Goal: Book appointment/travel/reservation

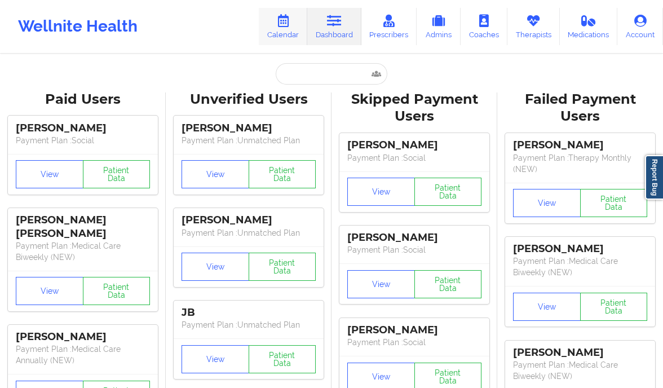
click at [272, 14] on link "Calendar" at bounding box center [283, 26] width 48 height 37
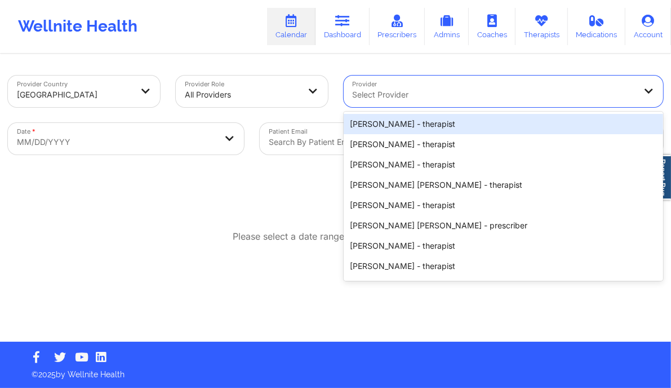
click at [390, 98] on div at bounding box center [494, 95] width 283 height 14
paste input "[US_STATE][PERSON_NAME]"
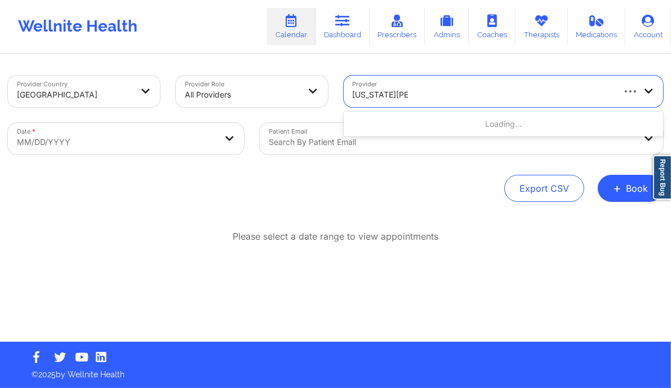
type input "[US_STATE][PERSON_NAME]"
click at [187, 147] on body "Wellnite Health Calendar Dashboard Prescribers Admins Coaches Therapists Medica…" at bounding box center [335, 194] width 671 height 388
select select "2025-8"
select select "2025-9"
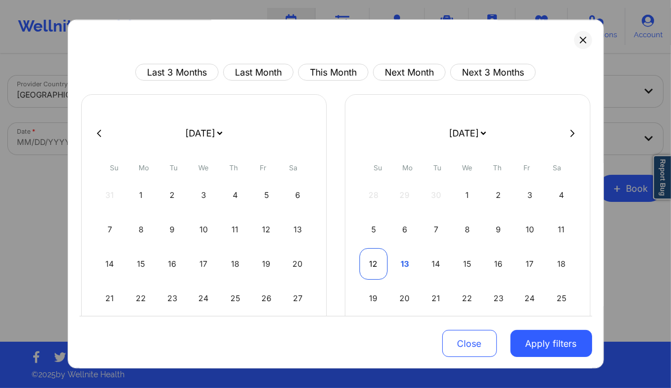
click at [365, 263] on div "12" at bounding box center [373, 264] width 29 height 32
select select "2025-9"
select select "2025-10"
select select "2025-9"
select select "2025-10"
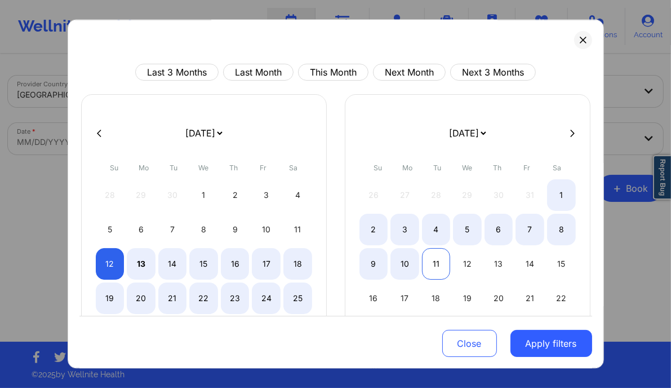
select select "2025-9"
select select "2025-10"
click at [436, 261] on div "11" at bounding box center [436, 264] width 29 height 32
select select "2025-9"
select select "2025-10"
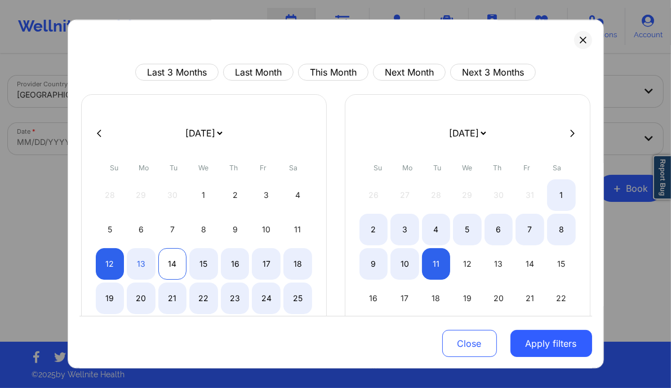
click at [177, 259] on div "14" at bounding box center [172, 264] width 29 height 32
select select "2025-9"
select select "2025-10"
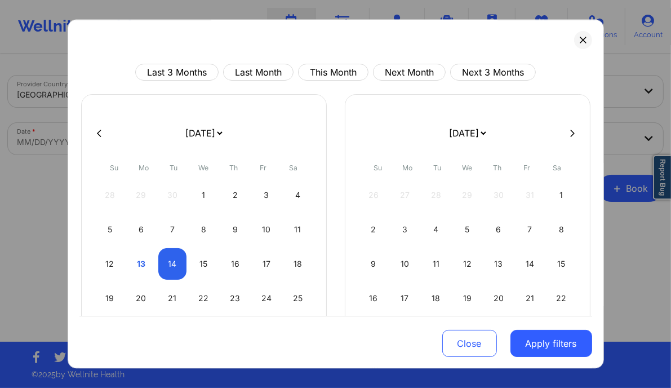
select select "2025-9"
select select "2025-10"
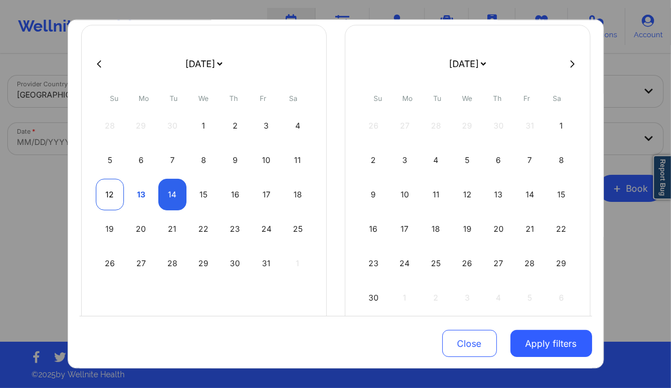
select select "2025-9"
select select "2025-10"
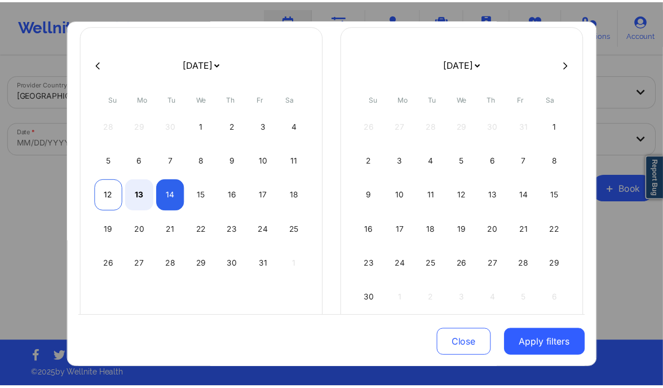
scroll to position [70, 0]
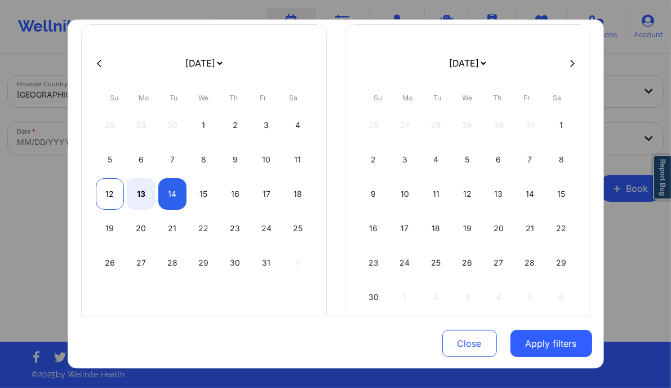
click at [107, 189] on div "12" at bounding box center [110, 194] width 29 height 32
select select "2025-9"
select select "2025-10"
select select "2025-9"
select select "2025-10"
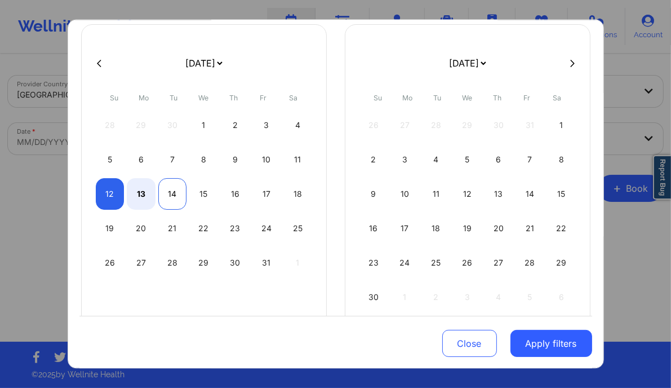
click at [174, 190] on div "14" at bounding box center [172, 194] width 29 height 32
select select "2025-9"
select select "2025-10"
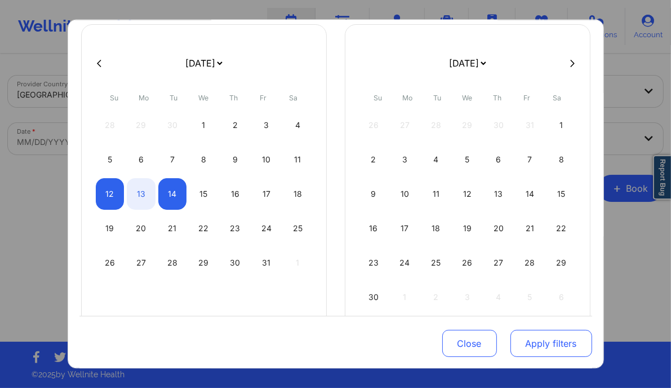
click at [549, 348] on button "Apply filters" at bounding box center [551, 343] width 82 height 27
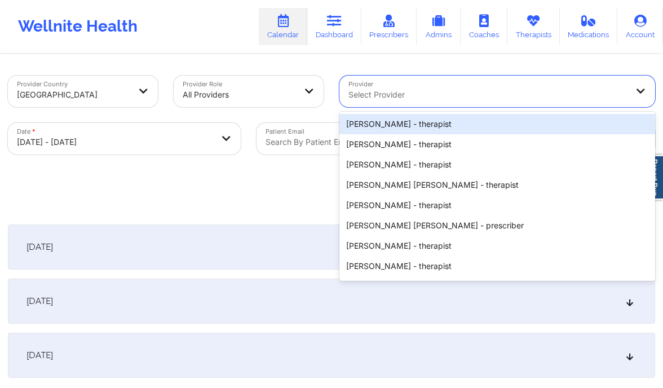
click at [492, 88] on div at bounding box center [487, 95] width 278 height 14
paste input "[US_STATE][PERSON_NAME]"
type input "[US_STATE][PERSON_NAME]"
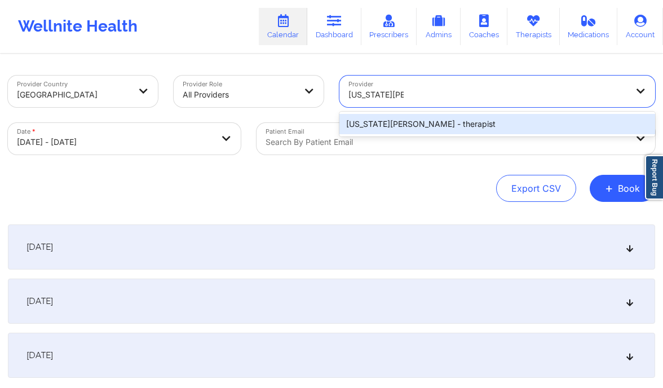
click at [430, 123] on div "Virginia Gibala - therapist" at bounding box center [497, 124] width 316 height 20
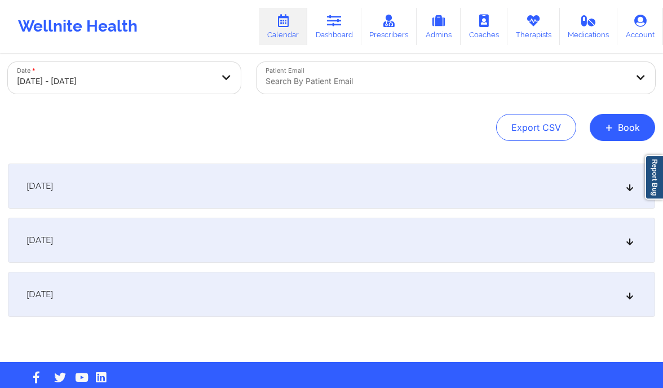
scroll to position [81, 0]
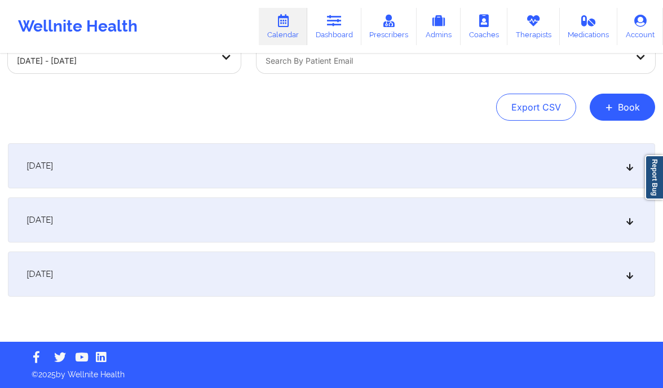
click at [627, 224] on icon at bounding box center [630, 220] width 10 height 8
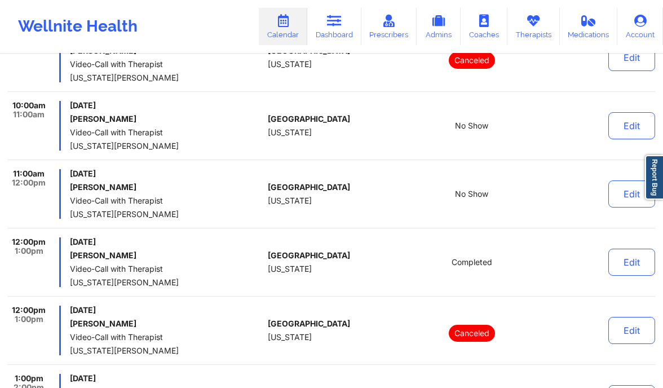
scroll to position [263, 0]
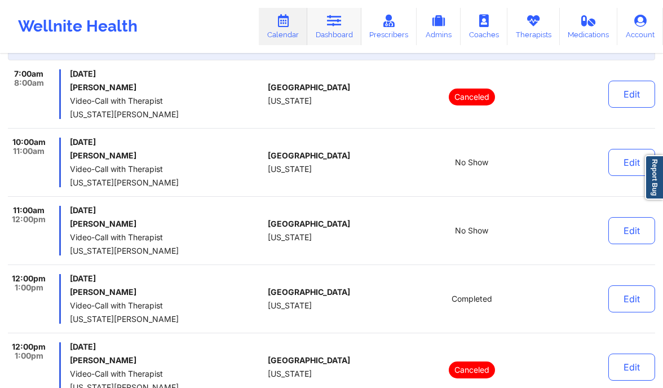
click at [325, 26] on link "Dashboard" at bounding box center [334, 26] width 54 height 37
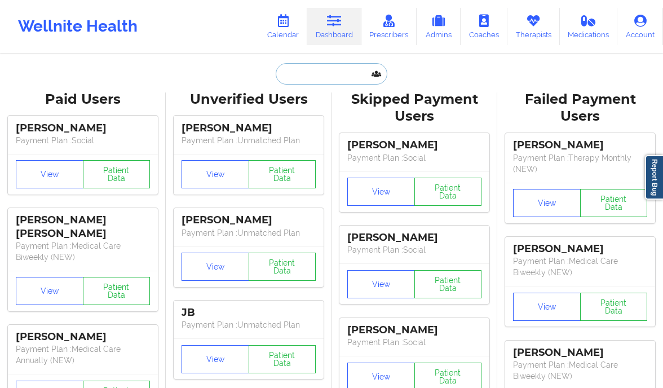
click at [303, 74] on input "text" at bounding box center [332, 73] width 112 height 21
paste input "[PERSON_NAME]"
type input "[PERSON_NAME]"
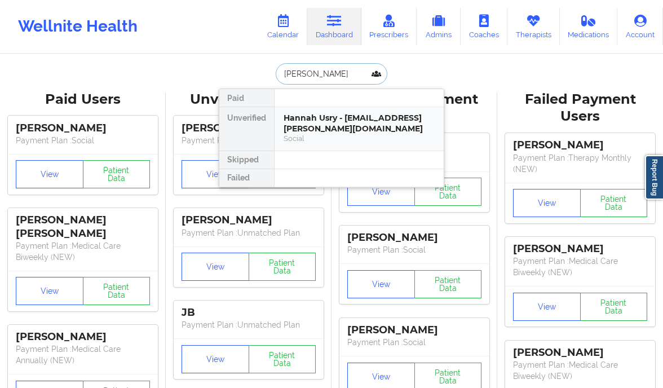
click at [321, 119] on div "Hannah Usry - hannah.usry@yahoo.com" at bounding box center [358, 123] width 151 height 21
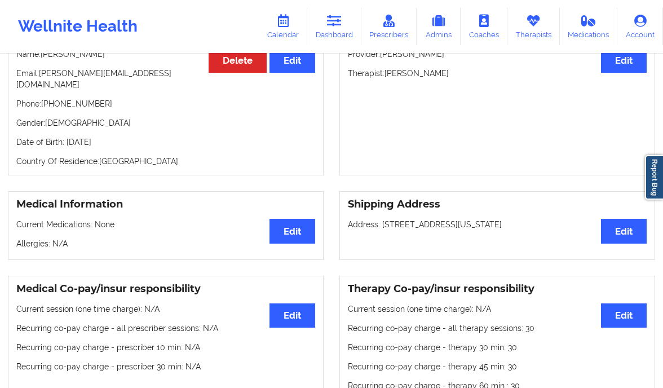
scroll to position [134, 0]
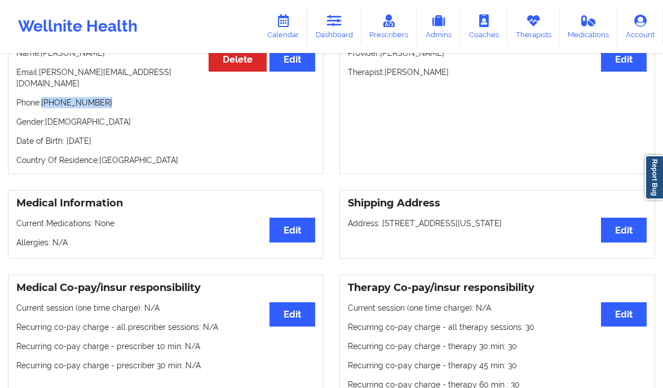
drag, startPoint x: 106, startPoint y: 95, endPoint x: 43, endPoint y: 93, distance: 63.7
click at [43, 97] on p "Phone: +1817-789-7585" at bounding box center [165, 102] width 299 height 11
copy p "+1817-789-7585"
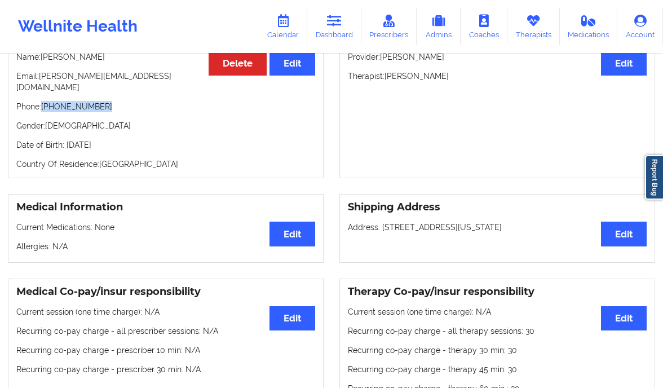
scroll to position [128, 0]
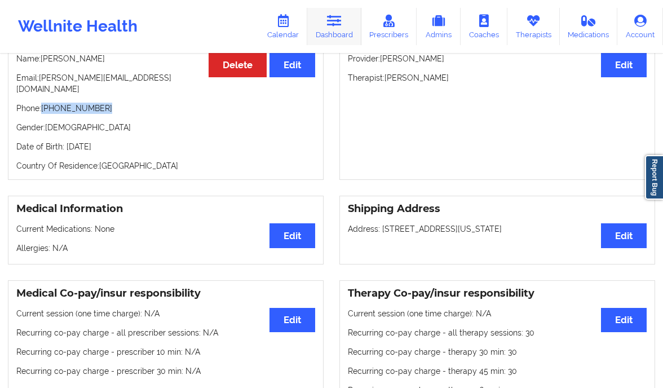
click at [338, 32] on link "Dashboard" at bounding box center [334, 26] width 54 height 37
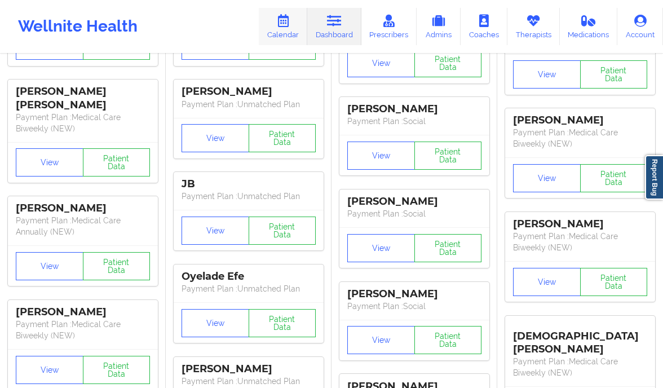
click at [295, 24] on link "Calendar" at bounding box center [283, 26] width 48 height 37
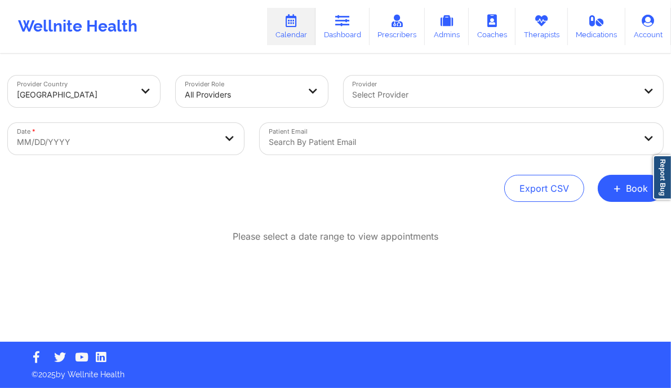
click at [383, 97] on div at bounding box center [494, 95] width 283 height 14
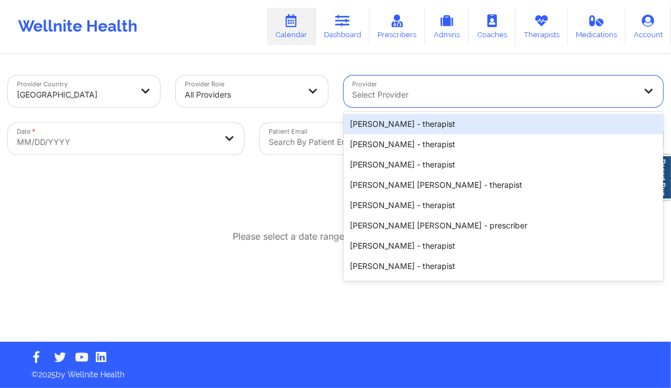
paste input "Margaret Fields"
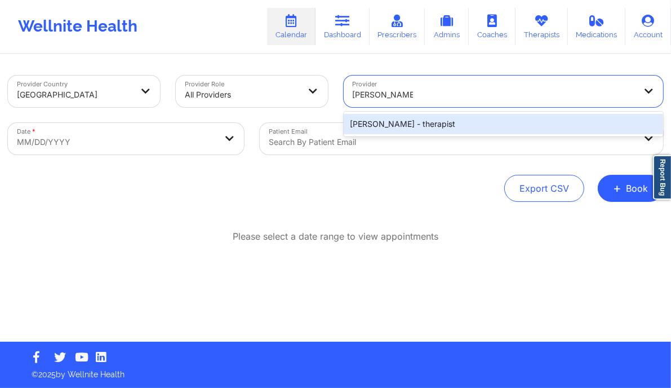
type input "Margaret Fields"
select select "2025-8"
select select "2025-9"
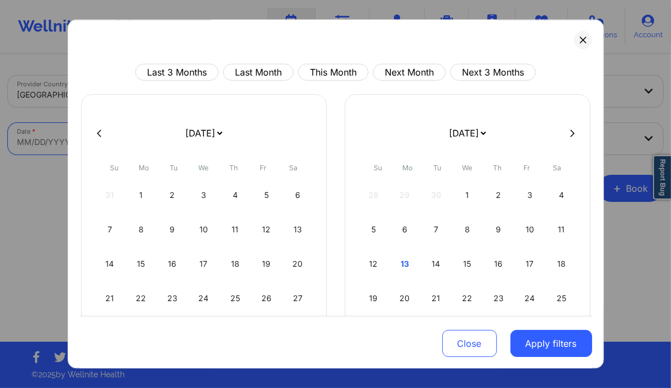
click at [158, 138] on body "Wellnite Health Calendar Dashboard Prescribers Admins Coaches Therapists Medica…" at bounding box center [335, 194] width 671 height 388
click at [373, 259] on div "12" at bounding box center [373, 264] width 29 height 32
select select "2025-9"
select select "2025-10"
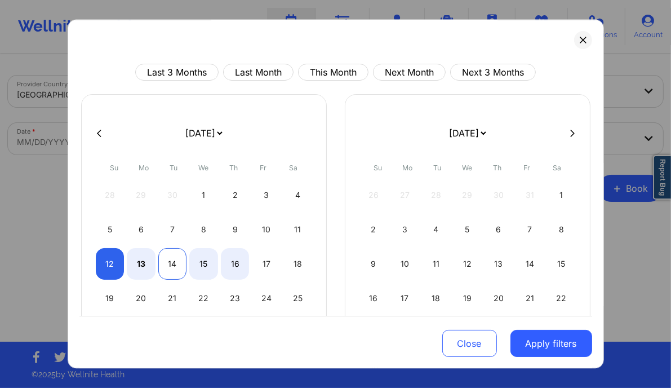
select select "2025-9"
select select "2025-10"
click at [168, 264] on div "14" at bounding box center [172, 264] width 29 height 32
select select "2025-9"
select select "2025-10"
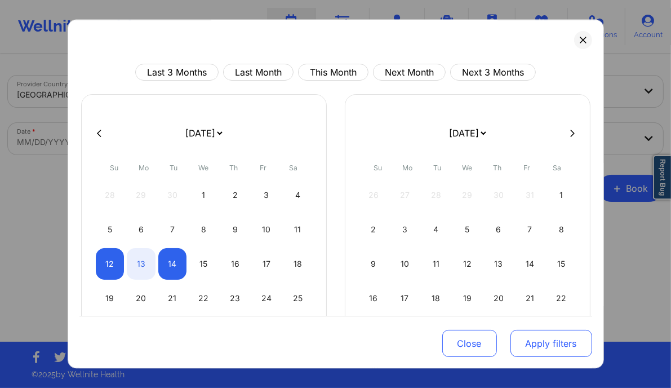
click at [530, 347] on button "Apply filters" at bounding box center [551, 343] width 82 height 27
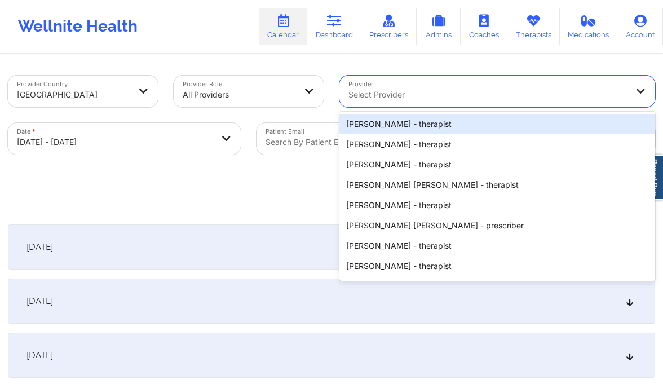
click at [431, 100] on div at bounding box center [487, 95] width 278 height 14
paste input "Margaret Fields"
type input "Margaret Fields"
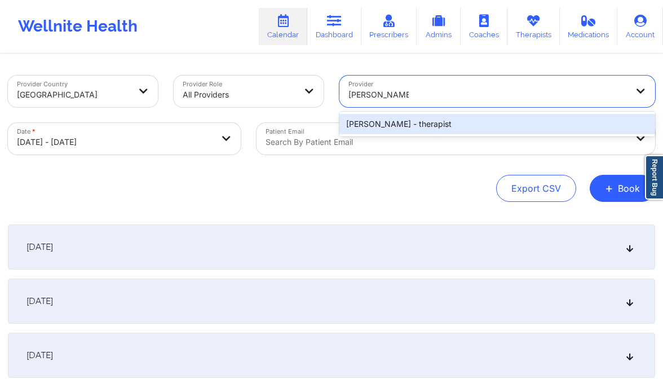
click at [452, 117] on div "Margaret Fields - therapist" at bounding box center [497, 124] width 316 height 20
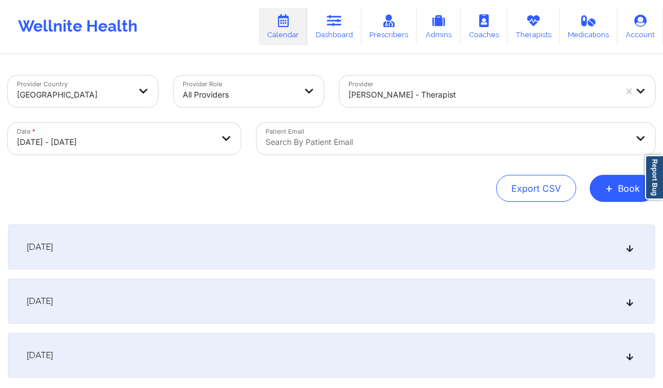
click at [271, 301] on div "October 13, 2025" at bounding box center [331, 300] width 647 height 45
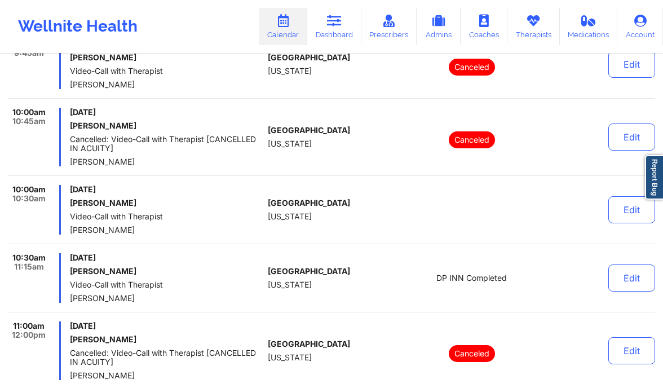
scroll to position [293, 0]
click at [623, 203] on button "Edit" at bounding box center [631, 209] width 47 height 27
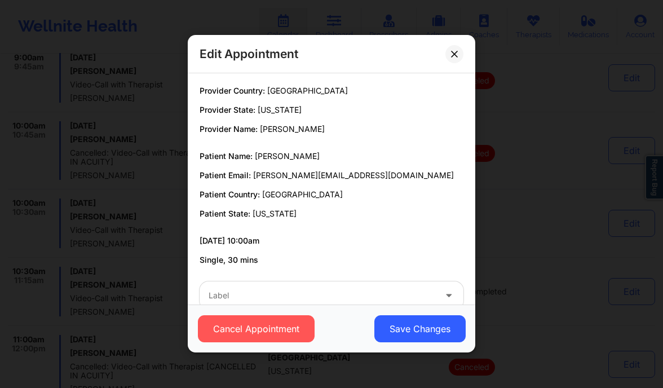
scroll to position [279, 0]
click at [447, 56] on button at bounding box center [454, 54] width 18 height 18
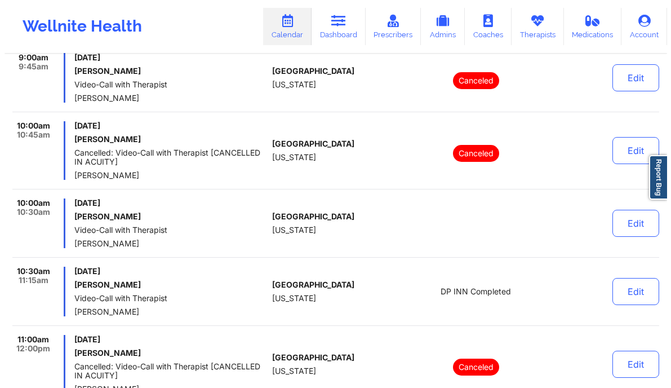
scroll to position [0, 0]
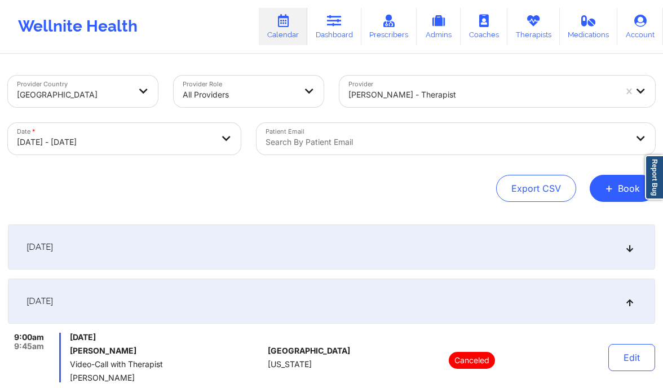
click at [144, 134] on body "Wellnite Health Calendar Dashboard Prescribers Admins Coaches Therapists Medica…" at bounding box center [331, 194] width 663 height 388
select select "2025-9"
select select "2025-10"
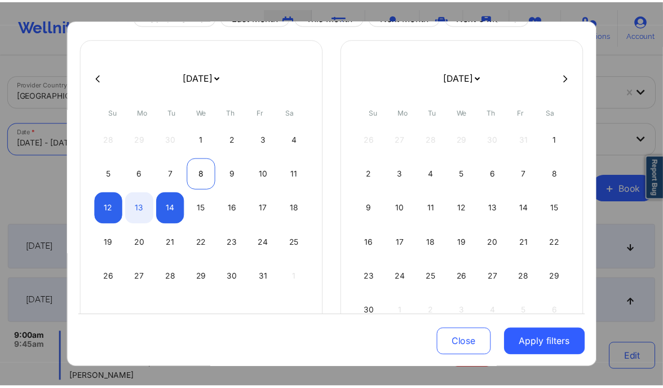
scroll to position [55, 0]
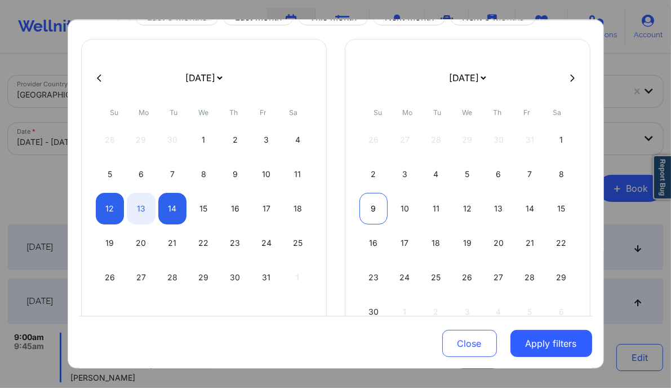
click at [363, 208] on div "9" at bounding box center [373, 209] width 29 height 32
select select "2025-10"
select select "2025-11"
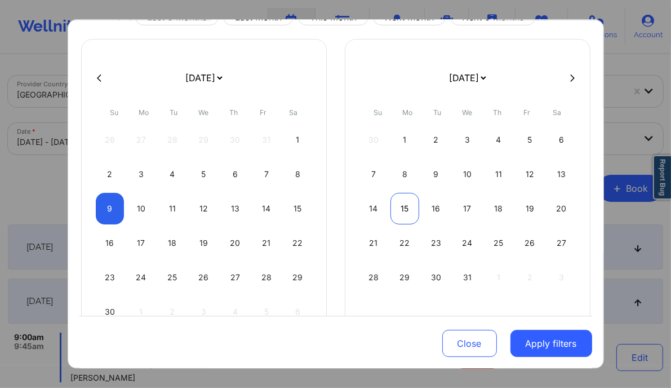
select select "2025-10"
select select "2025-11"
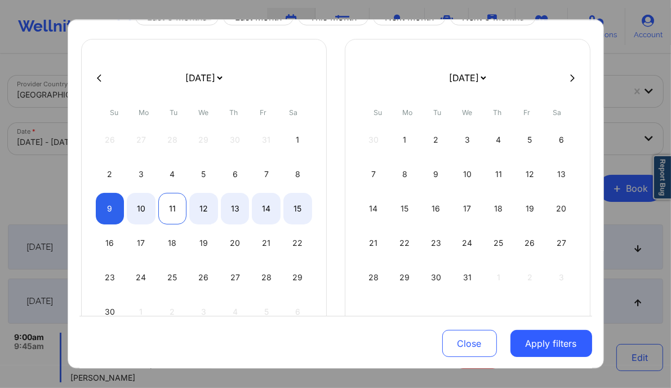
select select "2025-10"
select select "2025-11"
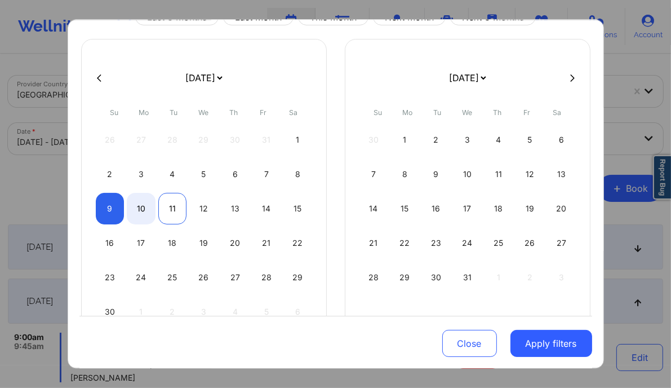
click at [165, 207] on div "11" at bounding box center [172, 209] width 29 height 32
select select "2025-10"
select select "2025-11"
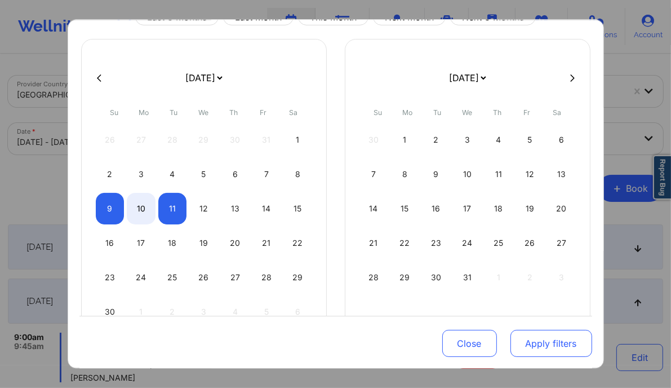
click at [530, 338] on button "Apply filters" at bounding box center [551, 343] width 82 height 27
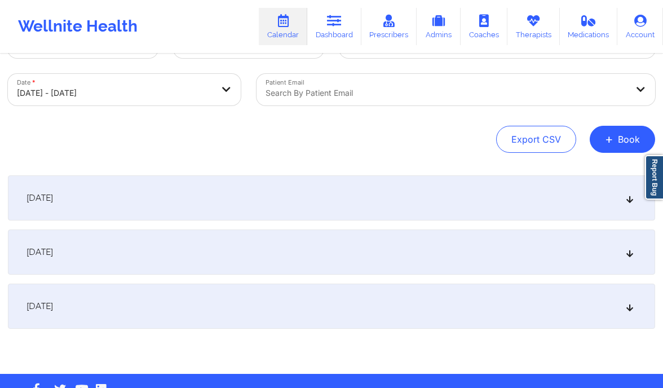
scroll to position [50, 0]
click at [622, 242] on div "November 10, 2025" at bounding box center [331, 251] width 647 height 45
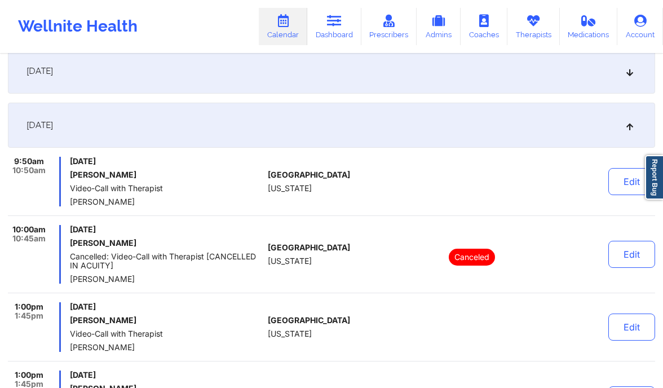
scroll to position [0, 0]
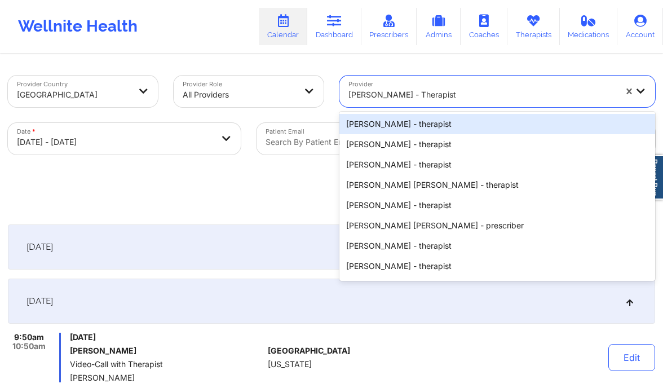
click at [440, 103] on div "Margaret Fields - therapist" at bounding box center [481, 94] width 267 height 25
paste input "Virginia Gibala"
type input "Virginia Gibala"
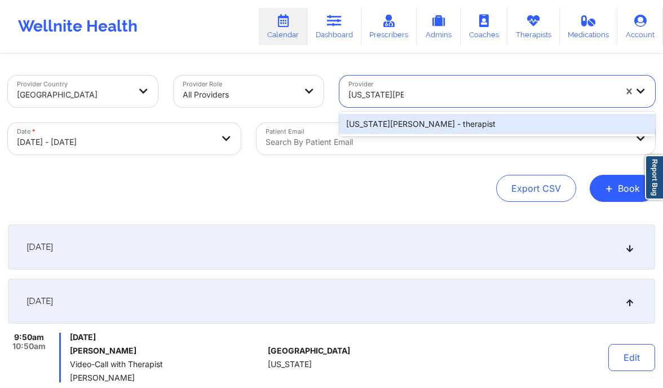
click at [406, 130] on div "Virginia Gibala - therapist" at bounding box center [497, 124] width 316 height 20
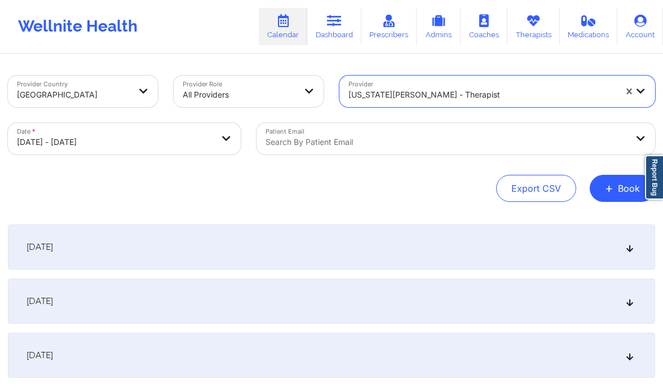
click at [165, 153] on body "Wellnite Health Calendar Dashboard Prescribers Admins Coaches Therapists Medica…" at bounding box center [331, 194] width 663 height 388
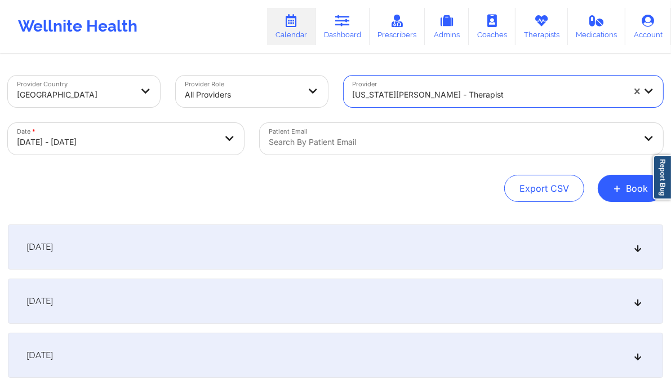
select select "2025-10"
select select "2025-11"
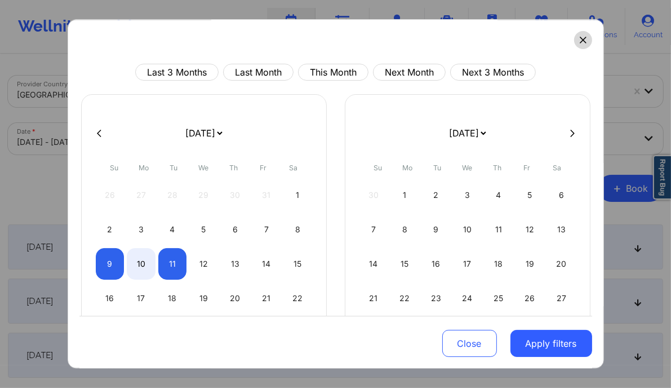
click at [575, 46] on button at bounding box center [583, 40] width 18 height 18
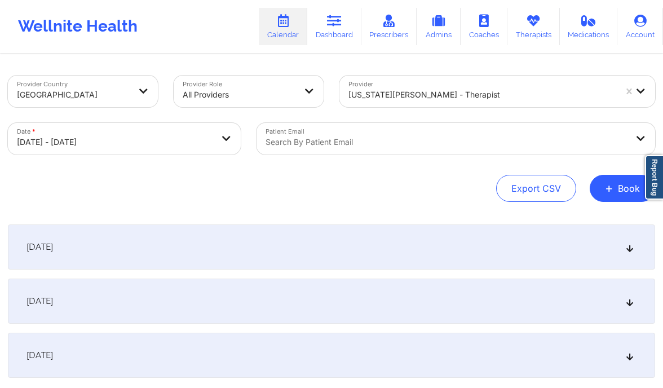
click at [185, 132] on body "Wellnite Health Calendar Dashboard Prescribers Admins Coaches Therapists Medica…" at bounding box center [331, 194] width 663 height 388
select select "2025-10"
select select "2025-11"
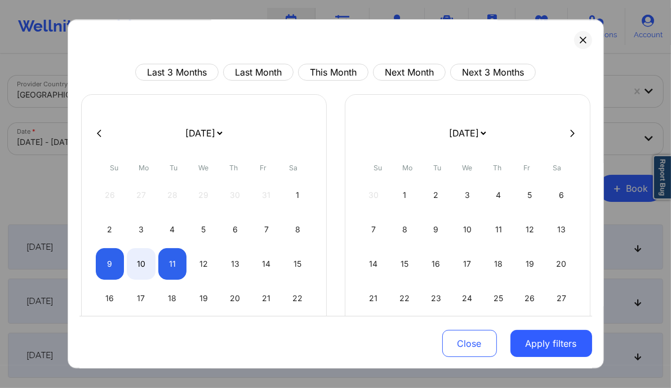
click at [97, 131] on icon at bounding box center [99, 133] width 5 height 8
select select "2025-9"
select select "2025-10"
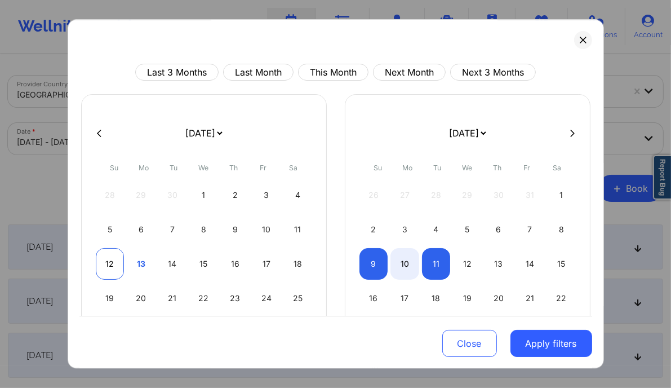
click at [112, 264] on div "12" at bounding box center [110, 264] width 29 height 32
select select "2025-9"
select select "2025-10"
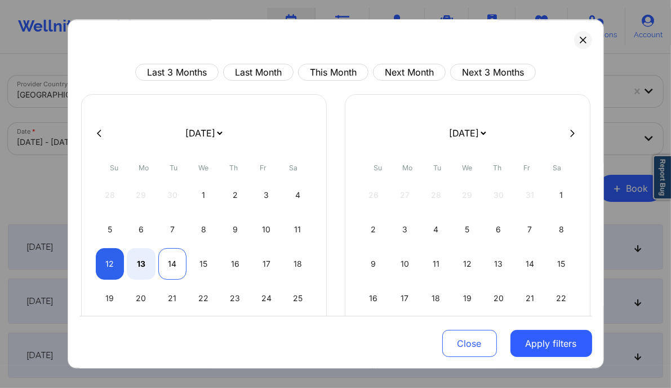
select select "2025-9"
select select "2025-10"
click at [168, 264] on div "14" at bounding box center [172, 264] width 29 height 32
select select "2025-9"
select select "2025-10"
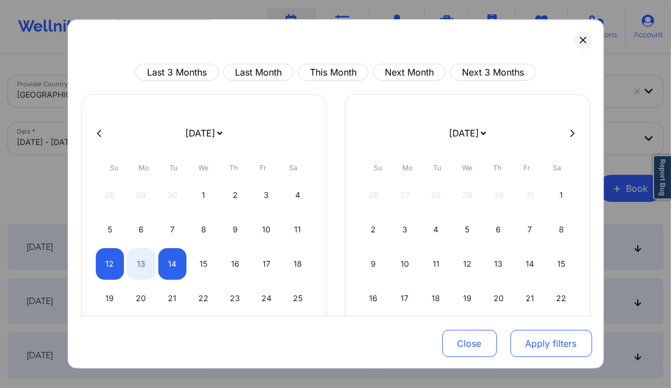
click at [527, 338] on button "Apply filters" at bounding box center [551, 343] width 82 height 27
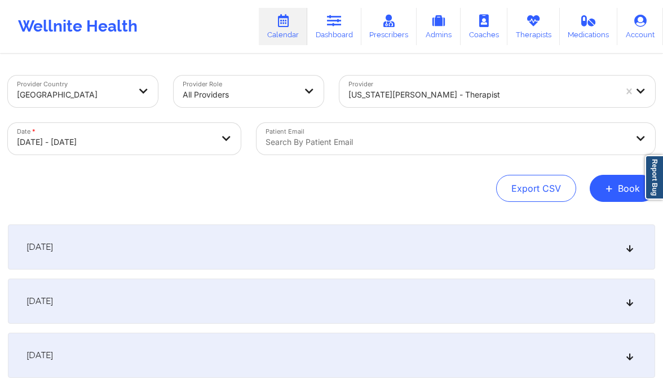
click at [612, 314] on div "October 13, 2025" at bounding box center [331, 300] width 647 height 45
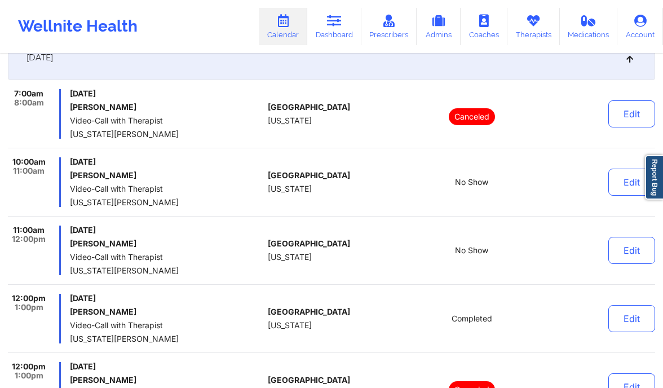
scroll to position [246, 0]
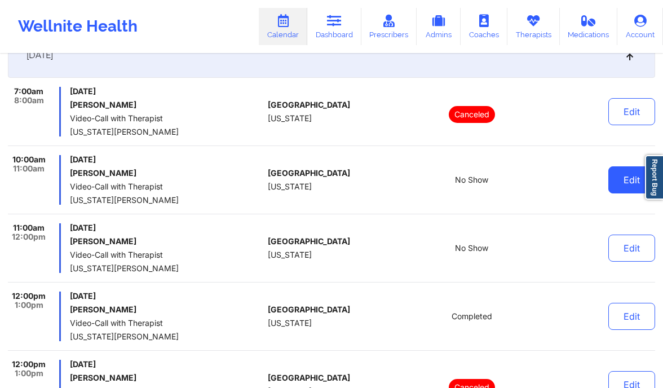
click at [630, 184] on button "Edit" at bounding box center [631, 179] width 47 height 27
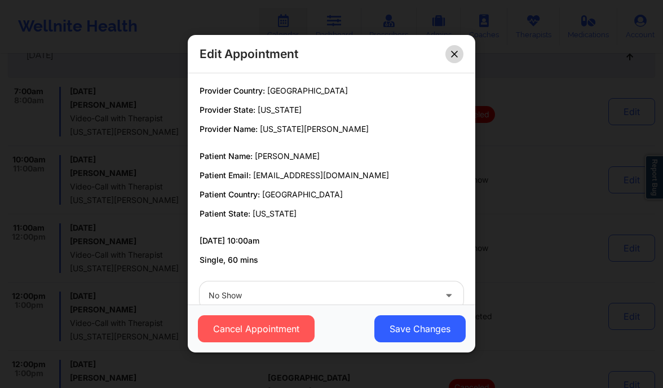
click at [453, 61] on button at bounding box center [454, 54] width 18 height 18
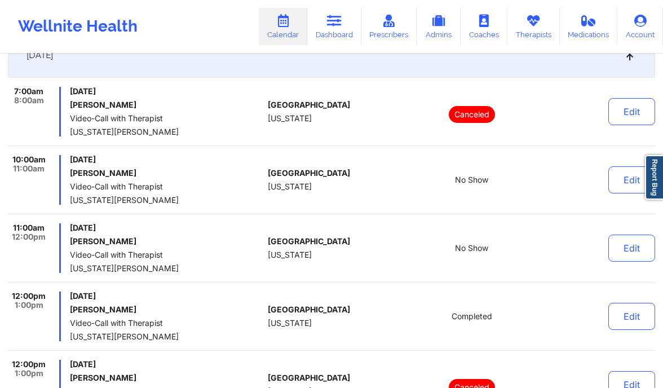
scroll to position [0, 0]
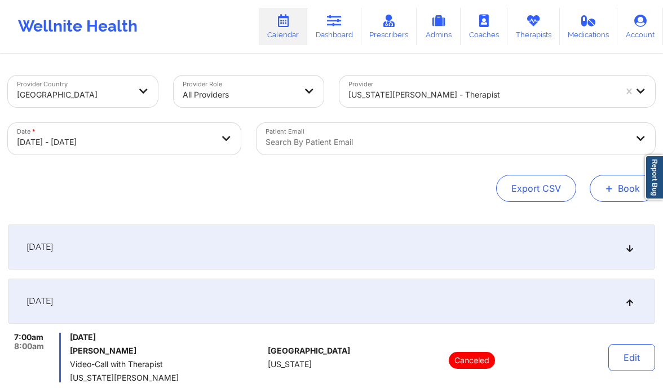
click at [612, 191] on span "+" at bounding box center [609, 188] width 8 height 6
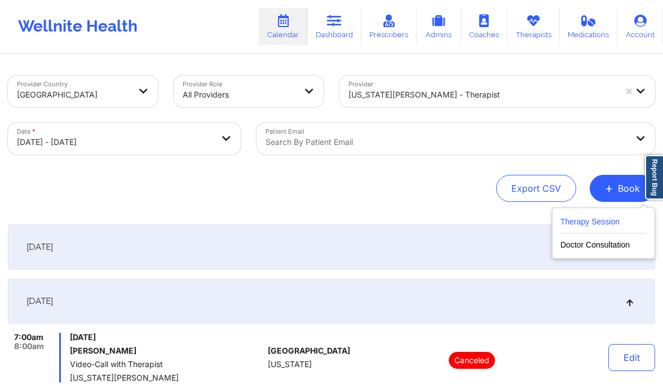
click at [590, 220] on button "Therapy Session" at bounding box center [603, 224] width 86 height 19
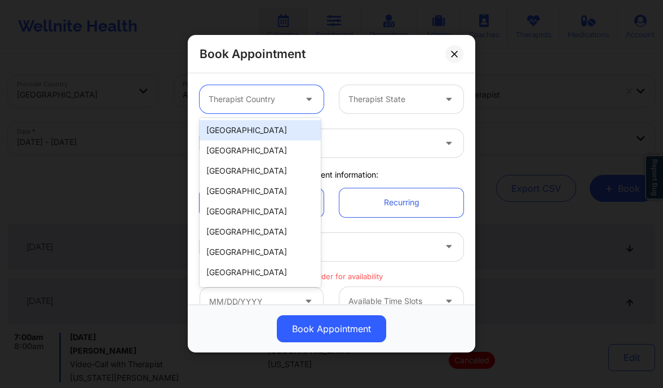
click at [243, 99] on div at bounding box center [251, 100] width 87 height 14
click at [244, 130] on div "[GEOGRAPHIC_DATA]" at bounding box center [259, 130] width 121 height 20
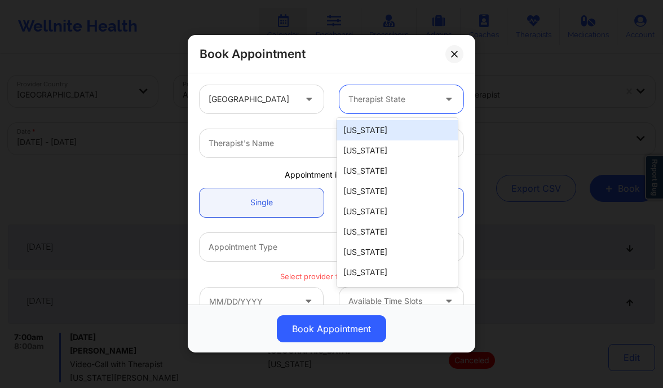
click at [380, 99] on div at bounding box center [391, 100] width 87 height 14
type input "new"
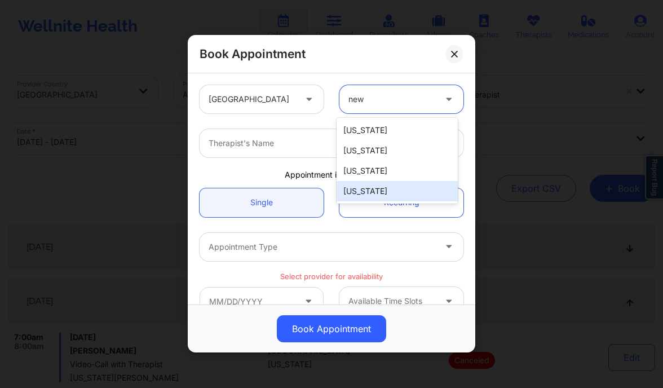
click at [372, 194] on div "New York" at bounding box center [396, 191] width 121 height 20
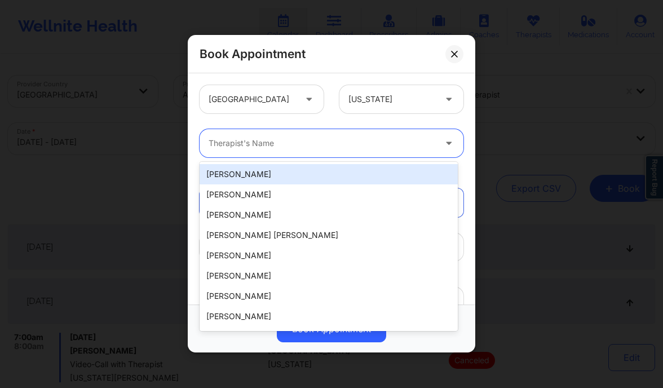
click at [279, 151] on div "Therapist's Name" at bounding box center [317, 143] width 237 height 28
paste input "Donna Sobers"
type input "Donna Sobers"
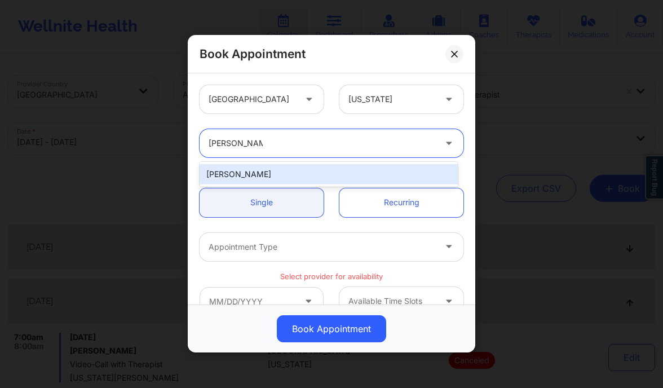
click at [277, 166] on div "Donna Sobers" at bounding box center [328, 174] width 258 height 20
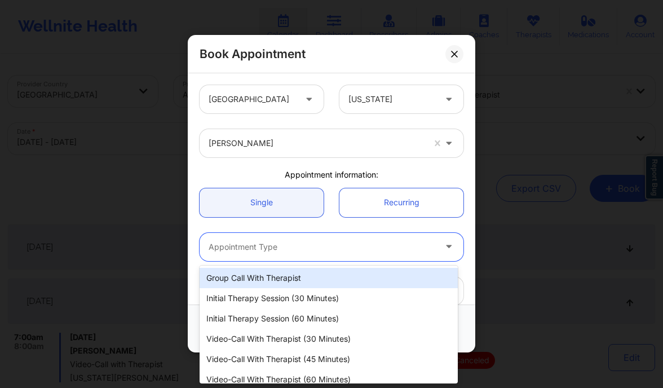
click at [286, 250] on div at bounding box center [321, 247] width 227 height 14
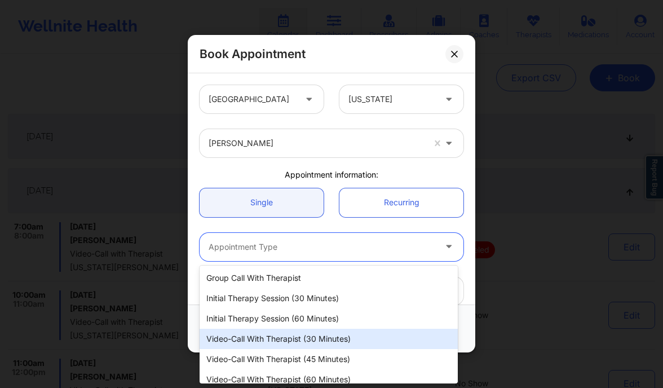
scroll to position [29, 0]
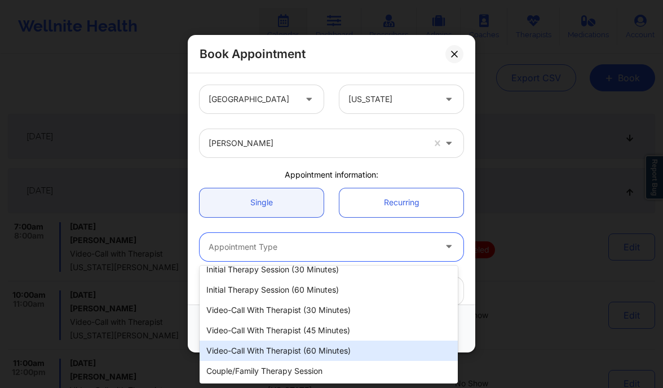
click at [295, 344] on div "Video-Call with Therapist (60 minutes)" at bounding box center [328, 350] width 258 height 20
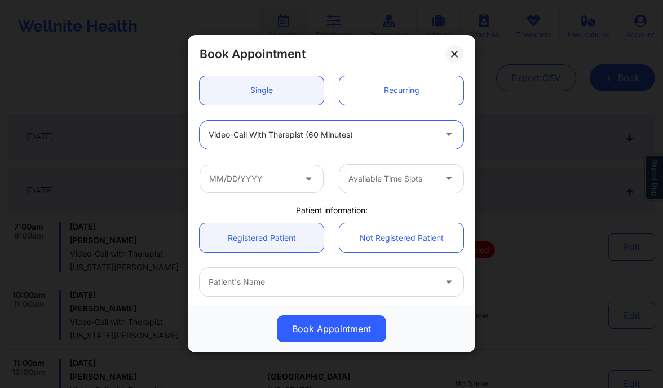
scroll to position [115, 0]
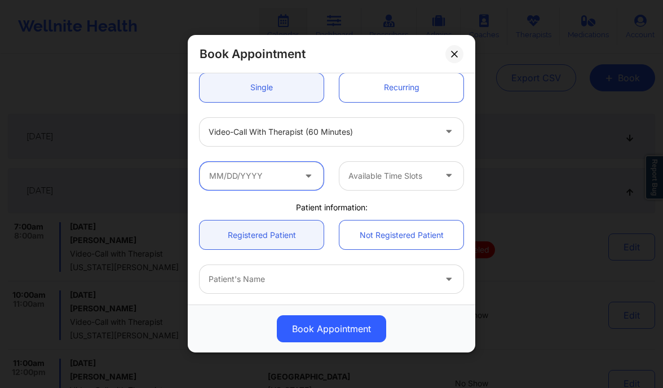
click at [260, 165] on input "text" at bounding box center [261, 176] width 124 height 28
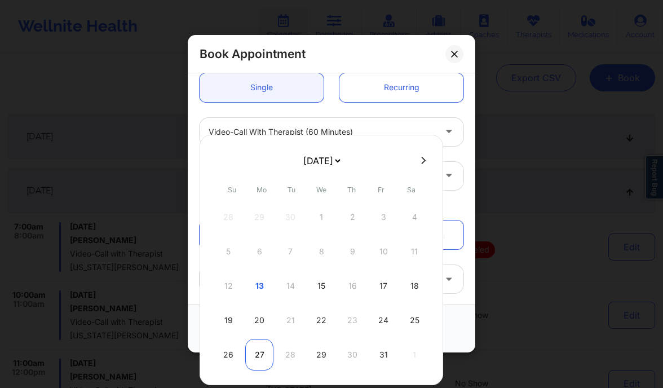
click at [261, 356] on div "27" at bounding box center [259, 355] width 28 height 32
type input "10/27/2025"
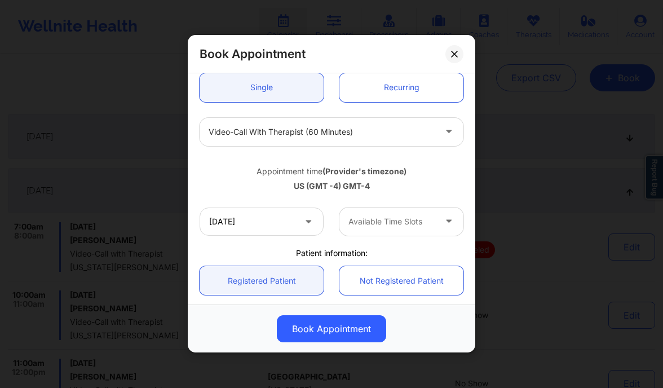
click at [378, 229] on div "Available Time Slots" at bounding box center [387, 221] width 97 height 28
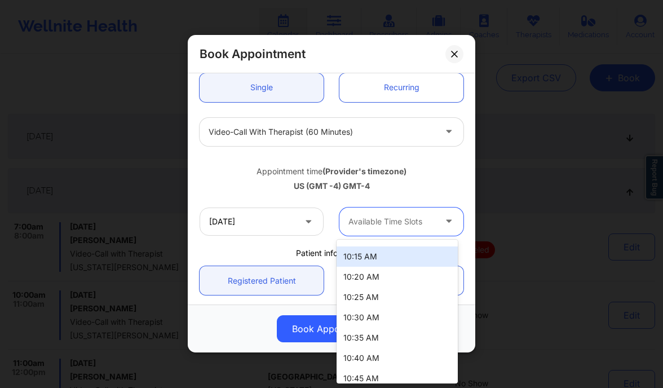
scroll to position [304, 0]
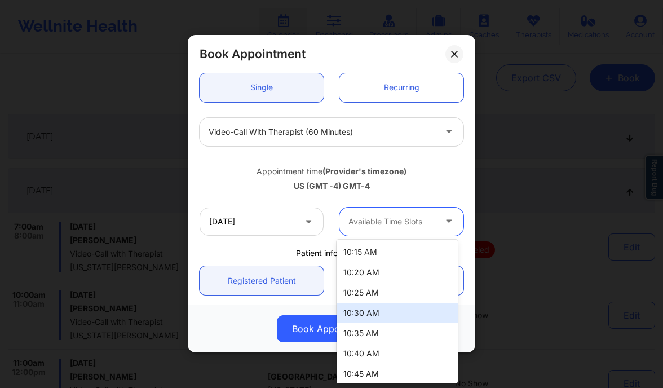
click at [373, 317] on div "10:30 AM" at bounding box center [396, 313] width 121 height 20
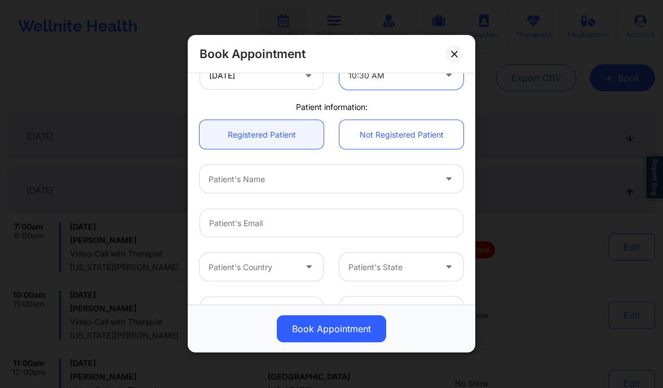
scroll to position [261, 0]
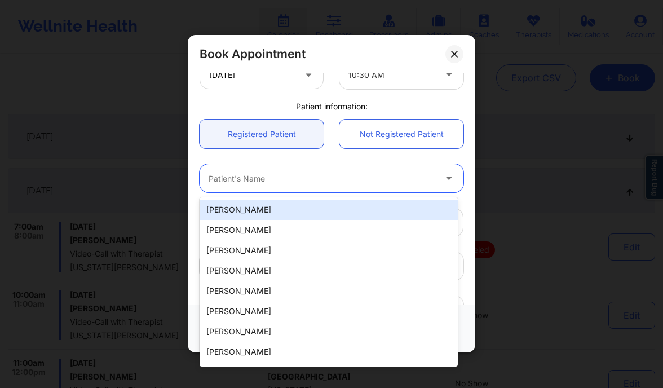
click at [268, 181] on div at bounding box center [321, 179] width 227 height 14
paste input "Walter ingram"
type input "Walter ingram"
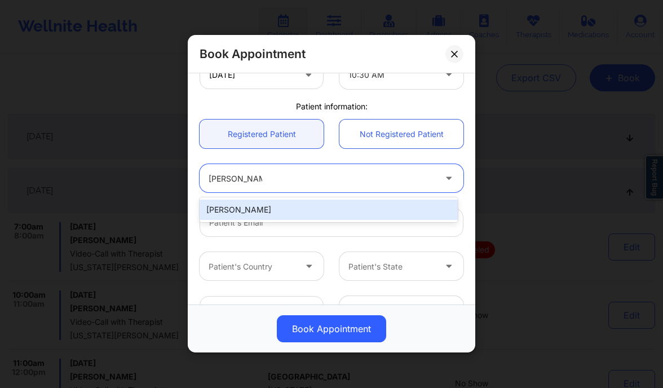
click at [270, 212] on div "walter ingram" at bounding box center [328, 209] width 258 height 20
type input "bigwink33@aol.com"
type input "+19179201504"
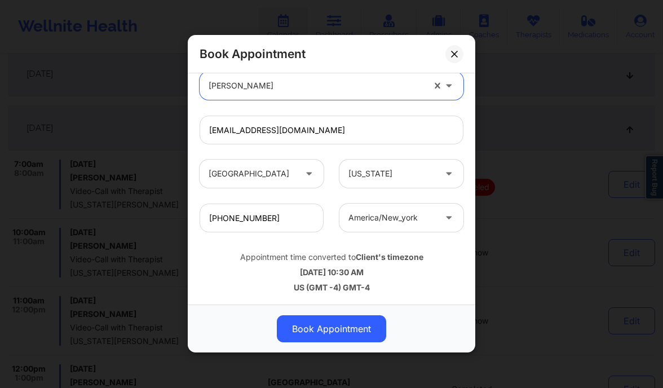
scroll to position [176, 0]
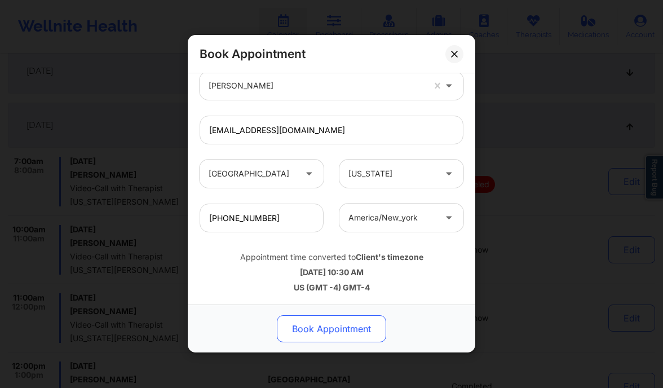
click at [304, 326] on button "Book Appointment" at bounding box center [331, 329] width 109 height 27
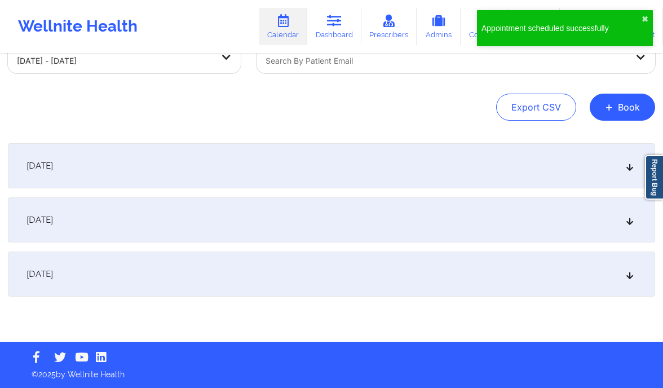
scroll to position [81, 0]
click at [624, 110] on button "+ Book" at bounding box center [621, 107] width 65 height 27
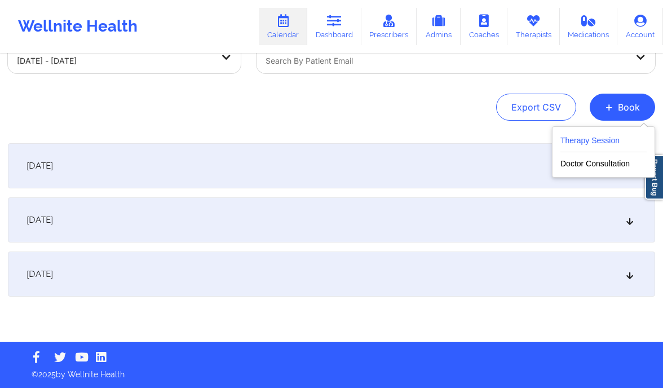
click at [583, 140] on button "Therapy Session" at bounding box center [603, 143] width 86 height 19
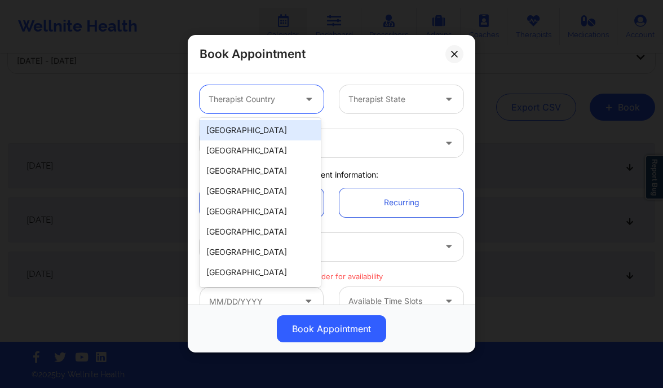
click at [267, 97] on div at bounding box center [251, 100] width 87 height 14
click at [227, 129] on div "[GEOGRAPHIC_DATA]" at bounding box center [259, 130] width 121 height 20
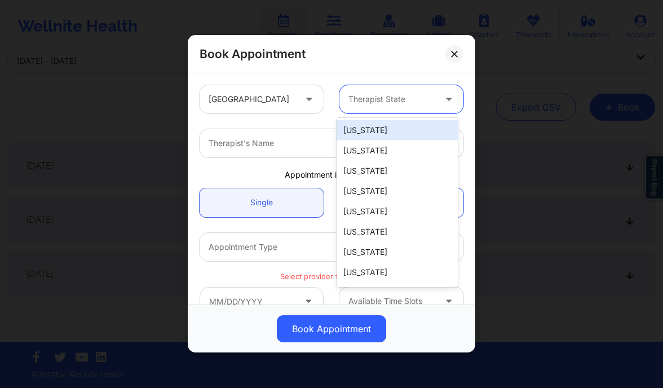
click at [384, 100] on div at bounding box center [391, 100] width 87 height 14
type input "new"
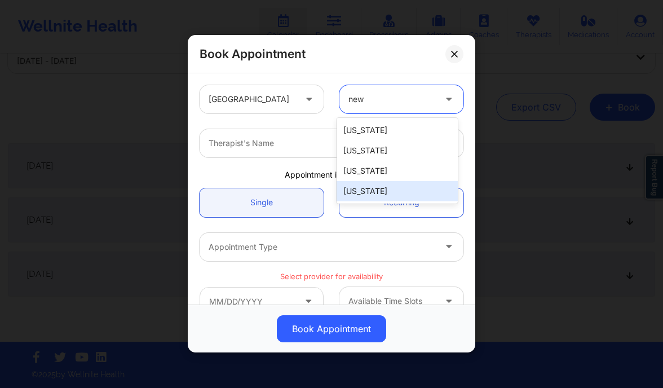
click at [375, 198] on div "New York" at bounding box center [396, 191] width 121 height 20
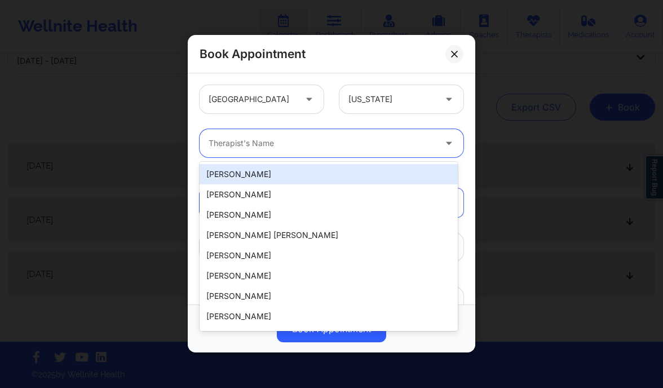
click at [282, 145] on div at bounding box center [321, 144] width 227 height 14
paste input "Donna Sobers"
type input "Donna Sobers"
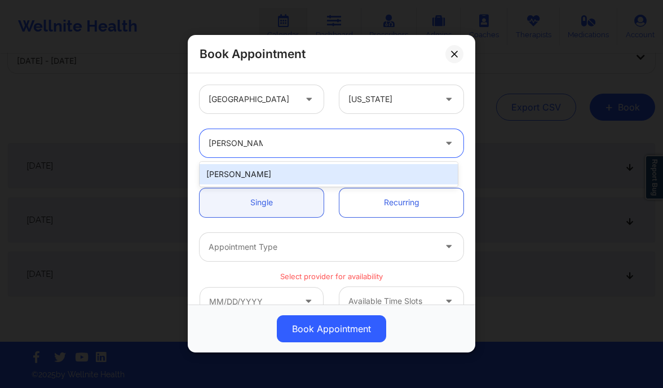
click at [305, 173] on div "Donna Sobers" at bounding box center [328, 174] width 258 height 20
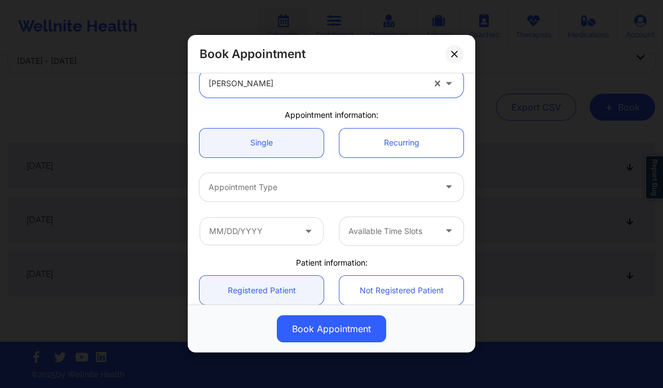
scroll to position [63, 0]
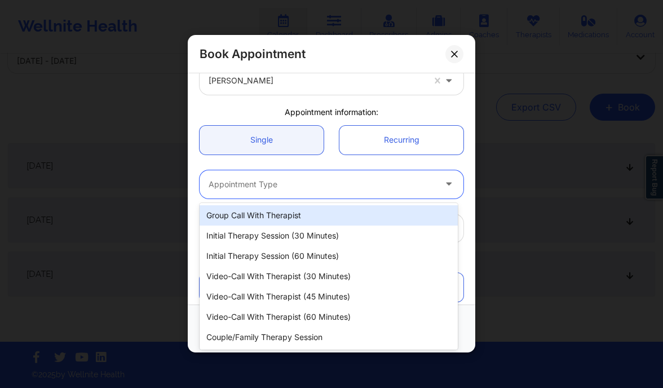
click at [284, 171] on div "Appointment Type" at bounding box center [317, 184] width 237 height 28
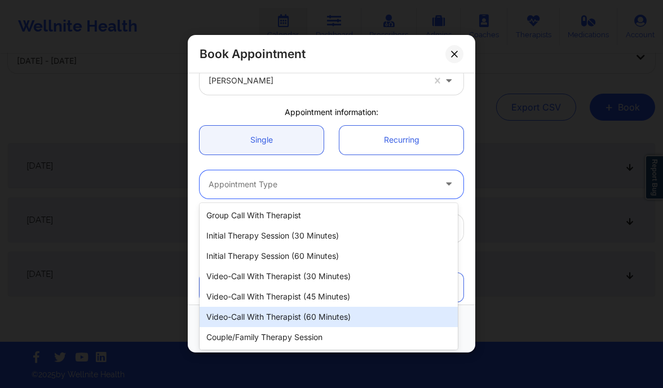
click at [298, 319] on div "Video-Call with Therapist (60 minutes)" at bounding box center [328, 317] width 258 height 20
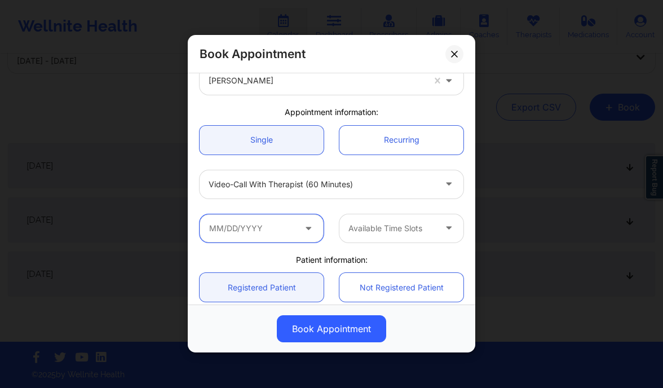
click at [293, 234] on input "text" at bounding box center [261, 228] width 124 height 28
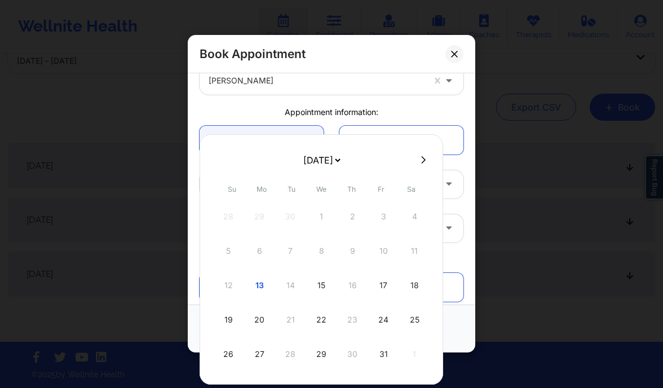
click at [421, 159] on icon at bounding box center [423, 160] width 5 height 8
select select "2025-10"
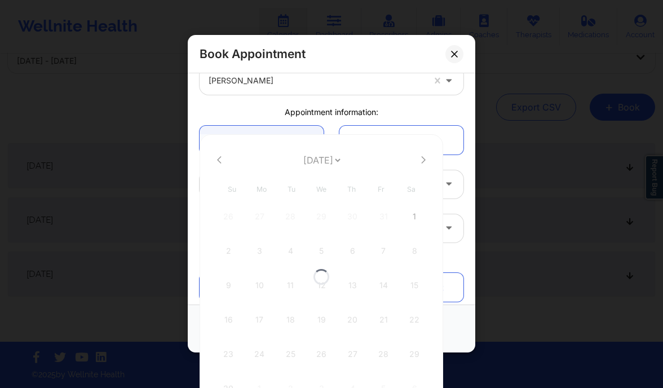
select select "2025-10"
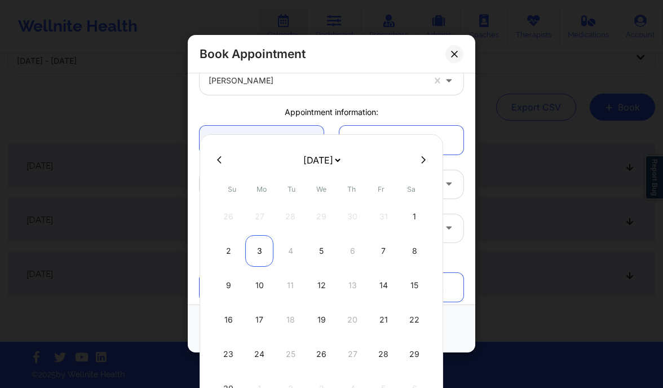
click at [258, 250] on div "3" at bounding box center [259, 251] width 28 height 32
type input "11/03/2025"
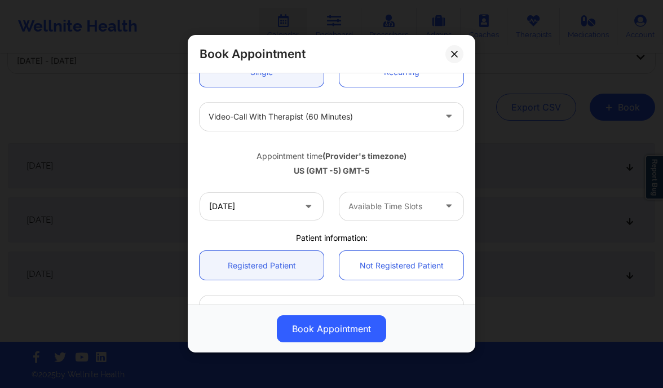
scroll to position [132, 0]
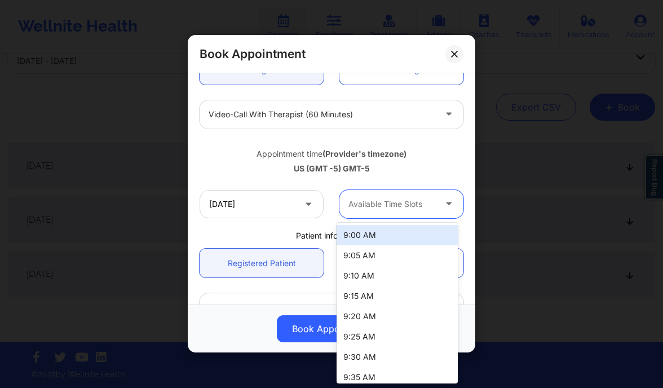
click at [399, 208] on div at bounding box center [391, 204] width 87 height 14
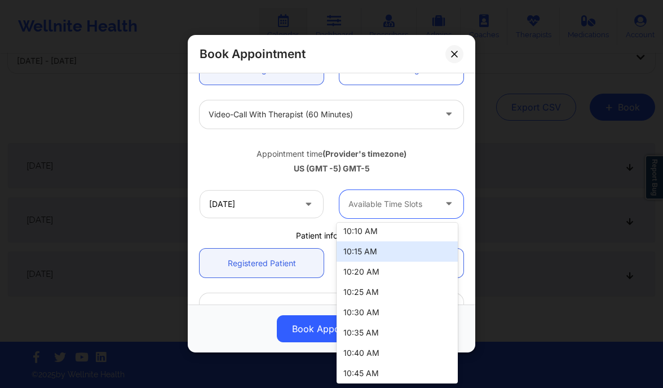
scroll to position [302, 0]
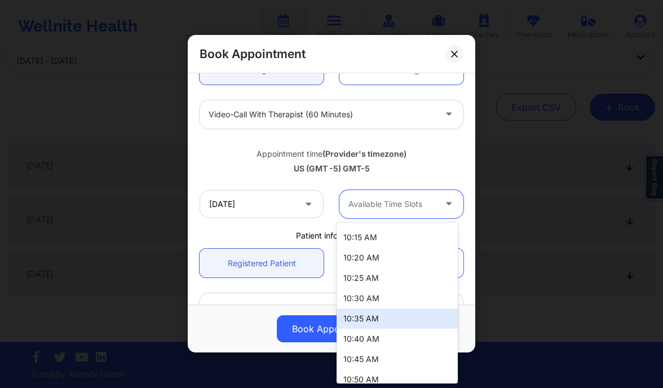
click at [386, 317] on div "10:35 AM" at bounding box center [396, 318] width 121 height 20
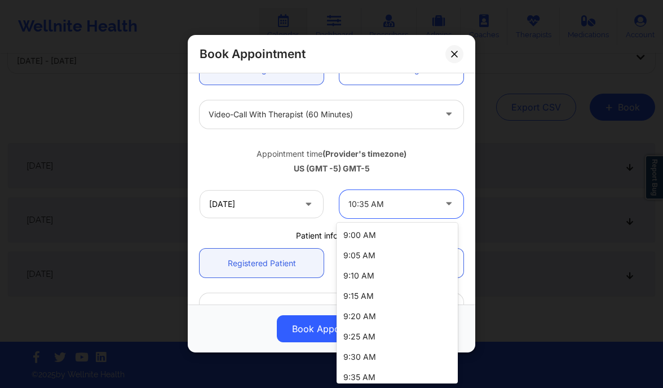
click at [379, 205] on div at bounding box center [391, 204] width 87 height 14
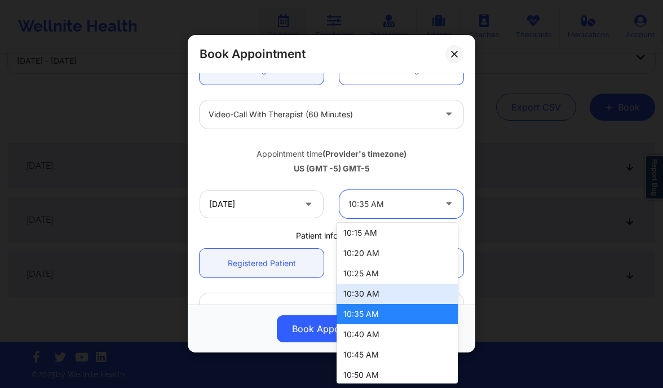
scroll to position [308, 0]
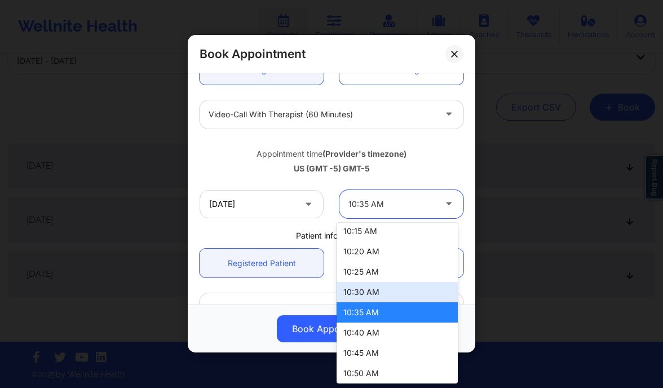
click at [369, 288] on div "10:30 AM" at bounding box center [396, 292] width 121 height 20
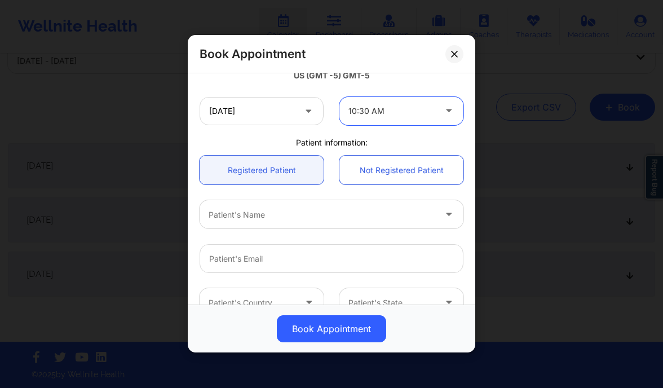
scroll to position [227, 0]
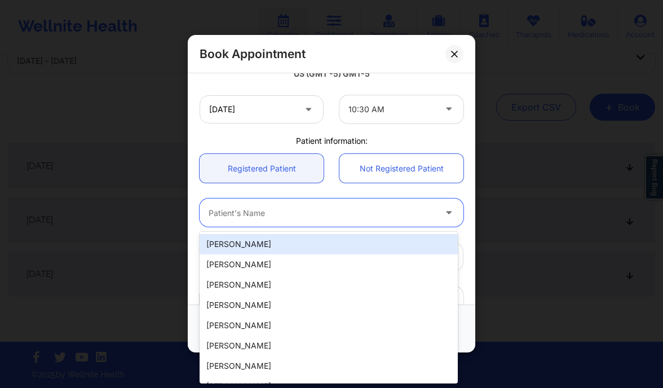
click at [309, 209] on div at bounding box center [321, 213] width 227 height 14
paste input "Walter ingram"
type input "Walter ingram"
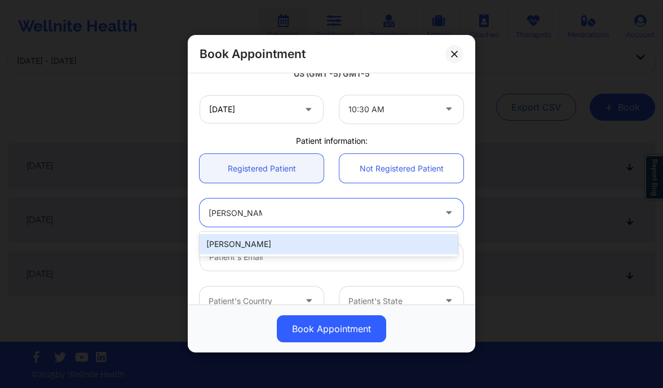
click at [263, 243] on div "walter ingram" at bounding box center [328, 244] width 258 height 20
type input "bigwink33@aol.com"
type input "+19179201504"
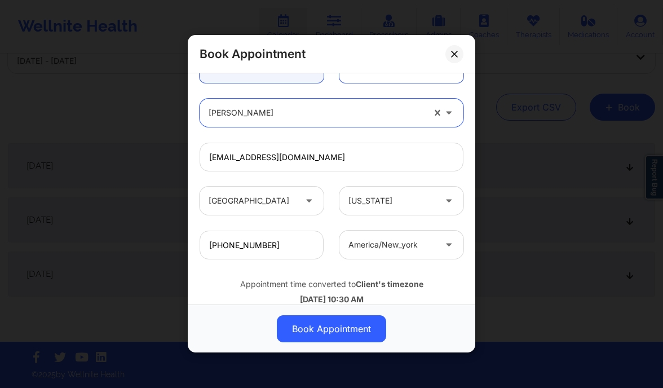
scroll to position [354, 0]
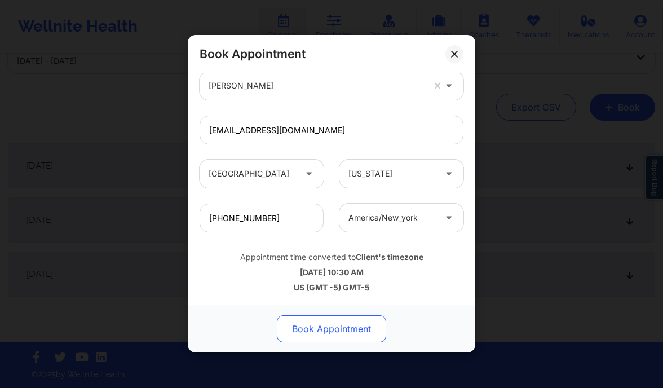
click at [336, 331] on button "Book Appointment" at bounding box center [331, 329] width 109 height 27
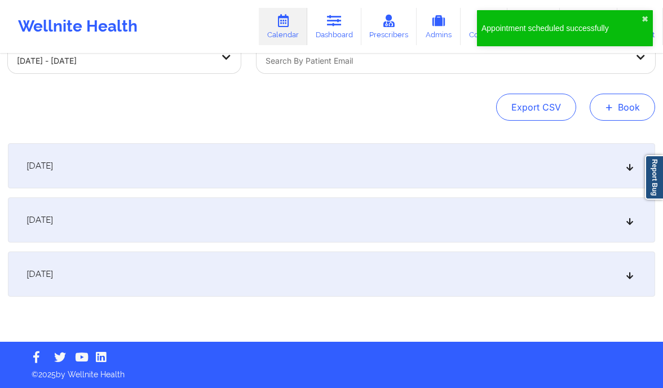
click at [625, 118] on button "+ Book" at bounding box center [621, 107] width 65 height 27
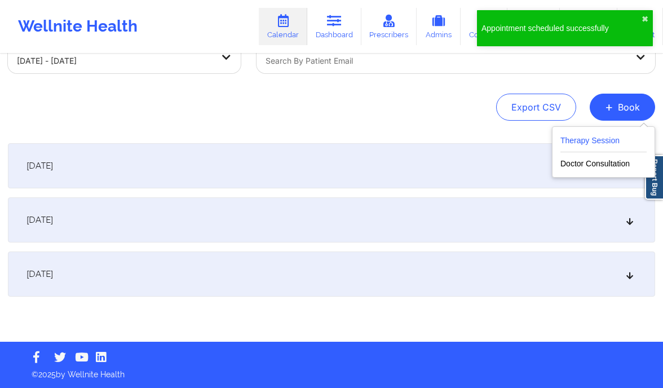
click at [590, 138] on button "Therapy Session" at bounding box center [603, 143] width 86 height 19
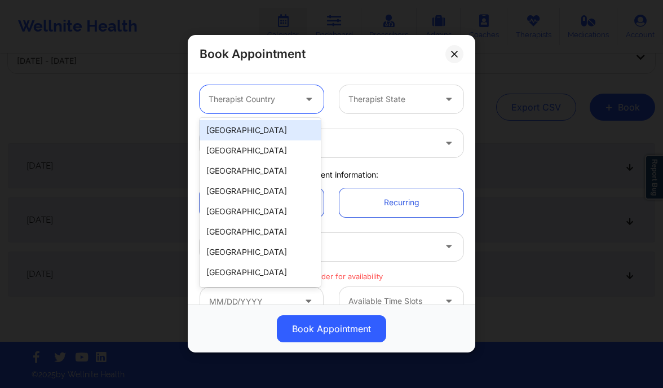
click at [249, 93] on div at bounding box center [251, 100] width 87 height 14
click at [239, 132] on div "[GEOGRAPHIC_DATA]" at bounding box center [259, 130] width 121 height 20
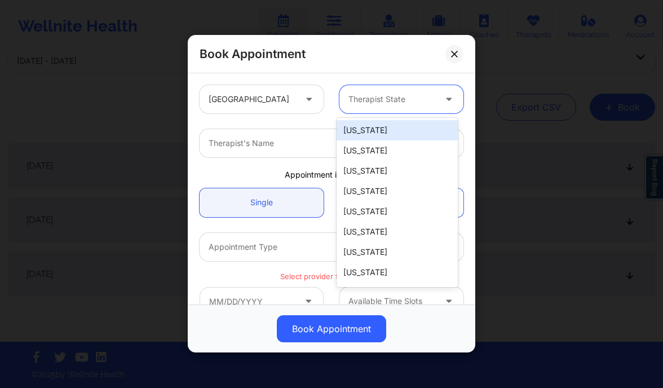
click at [384, 105] on div at bounding box center [391, 100] width 87 height 14
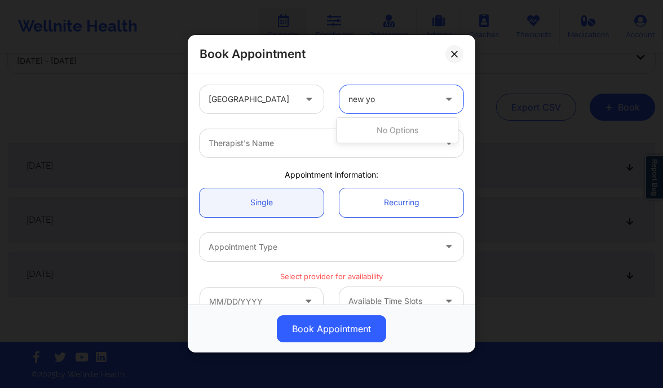
type input "new yor"
click at [379, 128] on div "New York" at bounding box center [396, 130] width 121 height 20
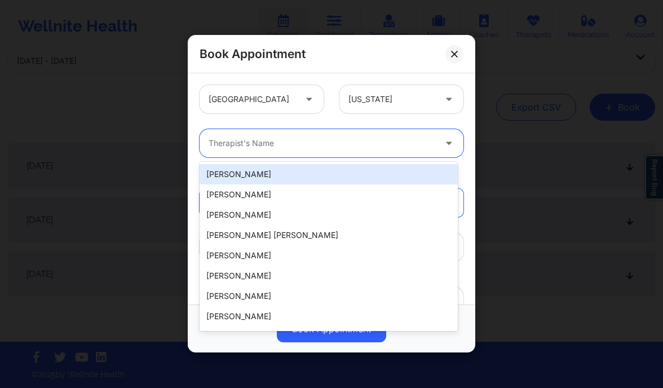
click at [347, 146] on div at bounding box center [321, 144] width 227 height 14
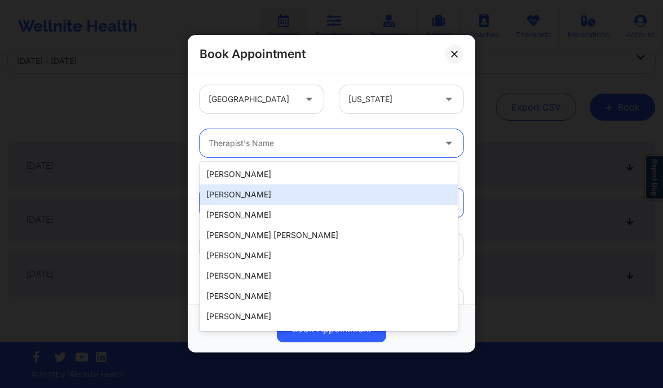
paste input "Donna Sobers"
type input "Donna Sobers"
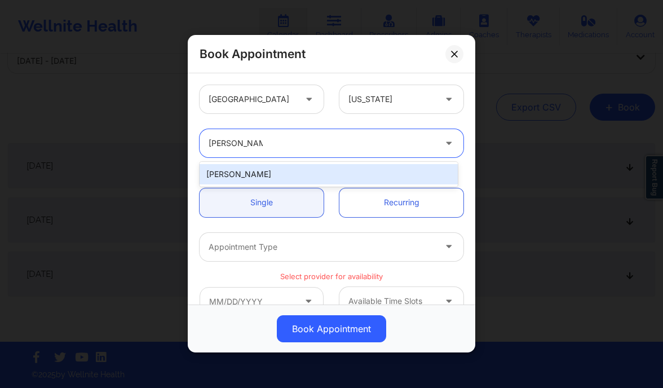
click at [304, 175] on div "Donna Sobers" at bounding box center [328, 174] width 258 height 20
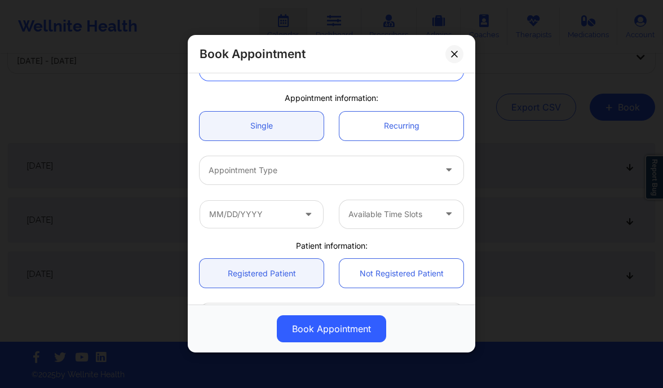
scroll to position [79, 0]
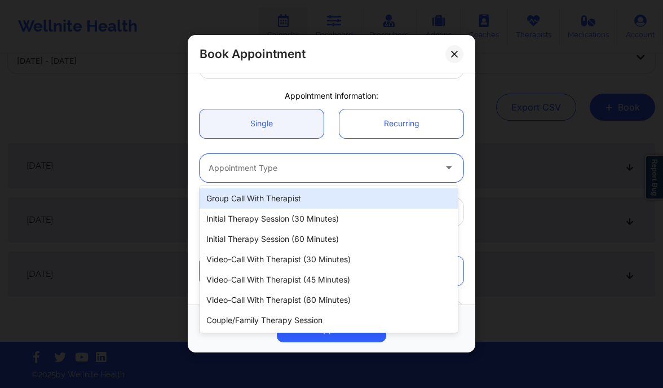
click at [270, 167] on div at bounding box center [321, 168] width 227 height 14
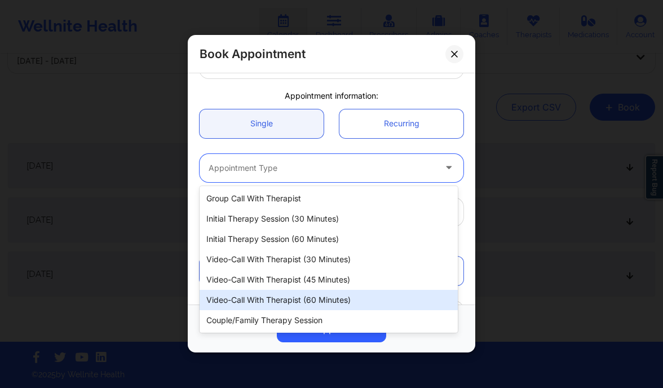
click at [302, 294] on div "Video-Call with Therapist (60 minutes)" at bounding box center [328, 300] width 258 height 20
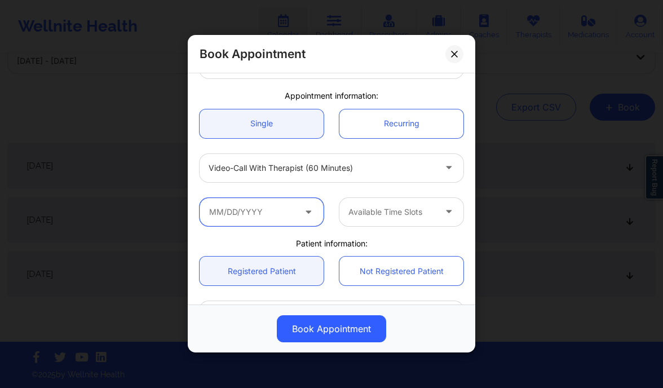
click at [287, 221] on input "text" at bounding box center [261, 212] width 124 height 28
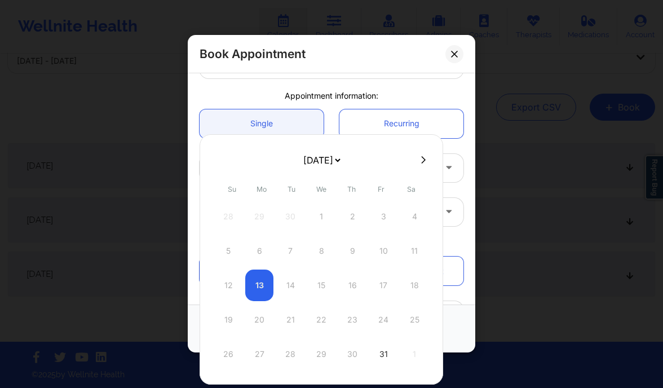
click at [421, 159] on icon at bounding box center [423, 159] width 5 height 7
select select "2025-10"
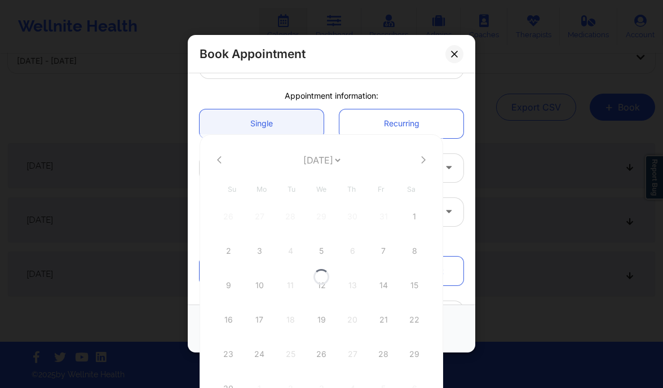
select select "2025-10"
click at [256, 288] on div "10" at bounding box center [259, 285] width 28 height 32
type input "11/10/2025"
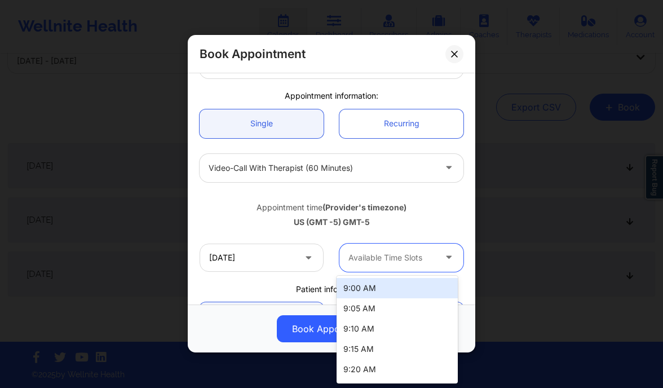
click at [389, 252] on div at bounding box center [391, 258] width 87 height 14
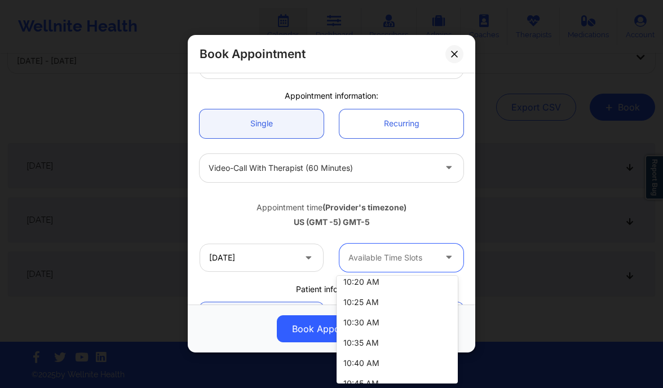
scroll to position [334, 0]
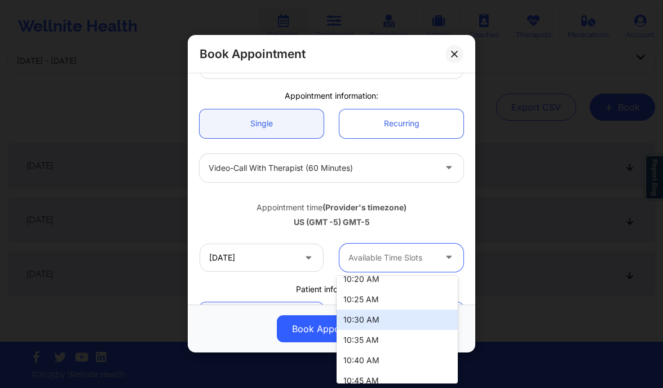
click at [367, 320] on div "10:30 AM" at bounding box center [396, 319] width 121 height 20
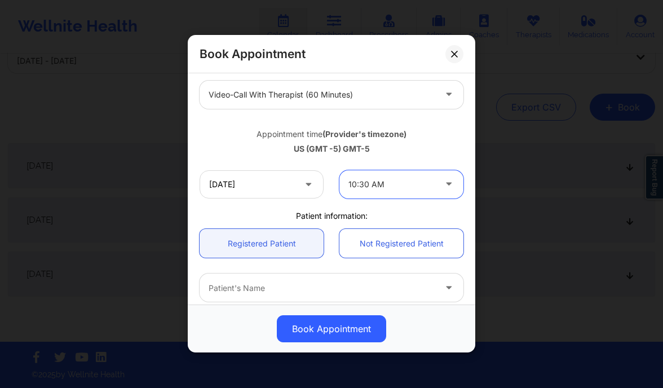
scroll to position [167, 0]
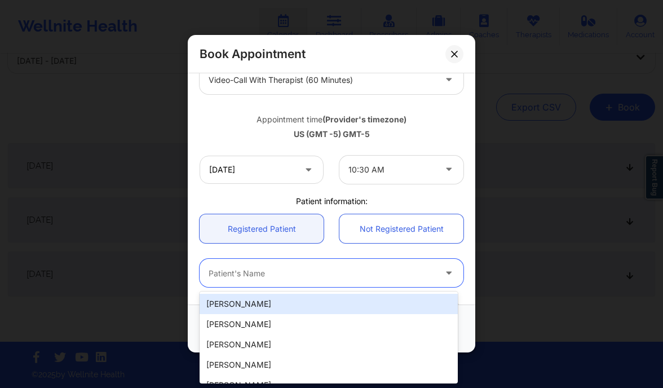
click at [269, 268] on div at bounding box center [321, 274] width 227 height 14
paste input "Walter ingram"
type input "Walter ingram"
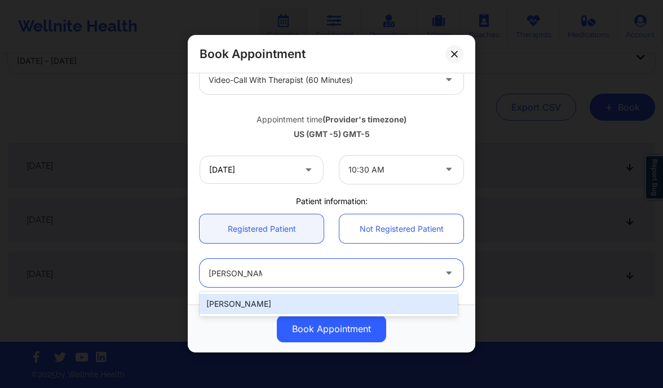
click at [292, 300] on div "walter ingram" at bounding box center [328, 304] width 258 height 20
type input "bigwink33@aol.com"
type input "+19179201504"
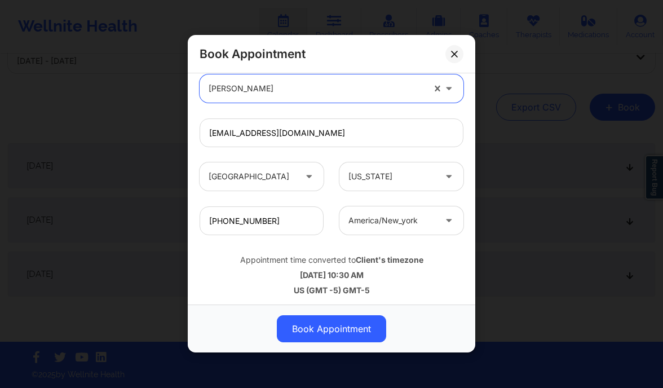
scroll to position [354, 0]
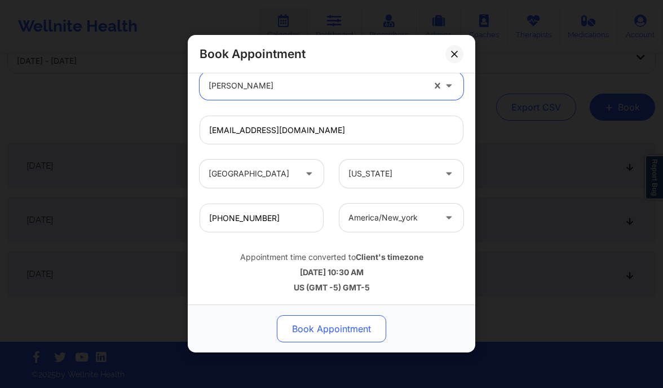
click at [323, 331] on button "Book Appointment" at bounding box center [331, 329] width 109 height 27
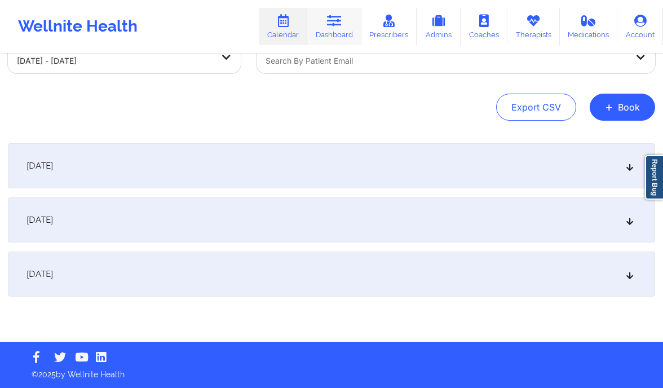
click at [336, 17] on icon at bounding box center [334, 21] width 15 height 12
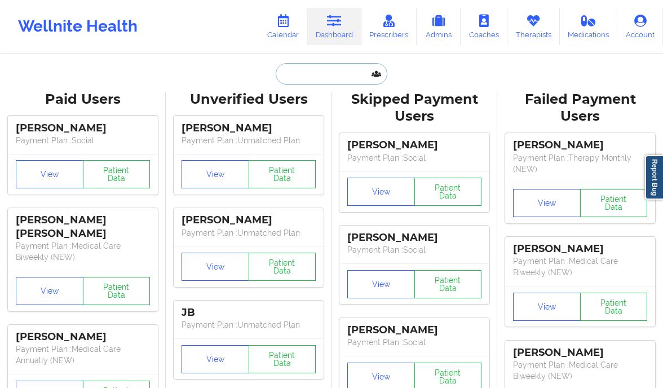
click at [295, 66] on input "text" at bounding box center [332, 73] width 112 height 21
paste input "Alyssa M Torres"
type input "Alyssa M Torres"
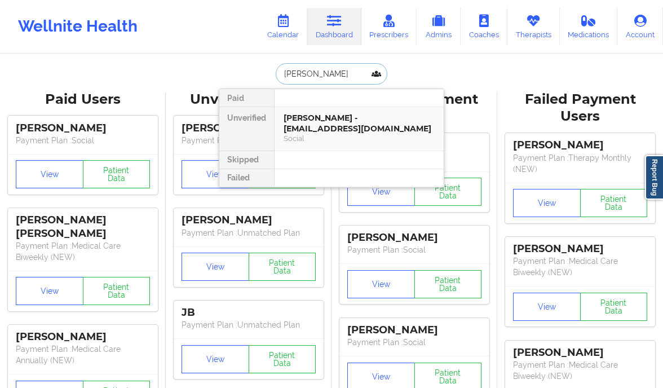
click at [359, 139] on div "Social" at bounding box center [358, 139] width 151 height 10
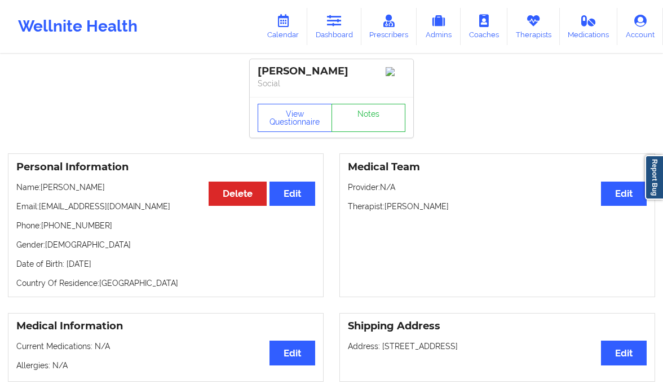
drag, startPoint x: 101, startPoint y: 187, endPoint x: 85, endPoint y: 188, distance: 16.4
click at [85, 188] on p "Name: Alyssa M Torres" at bounding box center [165, 186] width 299 height 11
drag, startPoint x: 100, startPoint y: 229, endPoint x: 47, endPoint y: 229, distance: 53.0
click at [47, 229] on p "Phone: +1407-421-3363" at bounding box center [165, 225] width 299 height 11
copy p "1407-421-3363"
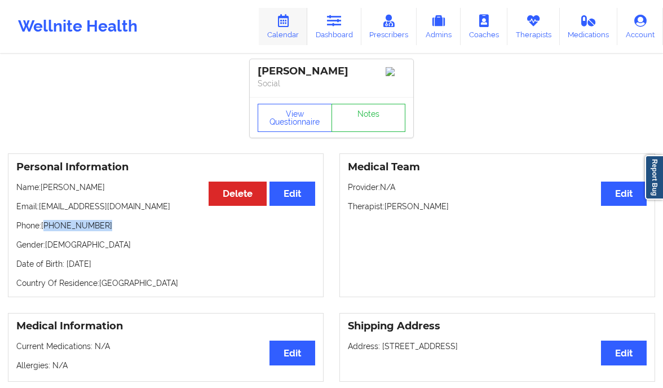
click at [279, 22] on icon at bounding box center [283, 21] width 15 height 12
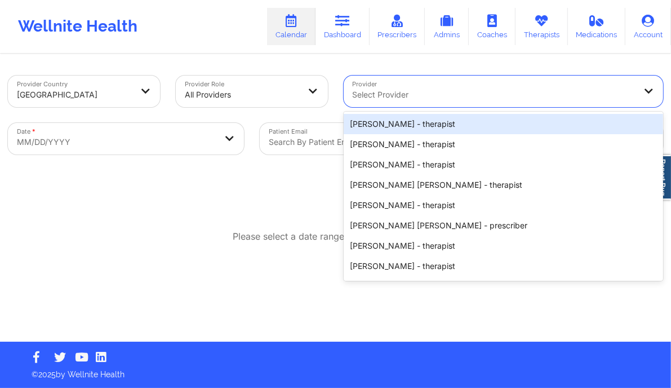
click at [394, 103] on div "Select Provider" at bounding box center [490, 92] width 293 height 32
paste input "Rosalva Aguilar"
type input "Rosalva Aguilar"
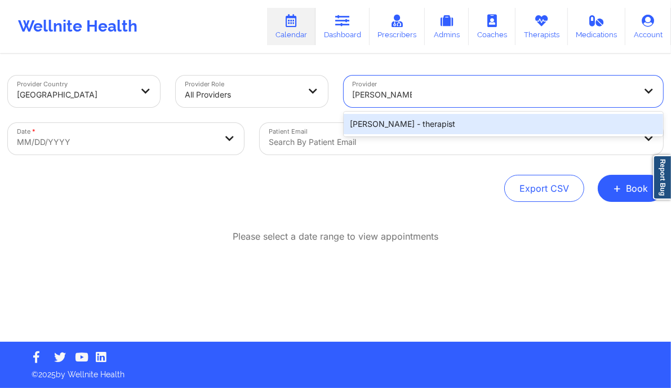
click at [381, 119] on div "Rosalva Aguilar - therapist" at bounding box center [504, 124] width 320 height 20
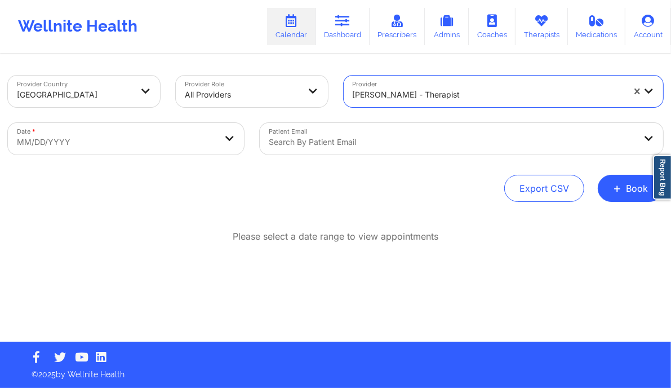
select select "2025-8"
select select "2025-9"
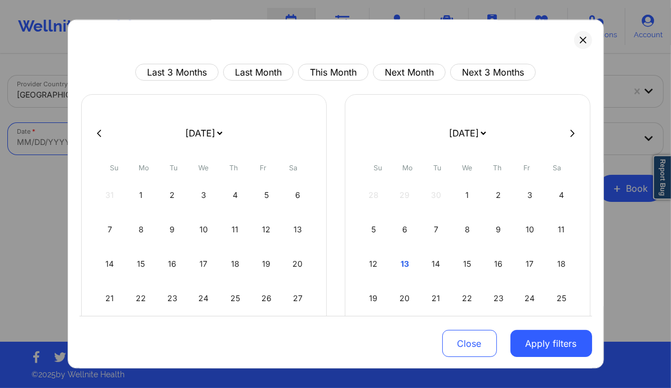
click at [115, 143] on body "Wellnite Health Calendar Dashboard Prescribers Admins Coaches Therapists Medica…" at bounding box center [335, 194] width 671 height 388
click at [370, 265] on div "12" at bounding box center [373, 264] width 29 height 32
select select "2025-9"
select select "2025-10"
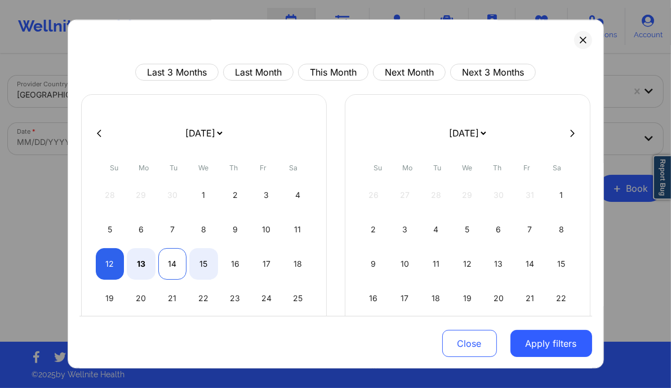
select select "2025-9"
select select "2025-10"
click at [167, 262] on div "14" at bounding box center [172, 264] width 29 height 32
select select "2025-9"
select select "2025-10"
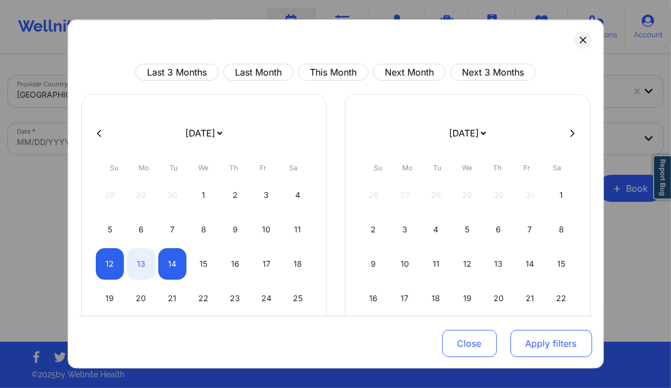
click at [521, 344] on button "Apply filters" at bounding box center [551, 343] width 82 height 27
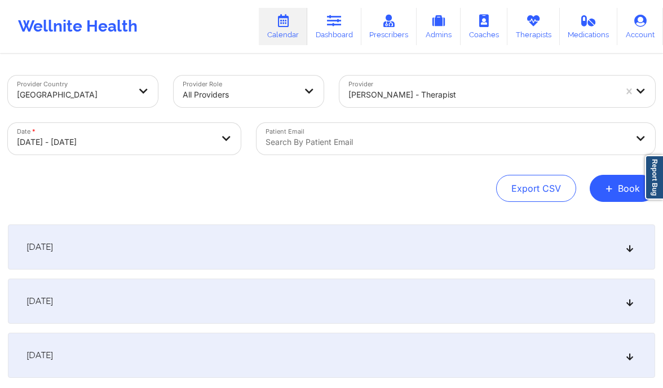
click at [412, 304] on div "October 13, 2025" at bounding box center [331, 300] width 647 height 45
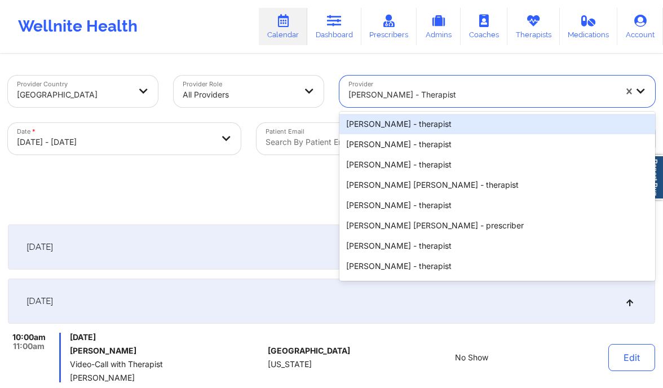
click at [381, 100] on div at bounding box center [481, 95] width 267 height 14
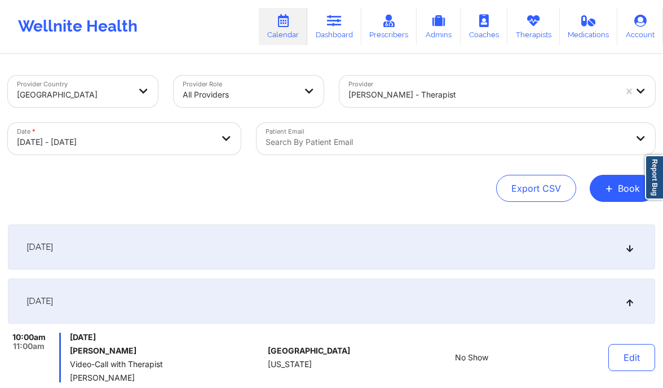
click at [261, 175] on div "Export CSV + Book" at bounding box center [331, 188] width 647 height 27
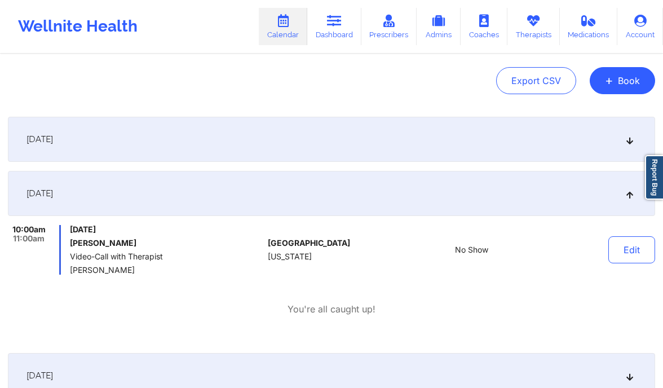
scroll to position [112, 0]
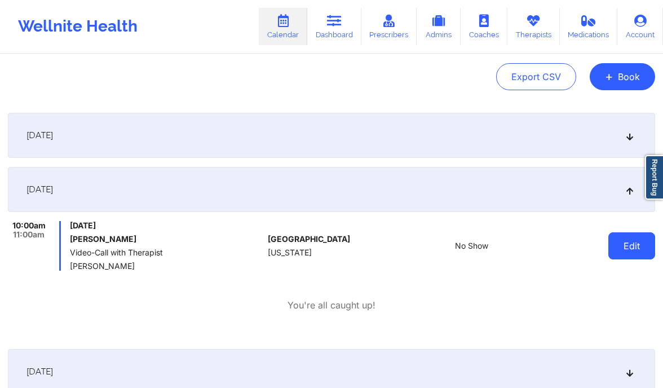
click at [622, 237] on button "Edit" at bounding box center [631, 245] width 47 height 27
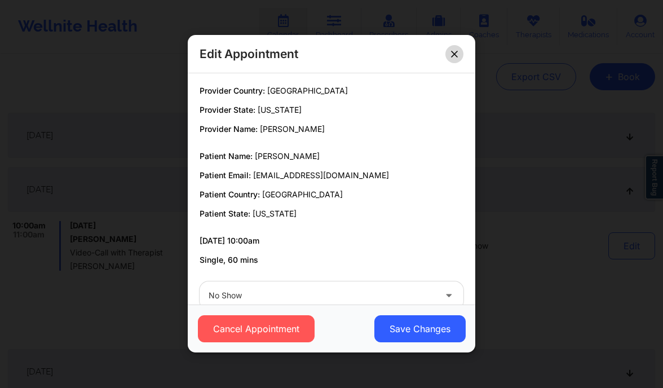
click at [449, 52] on button at bounding box center [454, 54] width 18 height 18
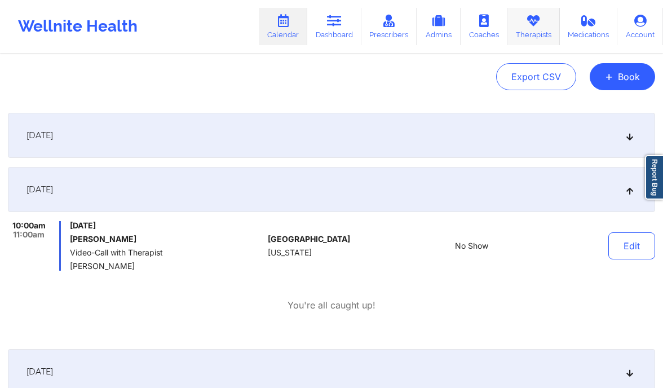
click at [550, 21] on link "Therapists" at bounding box center [533, 26] width 52 height 37
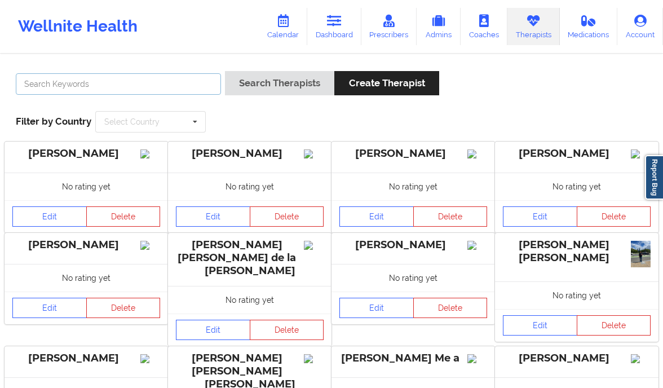
click at [131, 86] on input "text" at bounding box center [118, 83] width 205 height 21
paste input "Mary Powers"
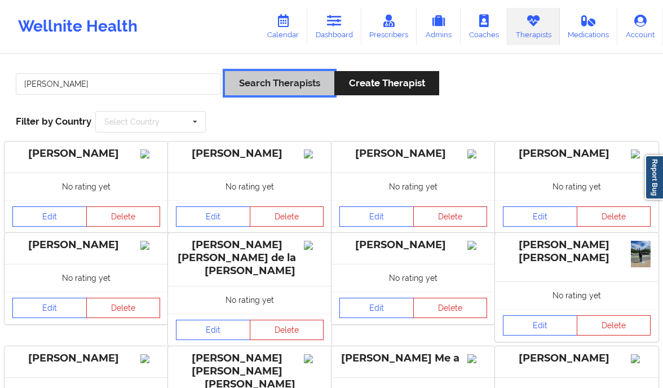
click at [294, 78] on button "Search Therapists" at bounding box center [279, 83] width 109 height 24
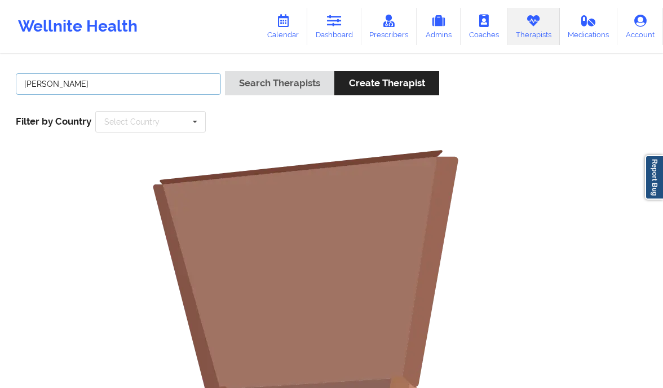
click at [76, 83] on input "Mary Powers" at bounding box center [118, 83] width 205 height 21
type input "Mary Powers"
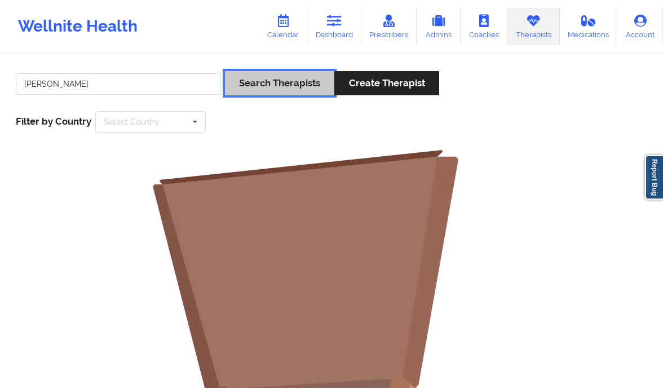
click at [295, 79] on button "Search Therapists" at bounding box center [279, 83] width 109 height 24
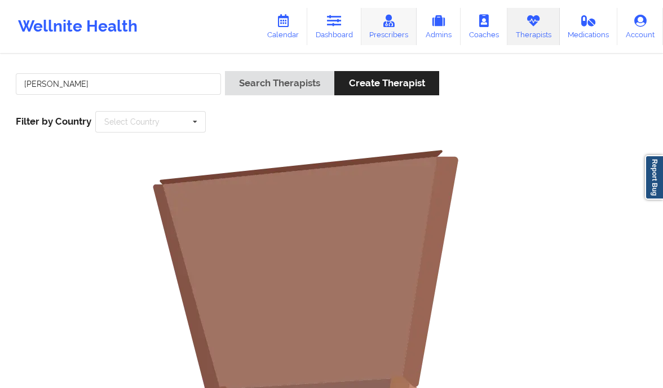
click at [392, 31] on link "Prescribers" at bounding box center [389, 26] width 56 height 37
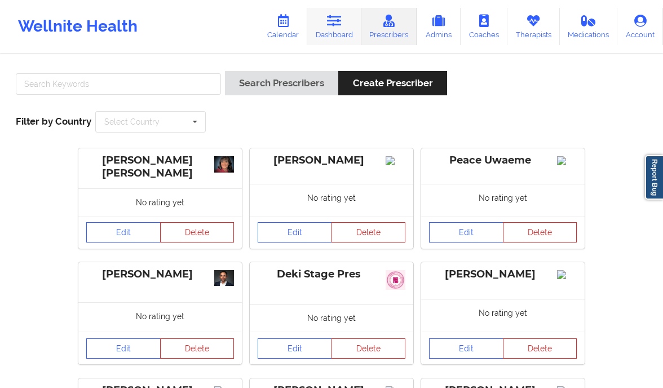
click at [325, 28] on link "Dashboard" at bounding box center [334, 26] width 54 height 37
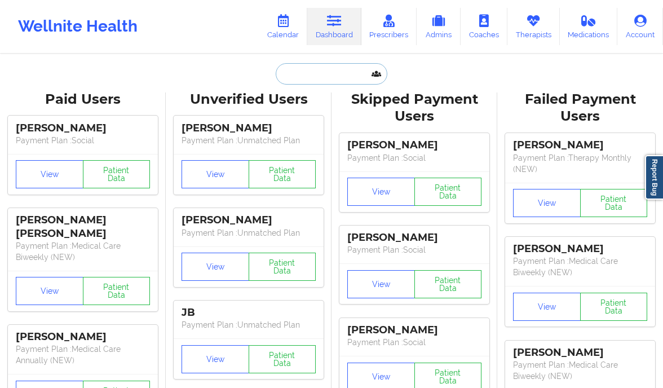
click at [318, 72] on input "text" at bounding box center [332, 73] width 112 height 21
paste input "Mary Powers"
type input "Mary Powers"
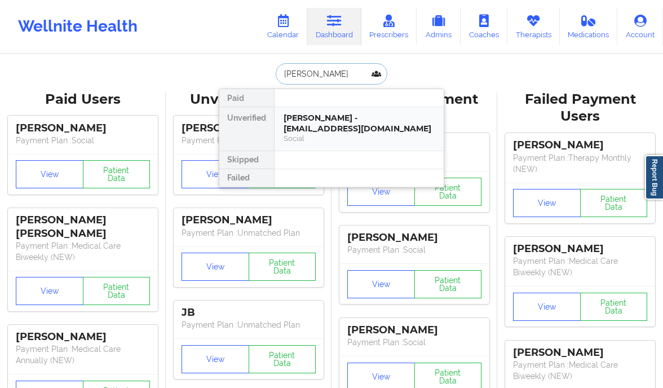
click at [323, 119] on div "Mary Powers - marypowers28@gmail.com" at bounding box center [358, 123] width 151 height 21
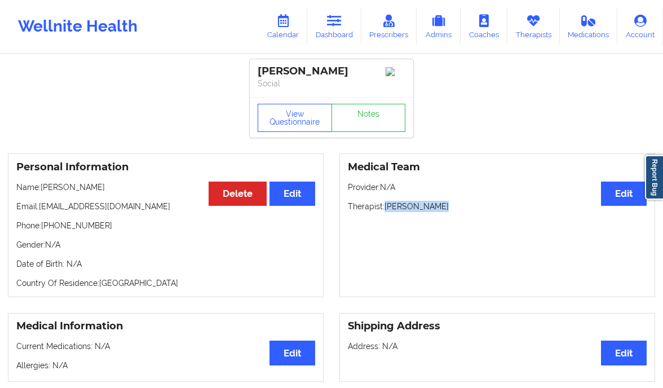
drag, startPoint x: 441, startPoint y: 205, endPoint x: 385, endPoint y: 211, distance: 55.6
click at [385, 211] on p "Therapist: Sharice White" at bounding box center [497, 206] width 299 height 11
copy p "Sharice White"
drag, startPoint x: 96, startPoint y: 228, endPoint x: 43, endPoint y: 228, distance: 53.5
click at [43, 228] on p "Phone: +13522127221" at bounding box center [165, 225] width 299 height 11
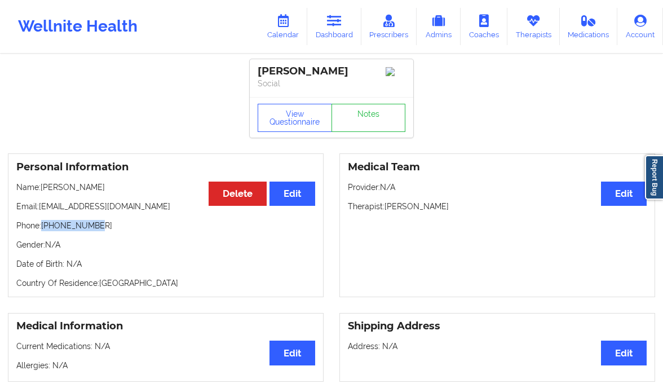
copy p "+13522127221"
click at [267, 188] on p "Name: Mary Powers" at bounding box center [165, 186] width 299 height 11
click at [281, 16] on icon at bounding box center [283, 21] width 15 height 12
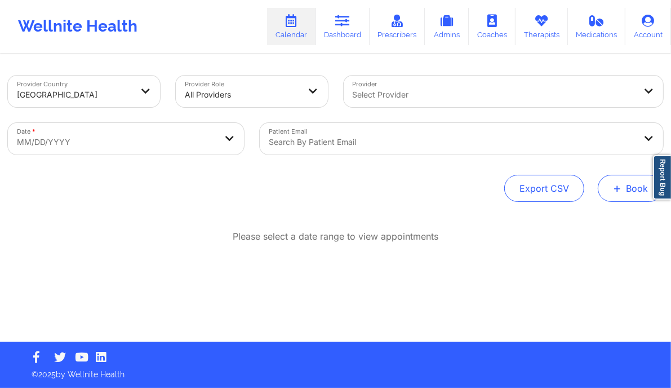
click at [638, 181] on button "+ Book" at bounding box center [630, 188] width 65 height 27
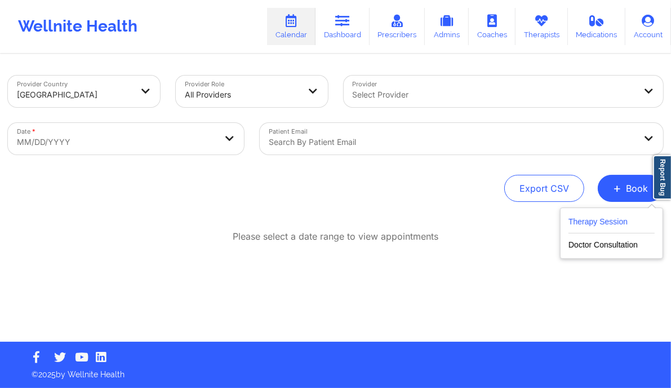
click at [593, 227] on button "Therapy Session" at bounding box center [612, 224] width 86 height 19
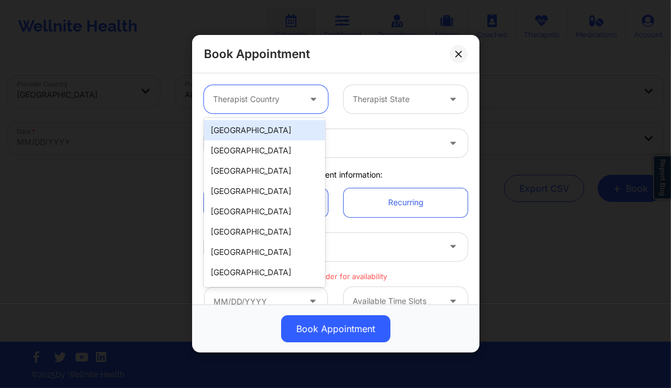
click at [261, 93] on div at bounding box center [256, 100] width 87 height 14
click at [232, 131] on div "[GEOGRAPHIC_DATA]" at bounding box center [264, 130] width 121 height 20
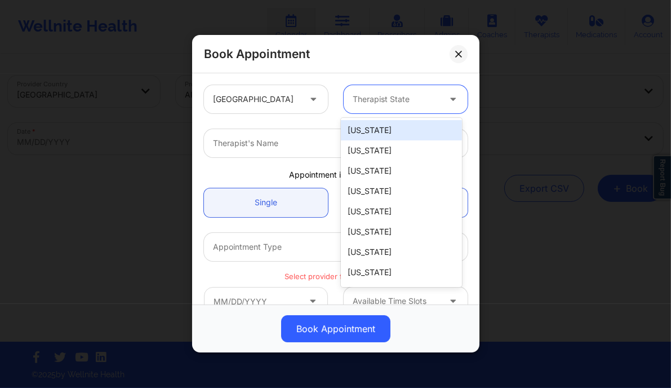
click at [399, 92] on div "Therapist State" at bounding box center [392, 99] width 97 height 28
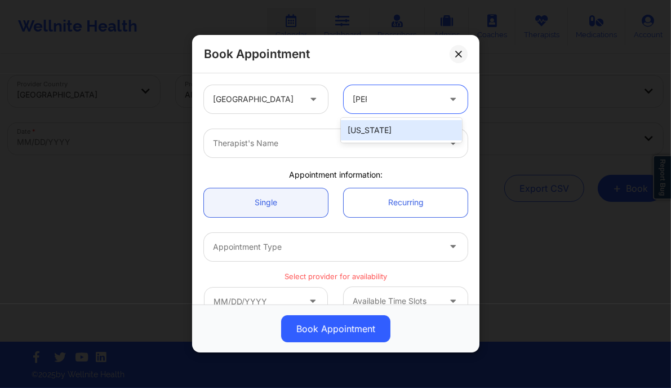
type input "flori"
click at [385, 137] on div "Florida" at bounding box center [401, 130] width 121 height 20
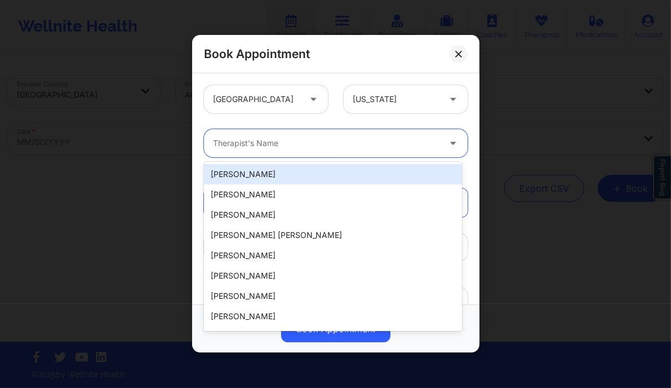
click at [340, 143] on div at bounding box center [326, 144] width 227 height 14
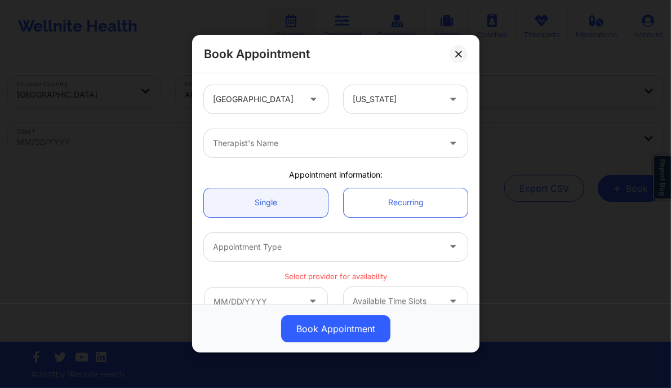
click at [218, 25] on div "Book Appointment United States Florida Therapist's Name Appointment information…" at bounding box center [335, 194] width 671 height 388
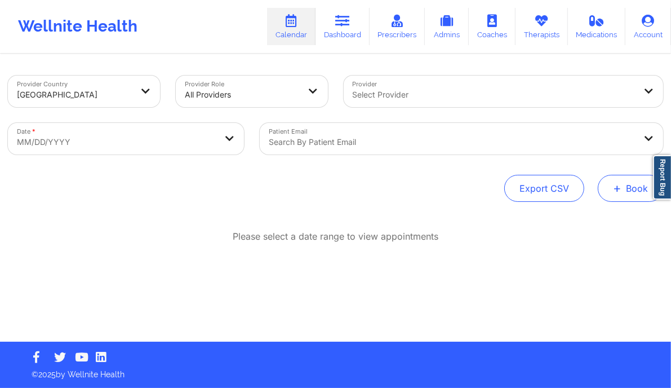
click at [620, 189] on span "+" at bounding box center [617, 188] width 8 height 6
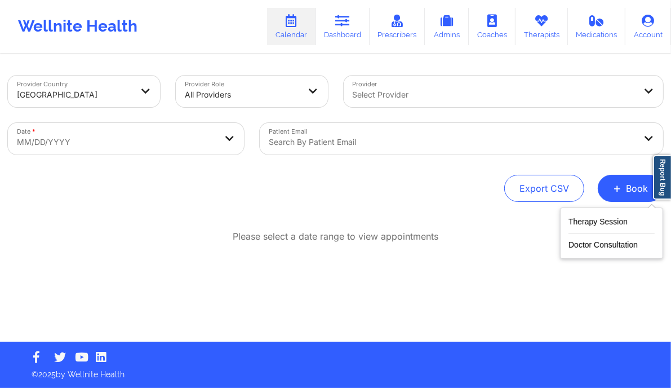
select select "2025-8"
select select "2025-9"
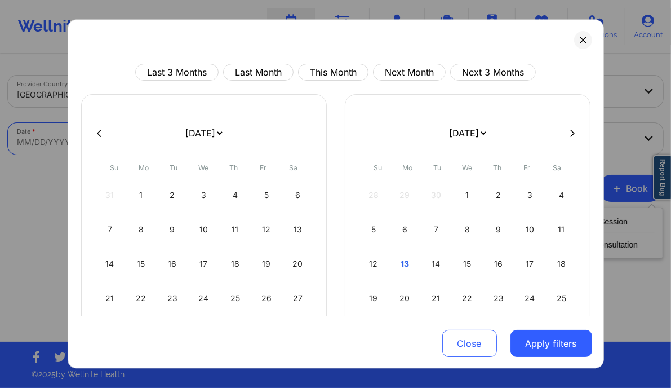
click at [171, 127] on body "Wellnite Health Calendar Dashboard Prescribers Admins Coaches Therapists Medica…" at bounding box center [335, 194] width 671 height 388
click at [486, 264] on div "16" at bounding box center [499, 264] width 29 height 32
select select "2025-9"
select select "2025-10"
select select "2025-9"
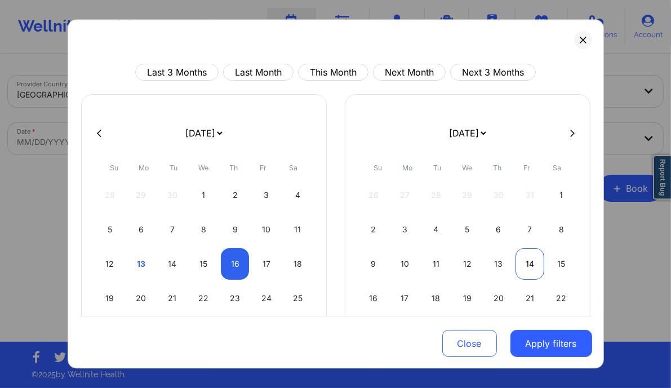
select select "2025-10"
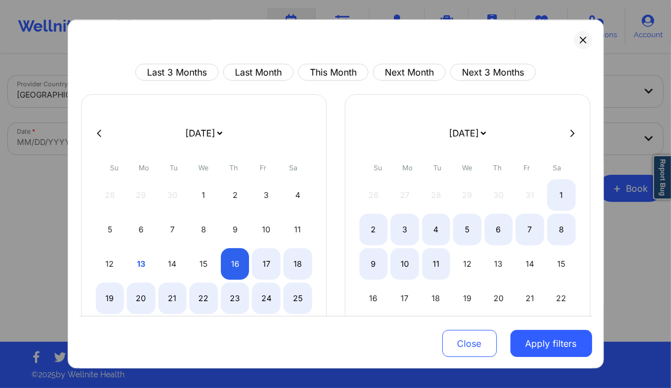
select select "2025-9"
select select "2025-10"
select select "2025-9"
select select "2025-10"
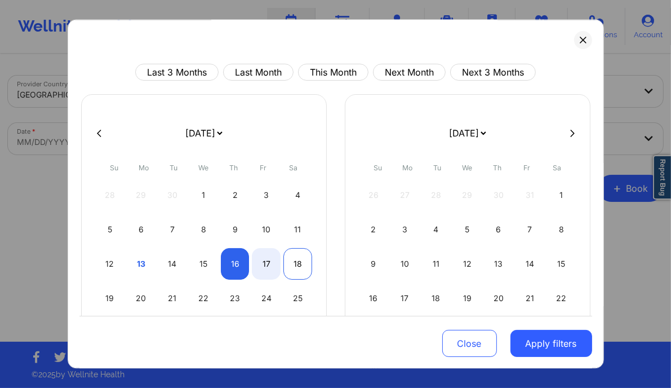
click at [291, 265] on div "18" at bounding box center [297, 264] width 29 height 32
select select "2025-9"
select select "2025-10"
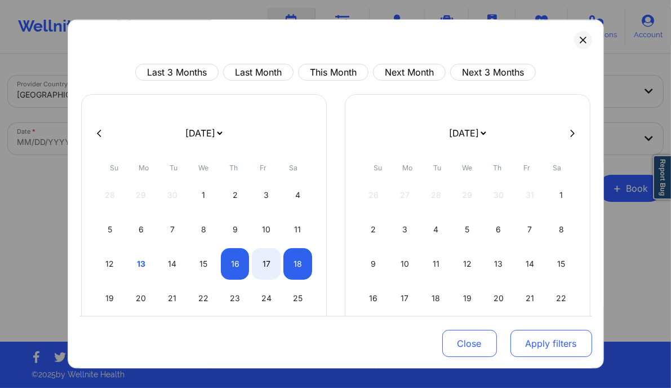
click at [552, 332] on button "Apply filters" at bounding box center [551, 343] width 82 height 27
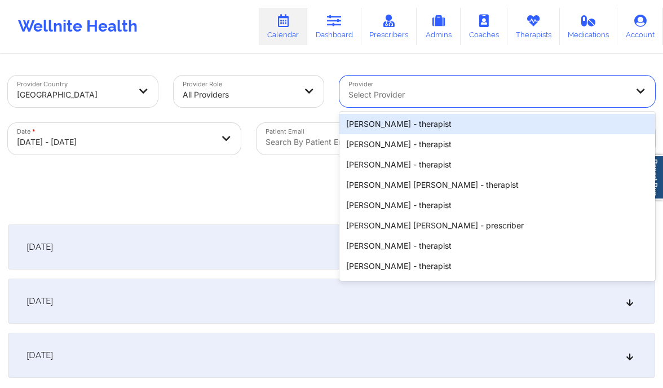
click at [458, 91] on div at bounding box center [487, 95] width 278 height 14
paste input "Sharice White"
type input "Sharice White"
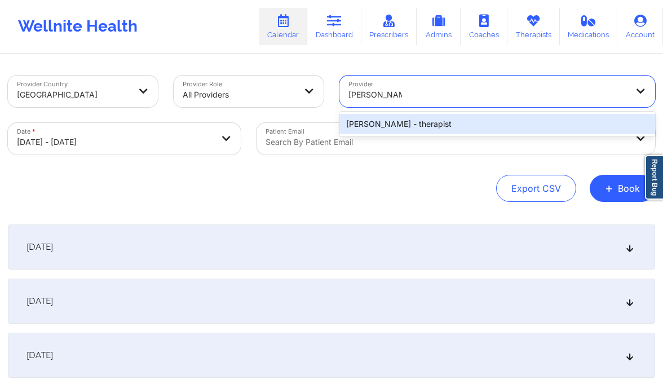
click at [384, 114] on div "Sharice White - therapist" at bounding box center [497, 124] width 316 height 20
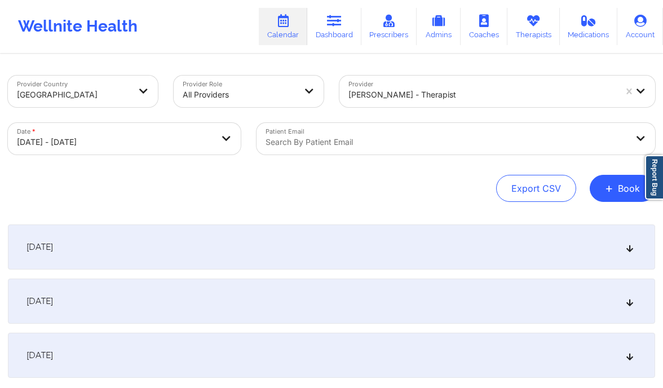
click at [393, 315] on div "October 17, 2025" at bounding box center [331, 300] width 647 height 45
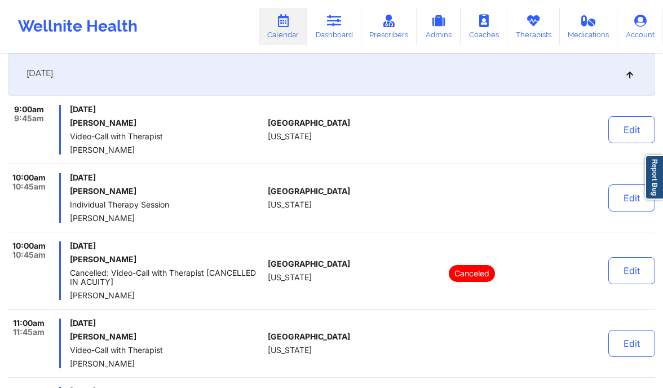
scroll to position [229, 0]
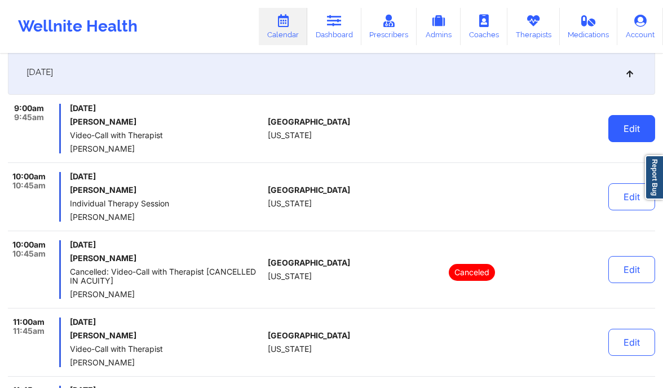
click at [623, 128] on button "Edit" at bounding box center [631, 128] width 47 height 27
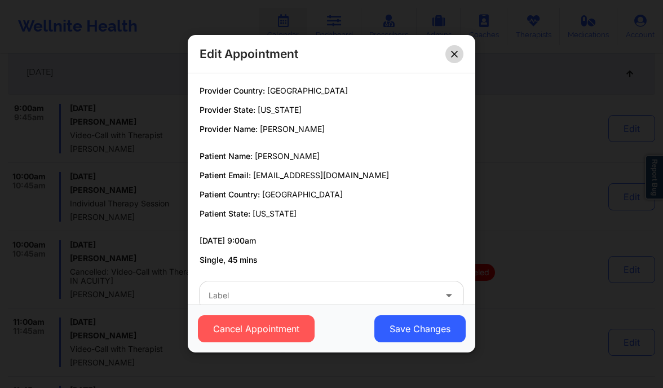
click at [455, 59] on button at bounding box center [454, 54] width 18 height 18
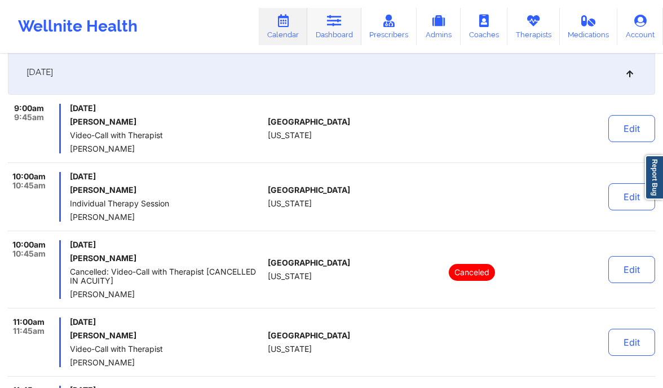
click at [334, 26] on icon at bounding box center [334, 21] width 15 height 12
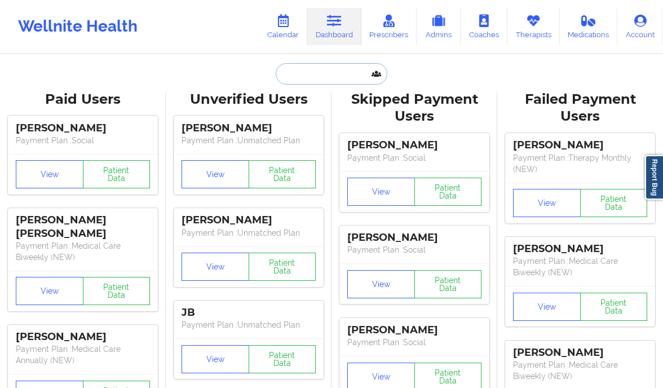
click at [317, 76] on input "text" at bounding box center [332, 73] width 112 height 21
paste input "tina.kramer1192@gmail.com"
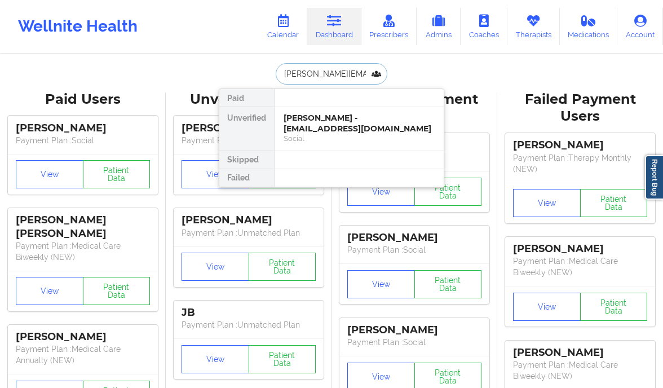
scroll to position [0, 11]
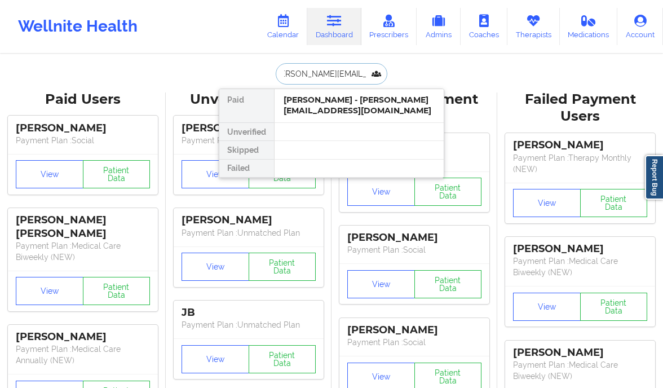
type input "tina.kramer1192@gmail.com"
click at [317, 141] on div at bounding box center [359, 150] width 170 height 18
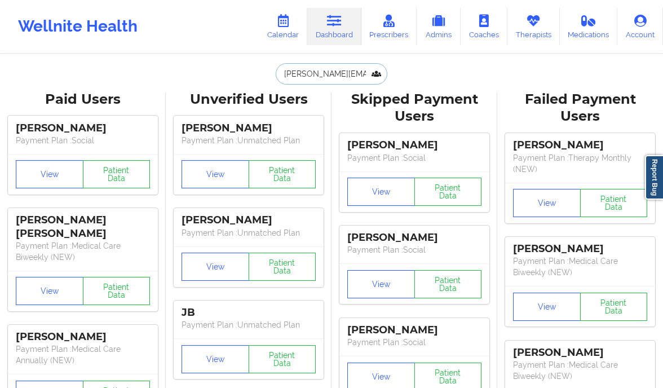
click at [348, 76] on input "tina.kramer1192@gmail.com" at bounding box center [332, 73] width 112 height 21
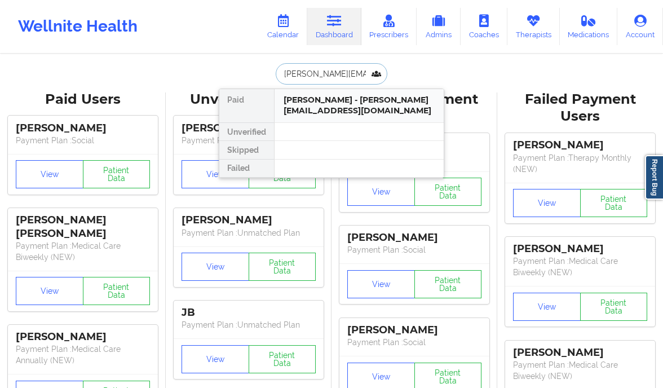
click at [376, 110] on div "Christina Kramer - tina.kramer1192@gmail.com" at bounding box center [358, 105] width 151 height 21
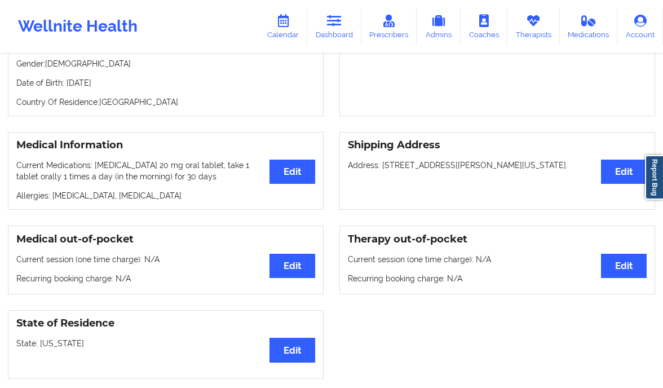
scroll to position [197, 0]
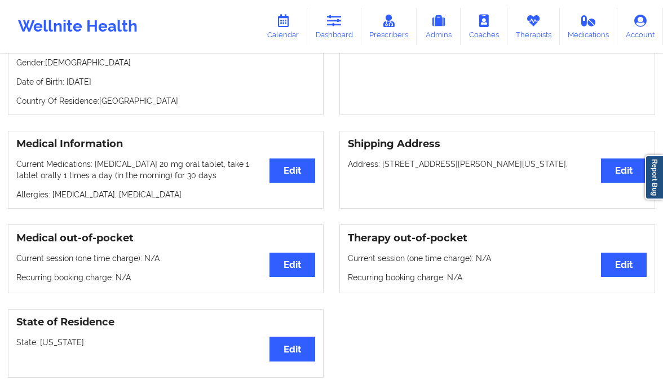
click at [393, 45] on div "Wellnite Health Calendar Dashboard Prescribers Admins Coaches Therapists Medica…" at bounding box center [331, 26] width 663 height 45
click at [393, 25] on icon at bounding box center [388, 21] width 15 height 12
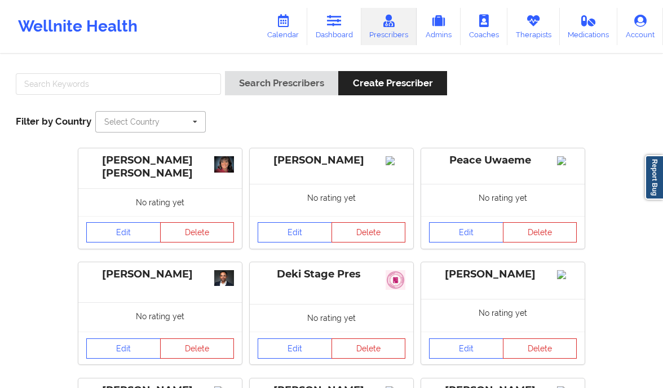
click at [163, 126] on input "text" at bounding box center [150, 122] width 109 height 20
type input "uni"
click at [158, 144] on div "[GEOGRAPHIC_DATA]" at bounding box center [150, 142] width 109 height 21
click at [184, 83] on input "text" at bounding box center [118, 83] width 205 height 21
type input "amy halanski"
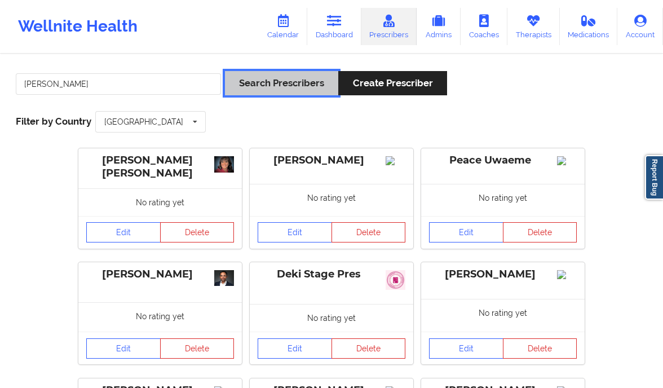
click at [259, 91] on button "Search Prescribers" at bounding box center [281, 83] width 113 height 24
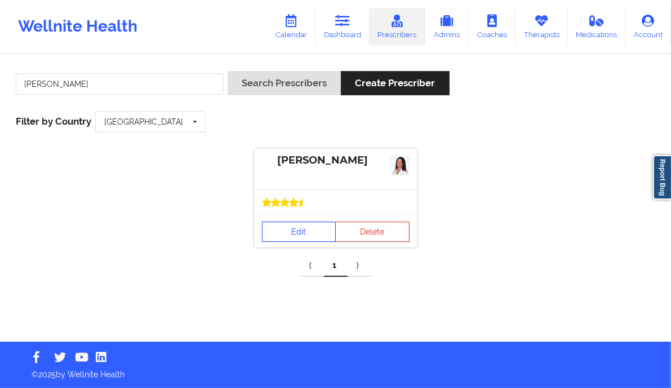
click at [271, 224] on link "Edit" at bounding box center [299, 231] width 74 height 20
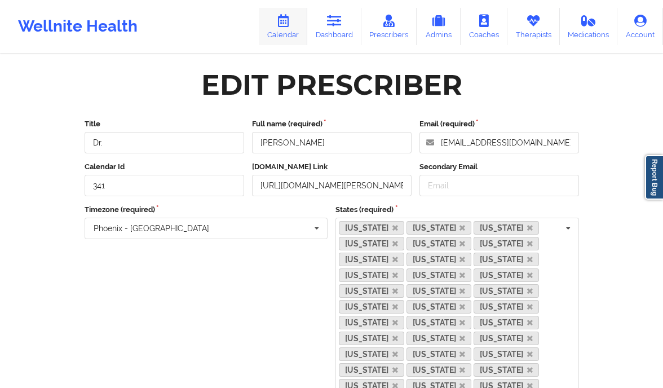
click at [290, 20] on icon at bounding box center [283, 21] width 15 height 12
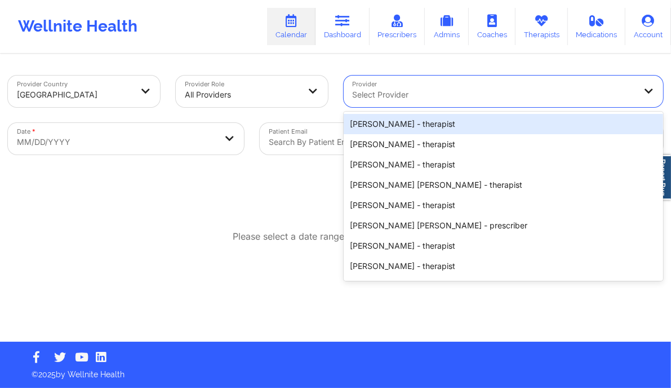
click at [397, 81] on div "Select Provider" at bounding box center [490, 92] width 293 height 32
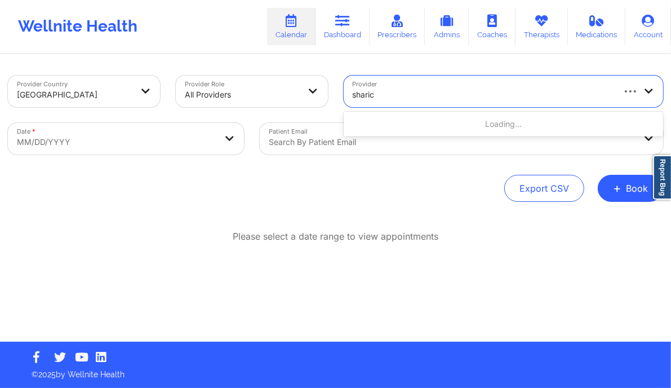
type input "sharice"
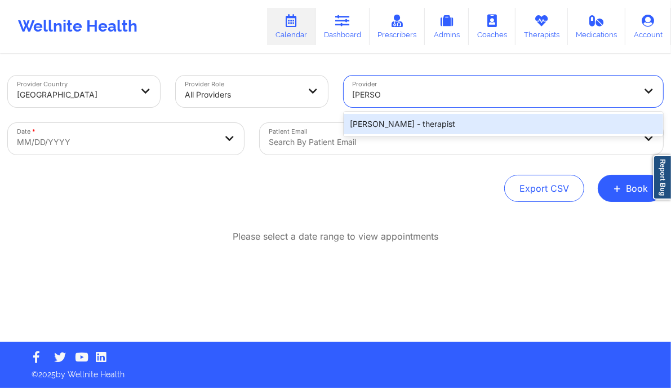
click at [390, 127] on div "Sharice White - therapist" at bounding box center [504, 124] width 320 height 20
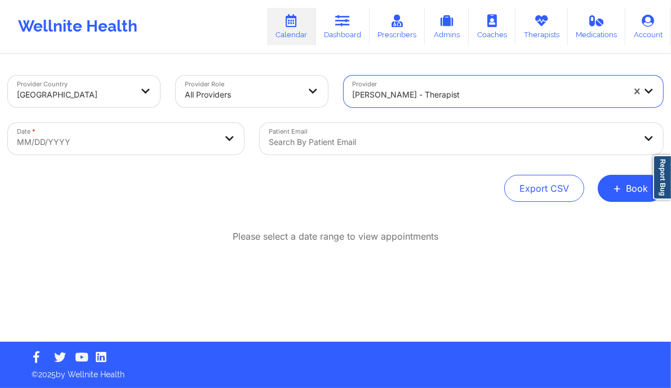
click at [169, 130] on body "Wellnite Health Calendar Dashboard Prescribers Admins Coaches Therapists Medica…" at bounding box center [335, 194] width 671 height 388
select select "2025-8"
select select "2025-9"
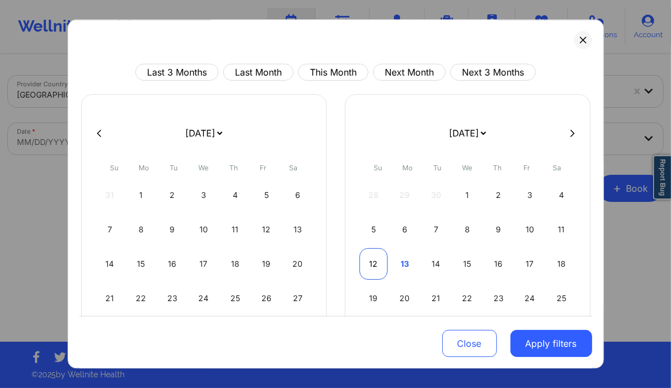
click at [369, 259] on div "12" at bounding box center [373, 264] width 29 height 32
select select "2025-9"
select select "2025-10"
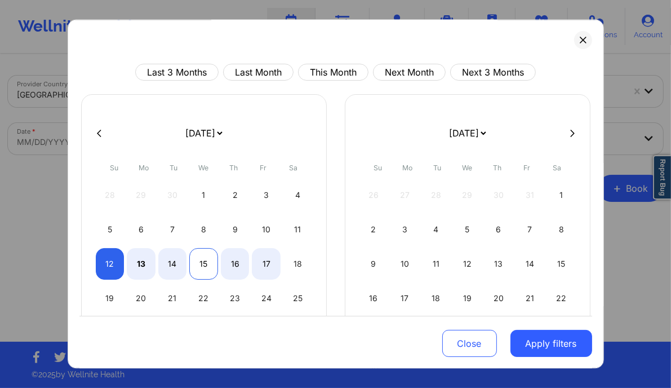
select select "2025-9"
select select "2025-10"
select select "2025-9"
select select "2025-10"
click at [177, 260] on div "14" at bounding box center [172, 264] width 29 height 32
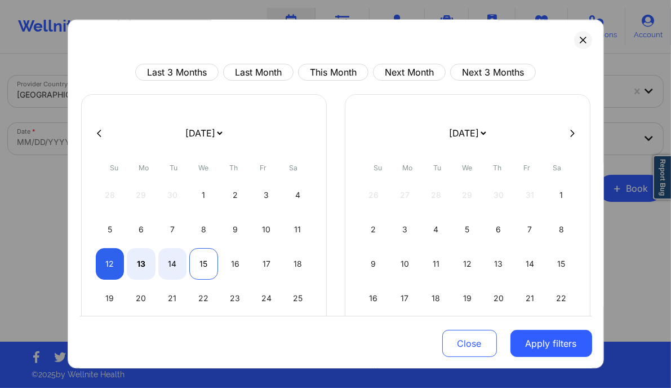
select select "2025-9"
select select "2025-10"
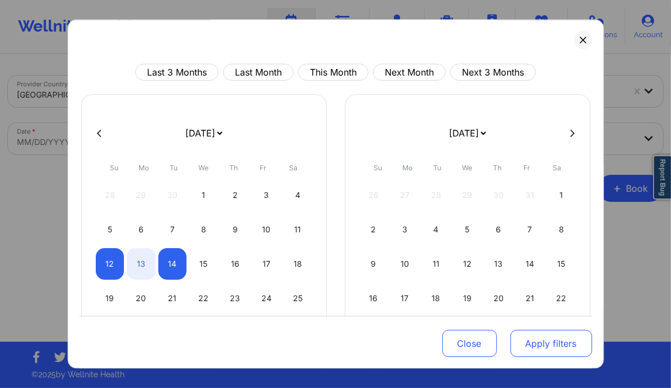
click at [550, 340] on button "Apply filters" at bounding box center [551, 343] width 82 height 27
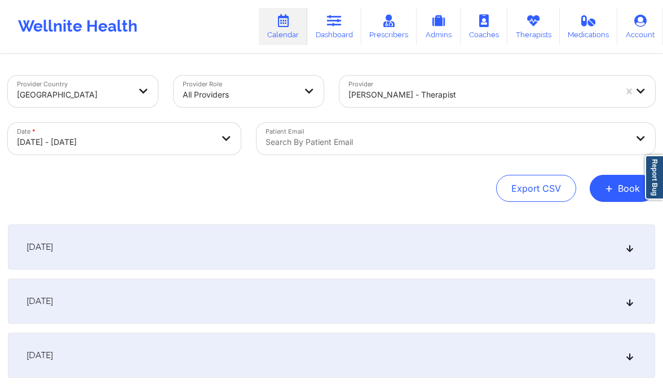
click at [629, 296] on div "October 13, 2025" at bounding box center [331, 300] width 647 height 45
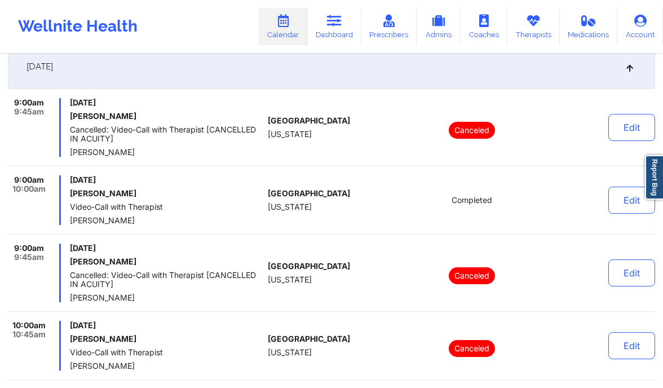
scroll to position [179, 0]
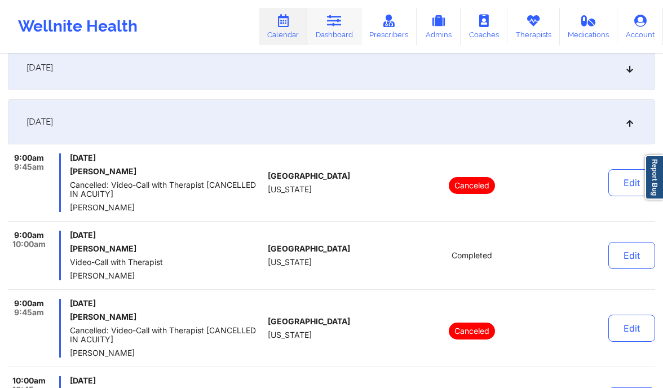
click at [340, 16] on icon at bounding box center [334, 21] width 15 height 12
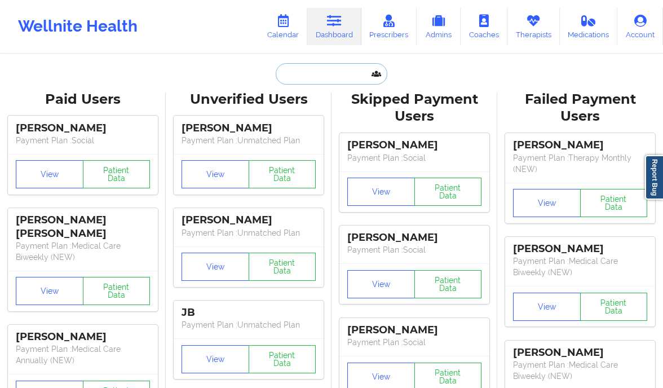
click at [303, 76] on input "text" at bounding box center [332, 73] width 112 height 21
paste input "Mary Powers"
type input "Mary Powers"
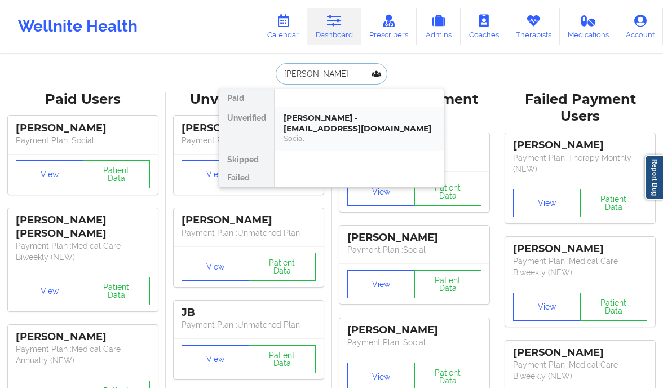
click at [412, 119] on div "Mary Powers - marypowers28@gmail.com" at bounding box center [358, 123] width 151 height 21
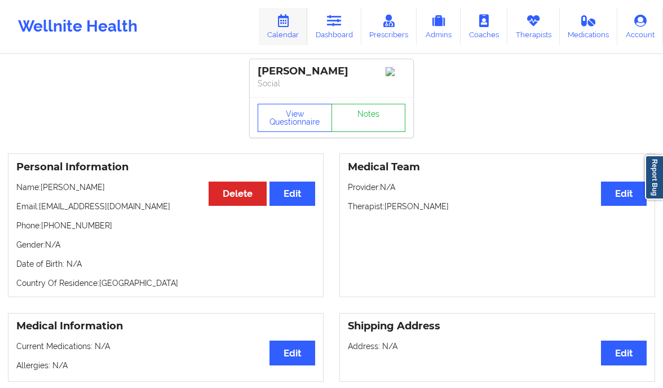
click at [298, 34] on link "Calendar" at bounding box center [283, 26] width 48 height 37
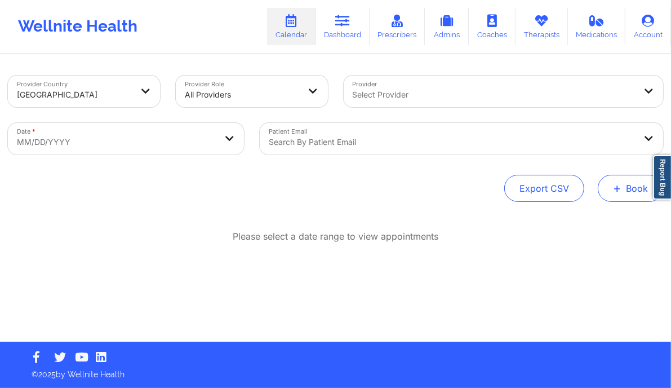
click at [620, 185] on span "+" at bounding box center [617, 188] width 8 height 6
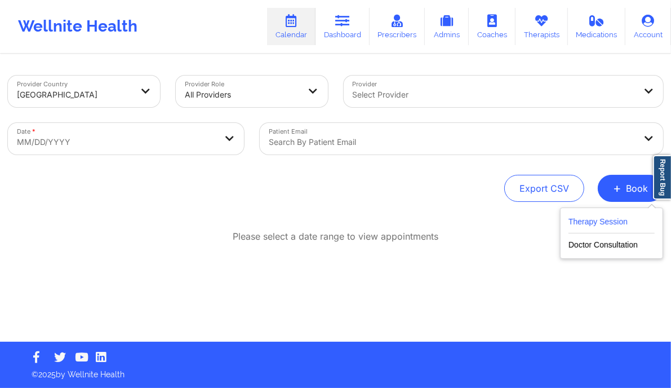
click at [611, 225] on button "Therapy Session" at bounding box center [612, 224] width 86 height 19
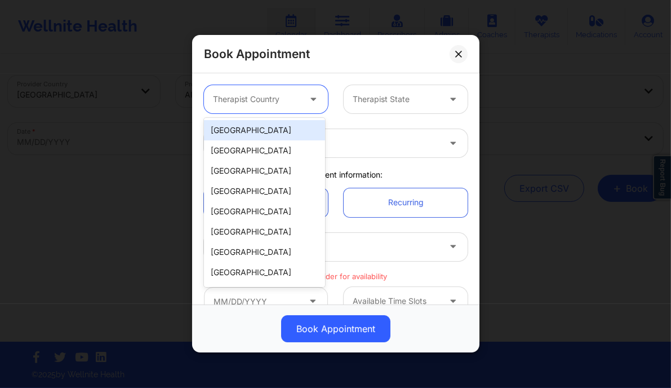
click at [287, 95] on div at bounding box center [256, 100] width 87 height 14
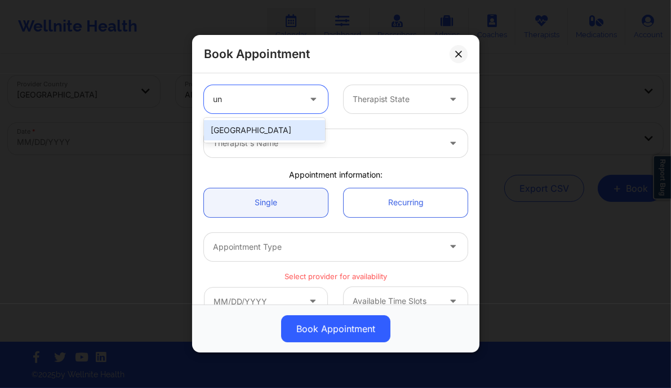
type input "uni"
click at [291, 132] on div "[GEOGRAPHIC_DATA]" at bounding box center [264, 130] width 121 height 20
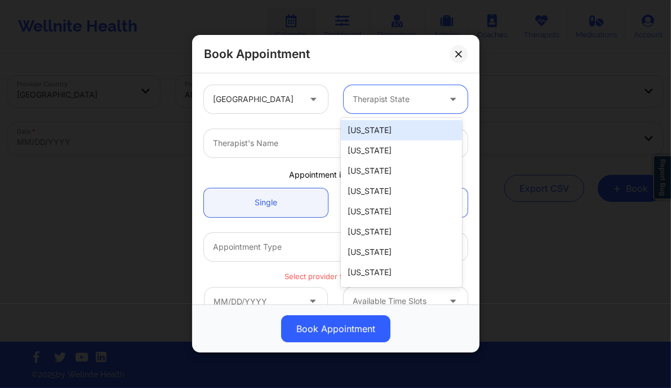
click at [383, 108] on div "Therapist State" at bounding box center [392, 99] width 97 height 28
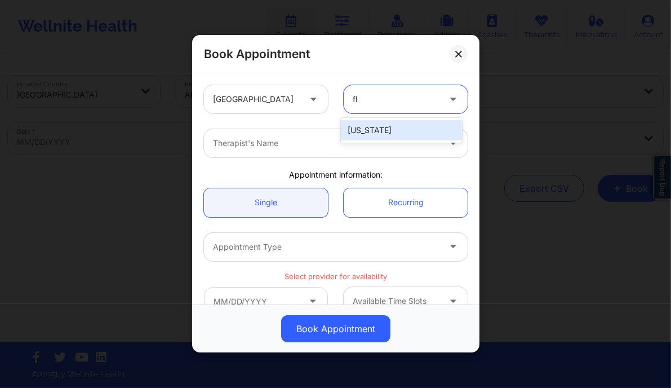
type input "flo"
click at [366, 128] on div "Florida" at bounding box center [401, 130] width 121 height 20
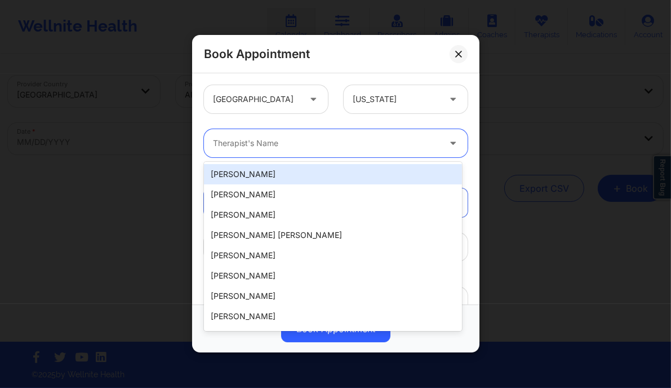
click at [323, 146] on div at bounding box center [326, 144] width 227 height 14
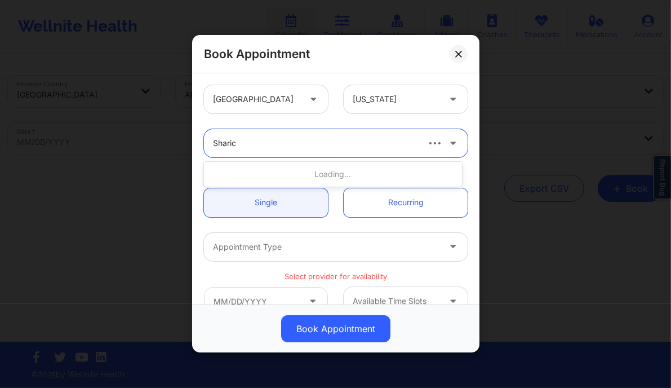
type input "Sharice"
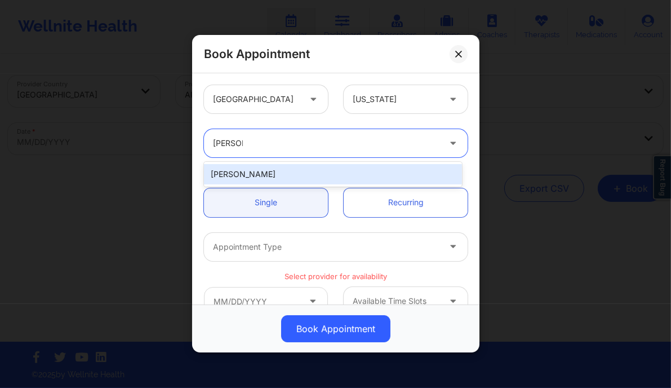
click at [259, 186] on div "Sharice White" at bounding box center [333, 174] width 258 height 25
click at [274, 174] on div "Sharice White" at bounding box center [333, 174] width 258 height 20
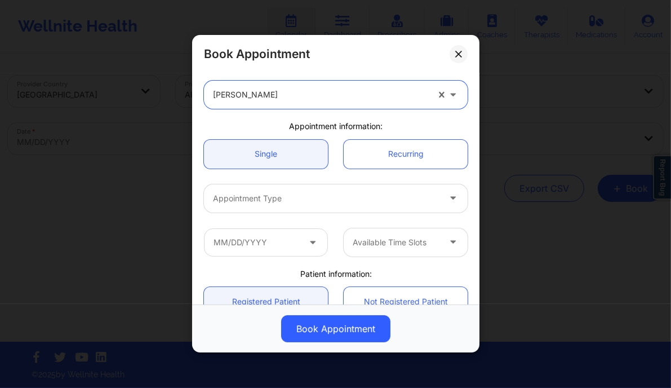
scroll to position [52, 0]
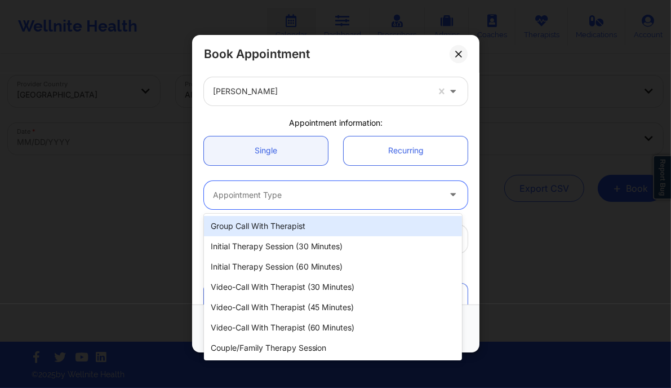
click at [279, 193] on div at bounding box center [326, 195] width 227 height 14
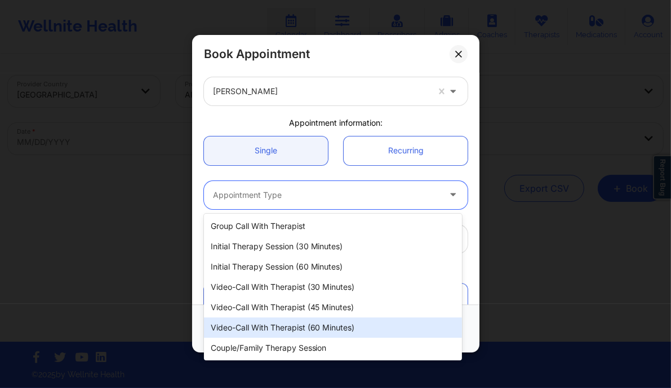
click at [322, 331] on div "Video-Call with Therapist (60 minutes)" at bounding box center [333, 327] width 258 height 20
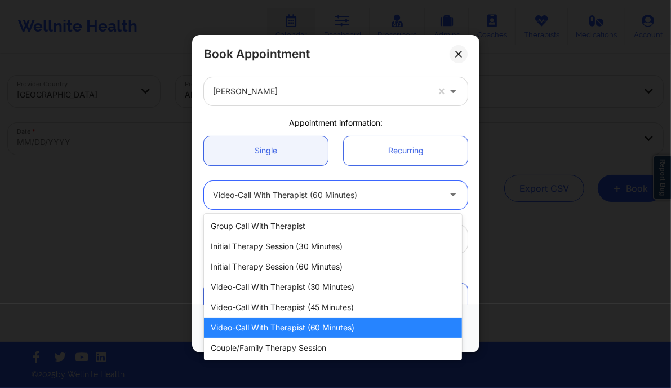
click at [372, 199] on div at bounding box center [326, 195] width 227 height 14
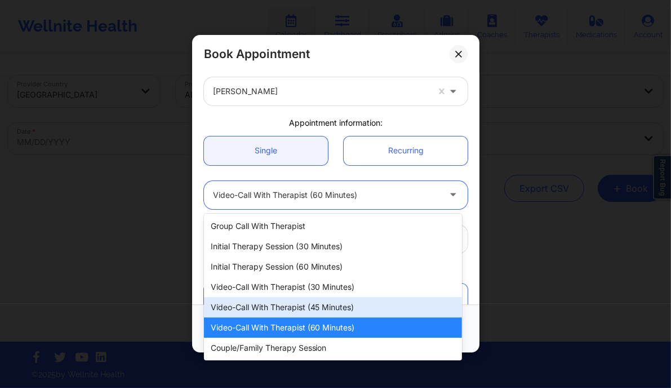
click at [320, 311] on div "Video-Call with Therapist (45 minutes)" at bounding box center [333, 307] width 258 height 20
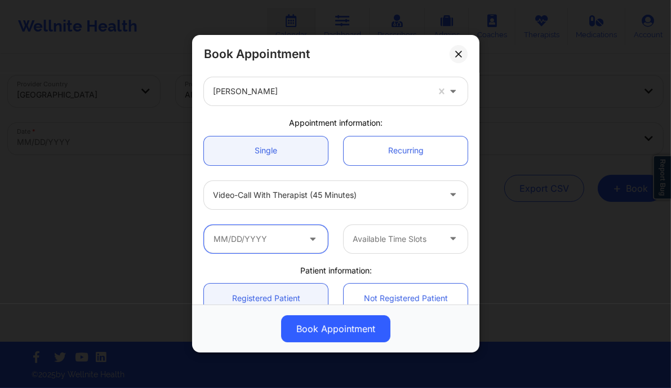
click at [277, 234] on input "text" at bounding box center [266, 239] width 124 height 28
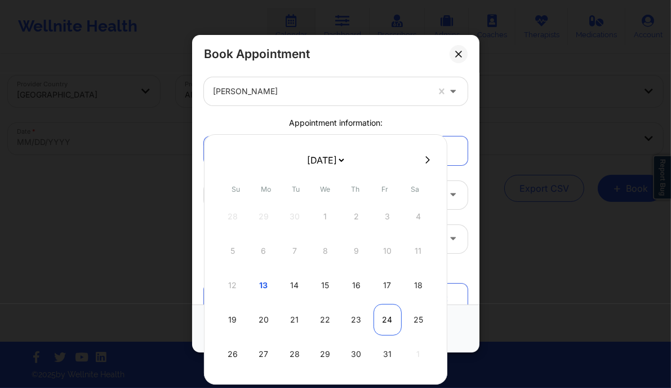
click at [378, 317] on div "24" at bounding box center [388, 320] width 28 height 32
type input "10/24/2025"
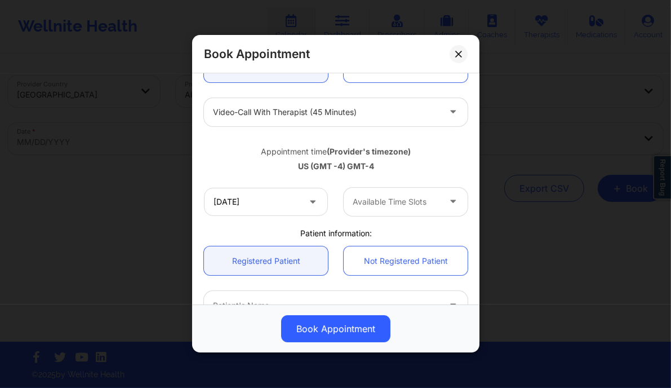
scroll to position [135, 0]
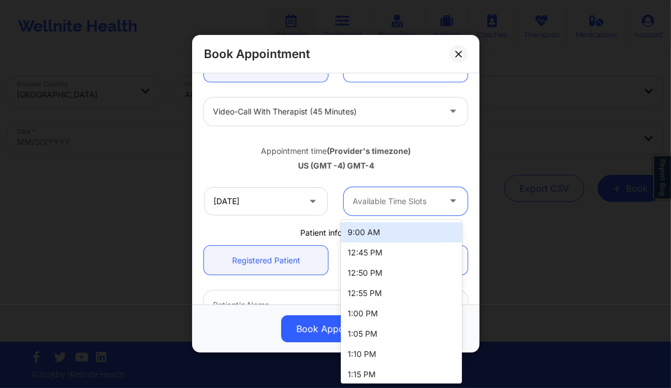
click at [417, 191] on div "Available Time Slots" at bounding box center [392, 201] width 97 height 28
click at [380, 234] on div "9:00 AM" at bounding box center [401, 232] width 121 height 20
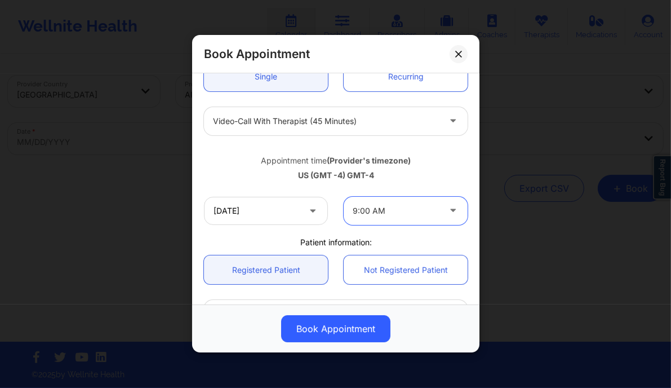
scroll to position [126, 0]
click at [294, 219] on input "10/24/2025" at bounding box center [266, 210] width 124 height 28
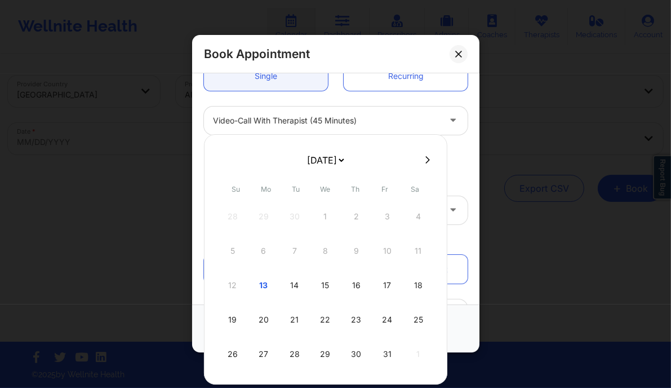
click at [455, 164] on div "Appointment time (Provider's timezone)" at bounding box center [336, 159] width 264 height 11
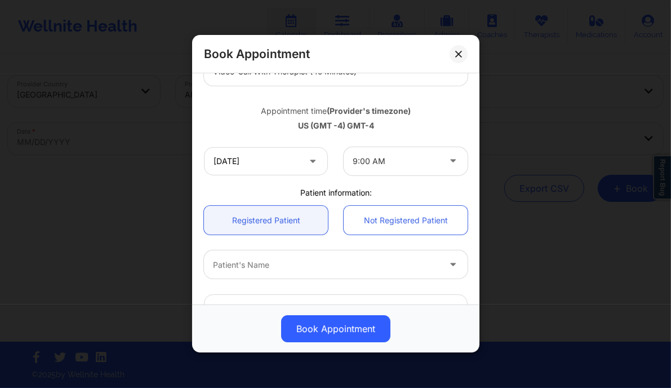
scroll to position [177, 0]
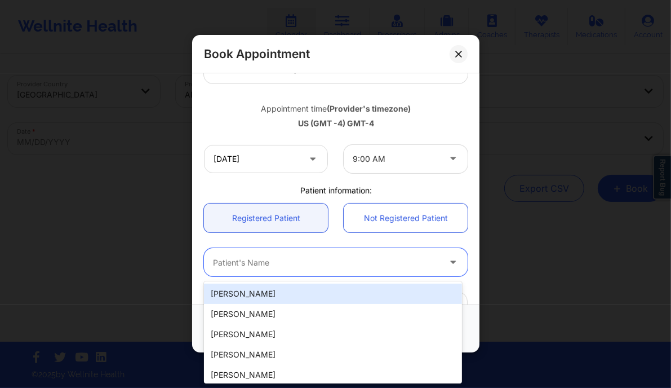
click at [332, 260] on div at bounding box center [326, 263] width 227 height 14
paste input "Mary Powers"
type input "Mary Powers"
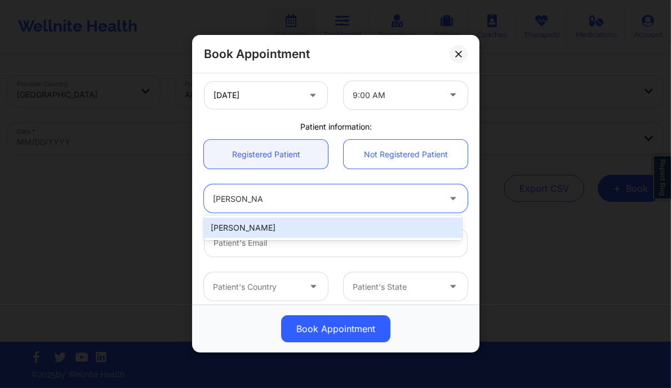
scroll to position [243, 0]
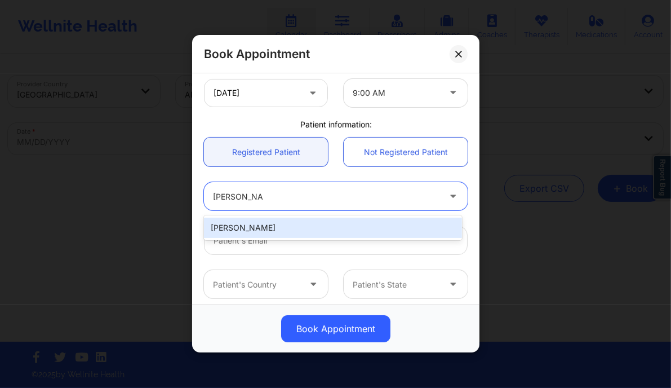
click at [273, 227] on div "Mary Powers" at bounding box center [333, 227] width 258 height 20
type input "marypowers28@gmail.com"
type input "+13522127221"
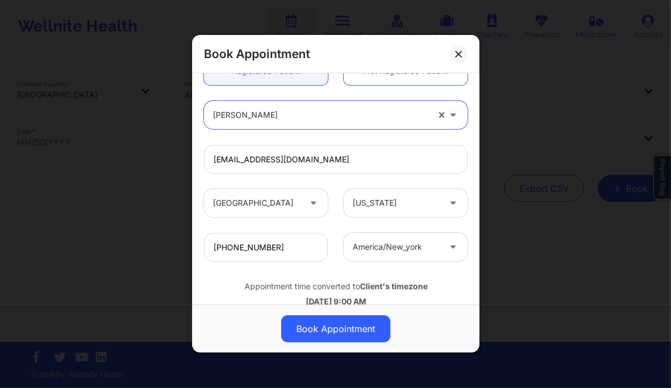
scroll to position [354, 0]
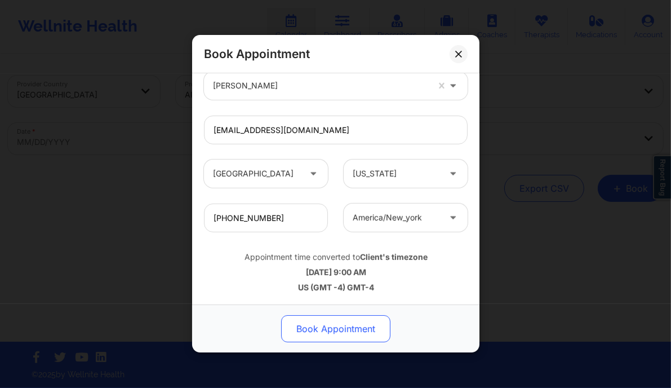
click at [325, 325] on button "Book Appointment" at bounding box center [335, 329] width 109 height 27
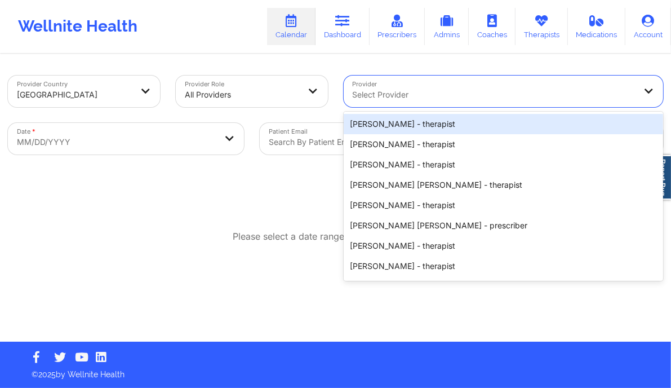
click at [393, 96] on div at bounding box center [494, 95] width 283 height 14
paste input "Jon A Gearino"
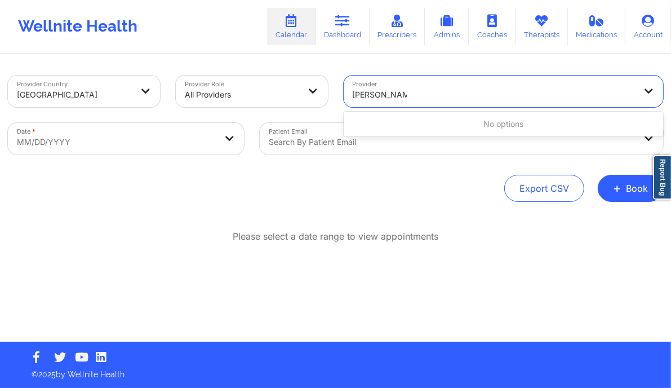
type input "Jon A Gearino"
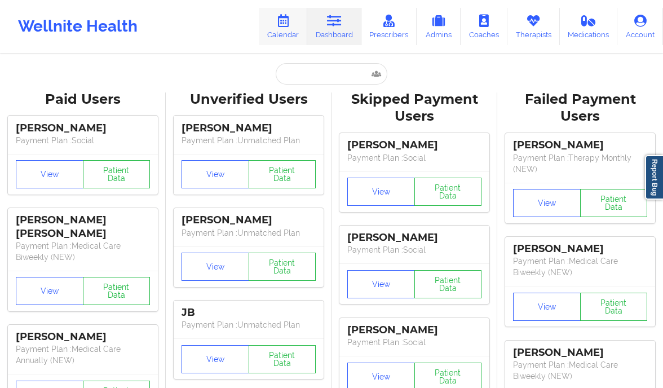
click at [286, 21] on icon at bounding box center [283, 21] width 15 height 12
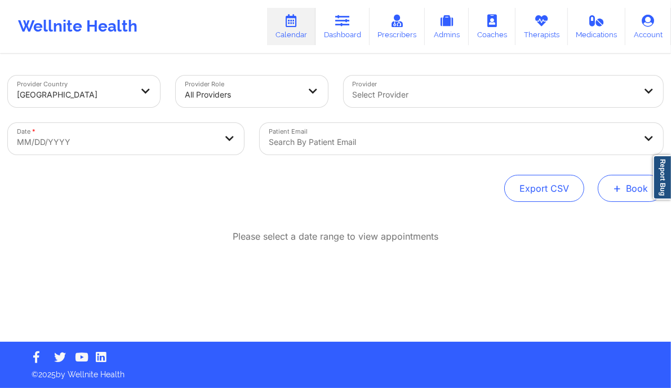
click at [629, 192] on button "+ Book" at bounding box center [630, 188] width 65 height 27
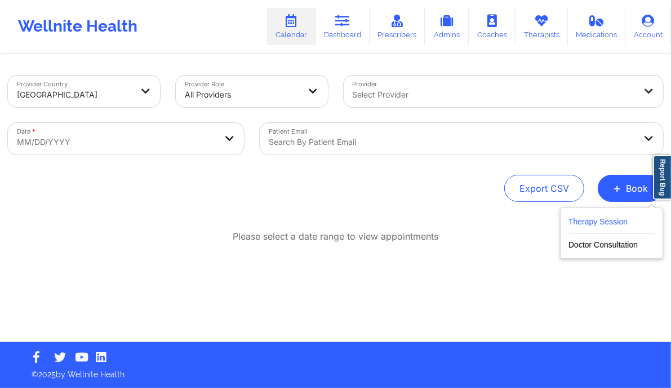
click at [579, 229] on button "Therapy Session" at bounding box center [612, 224] width 86 height 19
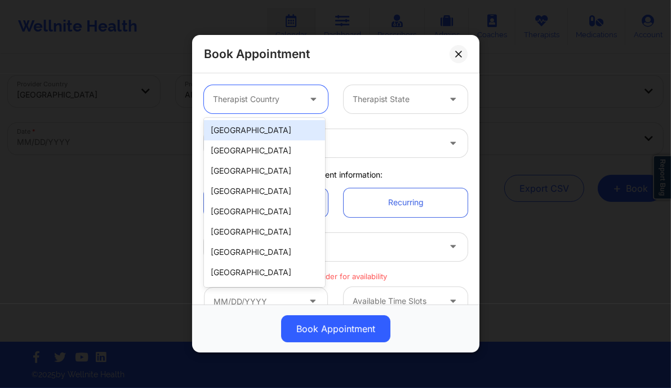
click at [294, 100] on div at bounding box center [256, 100] width 87 height 14
click at [264, 131] on div "[GEOGRAPHIC_DATA]" at bounding box center [264, 130] width 121 height 20
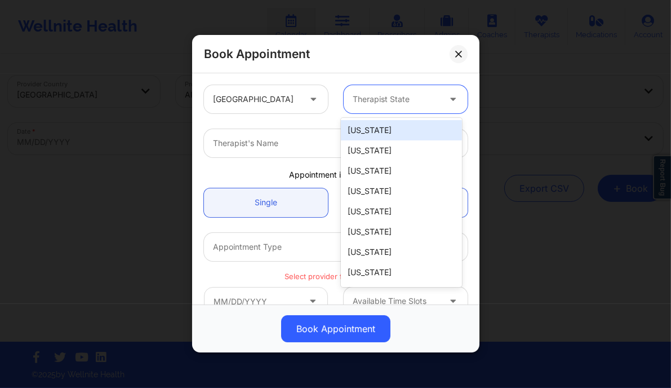
click at [379, 103] on div at bounding box center [396, 100] width 87 height 14
type input "new"
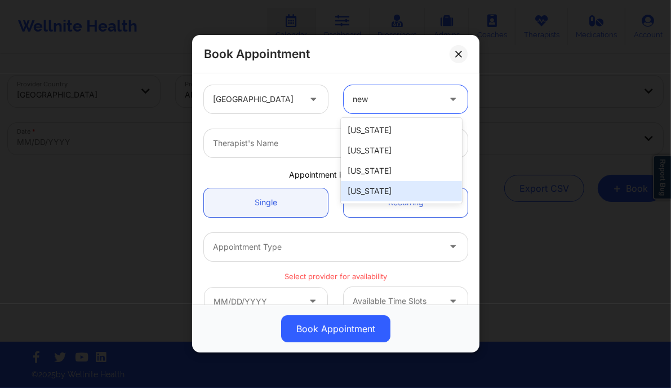
click at [382, 183] on div "[US_STATE]" at bounding box center [401, 191] width 121 height 20
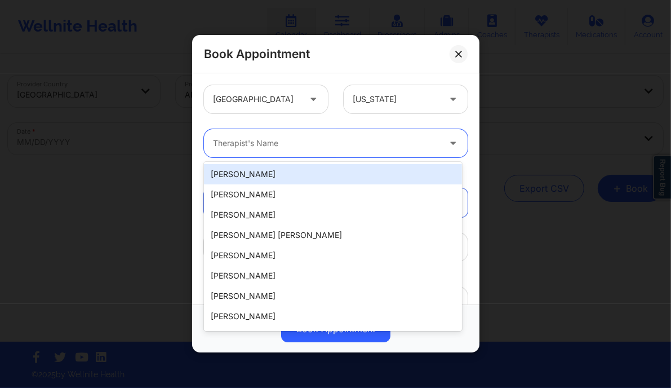
click at [281, 151] on div "Therapist's Name" at bounding box center [322, 143] width 237 height 28
paste input "[PERSON_NAME]"
type input "[PERSON_NAME]"
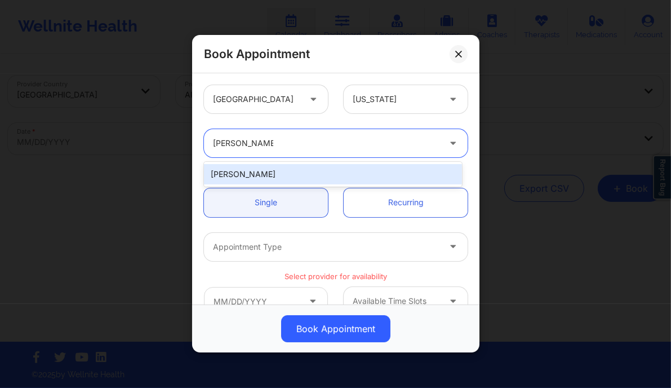
click at [303, 180] on div "[PERSON_NAME]" at bounding box center [333, 174] width 258 height 20
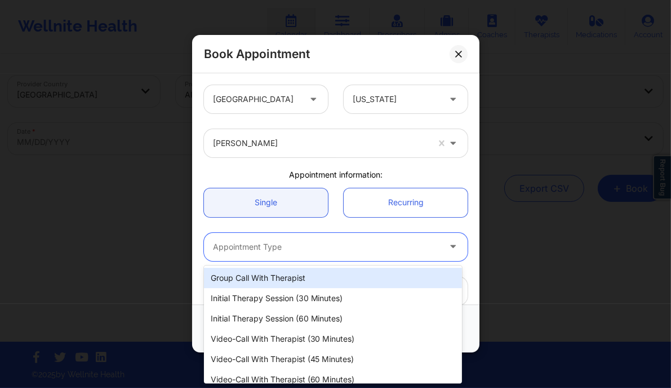
click at [294, 236] on div "Appointment Type" at bounding box center [322, 247] width 237 height 28
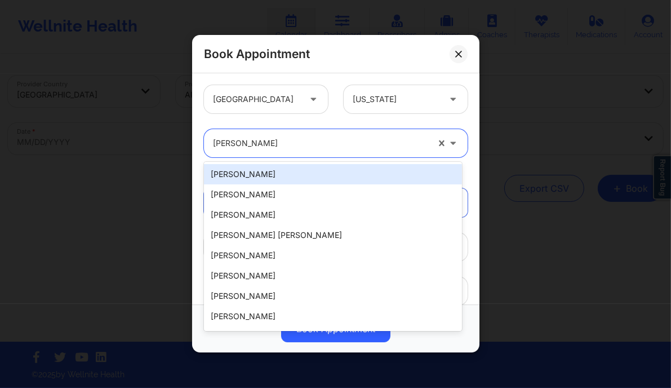
click at [336, 151] on div "[PERSON_NAME]" at bounding box center [320, 143] width 215 height 28
paste input "[PERSON_NAME]"
type input "[PERSON_NAME]"
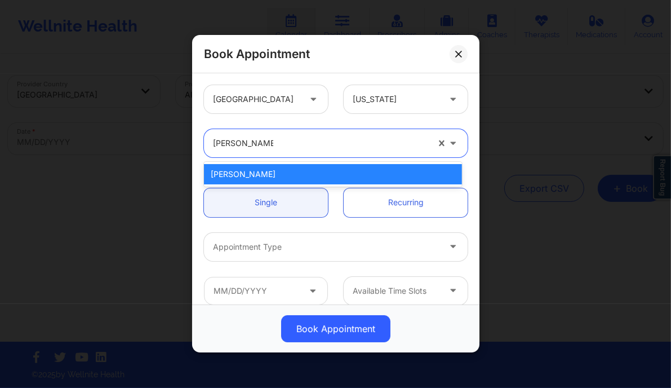
click at [320, 176] on div "[PERSON_NAME]" at bounding box center [333, 174] width 258 height 20
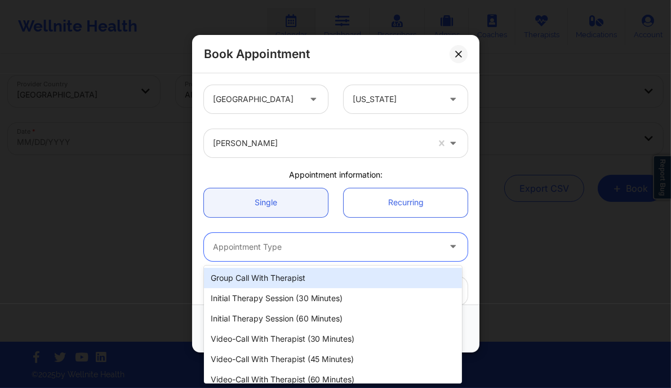
click at [272, 250] on div at bounding box center [326, 247] width 227 height 14
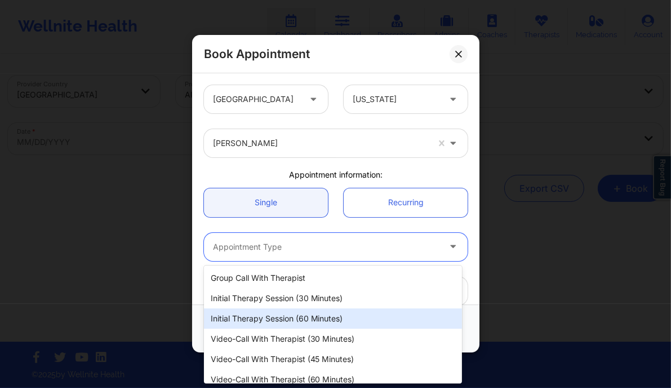
scroll to position [29, 0]
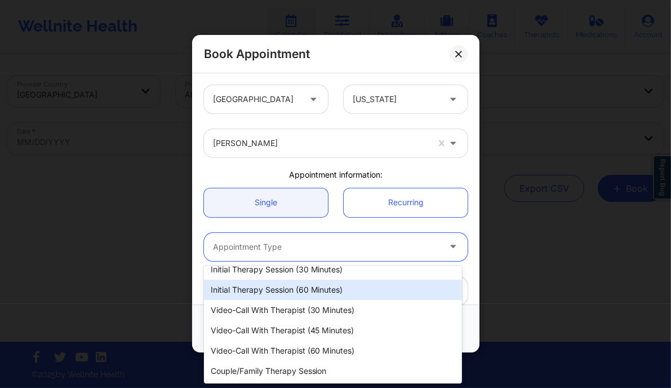
click at [291, 294] on div "Initial Therapy Session (60 minutes)" at bounding box center [333, 289] width 258 height 20
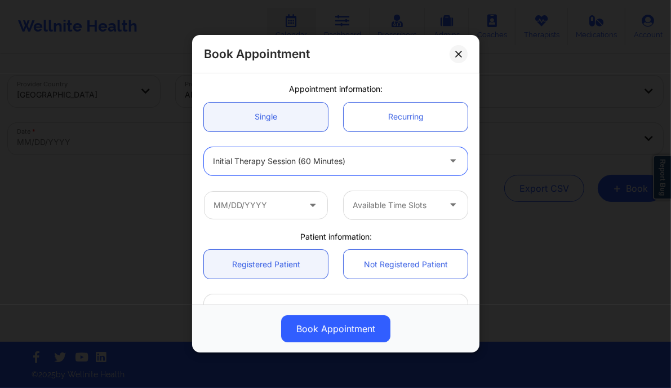
scroll to position [88, 0]
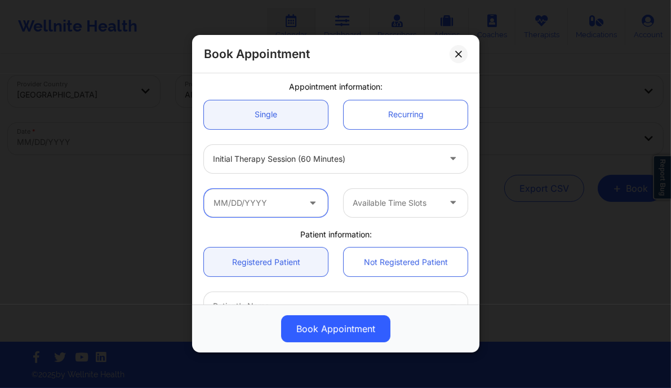
click at [272, 196] on input "text" at bounding box center [266, 203] width 124 height 28
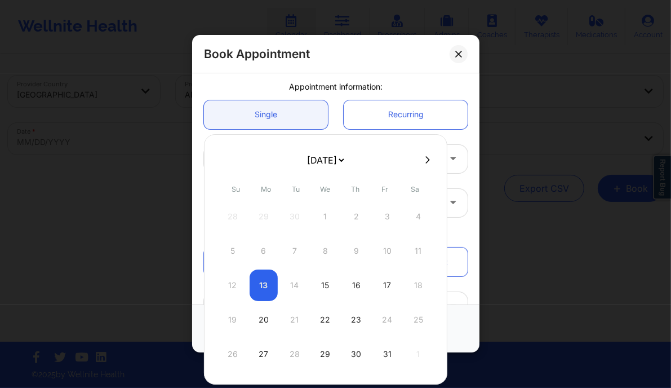
click at [425, 158] on icon at bounding box center [427, 160] width 5 height 8
select select "2025-10"
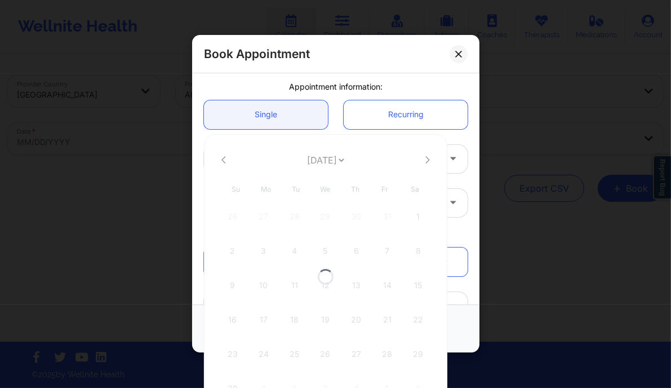
select select "2025-10"
click at [258, 288] on div "10" at bounding box center [264, 285] width 28 height 32
type input "[DATE]"
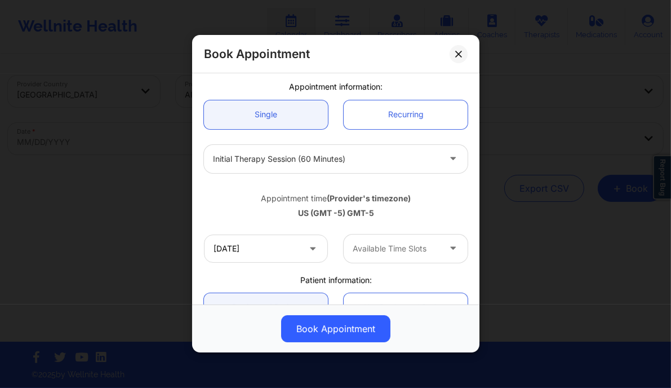
click at [377, 244] on div at bounding box center [396, 249] width 87 height 14
click at [382, 218] on div "US (GMT -5) GMT-5" at bounding box center [336, 212] width 264 height 11
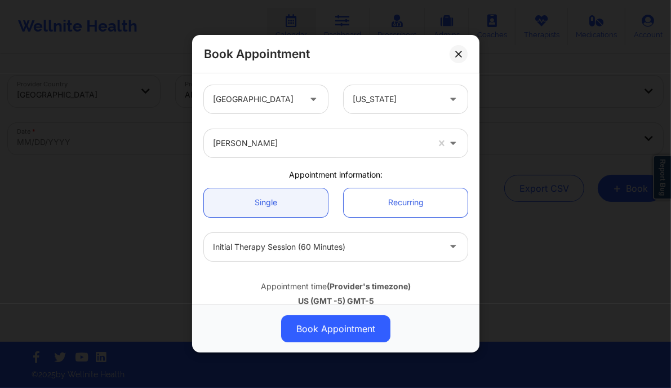
click at [392, 103] on div at bounding box center [396, 100] width 87 height 14
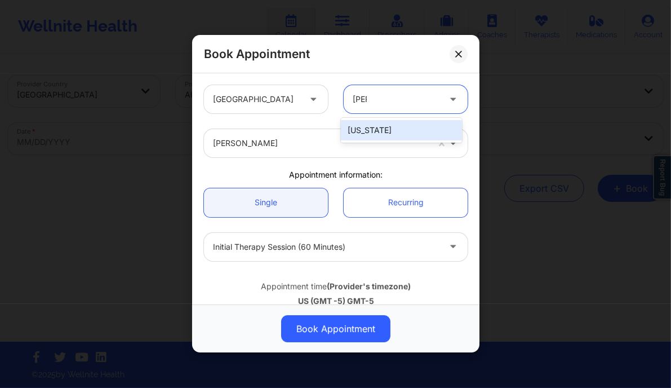
type input "flori"
click at [379, 137] on div "Florida" at bounding box center [401, 130] width 121 height 20
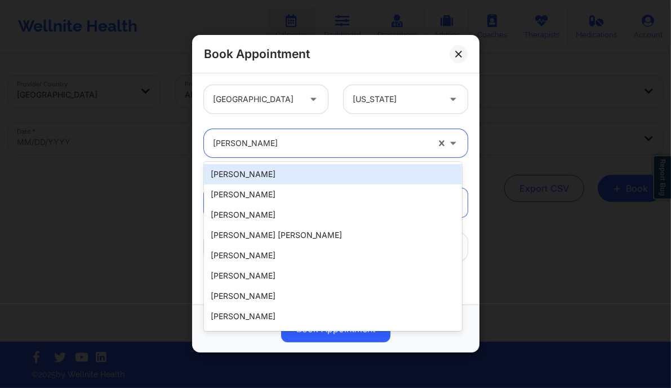
click at [339, 144] on div at bounding box center [320, 144] width 215 height 14
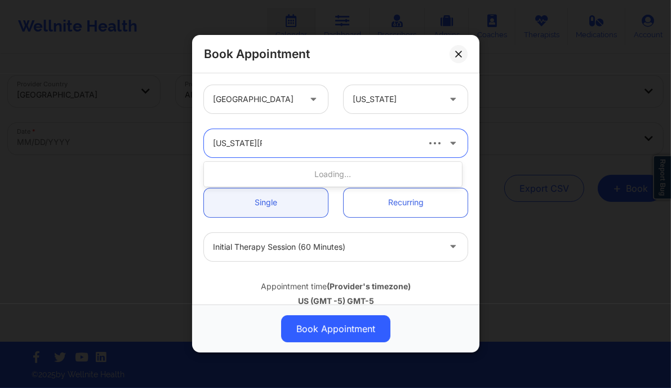
type input "virginia gibala"
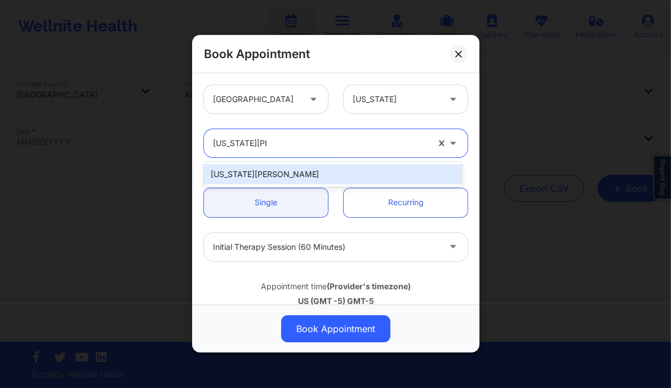
click at [281, 179] on div "Virginia Gibala" at bounding box center [333, 174] width 258 height 20
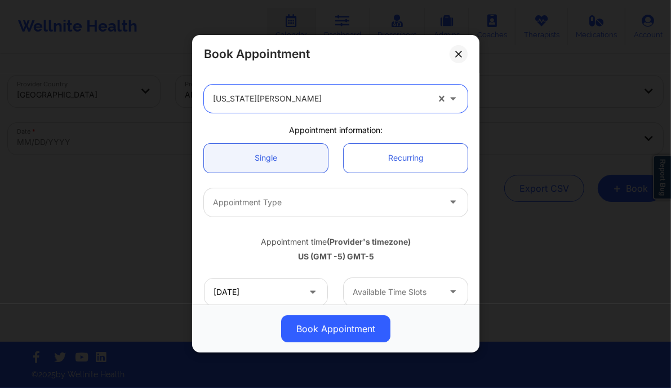
scroll to position [45, 0]
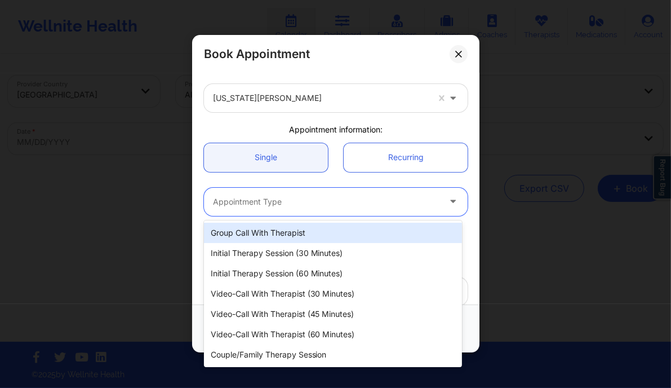
click at [279, 208] on div at bounding box center [326, 202] width 227 height 14
click at [278, 197] on div at bounding box center [326, 202] width 227 height 14
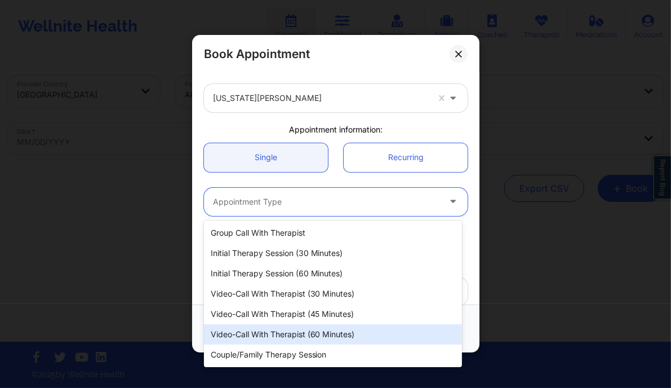
click at [321, 338] on div "Video-Call with Therapist (60 minutes)" at bounding box center [333, 334] width 258 height 20
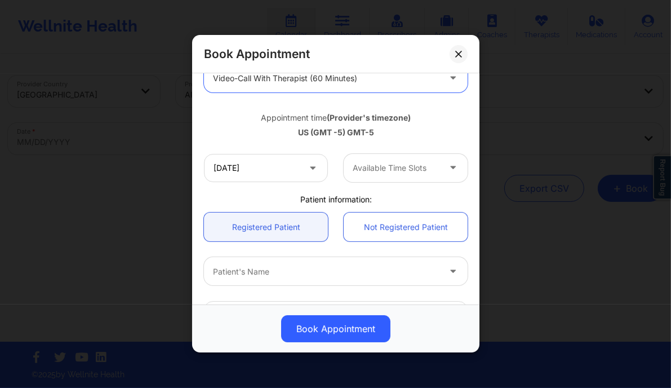
scroll to position [187, 0]
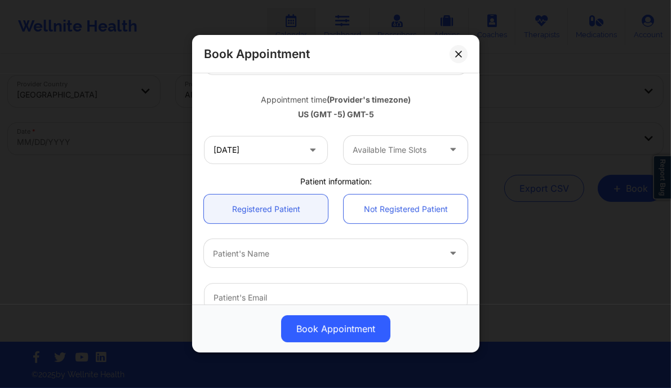
click at [345, 250] on div at bounding box center [326, 254] width 227 height 14
click at [256, 153] on input "11/10/2025" at bounding box center [266, 150] width 124 height 28
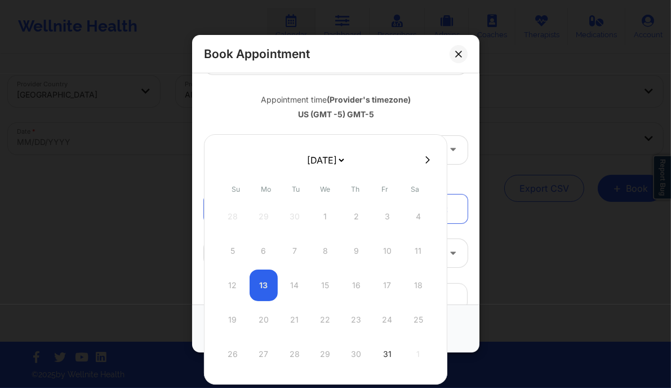
click at [318, 283] on div "12 13 14 15 16 17 18" at bounding box center [326, 285] width 214 height 32
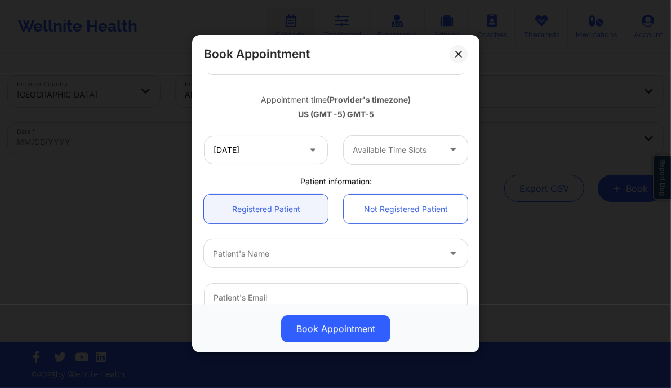
click at [407, 122] on div "Appointment time (Provider's timezone) US (GMT -5) GMT-5" at bounding box center [335, 105] width 279 height 46
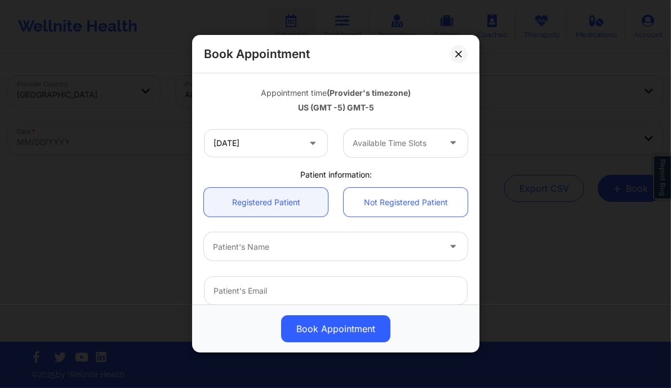
scroll to position [194, 0]
click at [291, 149] on input "11/10/2025" at bounding box center [266, 142] width 124 height 28
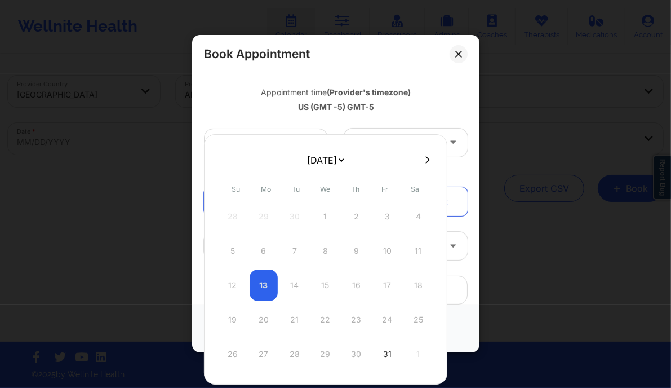
drag, startPoint x: 327, startPoint y: 288, endPoint x: 428, endPoint y: 132, distance: 185.1
click at [428, 132] on body "Wellnite Health Calendar Dashboard Prescribers Admins Coaches Therapists Medica…" at bounding box center [335, 194] width 671 height 388
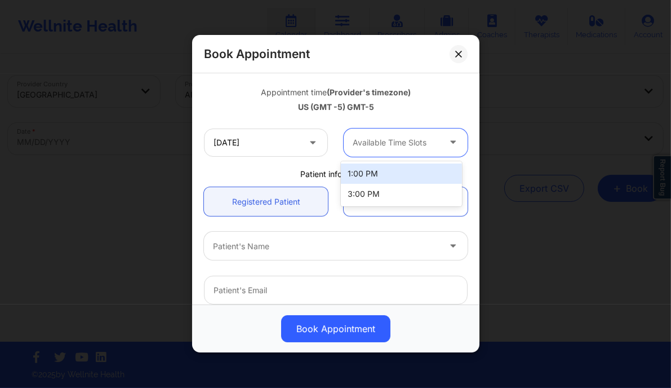
click at [428, 132] on div "Available Time Slots" at bounding box center [392, 142] width 97 height 28
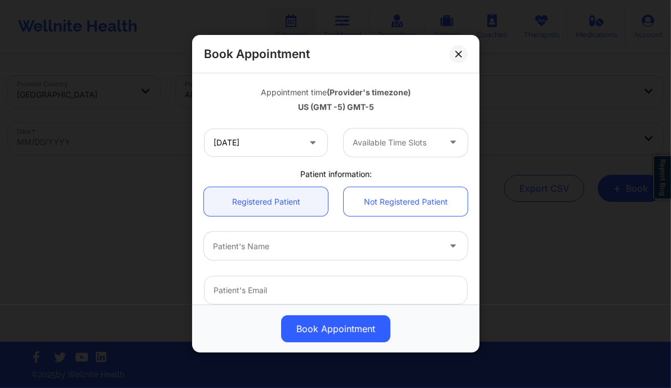
click at [308, 231] on div "Patient's Name" at bounding box center [335, 246] width 279 height 44
click at [291, 146] on input "11/10/2025" at bounding box center [266, 142] width 124 height 28
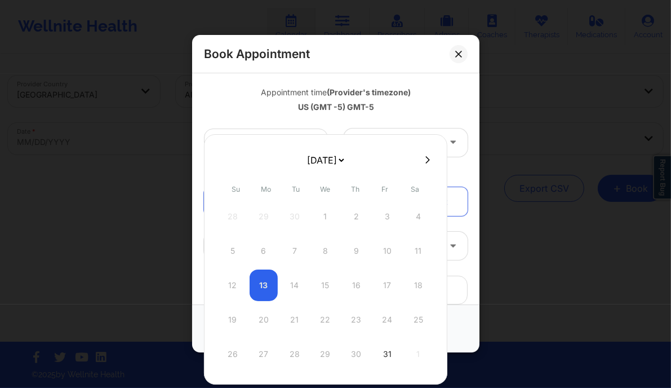
click at [427, 156] on button at bounding box center [427, 160] width 11 height 10
select select "2025-10"
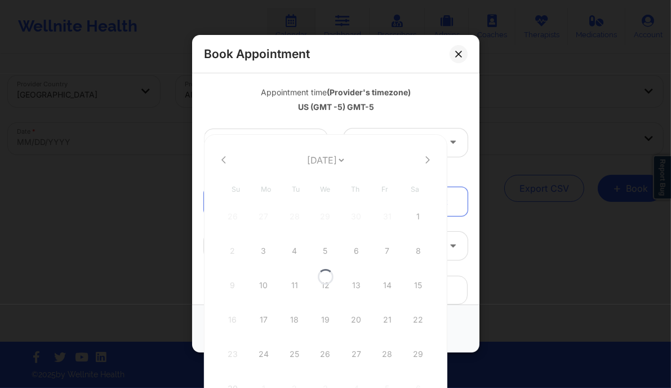
select select "2025-10"
click at [227, 160] on button at bounding box center [223, 160] width 11 height 10
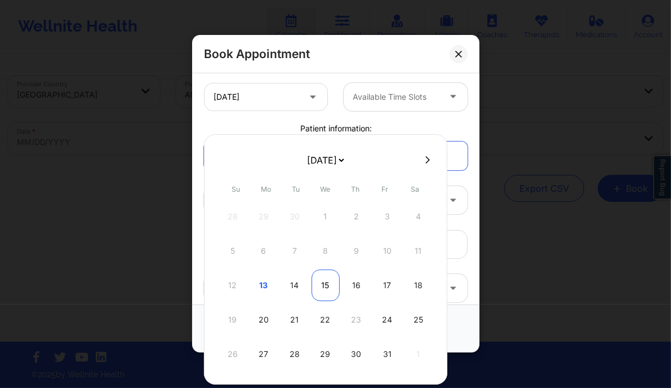
click at [325, 283] on div "15" at bounding box center [326, 285] width 28 height 32
type input "10/15/2025"
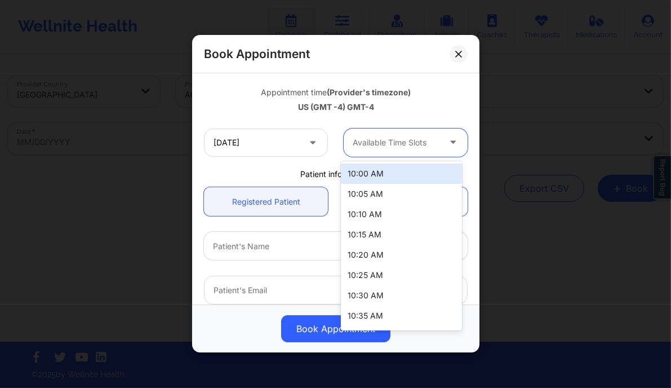
click at [371, 137] on div at bounding box center [396, 143] width 87 height 14
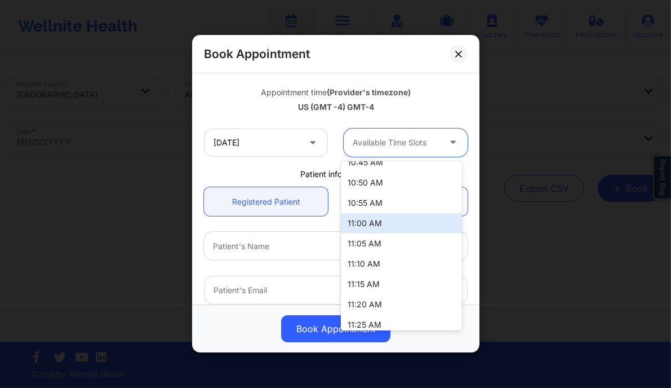
click at [368, 219] on div "11:00 AM" at bounding box center [401, 223] width 121 height 20
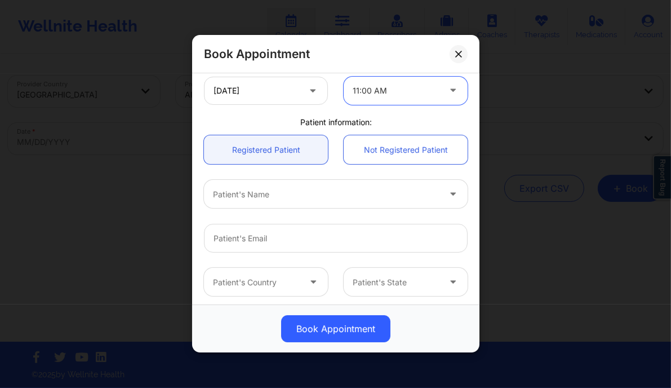
scroll to position [246, 0]
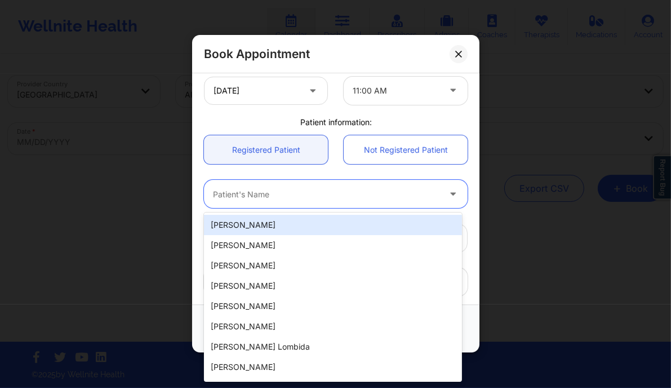
click at [293, 196] on div at bounding box center [326, 195] width 227 height 14
paste input "Sommer Holmes"
type input "Sommer Holmes"
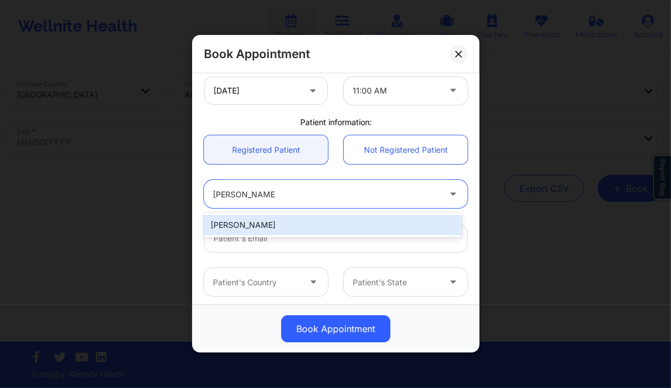
click at [257, 227] on div "Sommer Holmes" at bounding box center [333, 225] width 258 height 20
type input "marisealight@gmail.com"
type input "+18503318791"
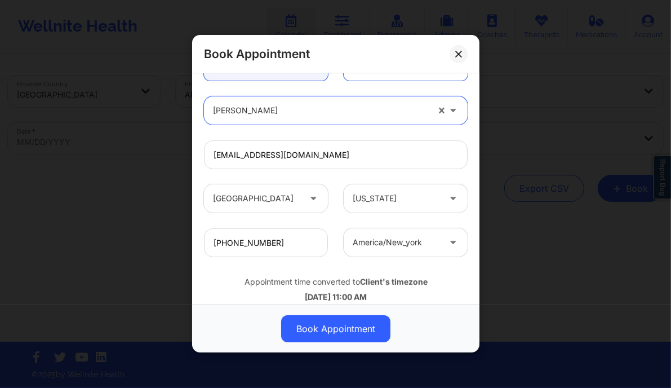
scroll to position [354, 0]
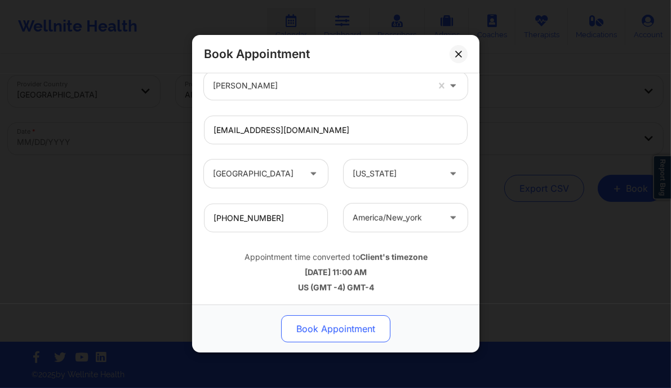
click at [322, 324] on button "Book Appointment" at bounding box center [335, 329] width 109 height 27
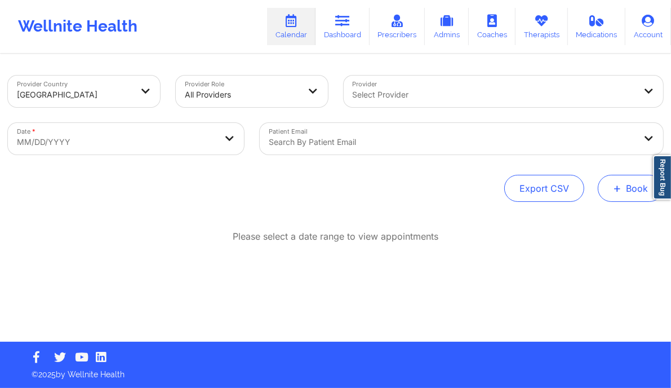
click at [620, 190] on span "+" at bounding box center [617, 188] width 8 height 6
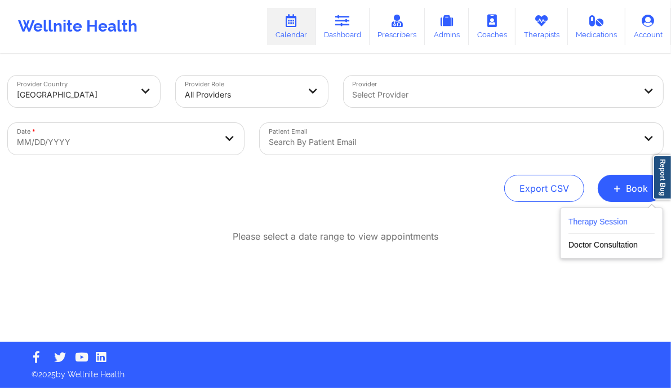
click at [598, 221] on button "Therapy Session" at bounding box center [612, 224] width 86 height 19
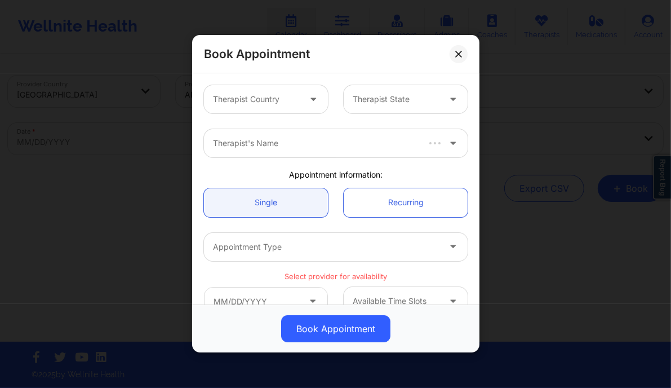
click at [282, 93] on div at bounding box center [256, 100] width 87 height 14
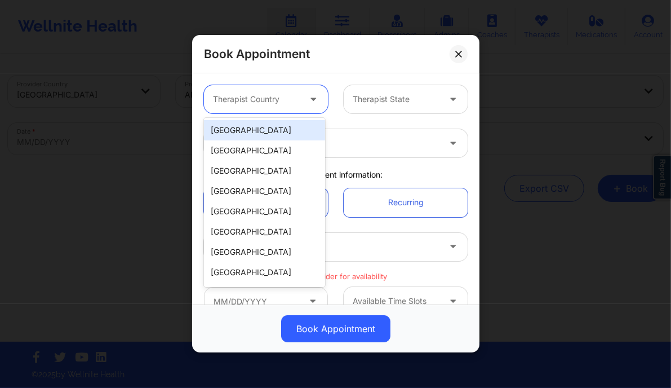
click at [255, 131] on div "[GEOGRAPHIC_DATA]" at bounding box center [264, 130] width 121 height 20
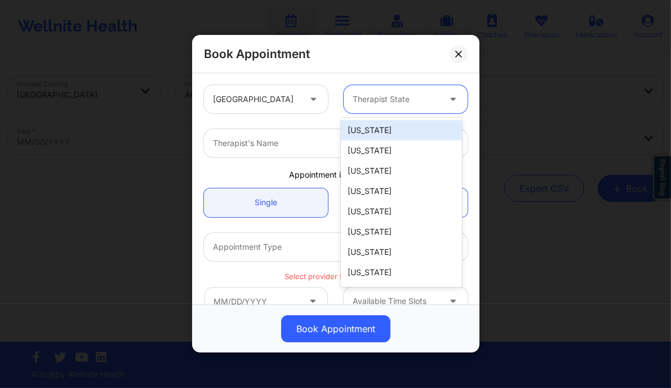
click at [371, 98] on div at bounding box center [396, 100] width 87 height 14
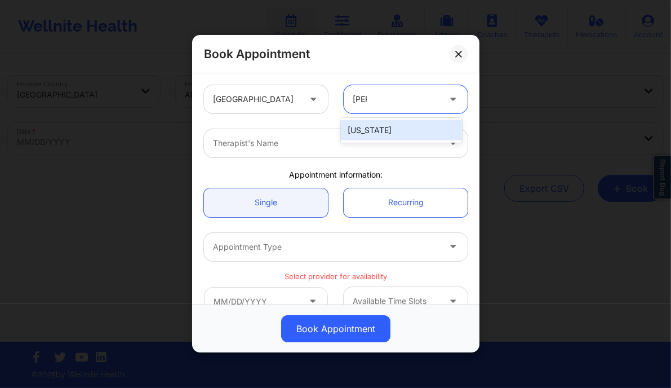
type input "flori"
click at [381, 130] on div "Florida" at bounding box center [401, 130] width 121 height 20
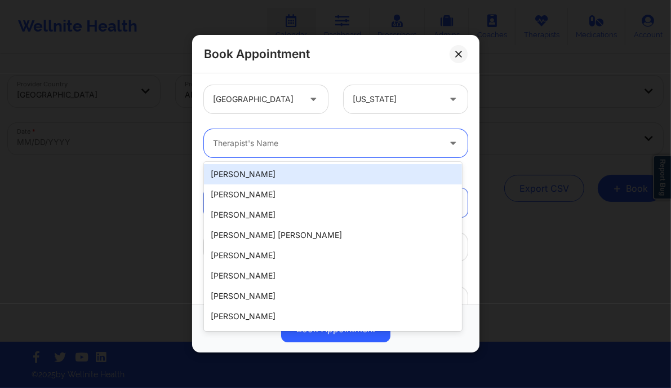
click at [301, 146] on div at bounding box center [326, 144] width 227 height 14
paste input "Virginia Gibala"
type input "Virginia Gibala"
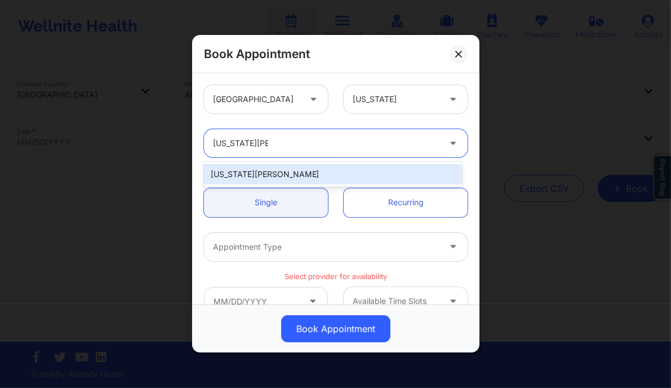
click at [291, 171] on div "Virginia Gibala" at bounding box center [333, 174] width 258 height 20
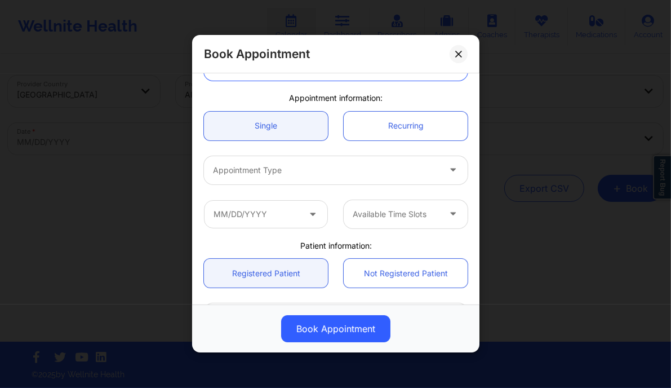
scroll to position [78, 0]
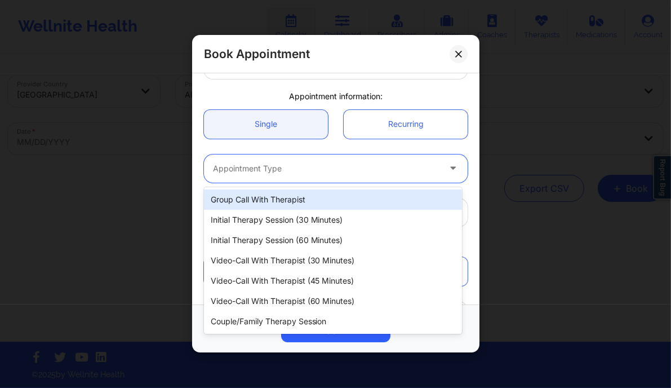
click at [304, 175] on div "Appointment Type" at bounding box center [322, 168] width 237 height 28
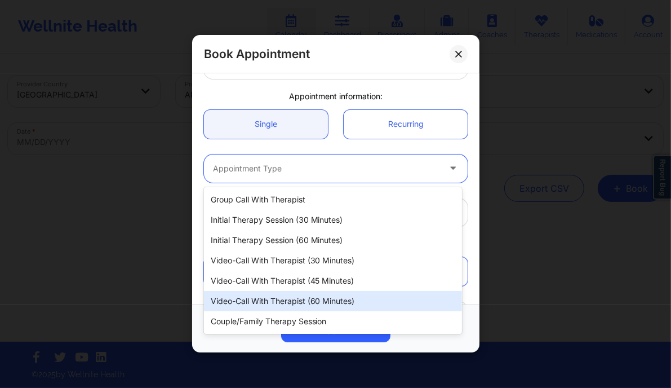
click at [303, 304] on div "Video-Call with Therapist (60 minutes)" at bounding box center [333, 301] width 258 height 20
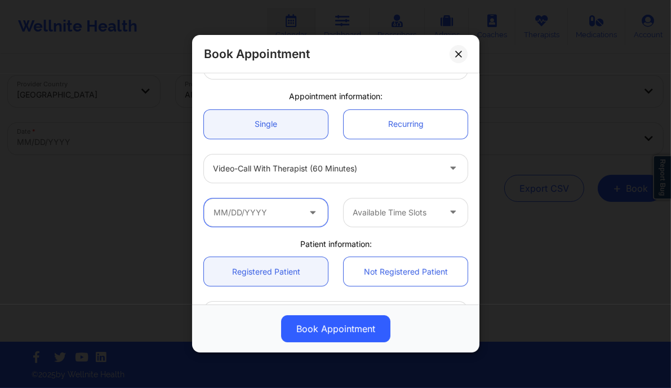
click at [267, 214] on input "text" at bounding box center [266, 212] width 124 height 28
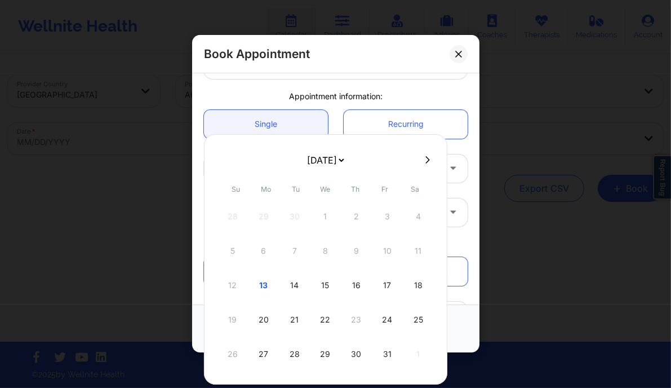
click at [427, 160] on button at bounding box center [427, 160] width 11 height 10
select select "2025-10"
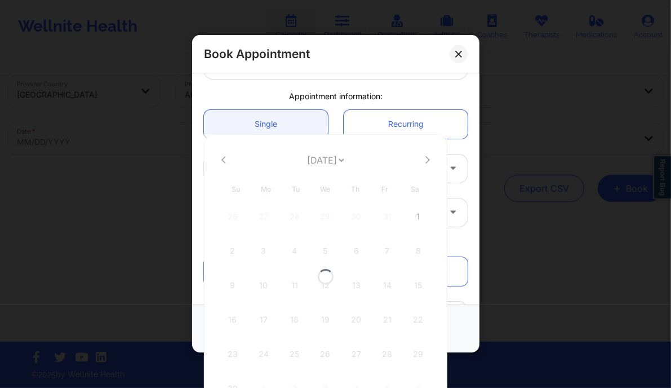
select select "2025-10"
click at [425, 161] on icon at bounding box center [427, 160] width 5 height 8
select select "2025-11"
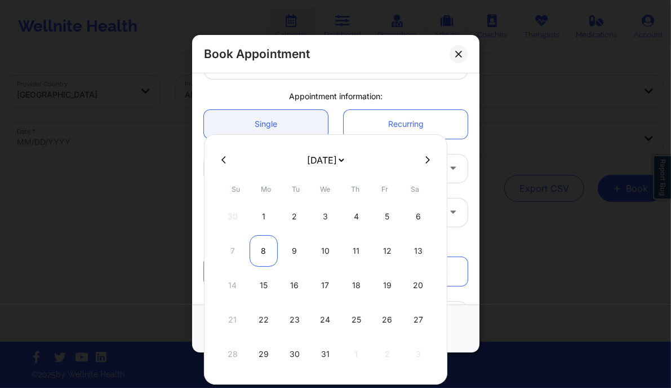
click at [264, 256] on div "8" at bounding box center [264, 251] width 28 height 32
type input "12/08/2025"
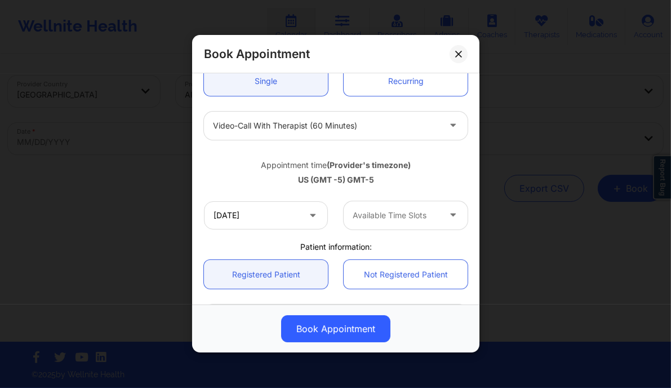
scroll to position [123, 0]
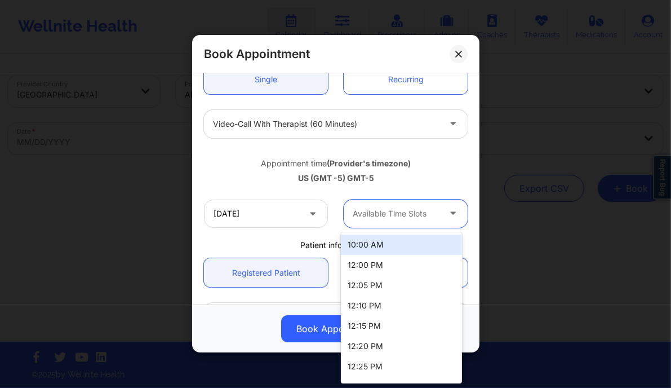
click at [395, 211] on div at bounding box center [396, 214] width 87 height 14
click at [385, 246] on div "10:00 AM" at bounding box center [401, 244] width 121 height 20
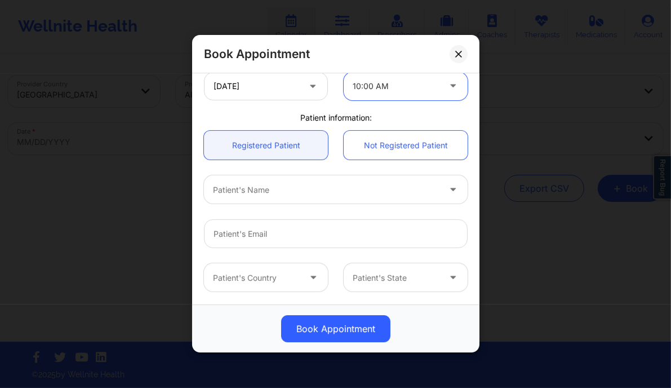
scroll to position [252, 0]
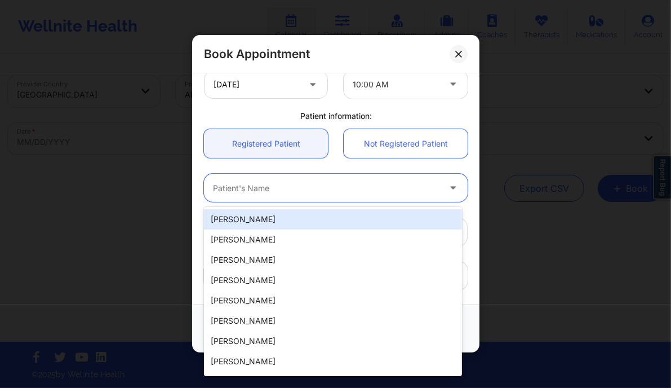
click at [277, 184] on div at bounding box center [326, 188] width 227 height 14
paste input "Sommer Holmes"
type input "Sommer Holmes"
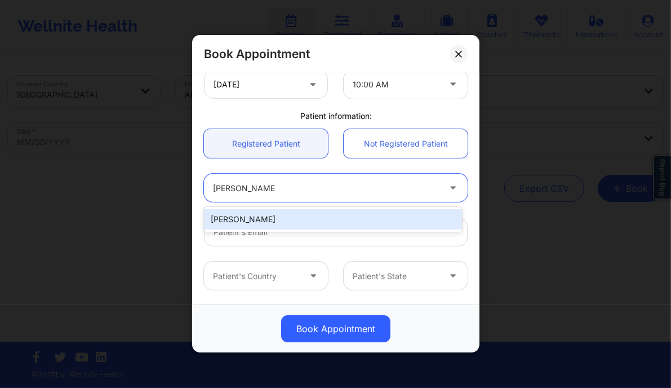
click at [293, 221] on div "Sommer Holmes" at bounding box center [333, 219] width 258 height 20
type input "marisealight@gmail.com"
type input "+18503318791"
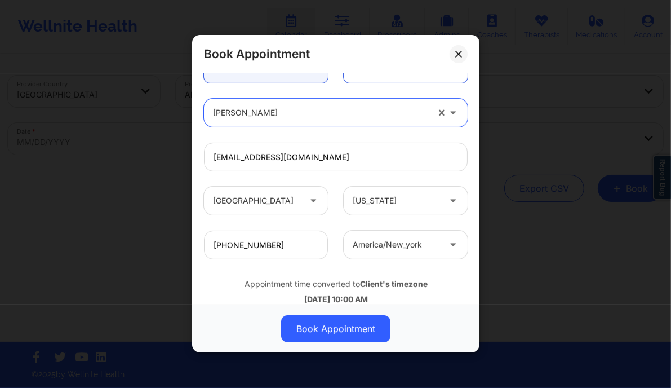
scroll to position [354, 0]
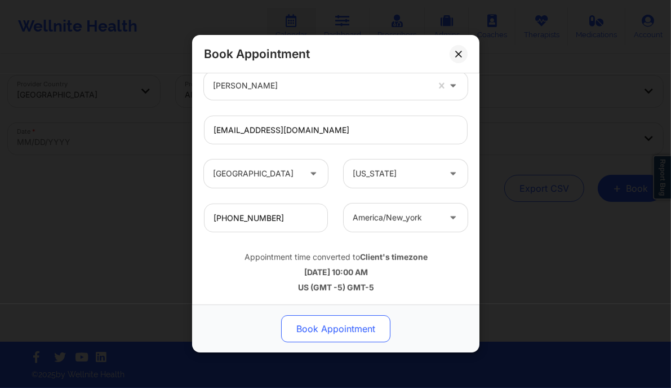
click at [327, 333] on button "Book Appointment" at bounding box center [335, 329] width 109 height 27
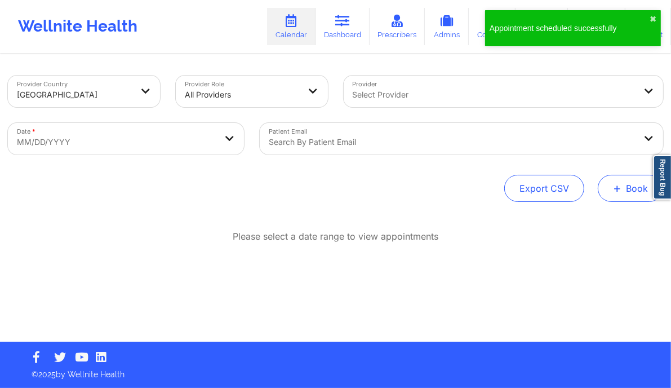
click at [630, 183] on button "+ Book" at bounding box center [630, 188] width 65 height 27
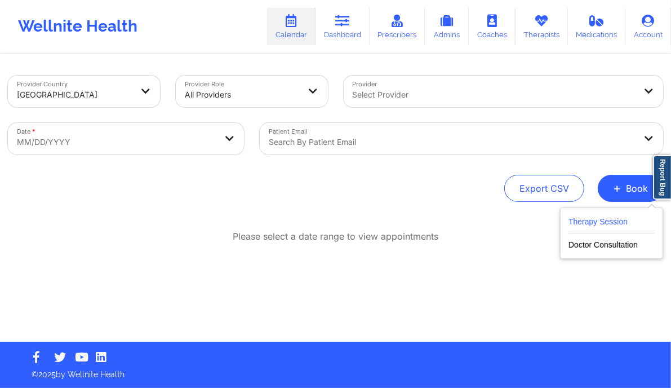
click at [602, 220] on button "Therapy Session" at bounding box center [612, 224] width 86 height 19
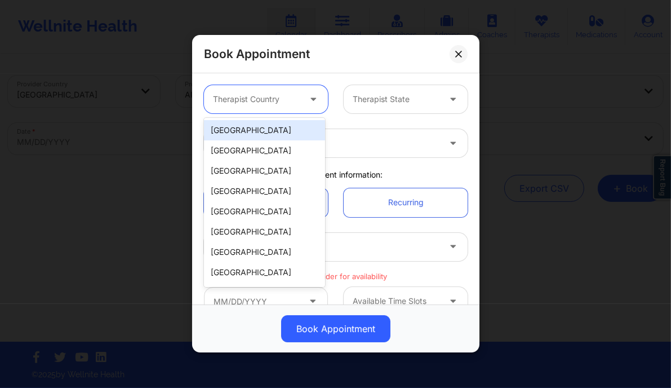
click at [294, 96] on div at bounding box center [256, 100] width 87 height 14
click at [262, 130] on div "[GEOGRAPHIC_DATA]" at bounding box center [264, 130] width 121 height 20
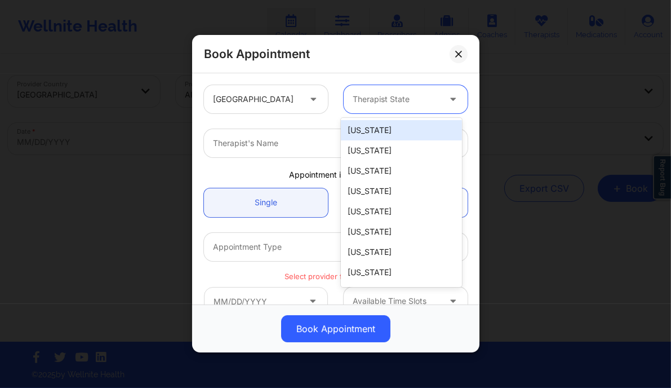
click at [375, 102] on div at bounding box center [396, 100] width 87 height 14
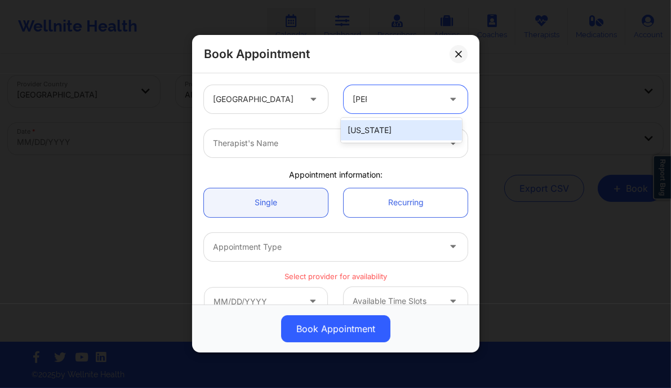
type input "flori"
click at [381, 131] on div "Florida" at bounding box center [401, 130] width 121 height 20
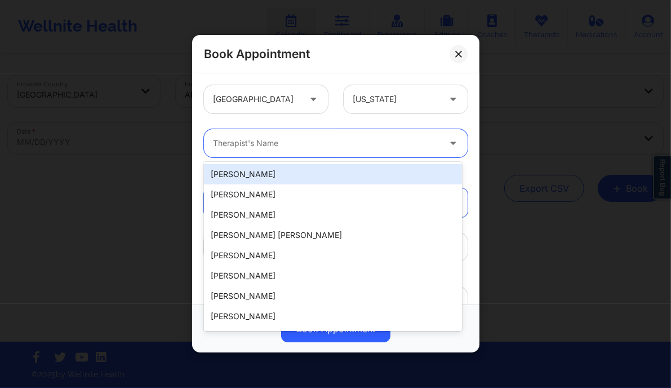
click at [302, 148] on div at bounding box center [326, 144] width 227 height 14
paste input "Virginia Gibala"
type input "Virginia Gibala"
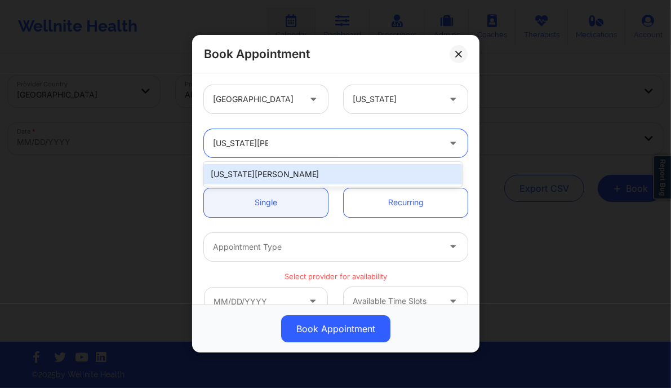
click at [281, 174] on div "Virginia Gibala" at bounding box center [333, 174] width 258 height 20
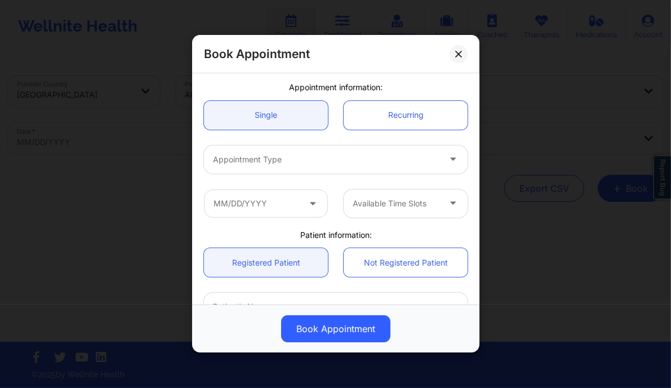
scroll to position [90, 0]
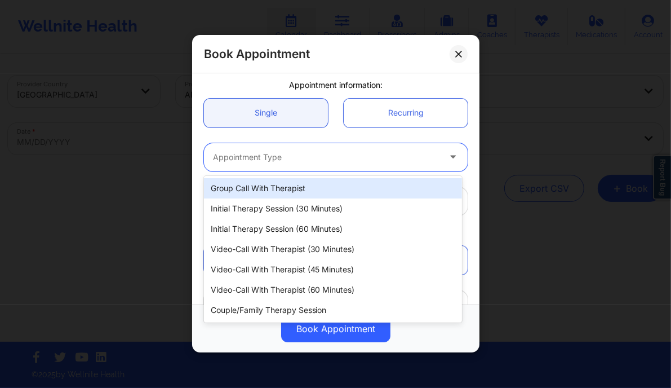
click at [298, 166] on div "Appointment Type" at bounding box center [322, 157] width 237 height 28
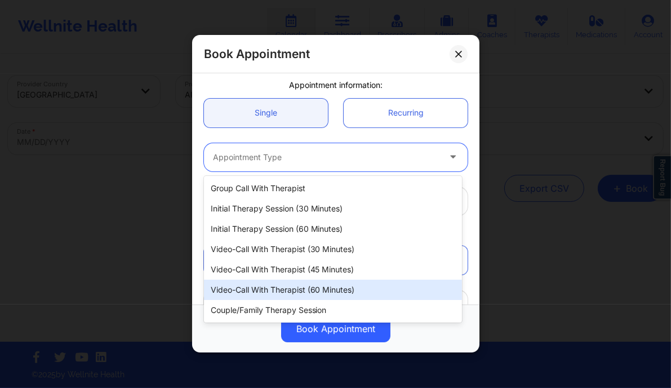
click at [325, 293] on div "Video-Call with Therapist (60 minutes)" at bounding box center [333, 289] width 258 height 20
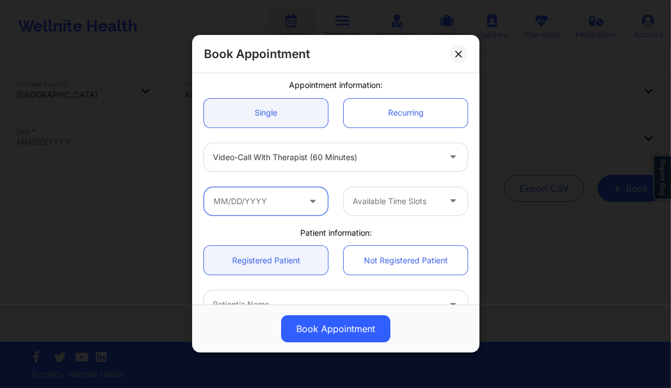
click at [288, 200] on input "text" at bounding box center [266, 201] width 124 height 28
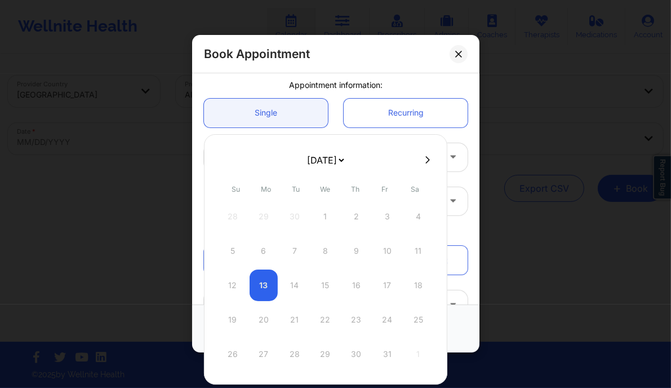
click at [421, 153] on div at bounding box center [325, 159] width 243 height 17
click at [425, 156] on icon at bounding box center [427, 160] width 5 height 8
select select "2025-10"
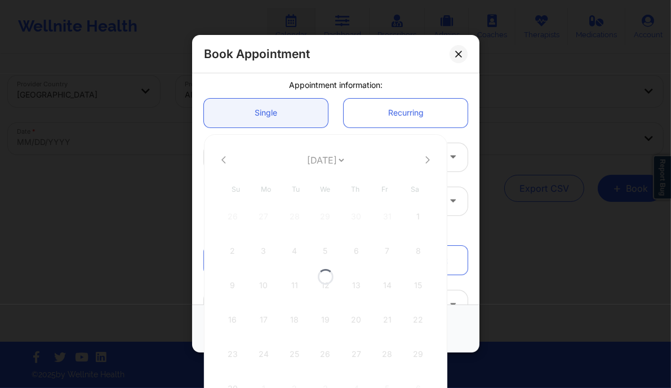
select select "2025-10"
click at [425, 156] on icon at bounding box center [427, 160] width 5 height 8
select select "2025-11"
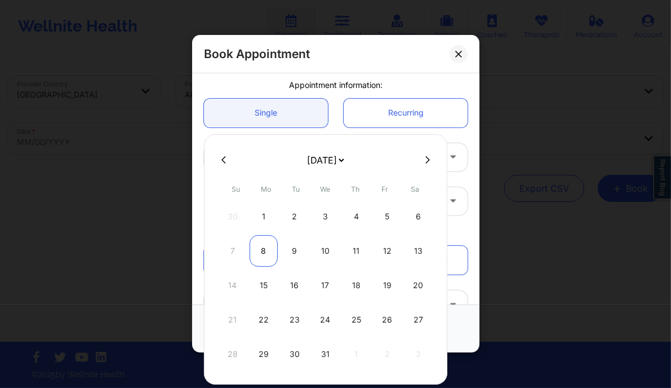
click at [263, 246] on div "8" at bounding box center [264, 251] width 28 height 32
type input "12/08/2025"
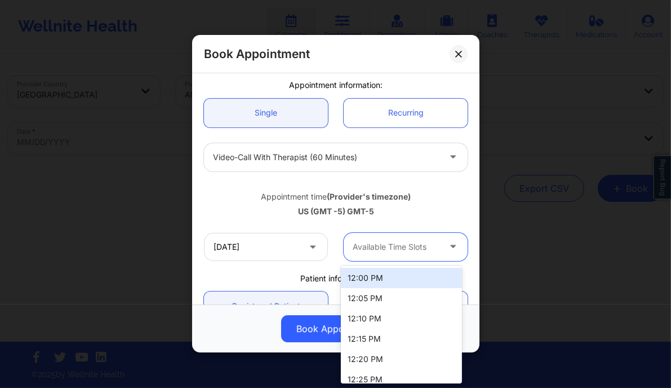
click at [370, 249] on div at bounding box center [396, 247] width 87 height 14
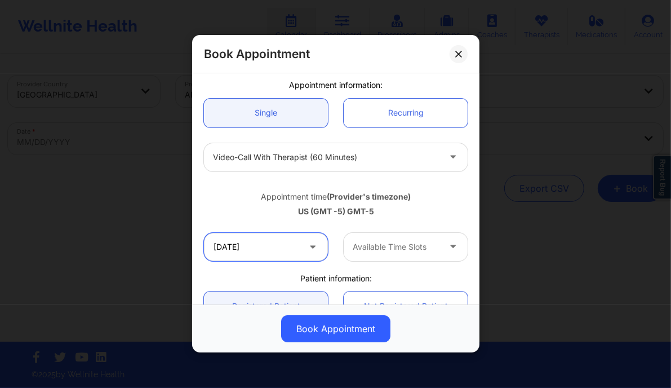
click at [259, 245] on input "12/08/2025" at bounding box center [266, 247] width 124 height 28
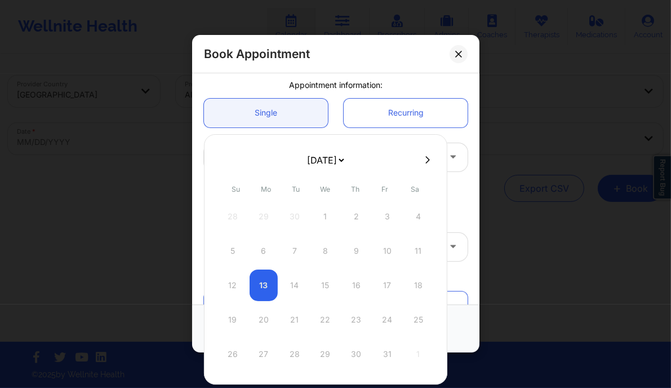
click at [422, 155] on button at bounding box center [427, 160] width 11 height 10
select select "2025-10"
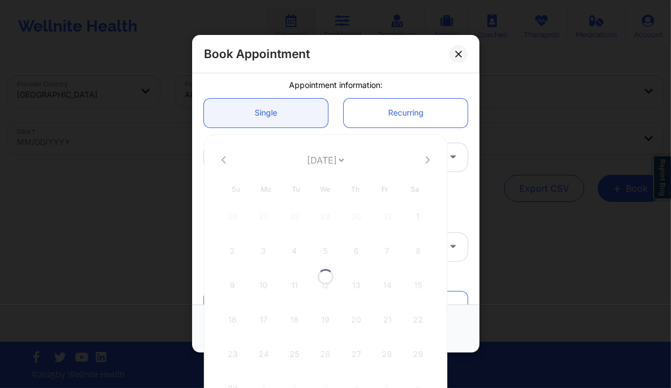
select select "2025-10"
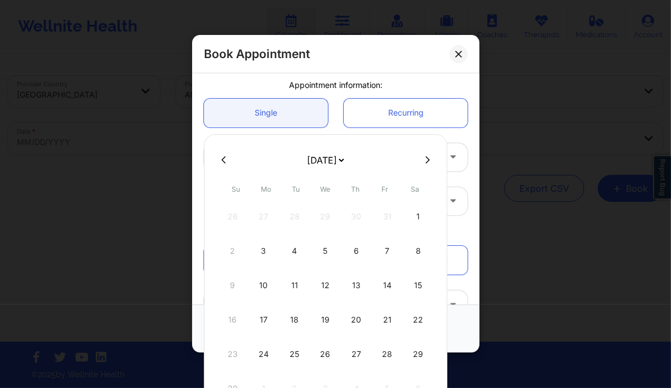
click at [422, 155] on button at bounding box center [427, 160] width 11 height 10
select select "2025-11"
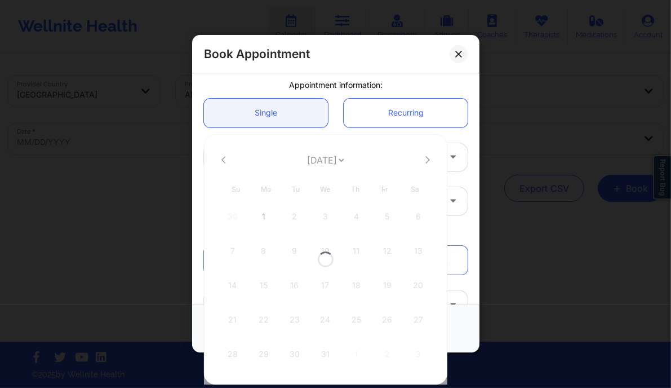
select select "2025-11"
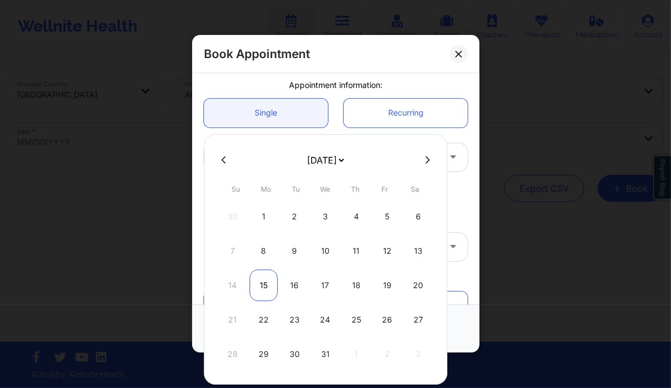
click at [268, 285] on div "15" at bounding box center [264, 285] width 28 height 32
type input "12/15/2025"
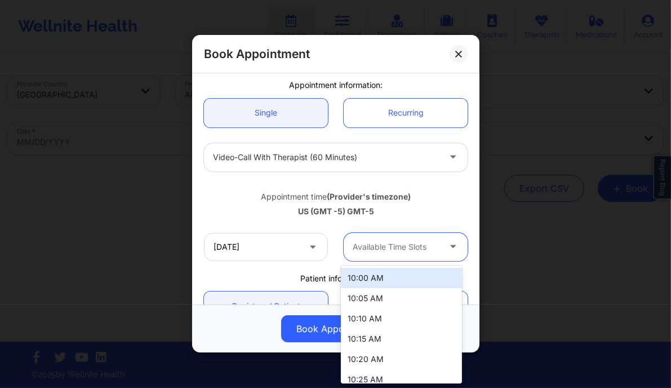
click at [364, 243] on div at bounding box center [396, 247] width 87 height 14
click at [366, 273] on div "10:00 AM" at bounding box center [401, 278] width 121 height 20
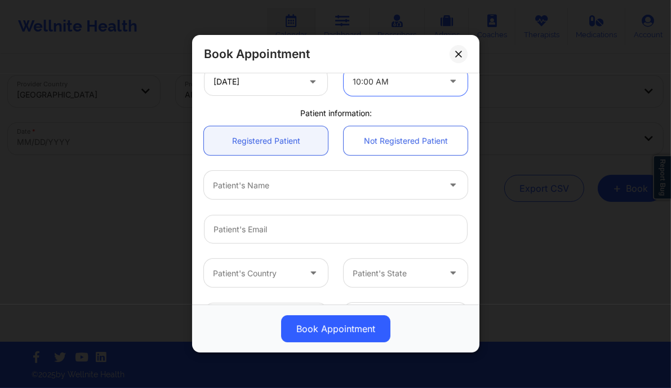
scroll to position [256, 0]
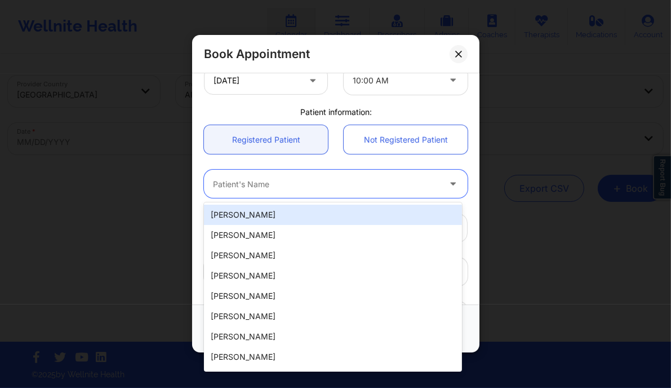
click at [270, 184] on div at bounding box center [326, 184] width 227 height 14
paste input "Sommer Holmes"
type input "Sommer Holmes"
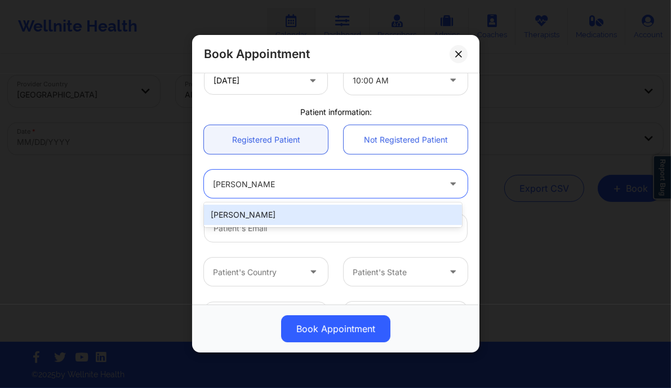
click at [272, 216] on div "Sommer Holmes" at bounding box center [333, 215] width 258 height 20
type input "marisealight@gmail.com"
type input "+18503318791"
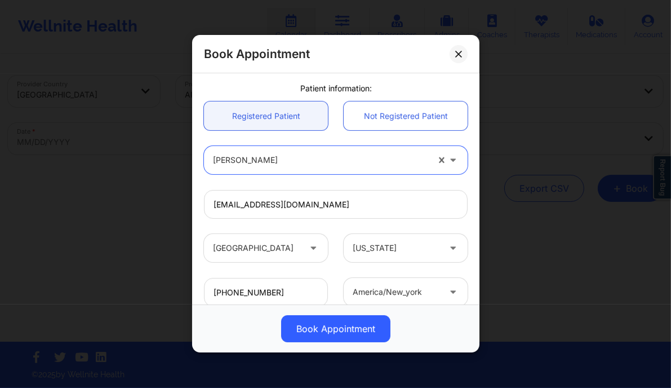
scroll to position [354, 0]
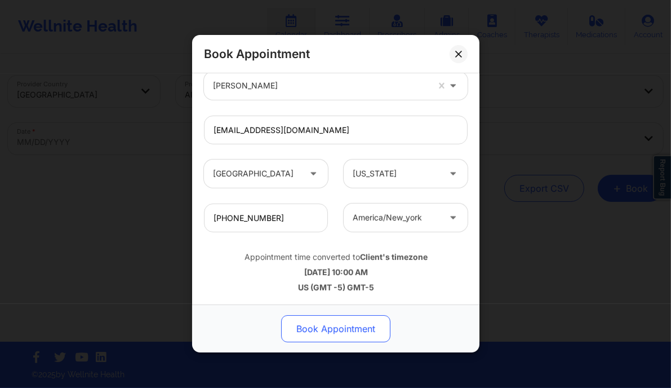
click at [314, 327] on button "Book Appointment" at bounding box center [335, 329] width 109 height 27
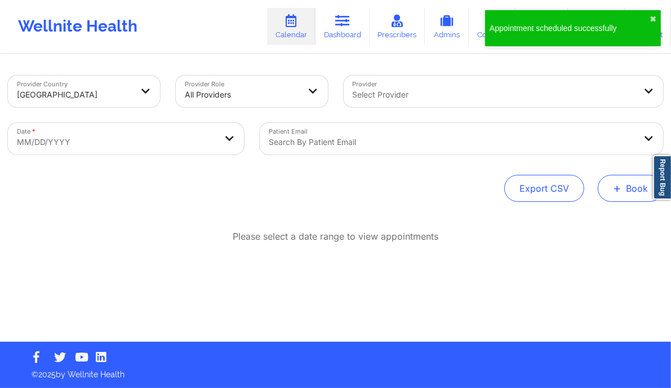
click at [623, 196] on button "+ Book" at bounding box center [630, 188] width 65 height 27
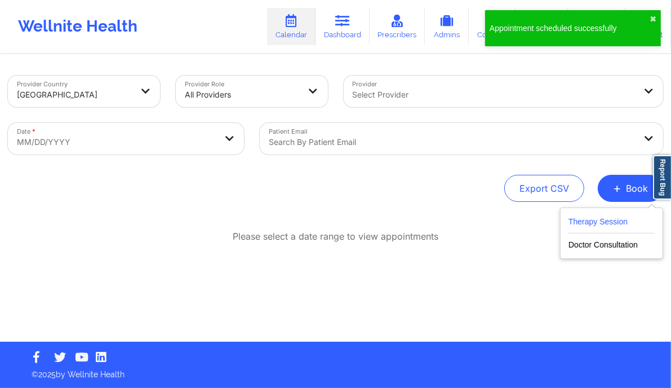
click at [612, 223] on button "Therapy Session" at bounding box center [612, 224] width 86 height 19
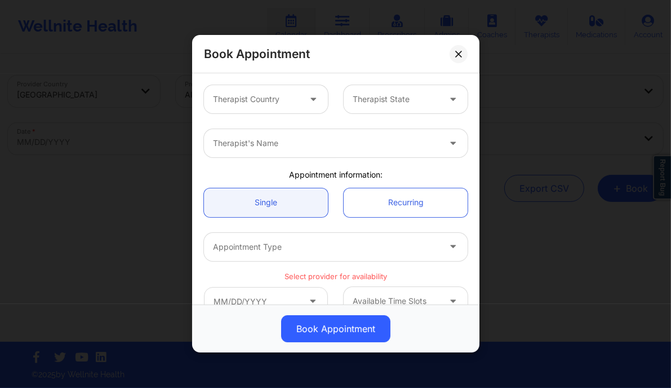
click at [290, 103] on div at bounding box center [256, 100] width 87 height 14
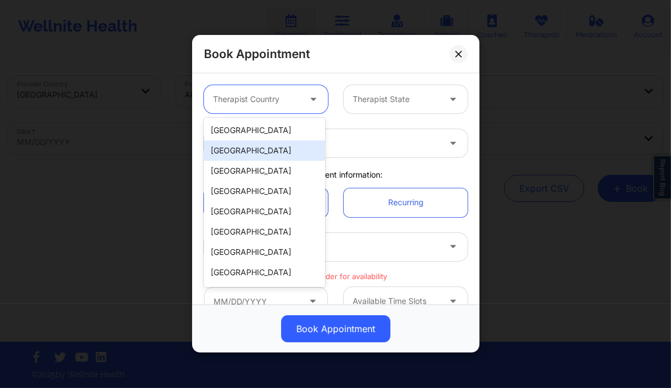
click at [259, 141] on div "Spain" at bounding box center [264, 150] width 121 height 20
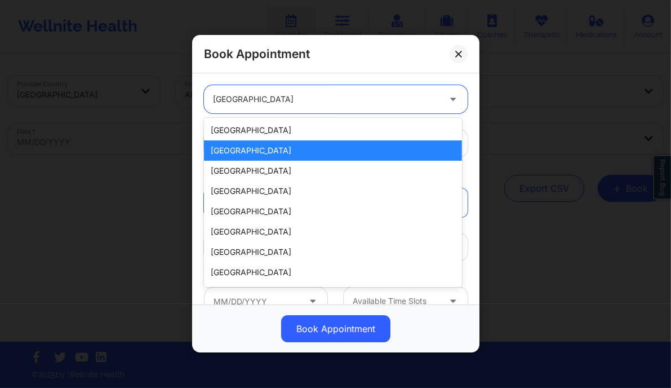
click at [263, 105] on div at bounding box center [326, 100] width 227 height 14
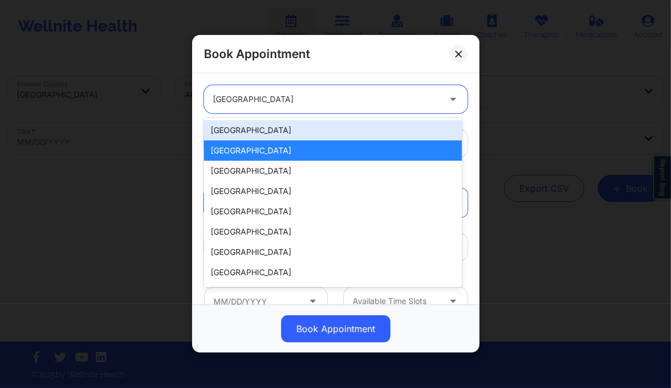
click at [241, 133] on div "[GEOGRAPHIC_DATA]" at bounding box center [333, 130] width 258 height 20
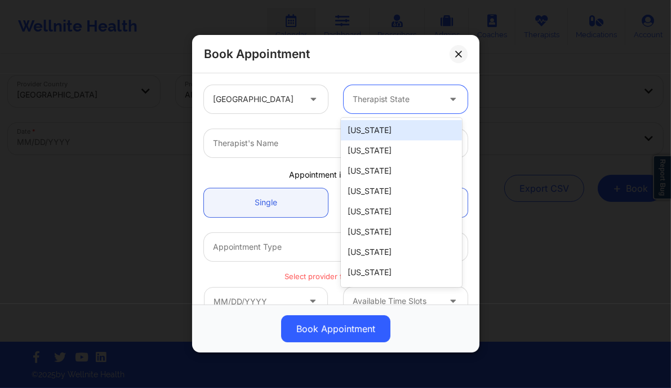
click at [400, 103] on div at bounding box center [396, 100] width 87 height 14
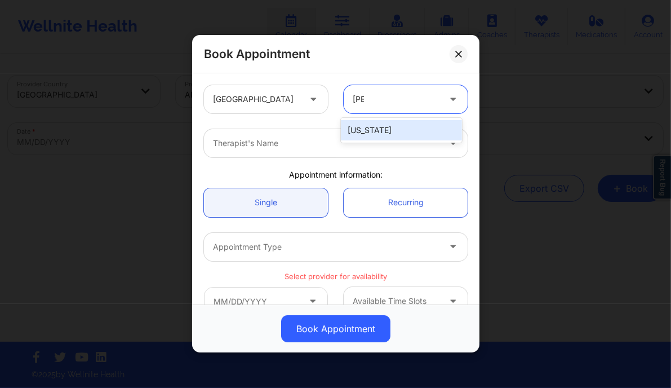
type input "flori"
click at [369, 128] on div "Florida" at bounding box center [401, 130] width 121 height 20
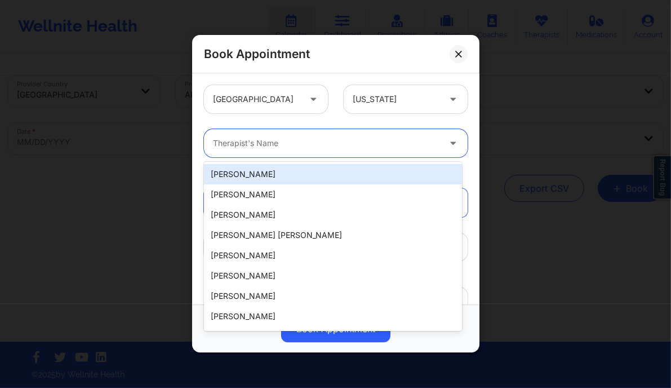
click at [340, 137] on div at bounding box center [326, 144] width 227 height 14
paste input "Virginia Gibala"
type input "Virginia Gibala"
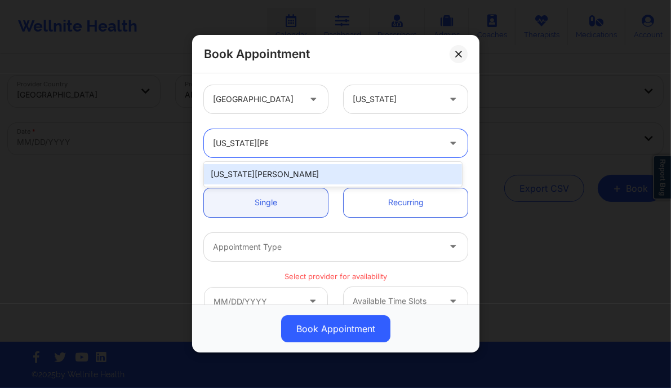
click at [297, 172] on div "Virginia Gibala" at bounding box center [333, 174] width 258 height 20
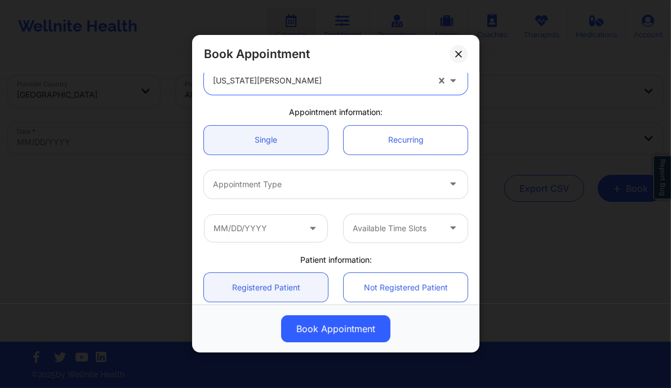
scroll to position [63, 0]
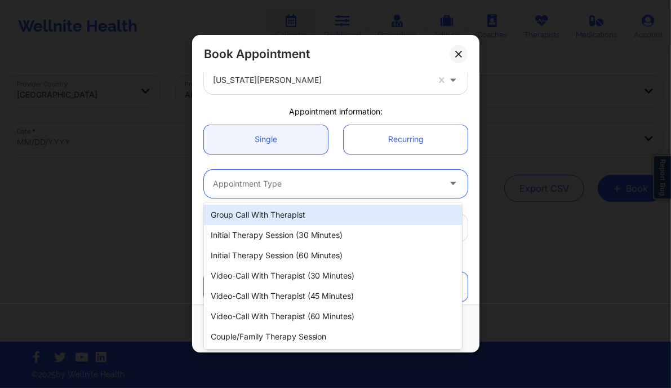
drag, startPoint x: 302, startPoint y: 169, endPoint x: 275, endPoint y: 216, distance: 54.5
click at [275, 216] on body "Wellnite Health Calendar Dashboard Prescribers Admins Coaches Therapists Medica…" at bounding box center [335, 194] width 671 height 388
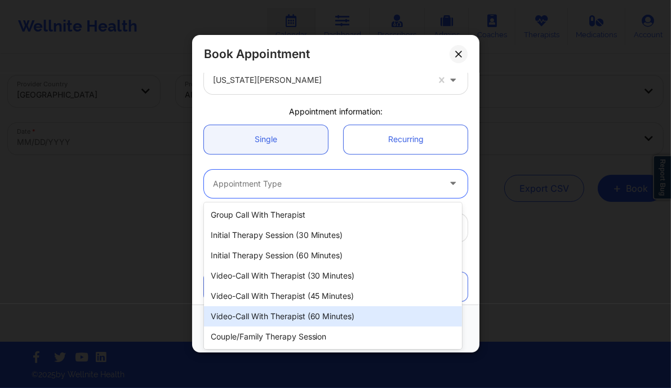
click at [326, 313] on div "Video-Call with Therapist (60 minutes)" at bounding box center [333, 316] width 258 height 20
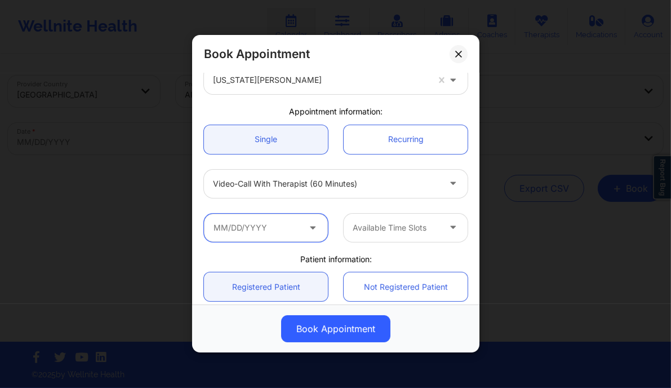
click at [282, 231] on input "text" at bounding box center [266, 228] width 124 height 28
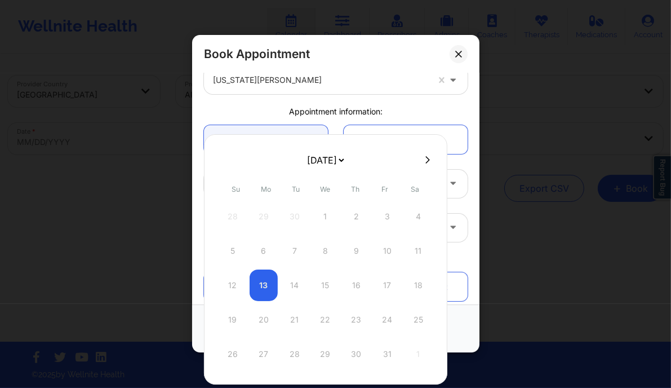
click at [422, 157] on button at bounding box center [427, 160] width 11 height 10
select select "2025-10"
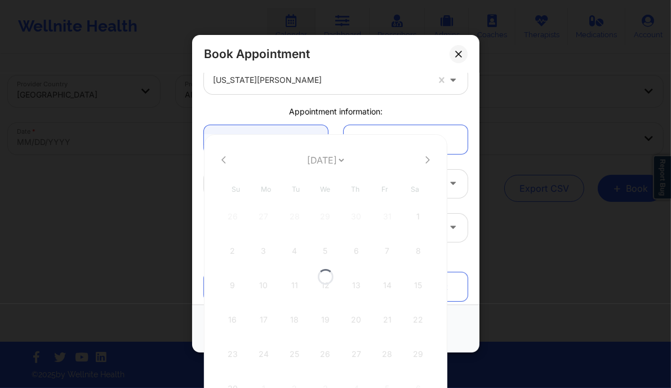
select select "2025-10"
click at [425, 159] on icon at bounding box center [427, 160] width 5 height 8
select select "2025-11"
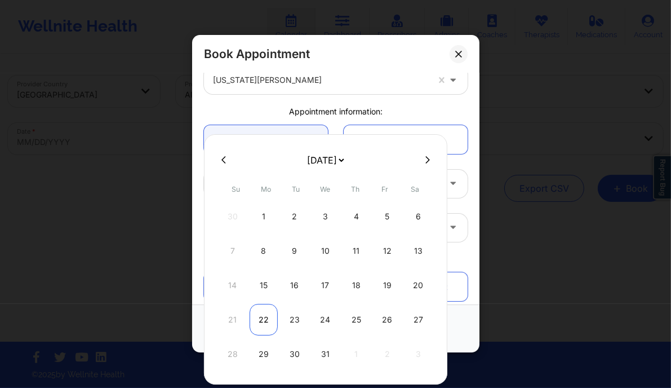
click at [257, 326] on div "22" at bounding box center [264, 320] width 28 height 32
type input "12/22/2025"
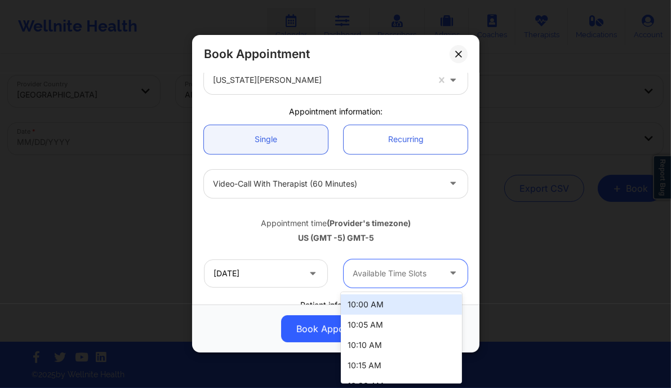
click at [401, 268] on div at bounding box center [396, 274] width 87 height 14
click at [381, 306] on div "10:00 AM" at bounding box center [401, 304] width 121 height 20
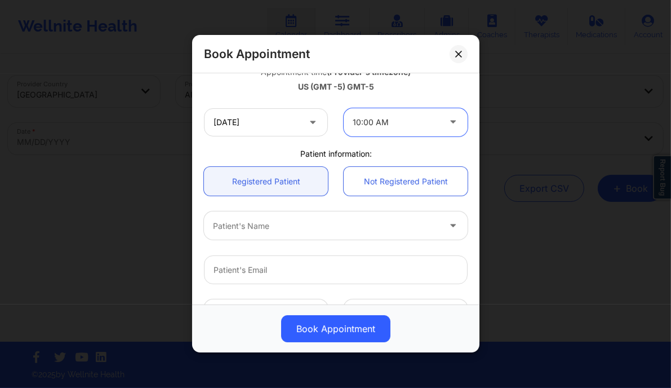
scroll to position [215, 0]
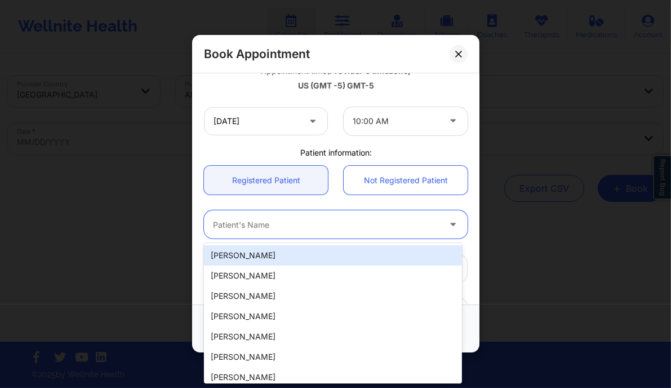
click at [252, 231] on div "Patient's Name" at bounding box center [322, 225] width 237 height 28
paste input "Sommer Holmes"
type input "Sommer Holmes"
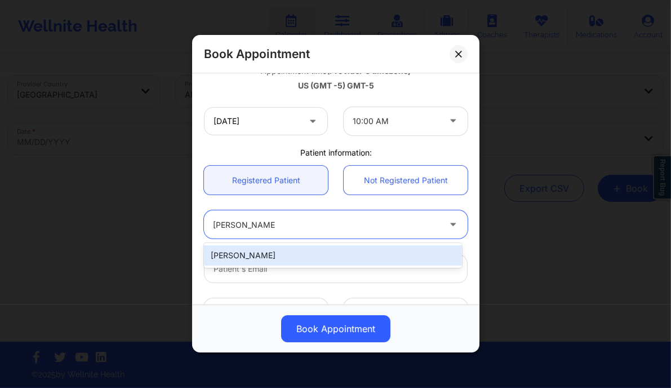
click at [281, 252] on div "Sommer Holmes" at bounding box center [333, 255] width 258 height 20
type input "marisealight@gmail.com"
type input "+18503318791"
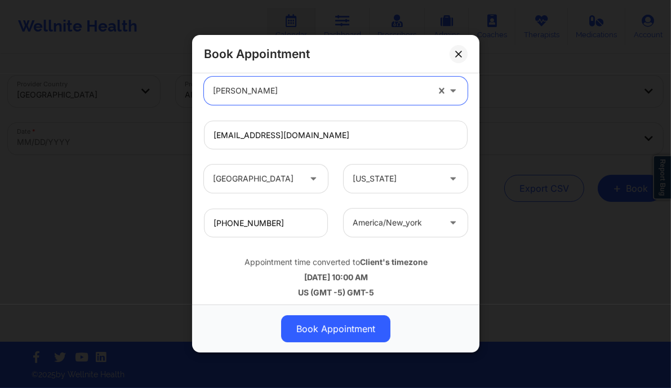
scroll to position [354, 0]
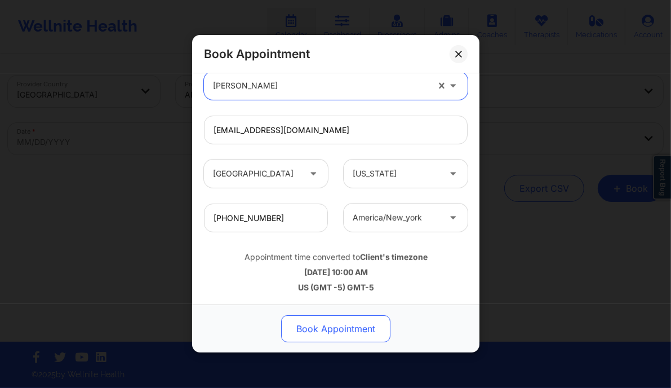
click at [318, 328] on button "Book Appointment" at bounding box center [335, 329] width 109 height 27
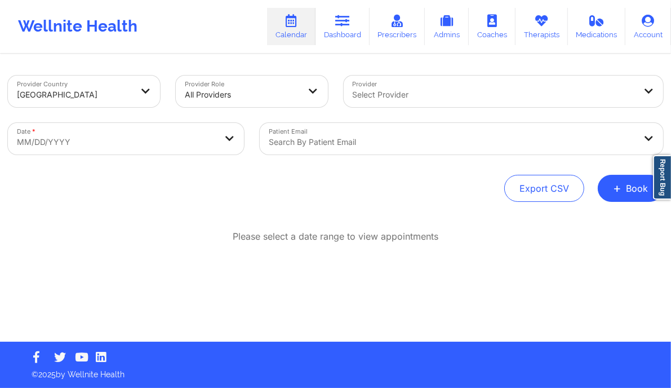
select select "2025-8"
select select "2025-9"
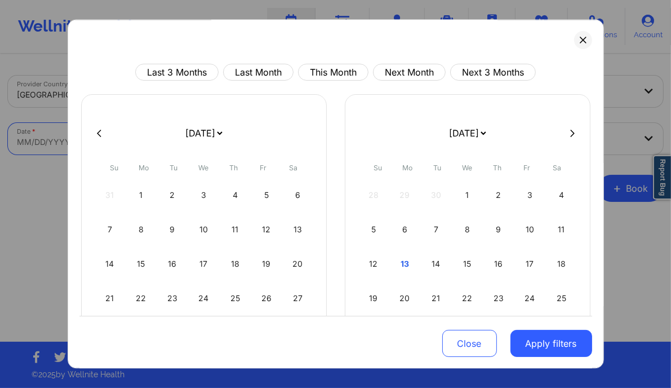
click at [184, 136] on body "Wellnite Health Calendar Dashboard Prescribers Admins Coaches Therapists Medica…" at bounding box center [335, 194] width 671 height 388
click at [369, 298] on div "19" at bounding box center [373, 298] width 29 height 32
select select "2025-9"
select select "2025-10"
select select "2025-9"
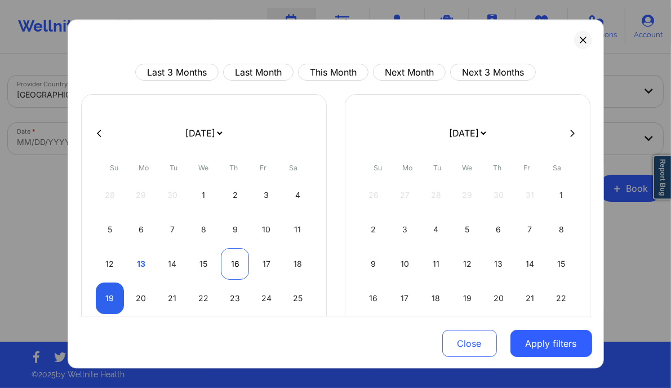
select select "2025-10"
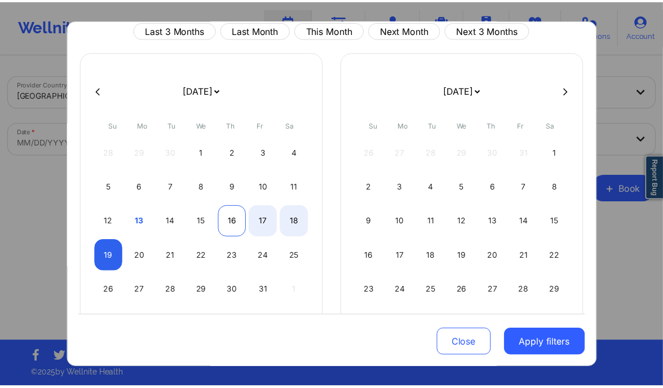
scroll to position [45, 0]
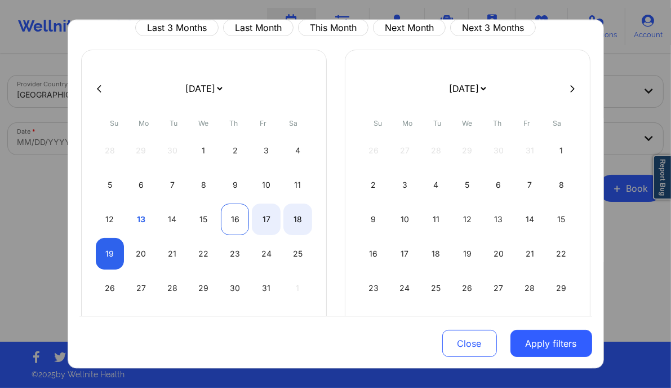
select select "2025-9"
select select "2025-10"
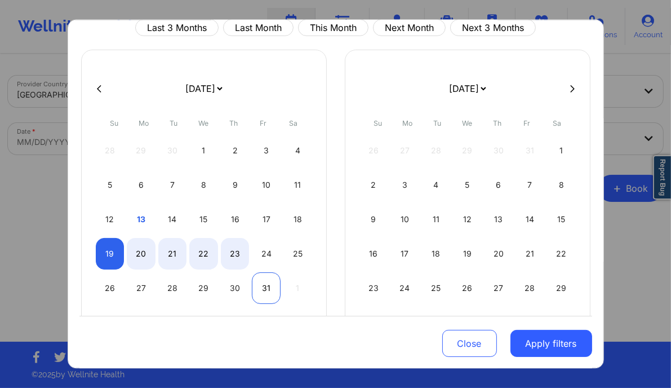
select select "2025-9"
select select "2025-10"
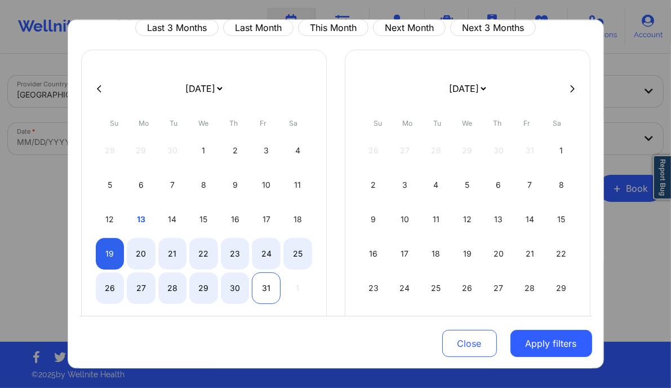
click at [273, 287] on div "31" at bounding box center [266, 288] width 29 height 32
select select "2025-9"
select select "2025-10"
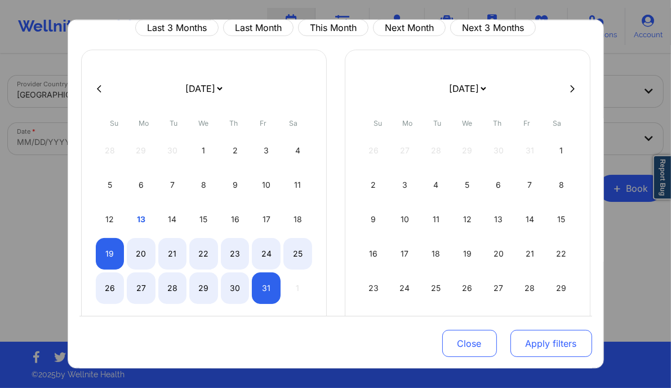
click at [556, 348] on button "Apply filters" at bounding box center [551, 343] width 82 height 27
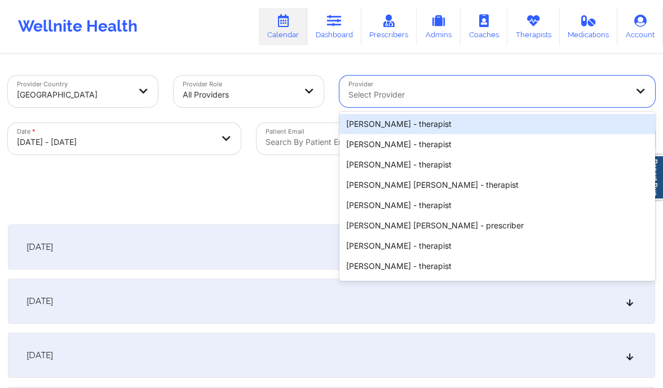
click at [390, 92] on div at bounding box center [487, 95] width 278 height 14
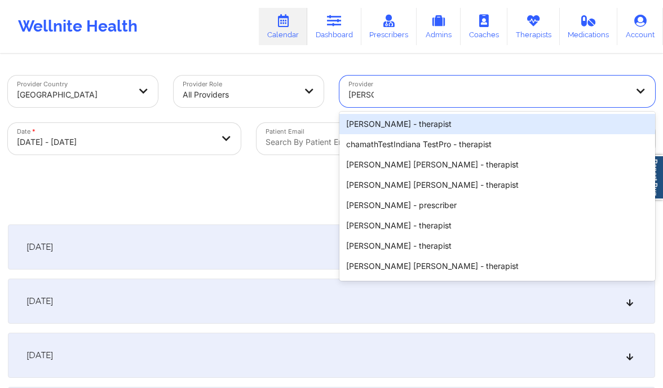
type input "Diana"
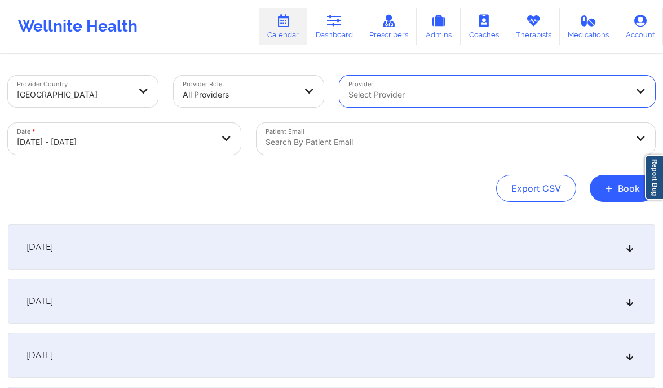
paste input "Donna Sobers"
type input "Donna Sobers"
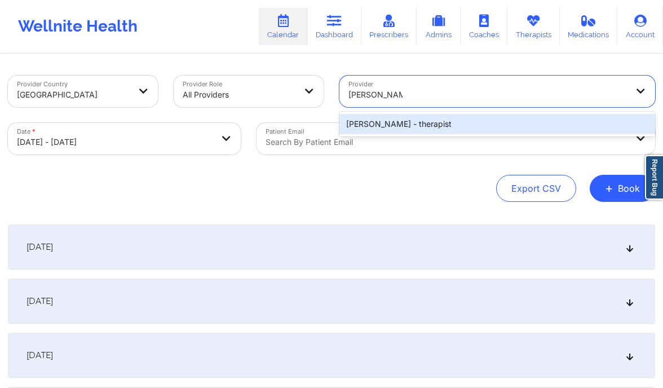
click at [383, 122] on div "Donna Sobers - therapist" at bounding box center [497, 124] width 316 height 20
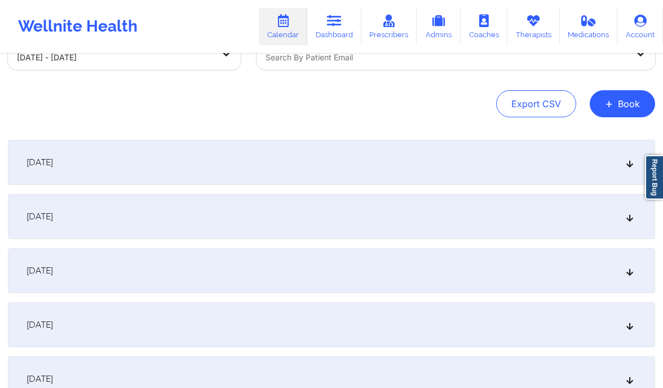
scroll to position [85, 0]
click at [347, 218] on div "October 20, 2025" at bounding box center [331, 215] width 647 height 45
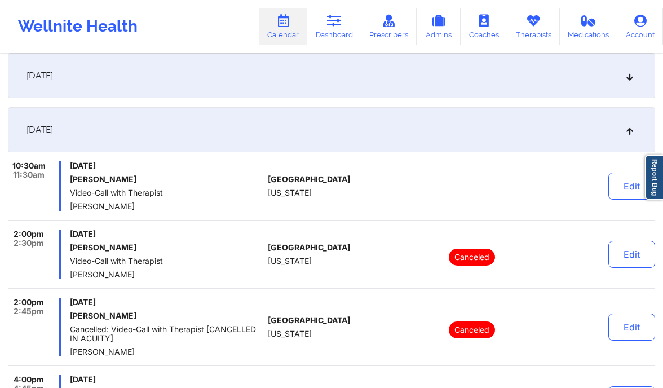
scroll to position [173, 0]
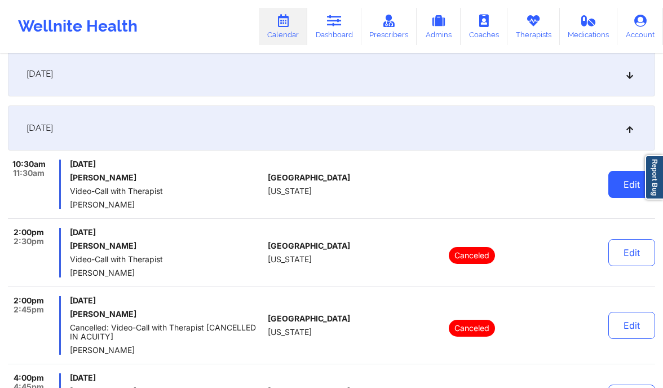
click at [632, 191] on button "Edit" at bounding box center [631, 184] width 47 height 27
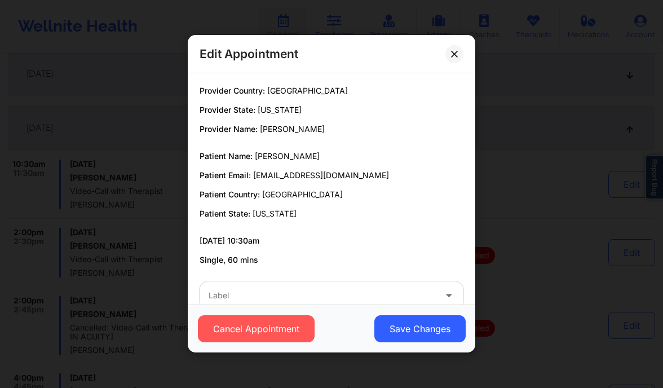
click at [453, 64] on div "Edit Appointment" at bounding box center [331, 54] width 287 height 38
click at [453, 55] on icon at bounding box center [454, 54] width 7 height 7
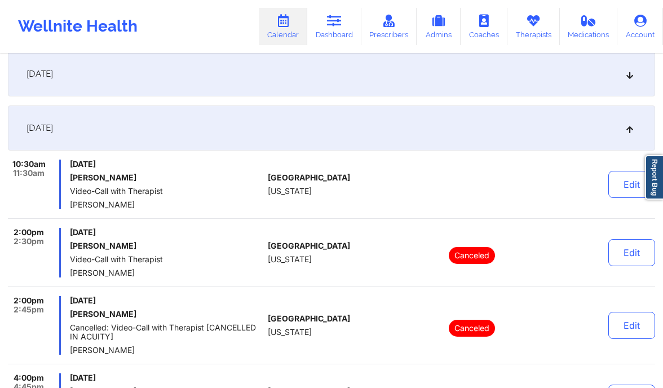
scroll to position [0, 0]
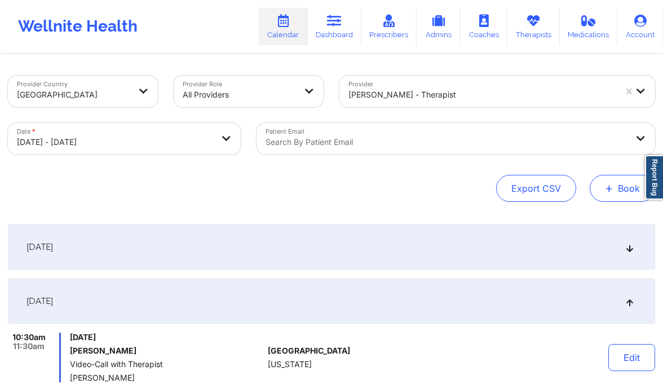
click at [601, 186] on button "+ Book" at bounding box center [621, 188] width 65 height 27
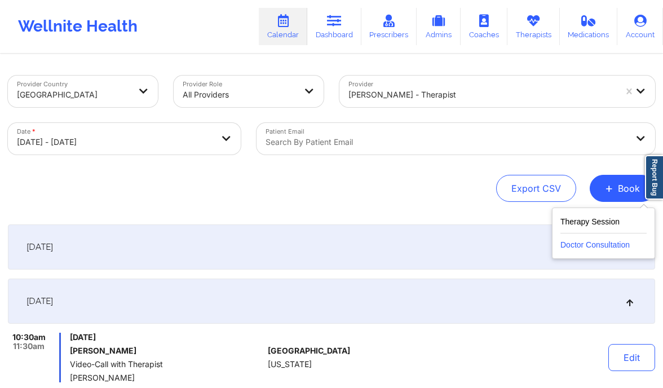
click at [567, 233] on button "Doctor Consultation" at bounding box center [603, 242] width 86 height 18
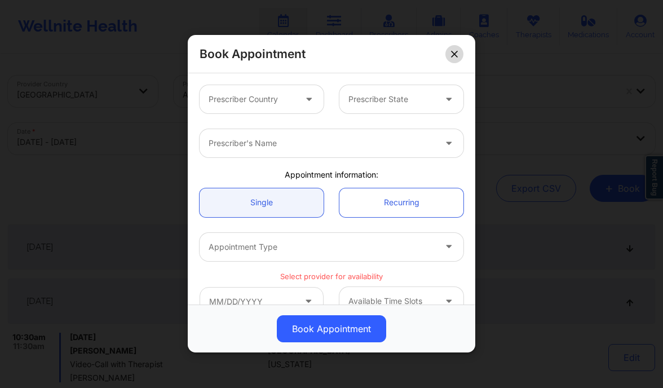
click at [449, 46] on button at bounding box center [454, 54] width 18 height 18
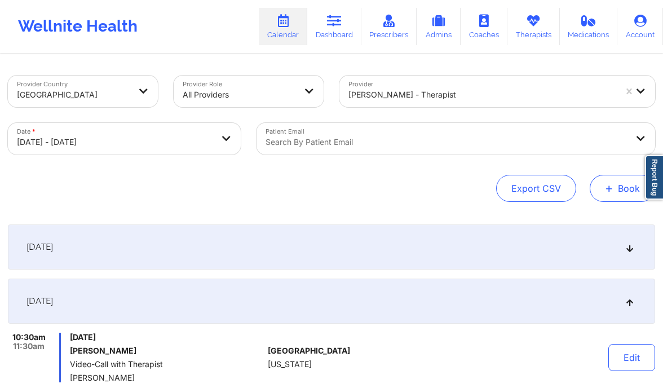
click at [629, 198] on button "+ Book" at bounding box center [621, 188] width 65 height 27
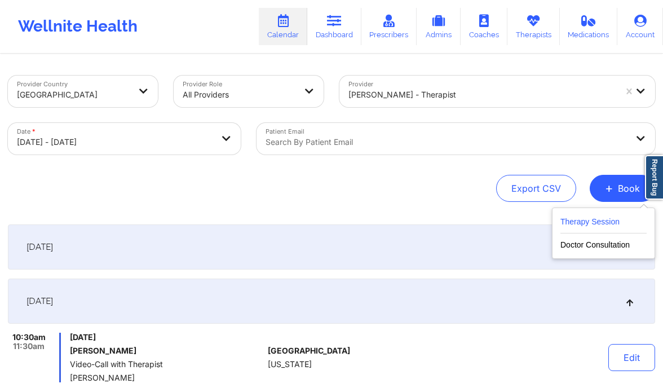
click at [580, 218] on button "Therapy Session" at bounding box center [603, 224] width 86 height 19
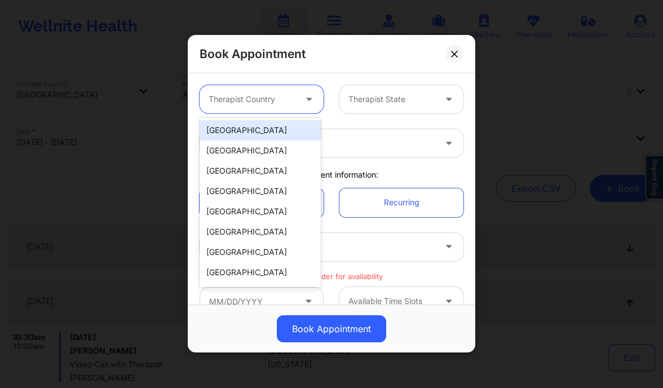
click at [279, 101] on div at bounding box center [251, 100] width 87 height 14
click at [254, 124] on div "[GEOGRAPHIC_DATA]" at bounding box center [259, 130] width 121 height 20
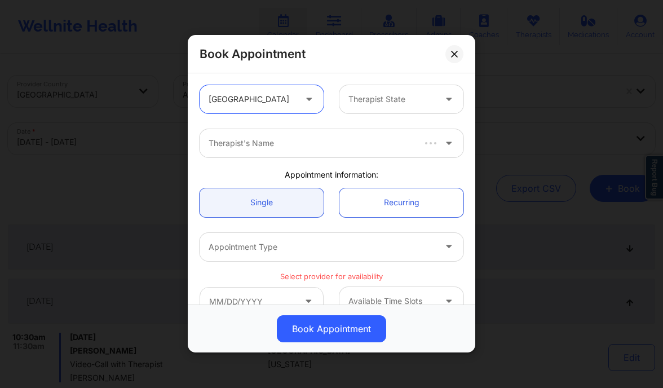
click at [403, 97] on div at bounding box center [391, 100] width 87 height 14
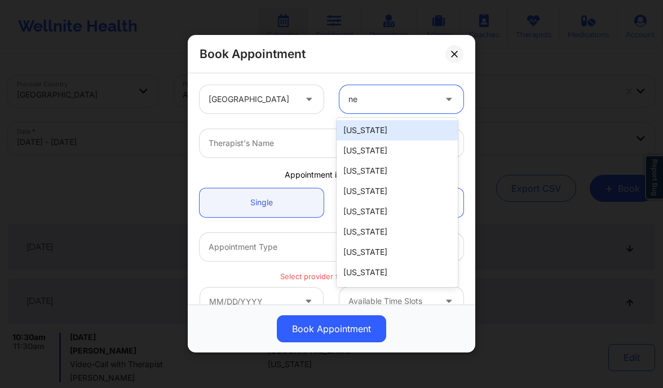
type input "new"
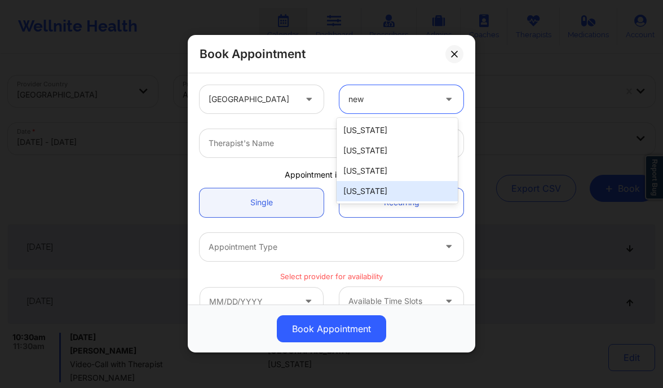
click at [385, 192] on div "New York" at bounding box center [396, 191] width 121 height 20
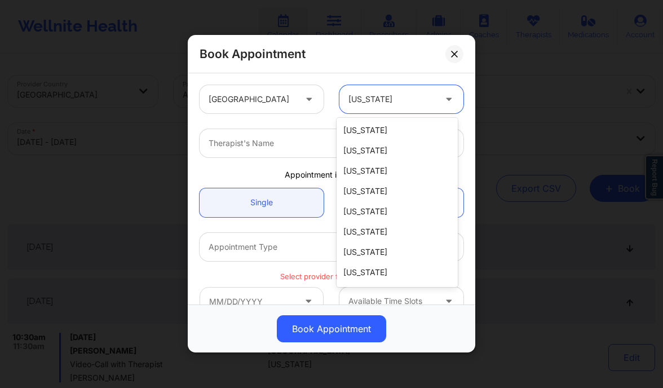
click at [358, 99] on div at bounding box center [391, 100] width 87 height 14
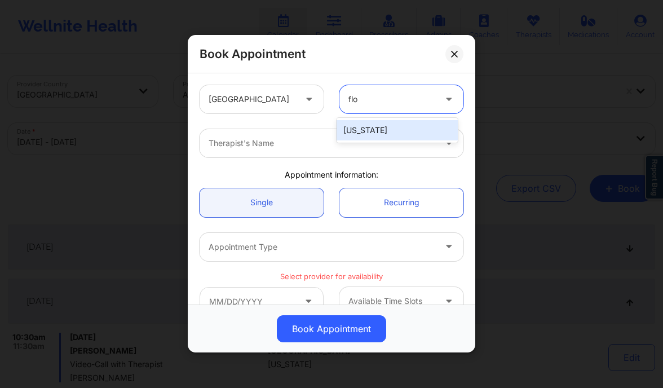
type input "flor"
click at [362, 126] on div "Florida" at bounding box center [396, 130] width 121 height 20
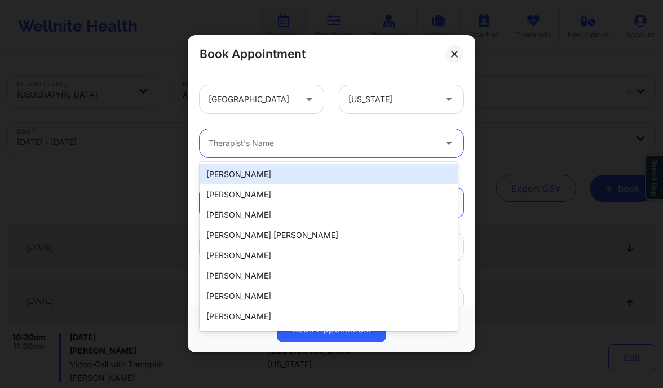
click at [336, 139] on div at bounding box center [321, 144] width 227 height 14
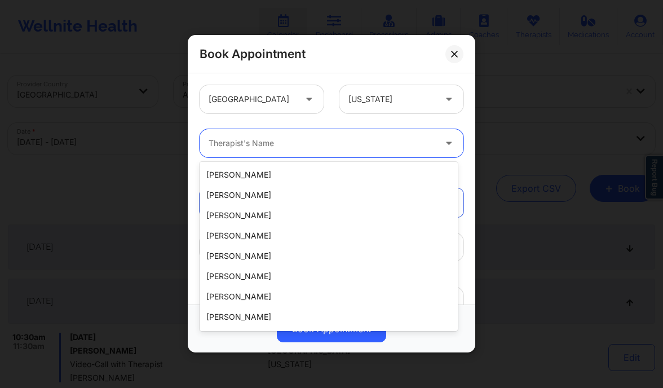
scroll to position [183, 0]
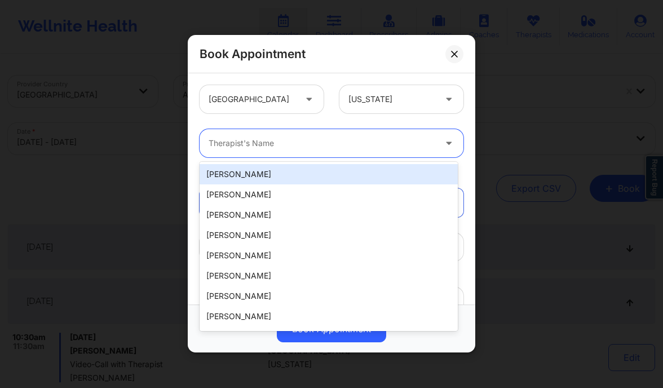
click at [210, 144] on input "Provider" at bounding box center [209, 143] width 2 height 11
paste input "Rosalva Aguilar"
type input "Rosalva Aguilar"
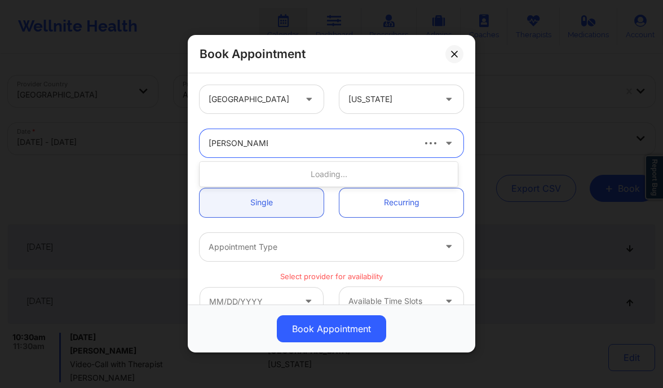
scroll to position [0, 0]
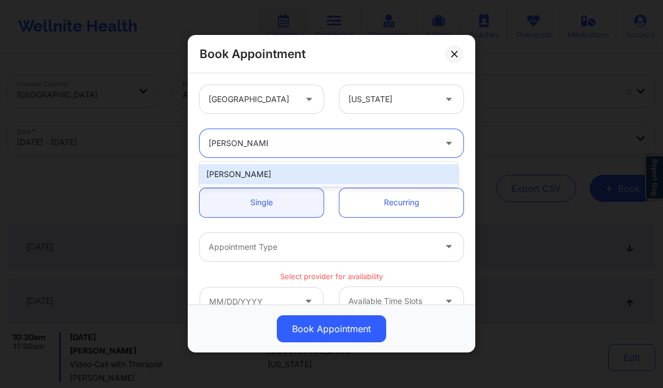
click at [273, 171] on div "Rosalva Aguilar" at bounding box center [328, 174] width 258 height 20
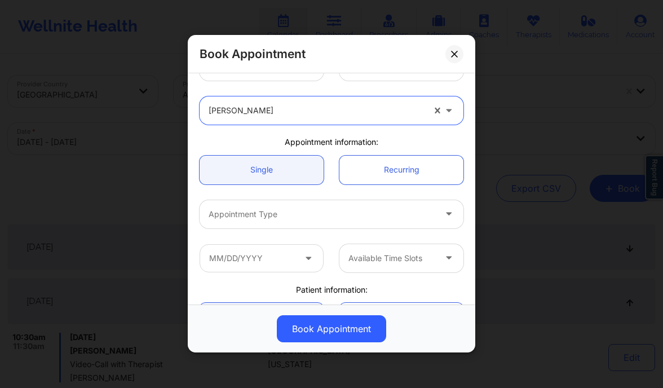
scroll to position [33, 0]
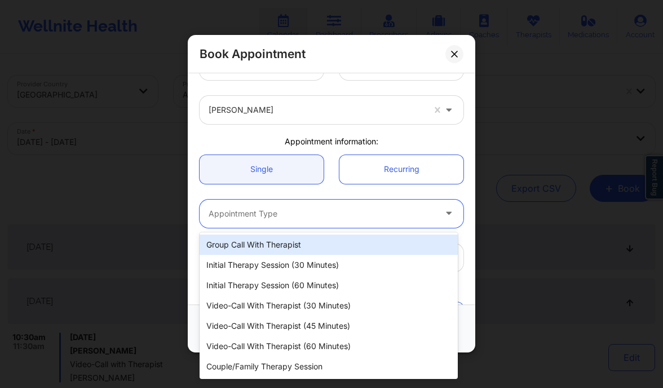
click at [270, 205] on div "Appointment Type" at bounding box center [317, 213] width 237 height 28
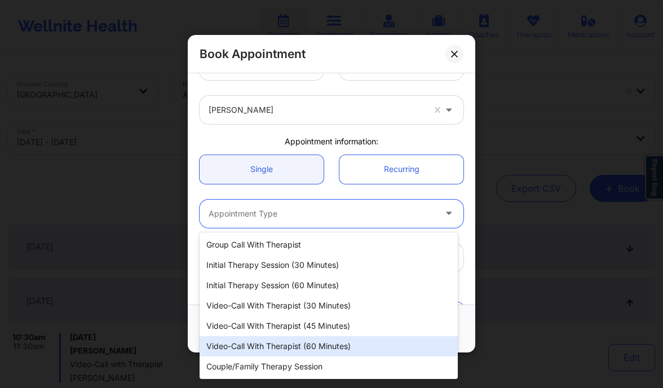
click at [336, 346] on div "Video-Call with Therapist (60 minutes)" at bounding box center [328, 346] width 258 height 20
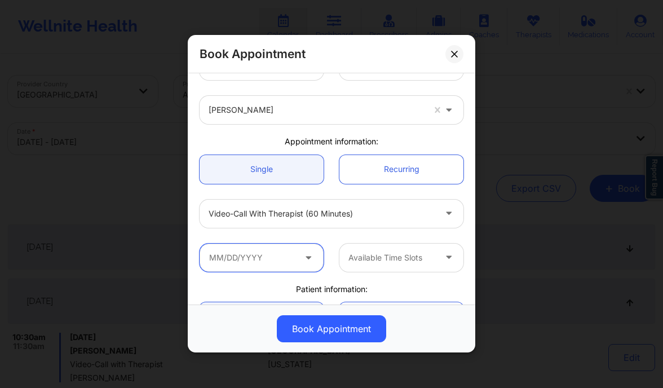
click at [258, 265] on input "text" at bounding box center [261, 257] width 124 height 28
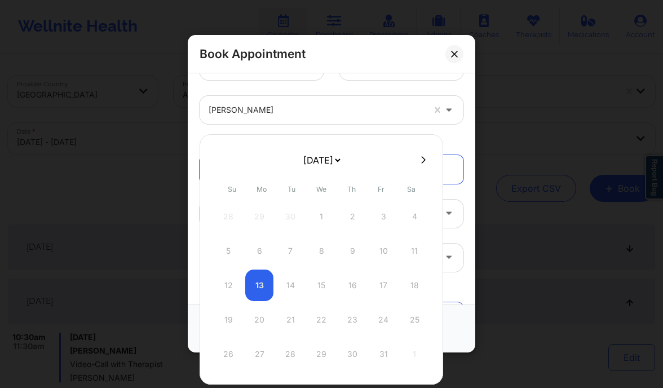
click at [419, 155] on button at bounding box center [423, 160] width 11 height 10
select select "2025-10"
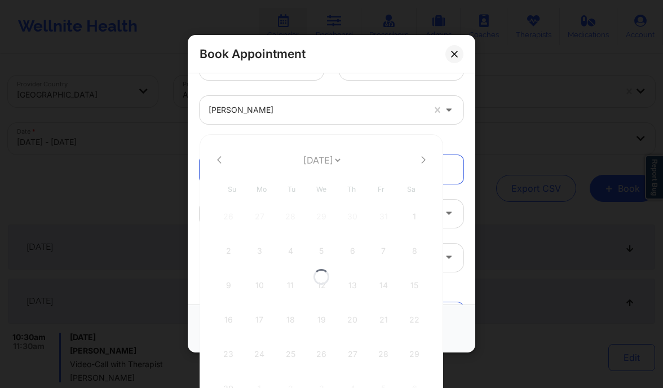
select select "2025-10"
click at [421, 159] on icon at bounding box center [423, 160] width 5 height 8
select select "2025-11"
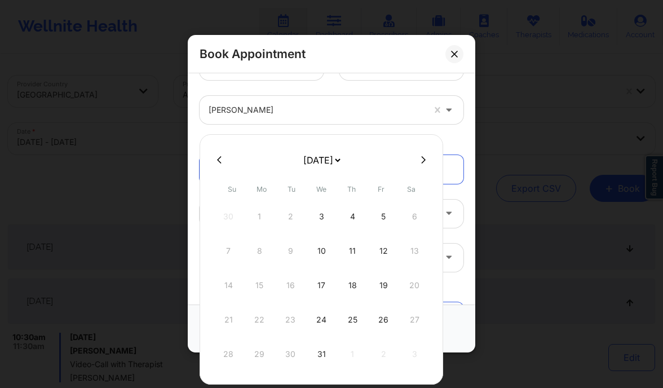
click at [221, 163] on icon at bounding box center [219, 159] width 5 height 7
select select "2025-10"
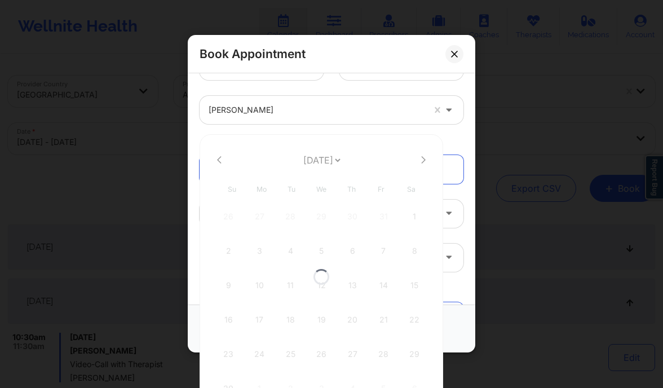
select select "2025-10"
click at [384, 354] on div "28" at bounding box center [383, 354] width 28 height 32
type input "11/28/2025"
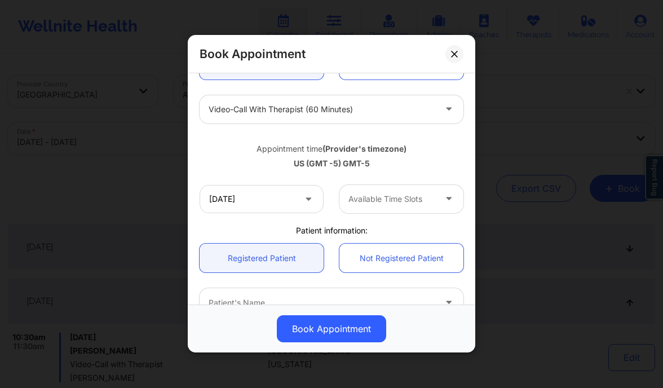
scroll to position [139, 0]
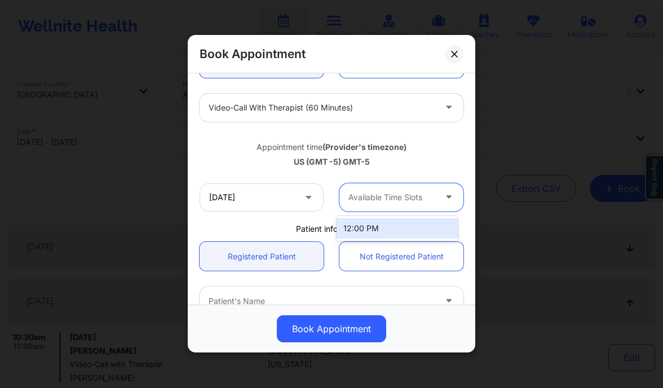
click at [362, 201] on div at bounding box center [391, 197] width 87 height 14
click at [364, 228] on div "12:00 PM" at bounding box center [396, 228] width 121 height 20
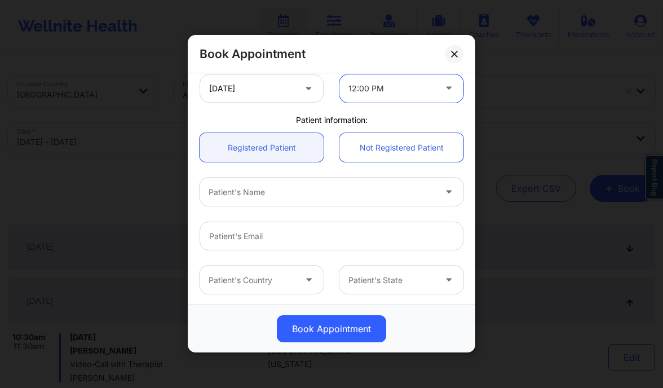
scroll to position [249, 0]
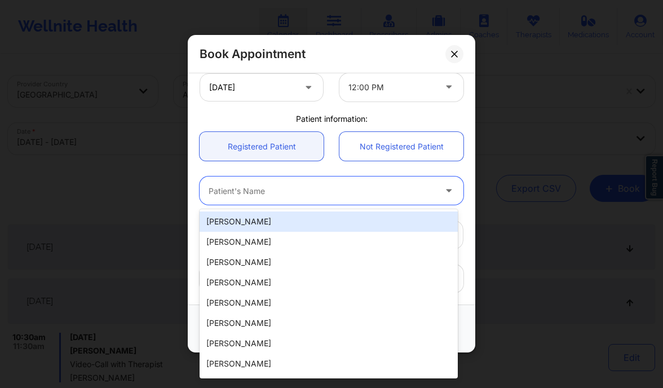
click at [273, 192] on div at bounding box center [321, 191] width 227 height 14
paste input "Alyssa M Torres"
type input "Alyssa M Torres"
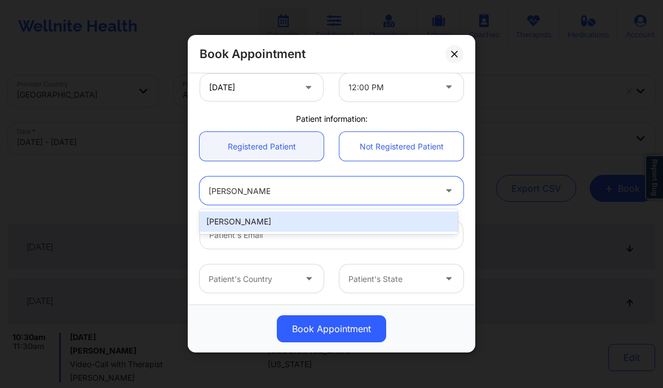
click at [275, 219] on div "Alyssa M Torres" at bounding box center [328, 221] width 258 height 20
type input "alyssatorres102@gmail.com"
type input "+1407-421-3363"
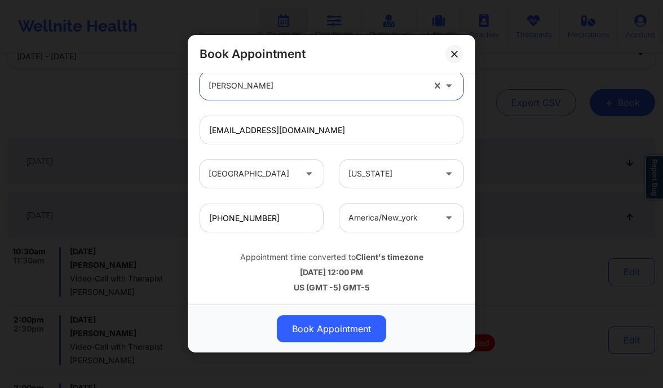
scroll to position [86, 0]
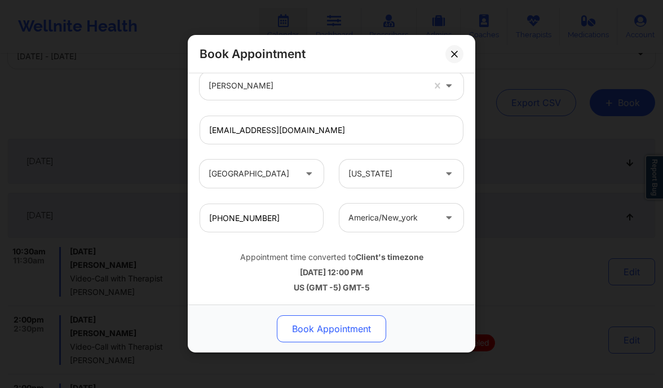
click at [358, 319] on button "Book Appointment" at bounding box center [331, 329] width 109 height 27
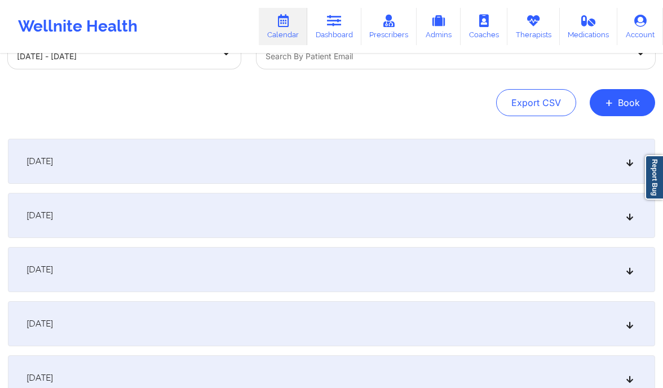
scroll to position [0, 0]
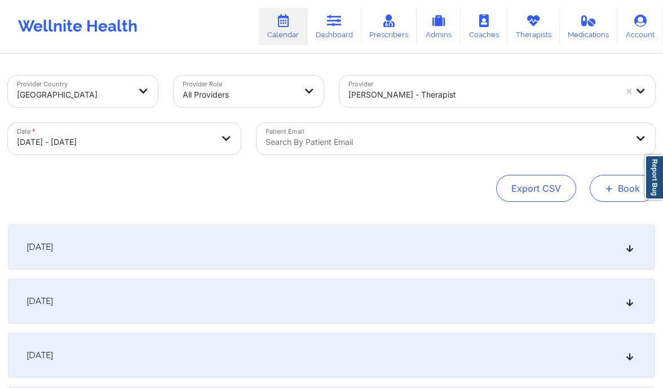
click at [606, 185] on span "+" at bounding box center [609, 188] width 8 height 6
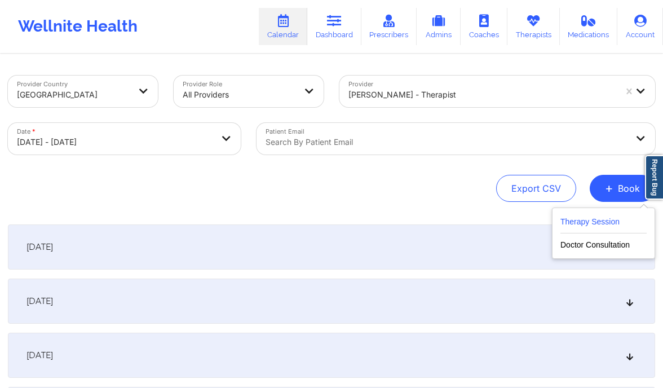
click at [591, 223] on button "Therapy Session" at bounding box center [603, 224] width 86 height 19
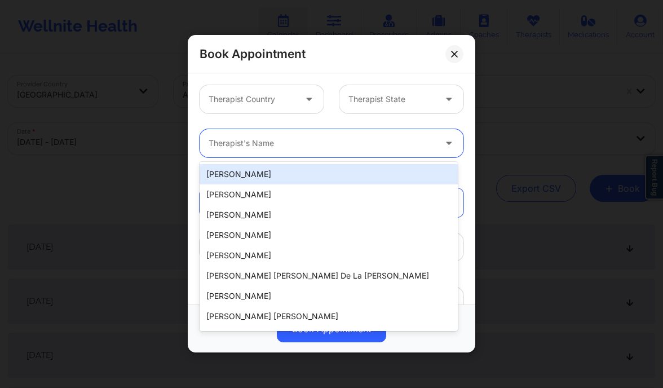
click at [290, 137] on div at bounding box center [321, 144] width 227 height 14
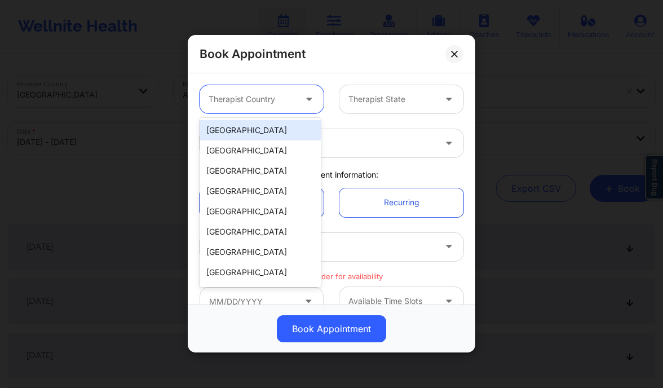
click at [268, 93] on div at bounding box center [251, 100] width 87 height 14
click at [250, 131] on div "[GEOGRAPHIC_DATA]" at bounding box center [259, 130] width 121 height 20
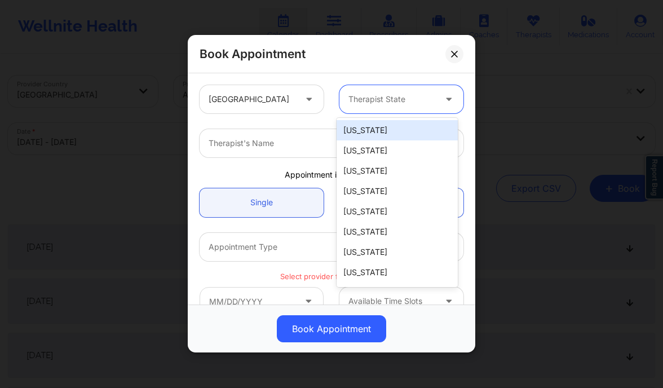
click at [383, 107] on div "Therapist State" at bounding box center [387, 99] width 97 height 28
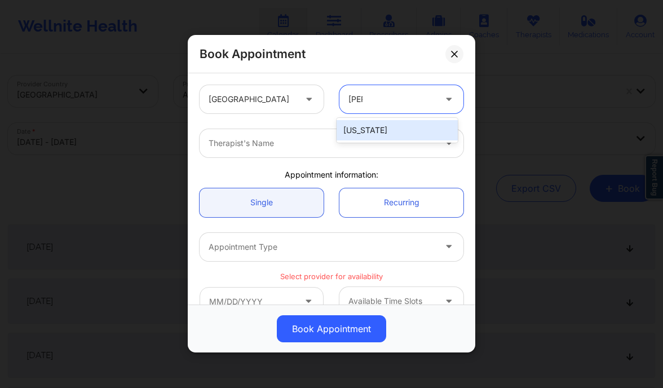
type input "flori"
click at [365, 134] on div "Florida" at bounding box center [396, 130] width 121 height 20
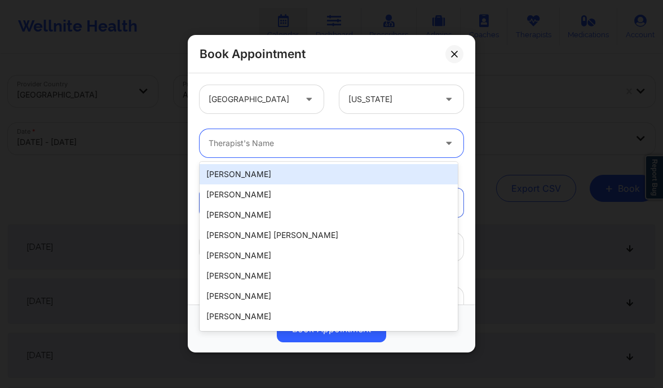
click at [343, 143] on div at bounding box center [321, 144] width 227 height 14
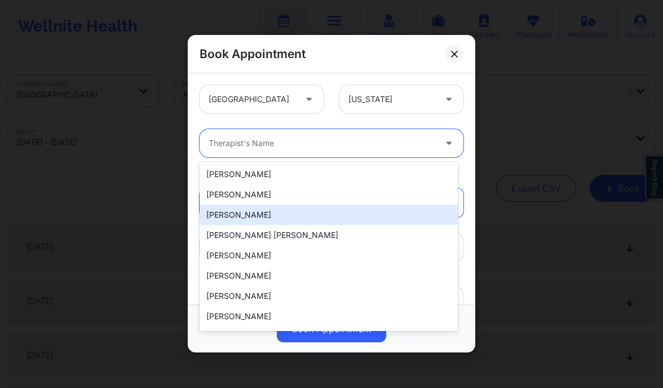
paste input "Rosalva Aguilar"
type input "Rosalva Aguilar"
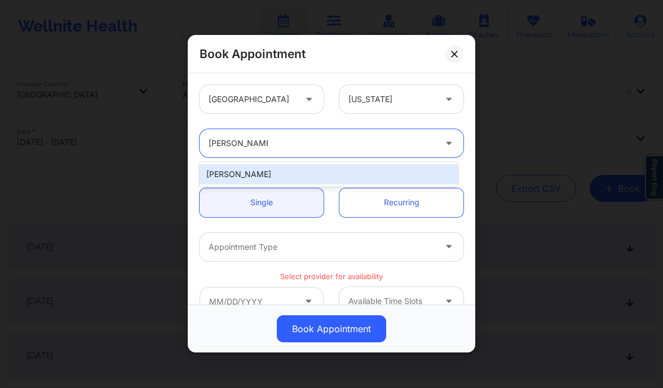
click at [279, 184] on div "Rosalva Aguilar" at bounding box center [328, 174] width 258 height 20
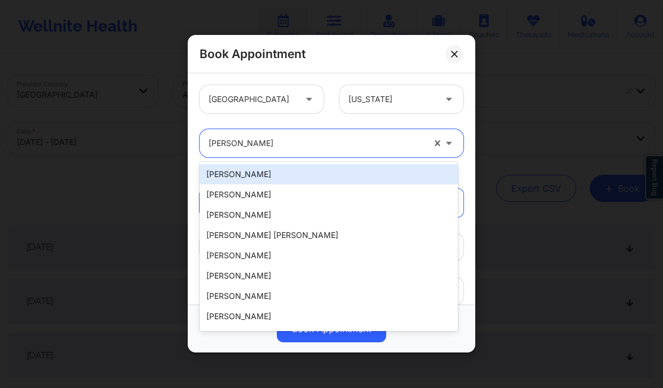
click at [266, 149] on div at bounding box center [315, 144] width 215 height 14
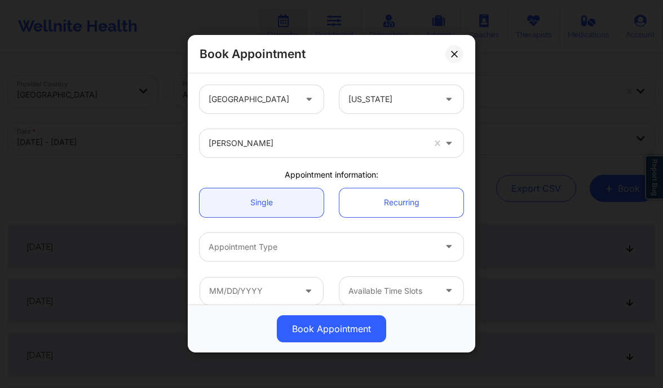
click at [198, 121] on div "Rosalva Aguilar" at bounding box center [331, 143] width 279 height 44
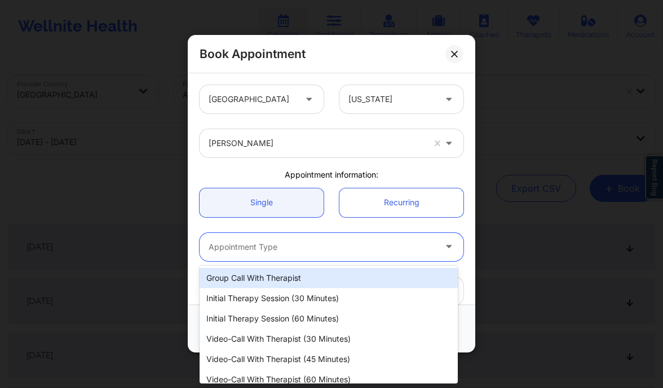
click at [296, 241] on div at bounding box center [321, 247] width 227 height 14
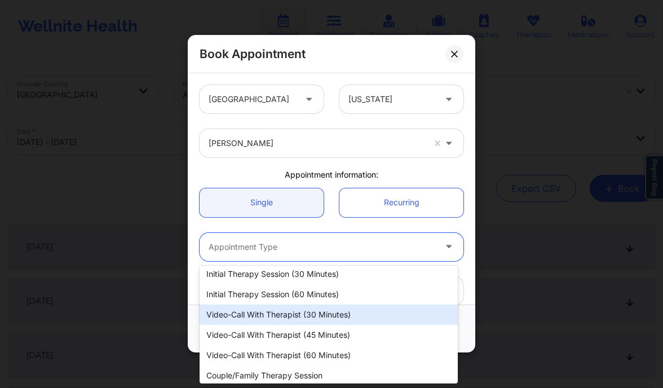
scroll to position [29, 0]
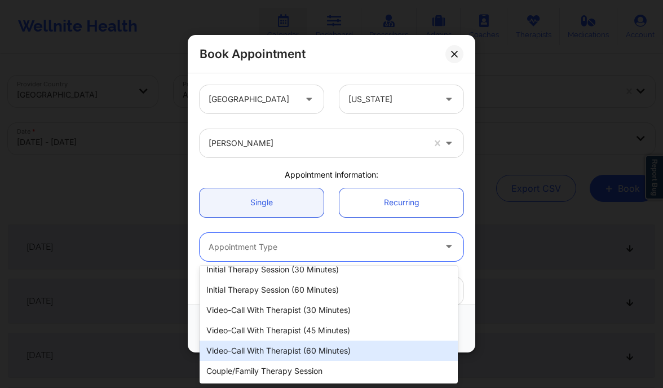
click at [306, 353] on div "Video-Call with Therapist (60 minutes)" at bounding box center [328, 350] width 258 height 20
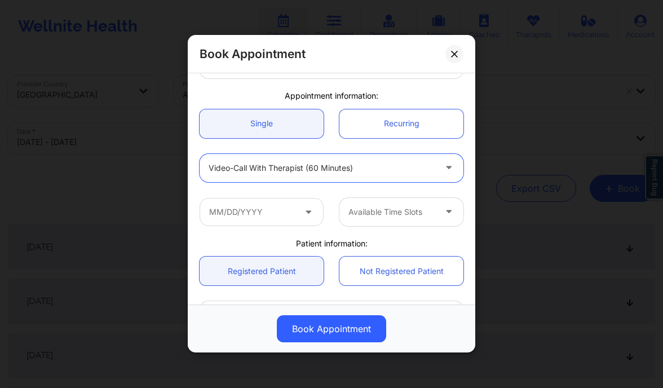
scroll to position [81, 0]
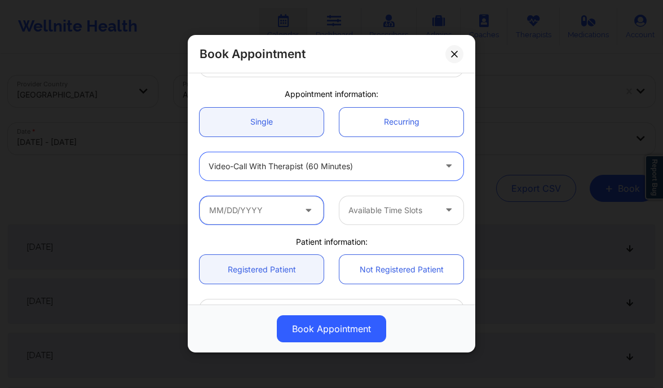
click at [268, 208] on input "text" at bounding box center [261, 210] width 124 height 28
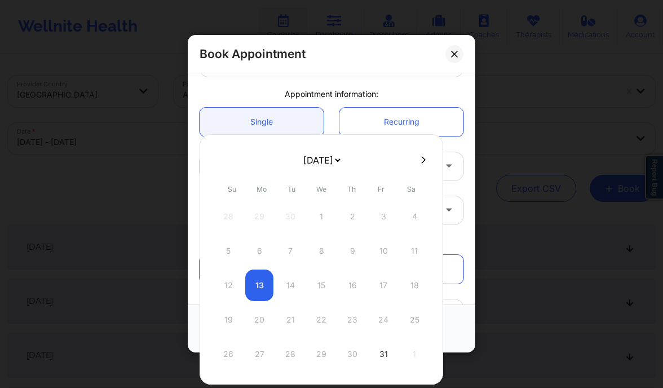
click at [422, 162] on button at bounding box center [423, 160] width 11 height 10
select select "2025-10"
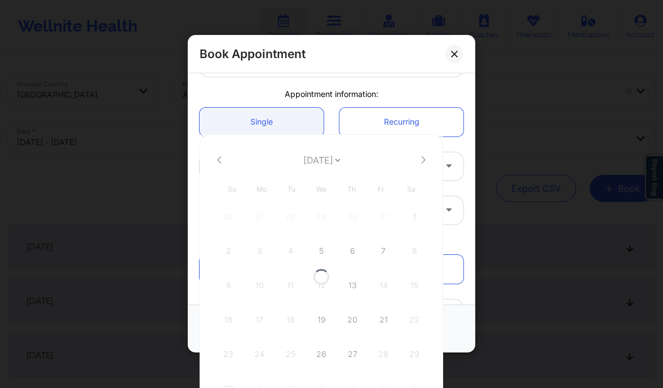
select select "2025-10"
click at [421, 157] on icon at bounding box center [423, 160] width 5 height 8
select select "2025-11"
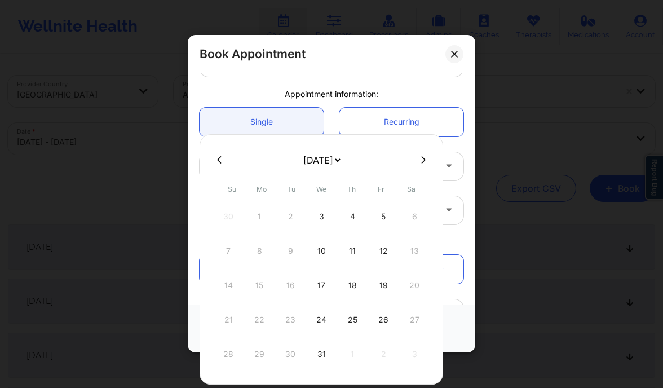
click at [217, 157] on icon at bounding box center [219, 160] width 5 height 8
select select "2025-10"
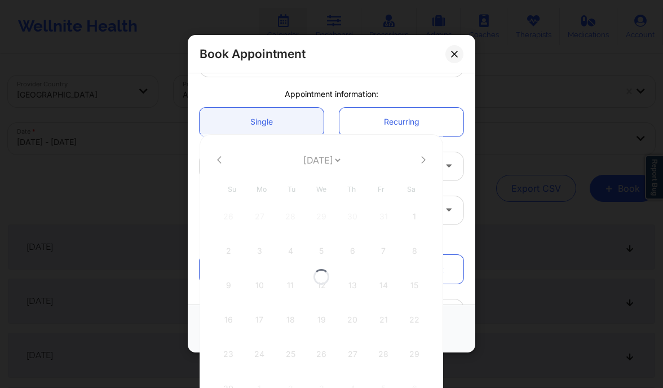
select select "2025-10"
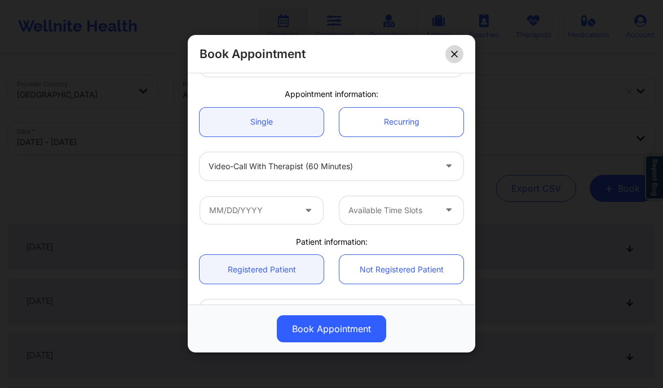
click at [456, 49] on button at bounding box center [454, 54] width 18 height 18
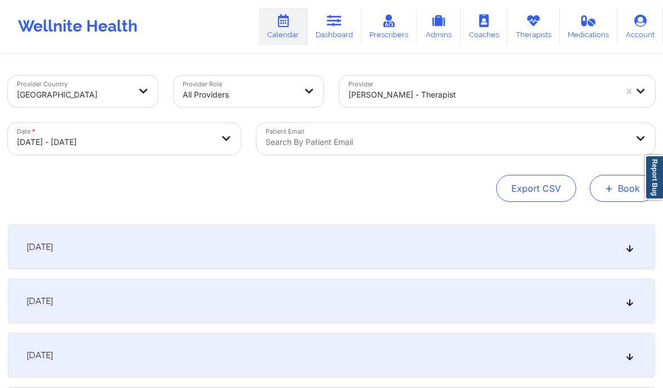
click at [621, 181] on button "+ Book" at bounding box center [621, 188] width 65 height 27
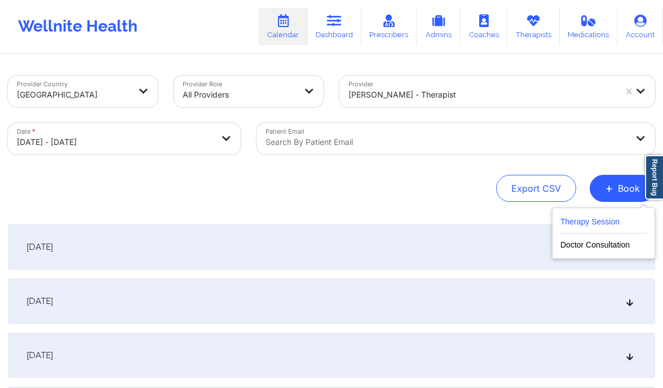
click at [600, 216] on button "Therapy Session" at bounding box center [603, 224] width 86 height 19
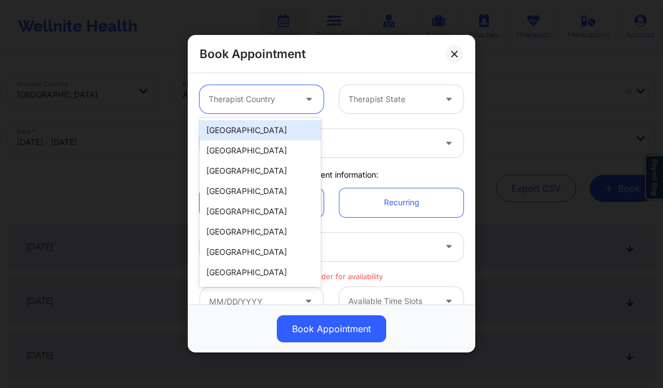
click at [270, 99] on div at bounding box center [251, 100] width 87 height 14
click at [252, 131] on div "[GEOGRAPHIC_DATA]" at bounding box center [259, 130] width 121 height 20
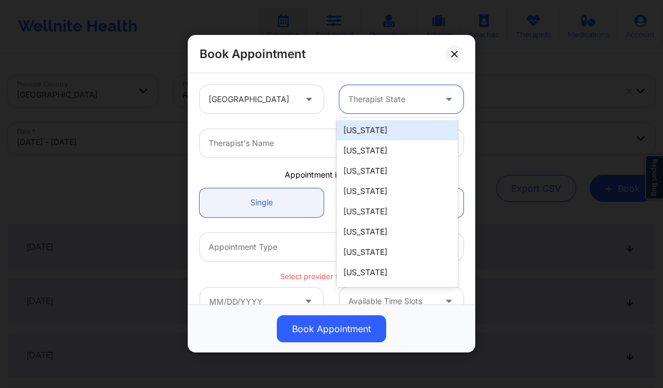
click at [391, 96] on div at bounding box center [391, 100] width 87 height 14
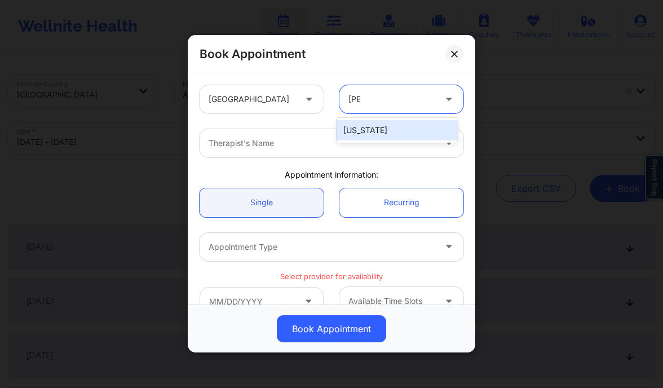
type input "flori"
click at [380, 130] on div "Florida" at bounding box center [396, 130] width 121 height 20
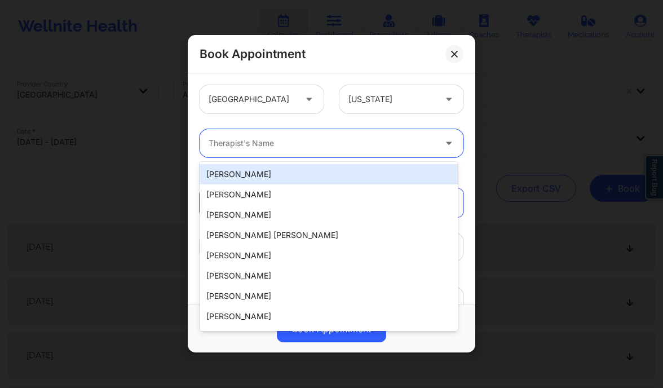
click at [333, 154] on div "Therapist's Name" at bounding box center [317, 143] width 237 height 28
paste input "Rosalva Aguilar"
type input "Rosalva Aguilar"
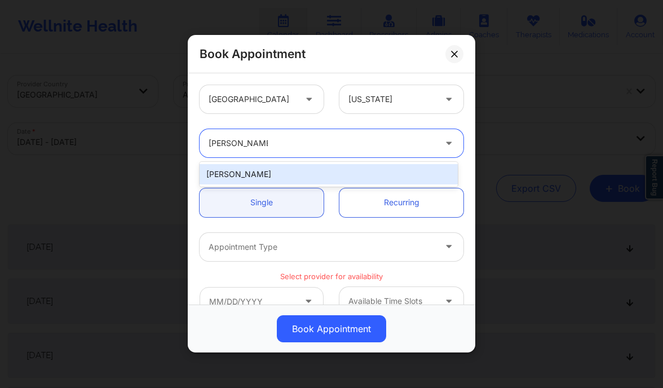
click at [314, 181] on div "Rosalva Aguilar" at bounding box center [328, 174] width 258 height 20
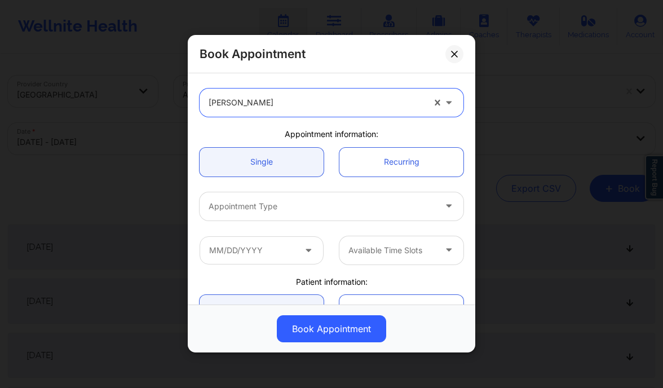
scroll to position [42, 0]
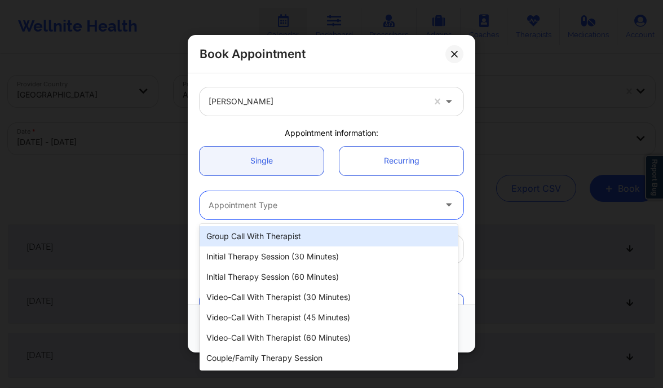
click at [330, 202] on div at bounding box center [321, 205] width 227 height 14
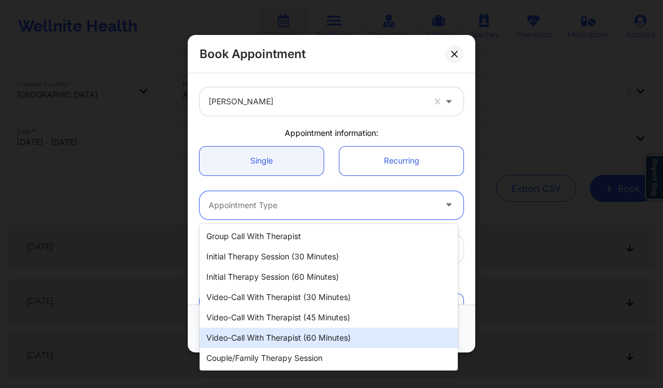
click at [329, 328] on div "Video-Call with Therapist (60 minutes)" at bounding box center [328, 337] width 258 height 20
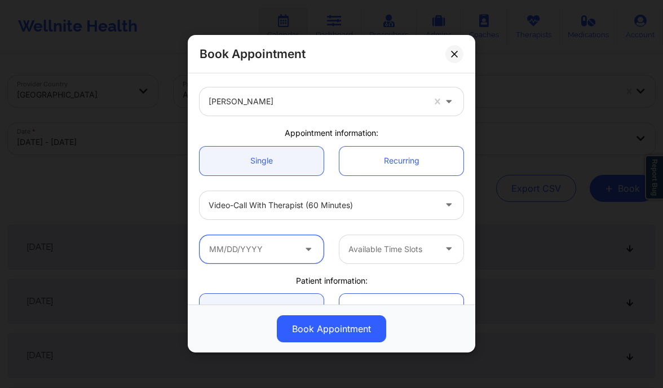
click at [251, 252] on input "text" at bounding box center [261, 249] width 124 height 28
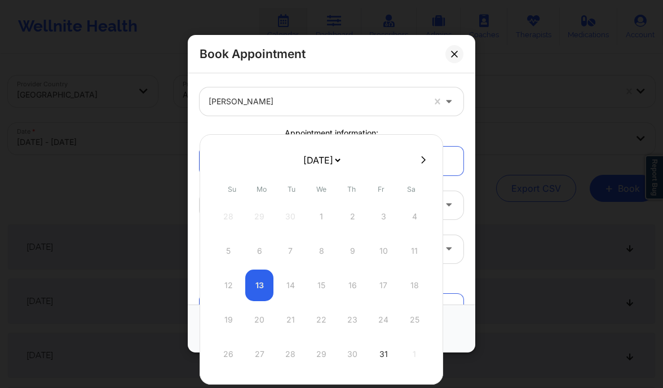
click at [418, 158] on button at bounding box center [423, 160] width 11 height 10
select select "2025-10"
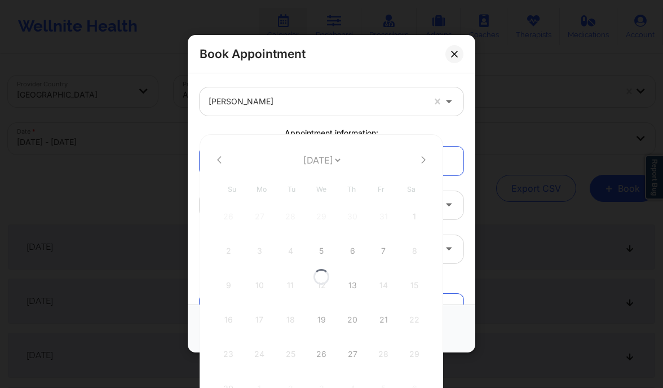
select select "2025-10"
click at [418, 158] on button at bounding box center [423, 160] width 11 height 10
select select "2025-11"
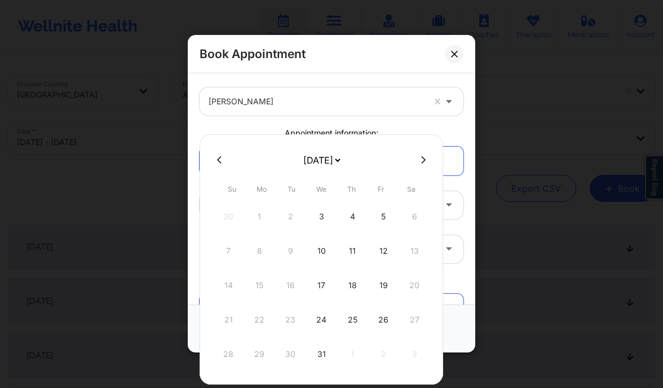
click at [220, 161] on icon at bounding box center [219, 160] width 5 height 8
select select "2025-10"
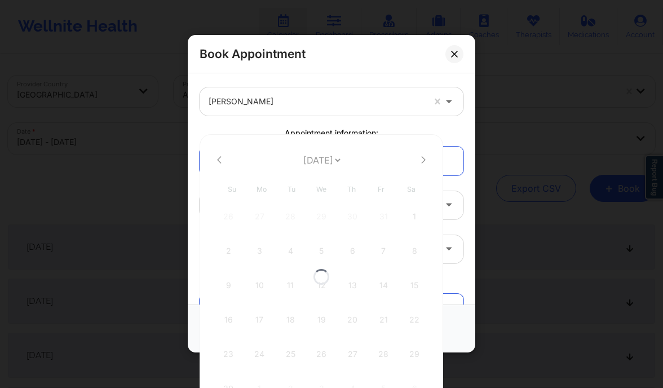
select select "2025-10"
click at [421, 158] on icon at bounding box center [423, 159] width 5 height 7
select select "2025-11"
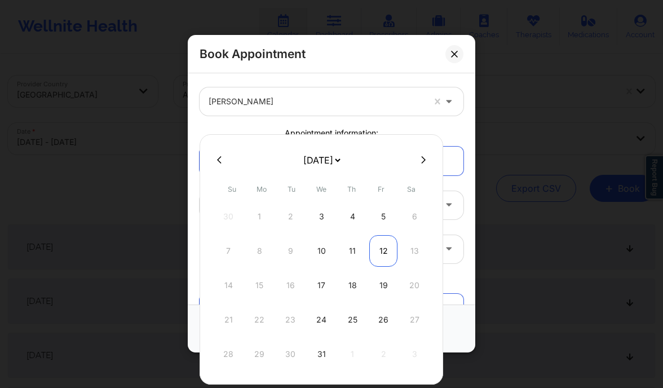
click at [376, 248] on div "12" at bounding box center [383, 251] width 28 height 32
type input "12/12/2025"
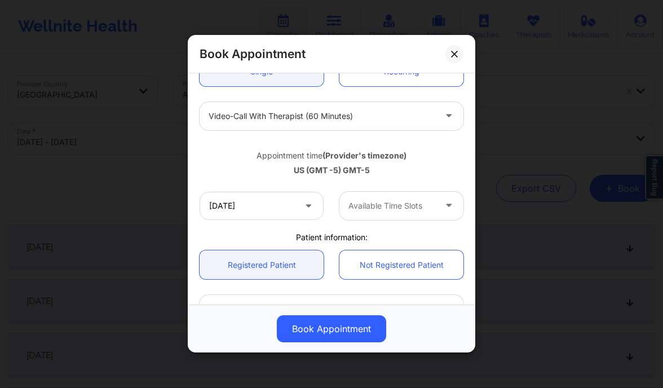
scroll to position [132, 0]
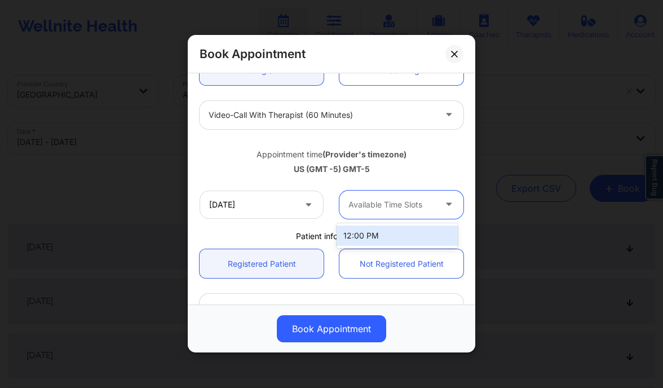
click at [414, 207] on div at bounding box center [391, 205] width 87 height 14
click at [403, 230] on div "12:00 PM" at bounding box center [396, 235] width 121 height 20
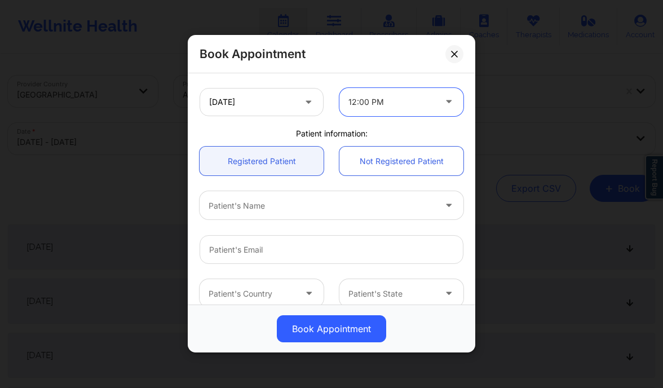
scroll to position [237, 0]
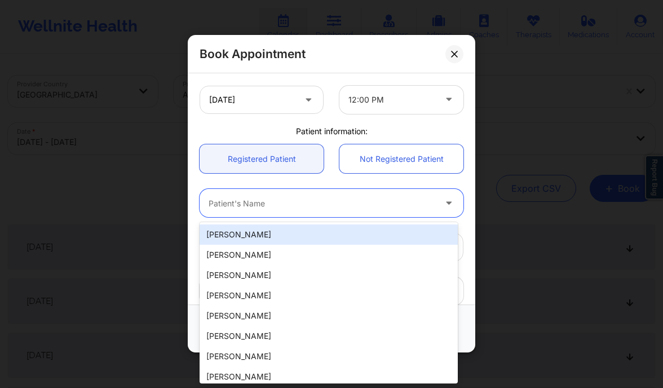
click at [303, 207] on div at bounding box center [321, 204] width 227 height 14
paste input "Alyssa M Torres"
type input "Alyssa M Torres"
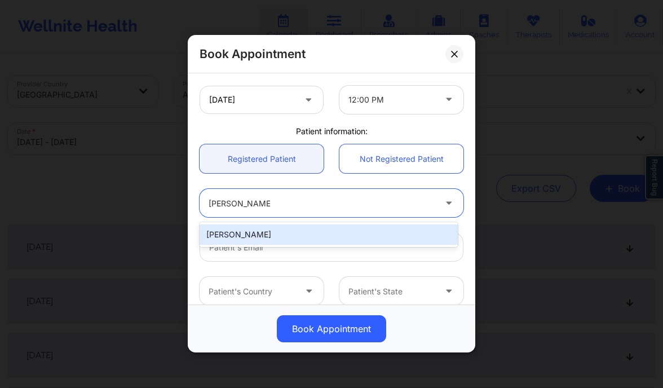
click at [294, 230] on div "Alyssa M Torres" at bounding box center [328, 234] width 258 height 20
type input "alyssatorres102@gmail.com"
type input "+1407-421-3363"
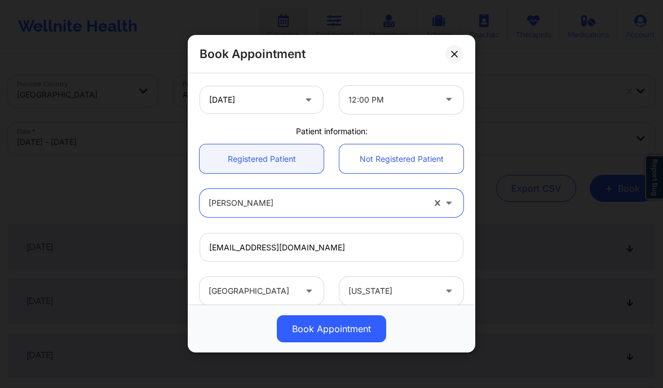
scroll to position [354, 0]
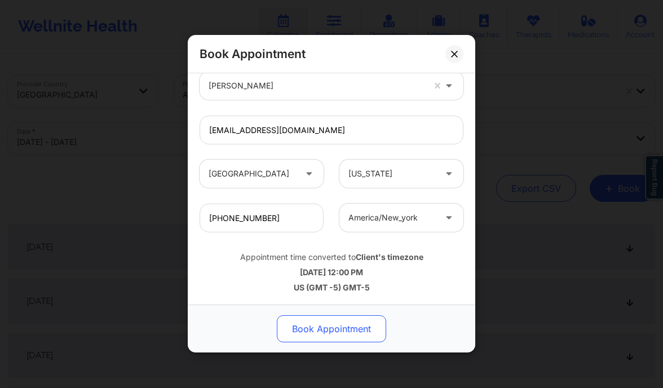
click at [336, 331] on button "Book Appointment" at bounding box center [331, 329] width 109 height 27
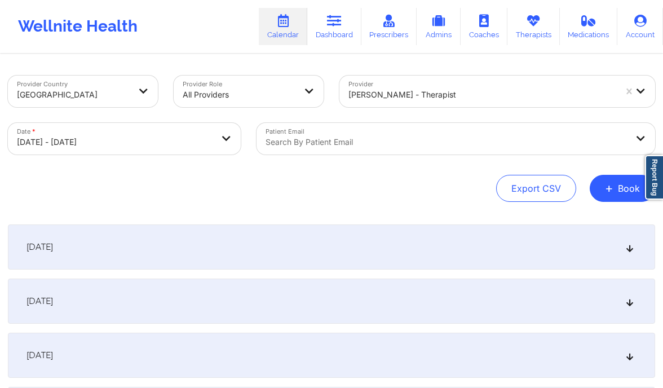
click at [339, 7] on div "Wellnite Health Calendar Dashboard Prescribers Admins Coaches Therapists Medica…" at bounding box center [331, 26] width 663 height 45
click at [430, 115] on div "Patient Email Search by patient email" at bounding box center [455, 138] width 414 height 47
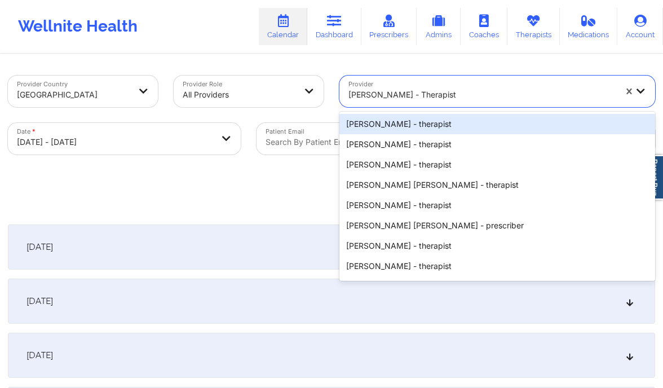
click at [409, 99] on div at bounding box center [481, 95] width 267 height 14
paste input "Mary Powers"
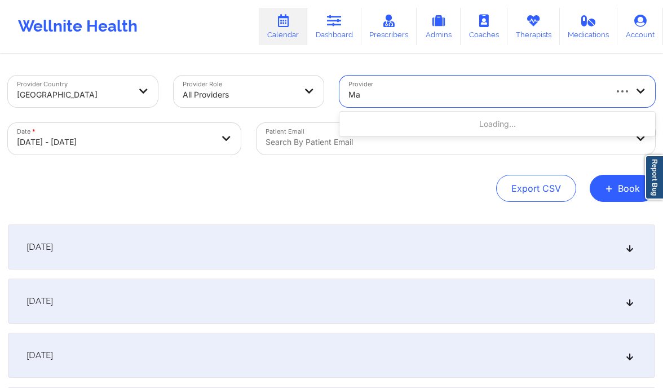
type input "M"
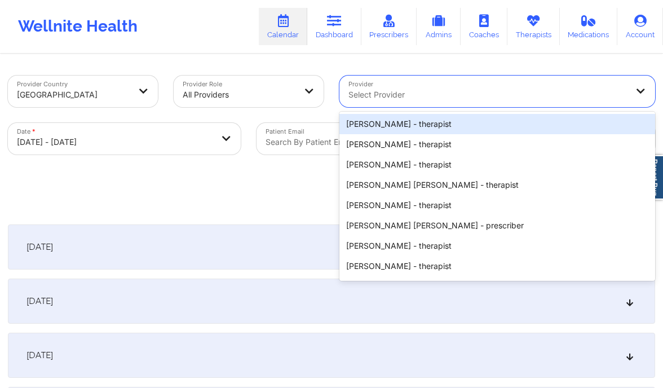
type input "M"
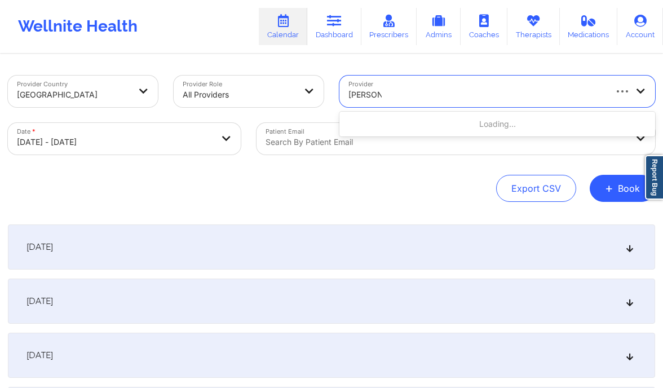
type input "Mary Po"
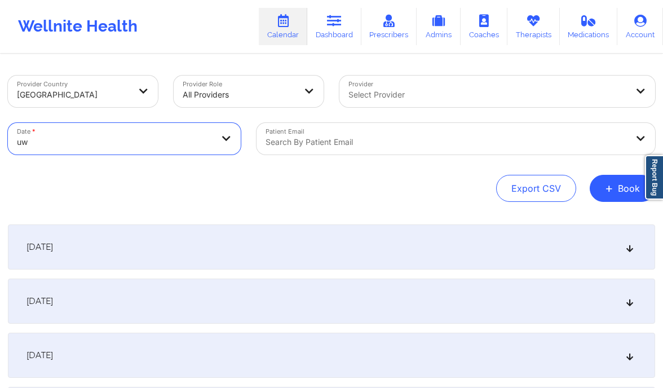
type input "u"
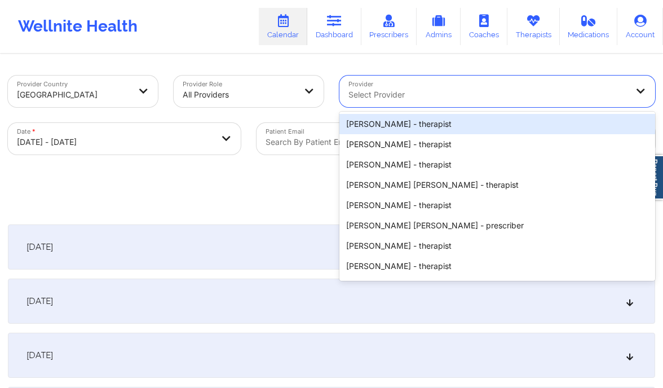
click at [402, 88] on div at bounding box center [487, 95] width 278 height 14
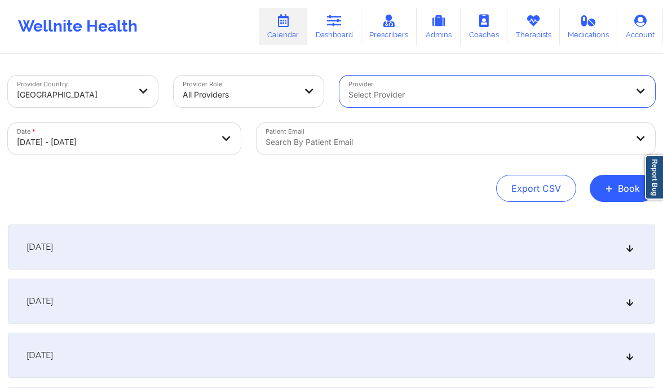
click at [399, 96] on div at bounding box center [487, 95] width 278 height 14
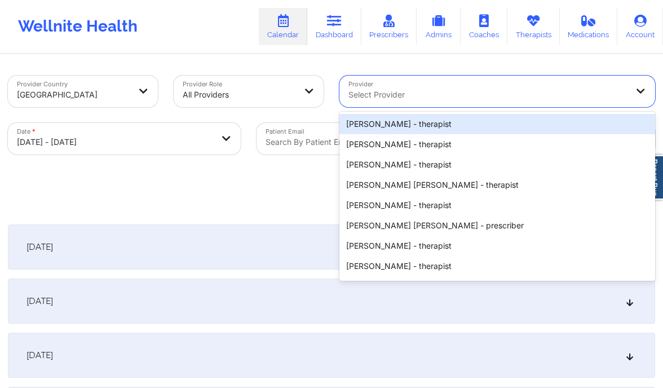
paste input "Sharice White"
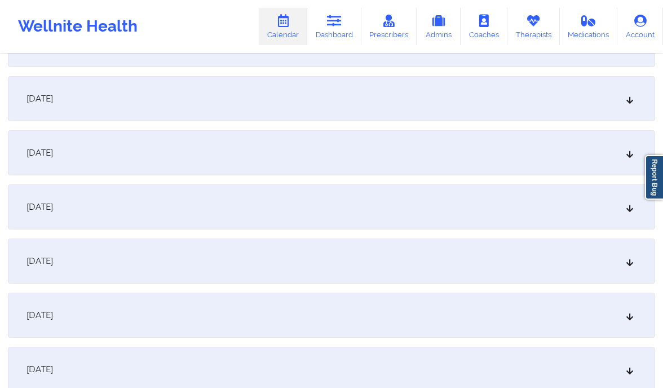
scroll to position [204, 0]
type input "Sharice White"
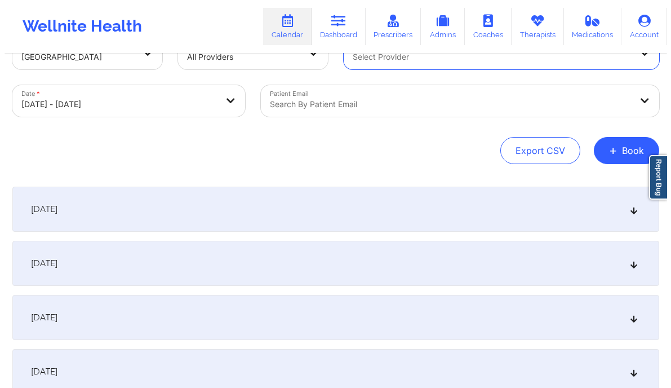
scroll to position [34, 0]
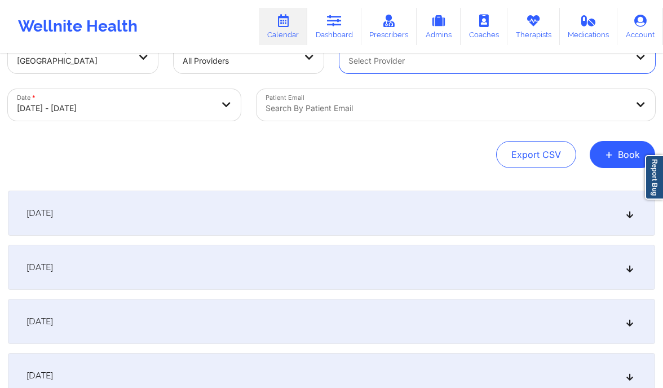
select select "2025-9"
select select "2025-10"
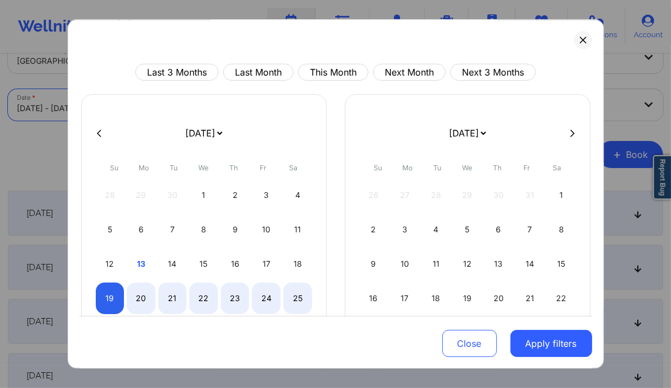
click at [140, 101] on body "Wellnite Health Calendar Dashboard Prescribers Admins Coaches Therapists Medica…" at bounding box center [335, 160] width 671 height 388
click at [235, 259] on div "16" at bounding box center [235, 264] width 29 height 32
select select "2025-9"
select select "2025-10"
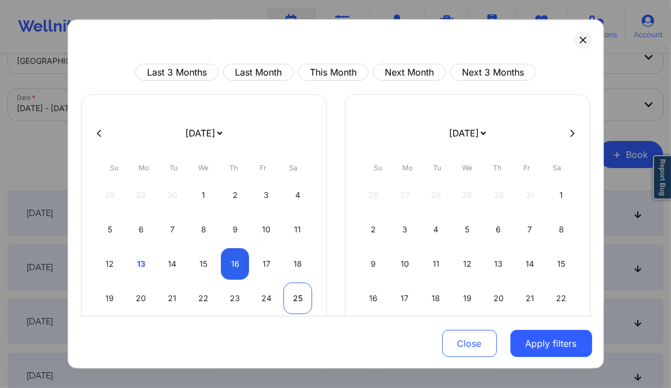
select select "2025-9"
select select "2025-10"
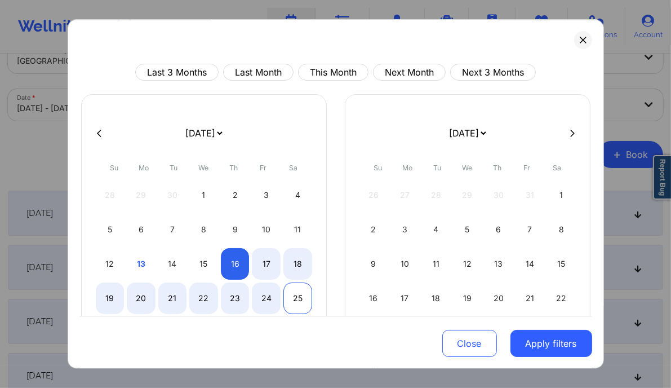
select select "2025-9"
select select "2025-10"
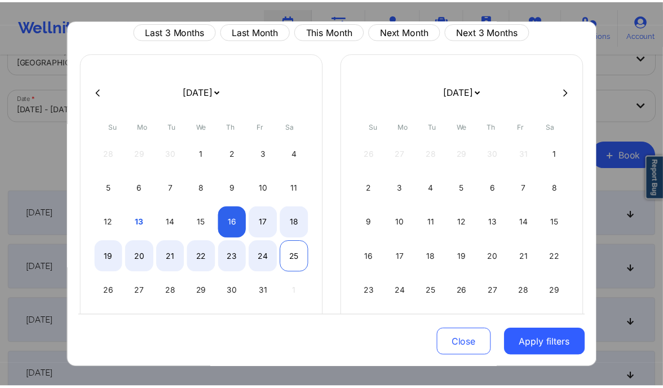
scroll to position [43, 0]
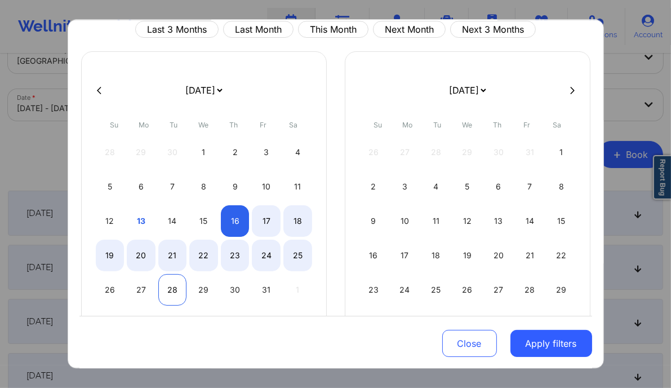
select select "2025-9"
select select "2025-10"
select select "2025-9"
select select "2025-10"
click at [147, 283] on div "27" at bounding box center [141, 290] width 29 height 32
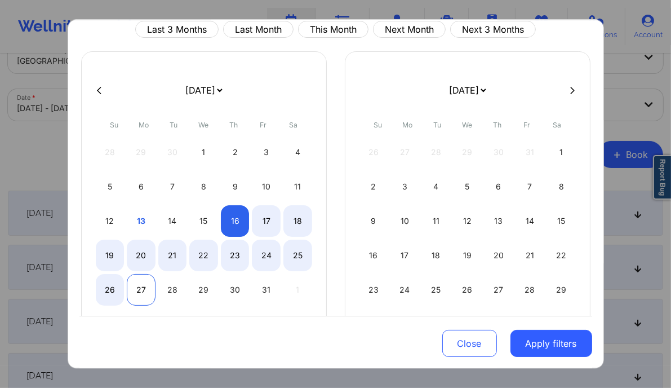
select select "2025-9"
select select "2025-10"
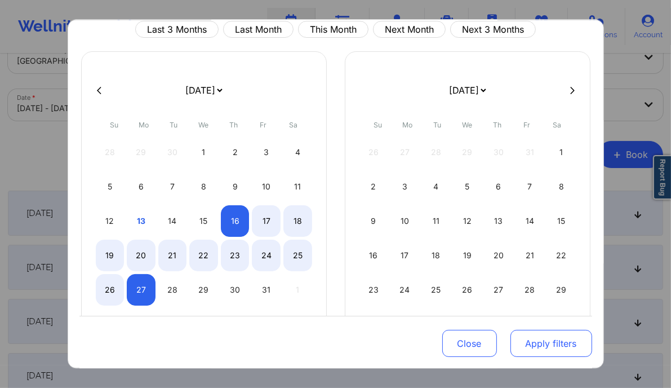
click at [539, 347] on button "Apply filters" at bounding box center [551, 343] width 82 height 27
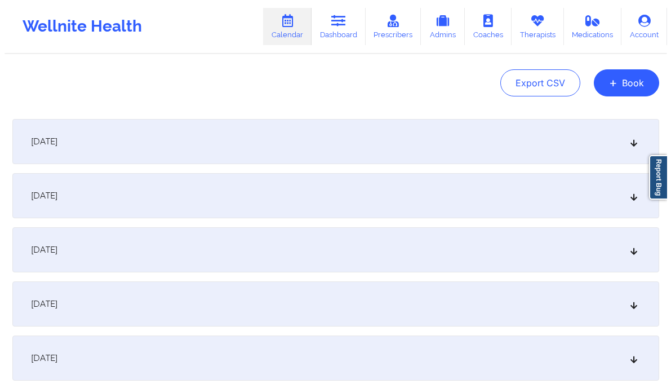
scroll to position [0, 0]
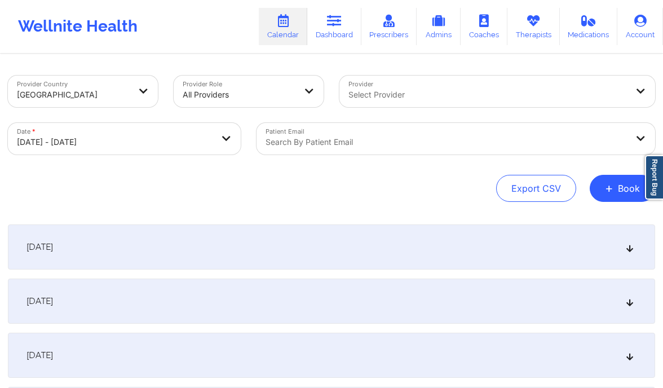
select select "2025-9"
select select "2025-10"
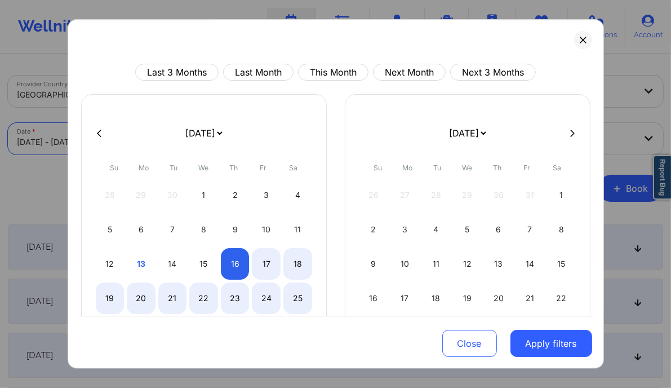
click at [105, 145] on body "Wellnite Health Calendar Dashboard Prescribers Admins Coaches Therapists Medica…" at bounding box center [335, 194] width 671 height 388
click at [114, 265] on div "12" at bounding box center [110, 264] width 29 height 32
select select "2025-9"
select select "2025-10"
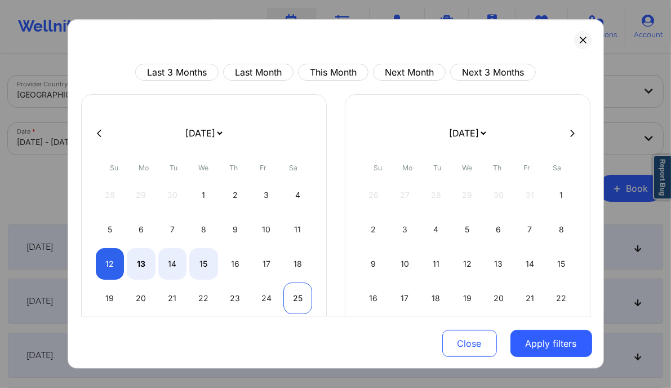
select select "2025-9"
select select "2025-10"
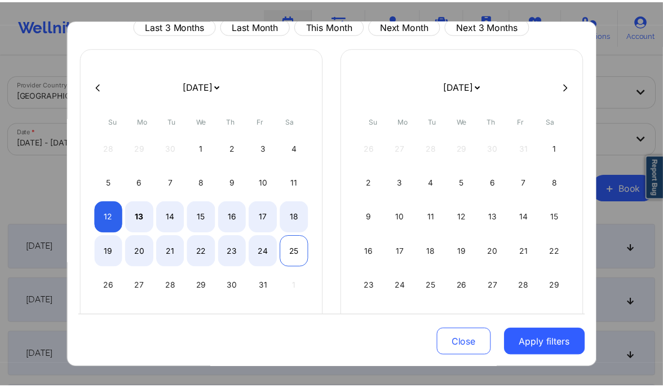
scroll to position [50, 0]
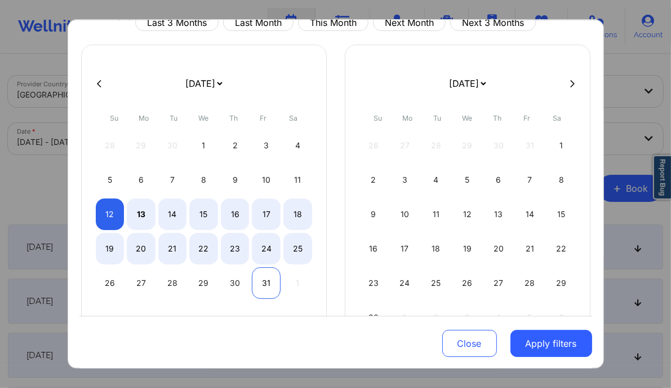
select select "2025-9"
select select "2025-10"
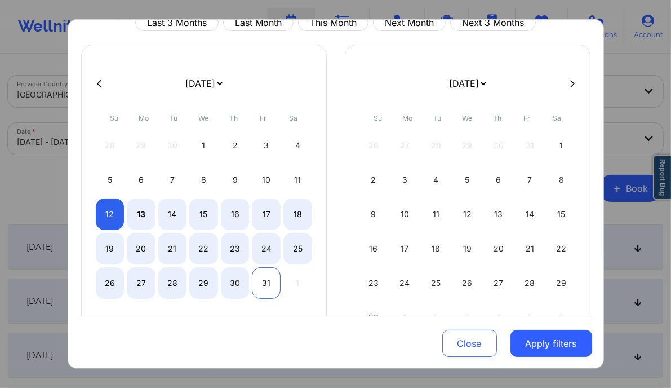
click at [264, 285] on div "31" at bounding box center [266, 283] width 29 height 32
select select "2025-9"
select select "2025-10"
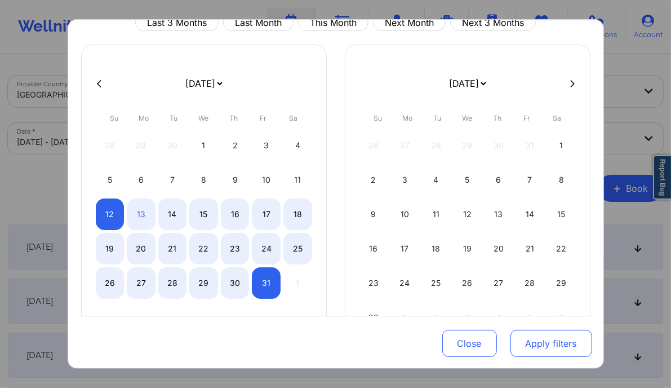
click at [566, 339] on button "Apply filters" at bounding box center [551, 343] width 82 height 27
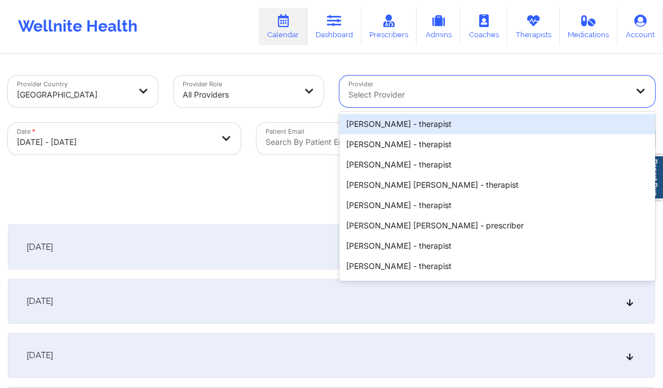
click at [370, 100] on div at bounding box center [487, 95] width 278 height 14
paste input "Sharice White"
type input "Sharice White"
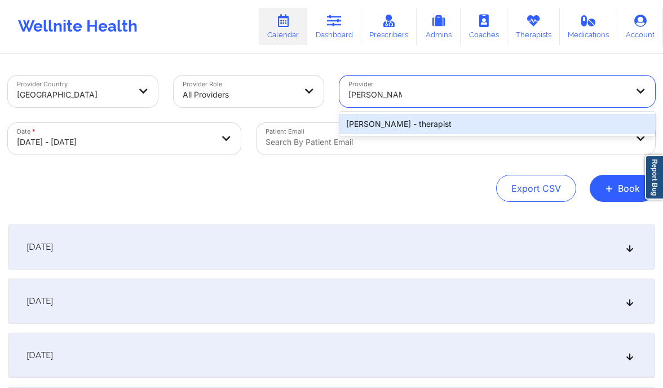
click at [401, 126] on div "Sharice White - therapist" at bounding box center [497, 124] width 316 height 20
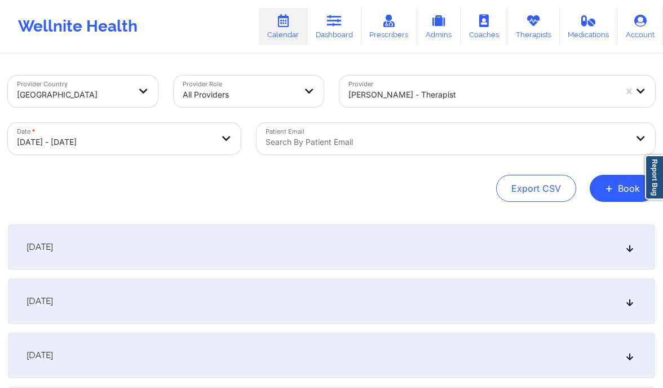
click at [436, 310] on div "October 13, 2025" at bounding box center [331, 300] width 647 height 45
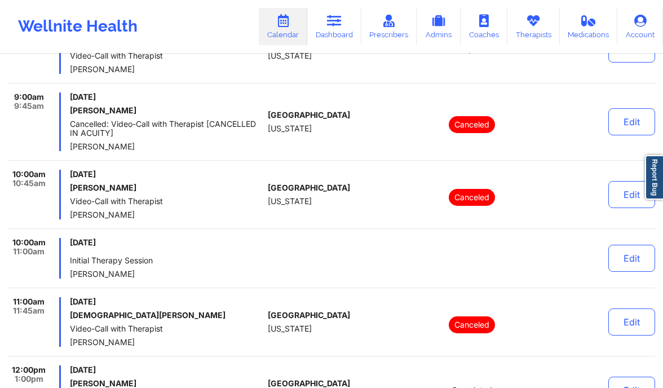
scroll to position [389, 0]
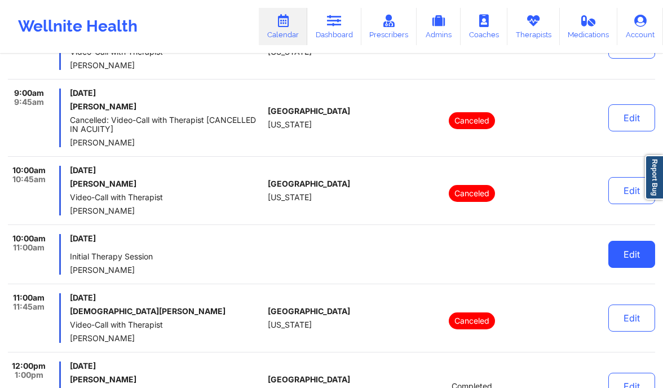
click at [624, 256] on button "Edit" at bounding box center [631, 254] width 47 height 27
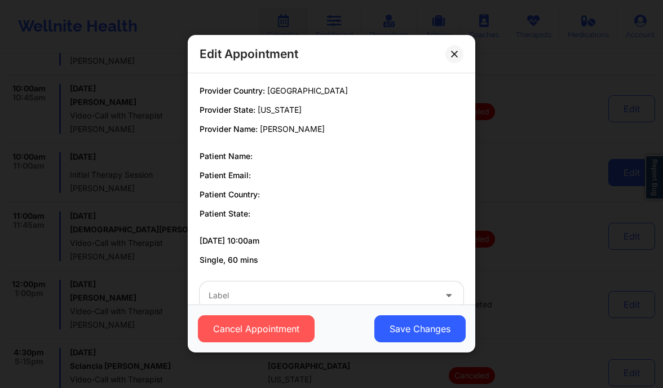
scroll to position [473, 0]
click at [451, 56] on icon at bounding box center [454, 54] width 7 height 7
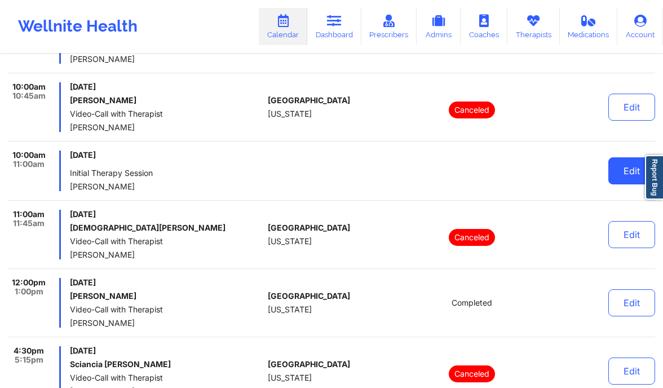
click at [627, 177] on button "Edit" at bounding box center [631, 170] width 47 height 27
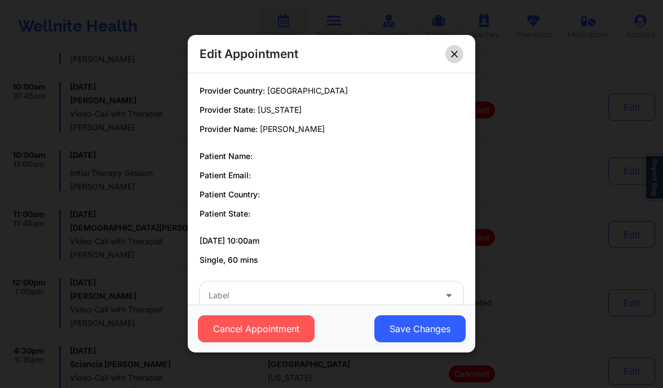
click at [458, 54] on button at bounding box center [454, 54] width 18 height 18
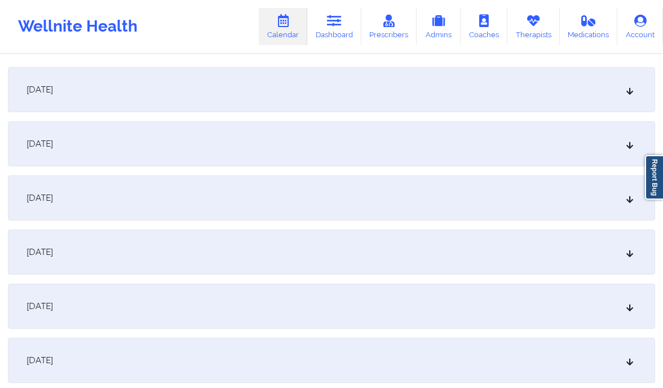
scroll to position [1113, 0]
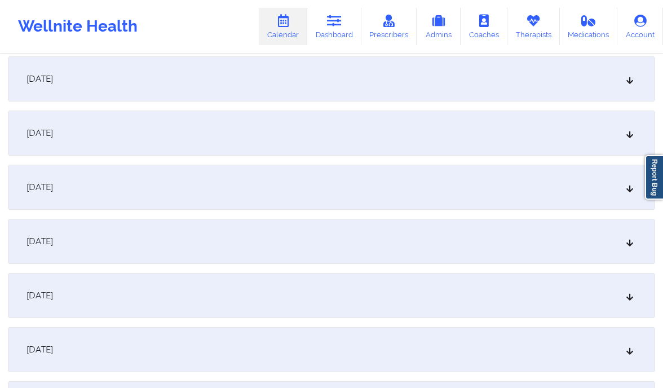
click at [619, 243] on div "October 17, 2025" at bounding box center [331, 241] width 647 height 45
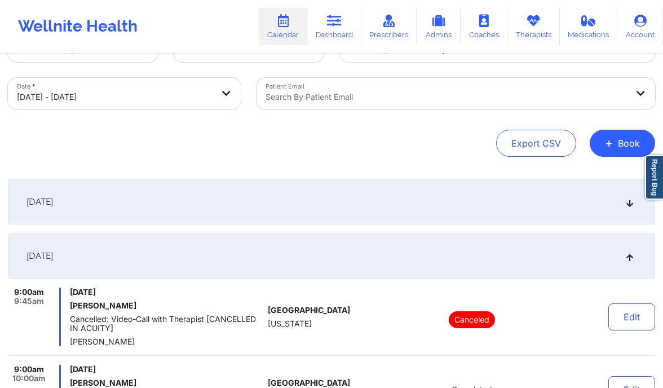
scroll to position [0, 0]
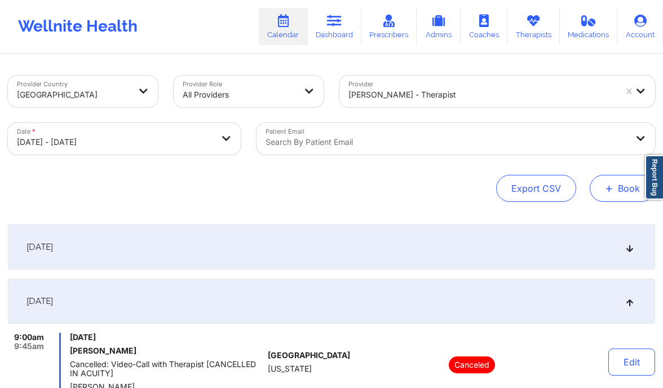
click at [616, 185] on button "+ Book" at bounding box center [621, 188] width 65 height 27
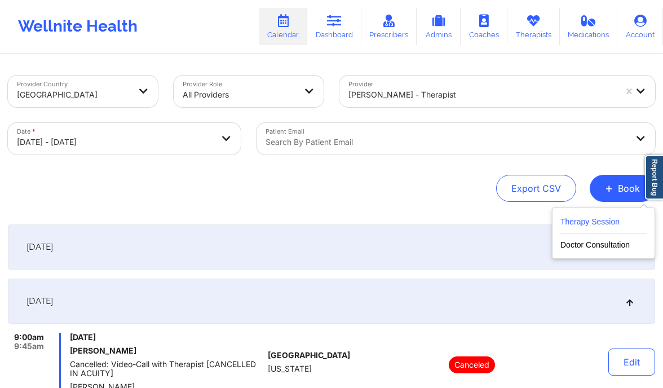
click at [590, 220] on button "Therapy Session" at bounding box center [603, 224] width 86 height 19
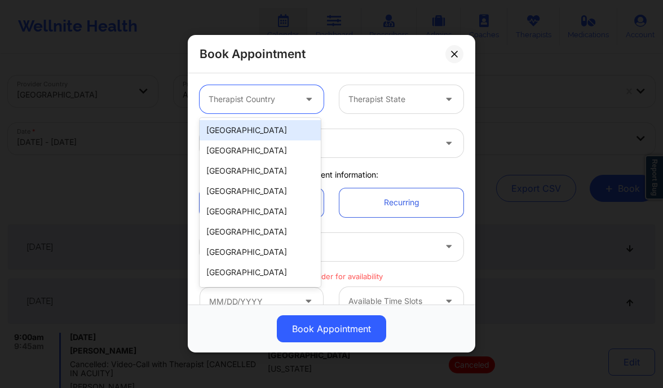
click at [262, 91] on div "Therapist Country" at bounding box center [247, 99] width 97 height 28
click at [256, 128] on div "[GEOGRAPHIC_DATA]" at bounding box center [259, 130] width 121 height 20
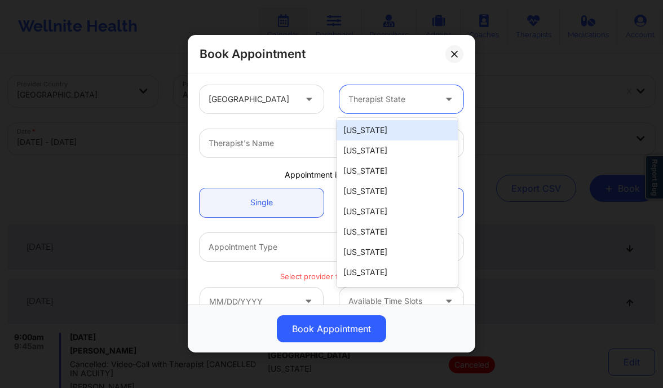
click at [392, 103] on div at bounding box center [391, 100] width 87 height 14
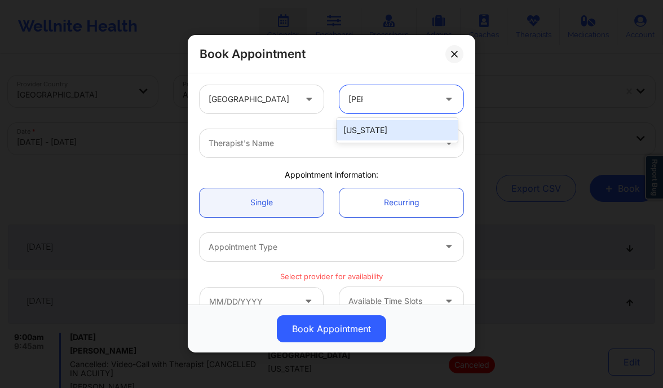
type input "flori"
click at [378, 130] on div "Florida" at bounding box center [396, 130] width 121 height 20
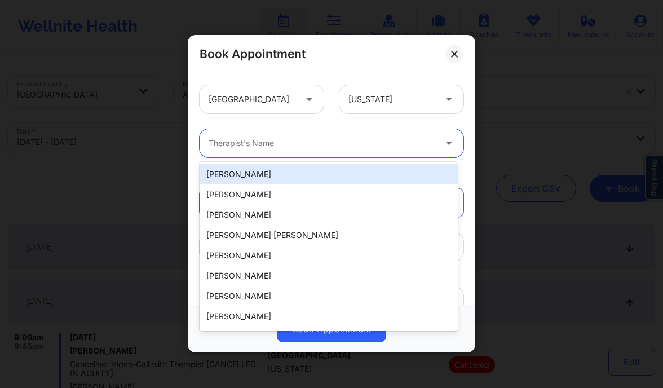
click at [331, 137] on div at bounding box center [321, 144] width 227 height 14
paste input "Sharice White"
type input "Sharice White"
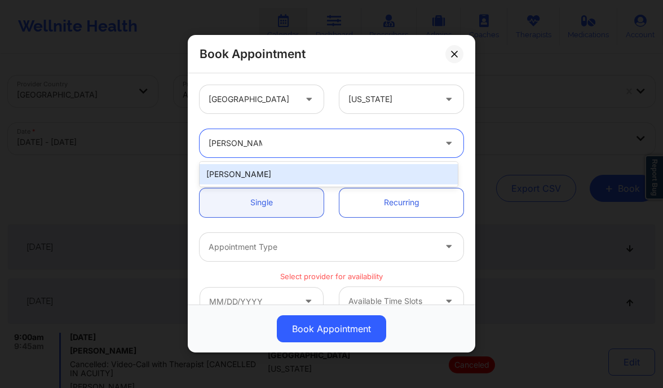
click at [310, 172] on div "Sharice White" at bounding box center [328, 174] width 258 height 20
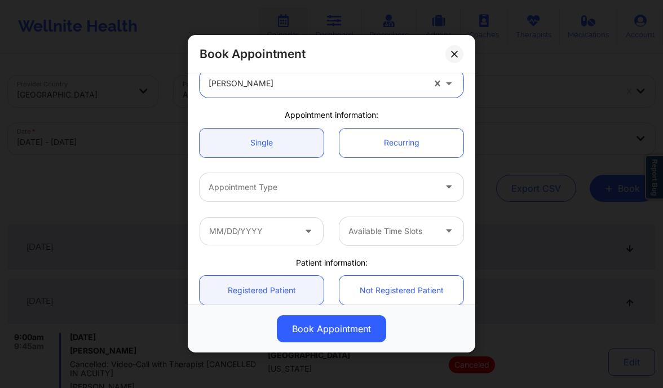
scroll to position [60, 0]
click at [298, 193] on div at bounding box center [321, 187] width 227 height 14
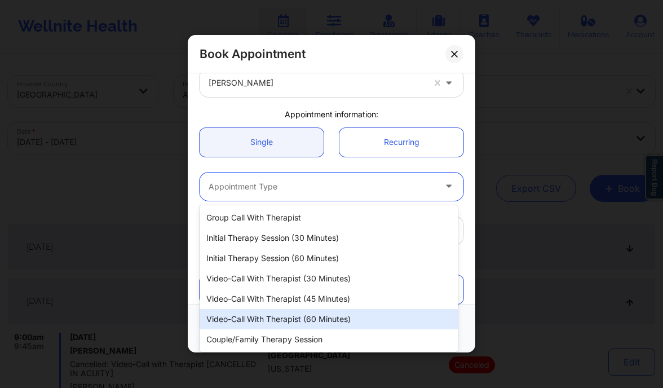
click at [301, 321] on div "Video-Call with Therapist (60 minutes)" at bounding box center [328, 319] width 258 height 20
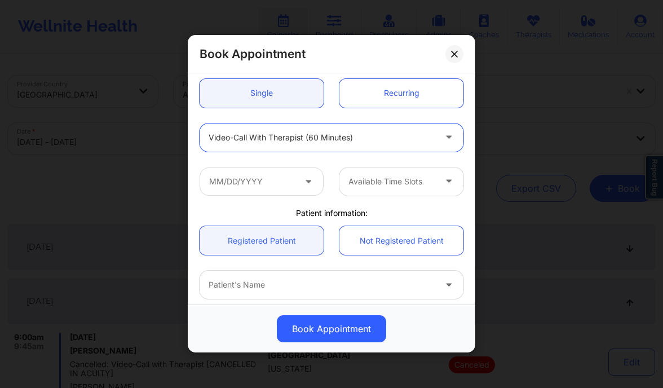
scroll to position [110, 0]
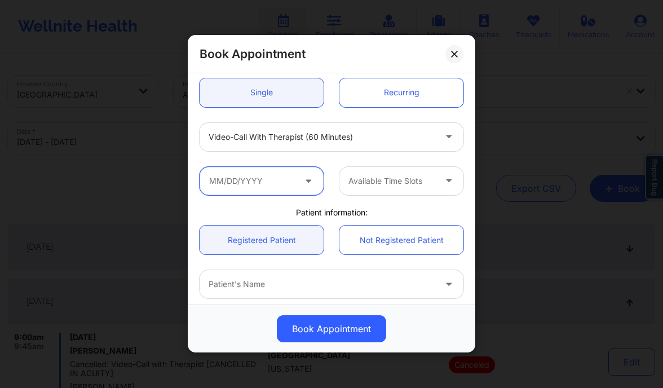
click at [275, 184] on input "text" at bounding box center [261, 181] width 124 height 28
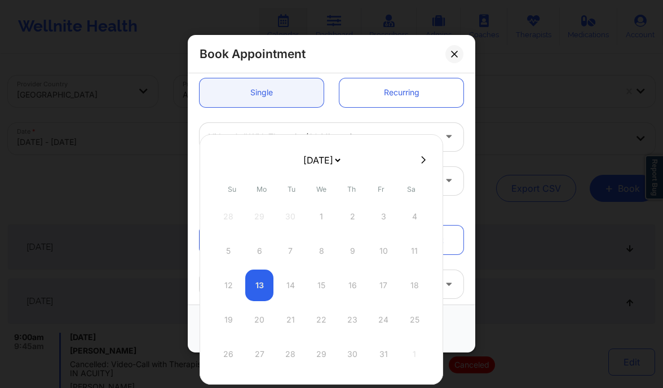
click at [418, 159] on button at bounding box center [423, 160] width 11 height 10
select select "2025-10"
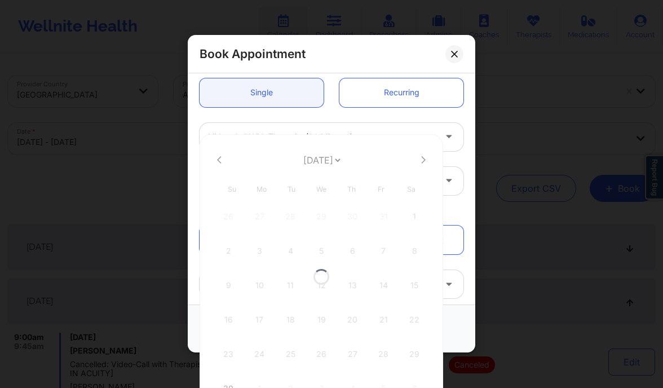
select select "2025-10"
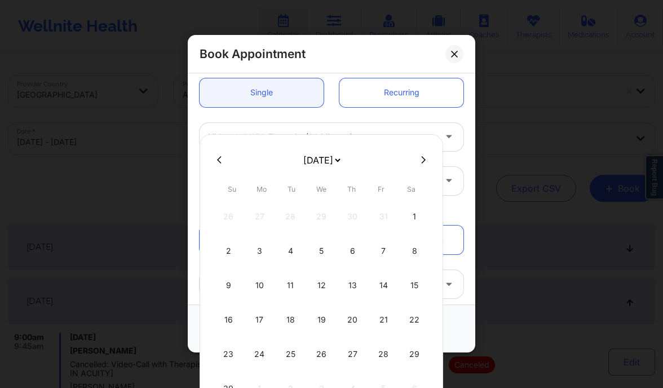
click at [220, 158] on icon at bounding box center [219, 160] width 5 height 8
click at [262, 315] on div "20" at bounding box center [259, 320] width 28 height 32
type input "10/20/2025"
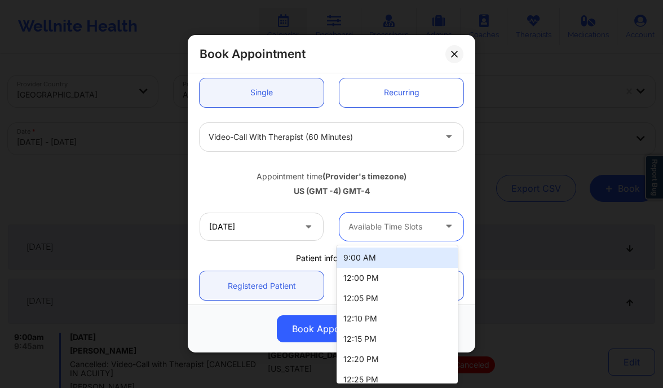
click at [357, 222] on div at bounding box center [391, 227] width 87 height 14
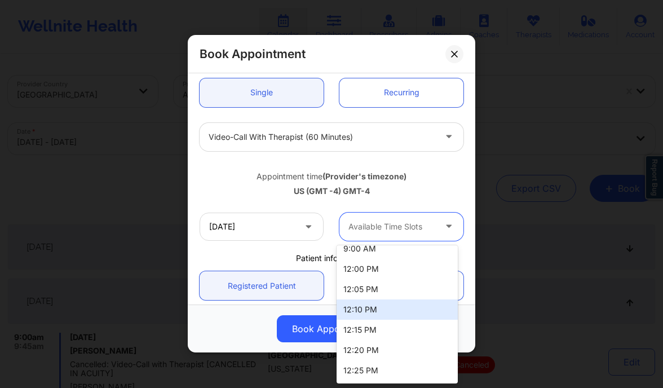
scroll to position [0, 0]
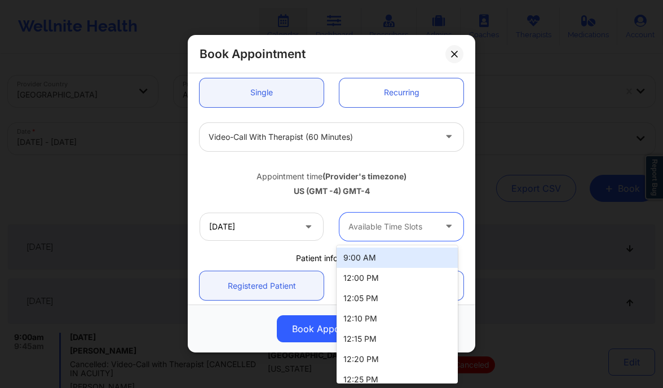
click at [372, 262] on div "9:00 AM" at bounding box center [396, 257] width 121 height 20
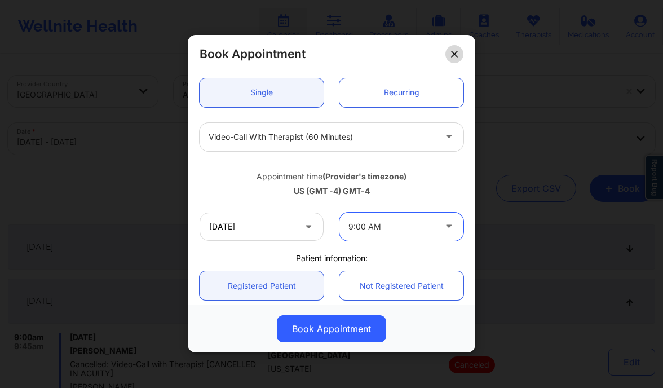
click at [459, 56] on button at bounding box center [454, 54] width 18 height 18
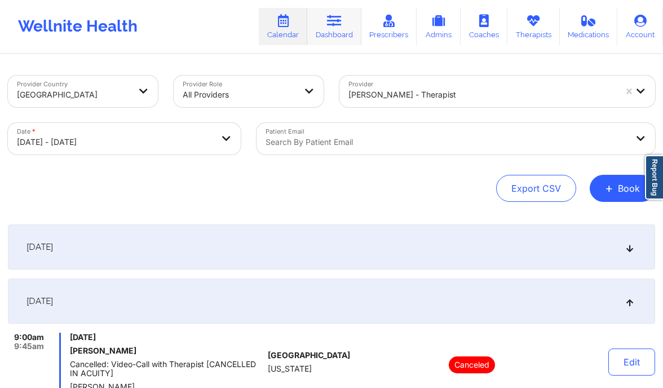
click at [347, 32] on link "Dashboard" at bounding box center [334, 26] width 54 height 37
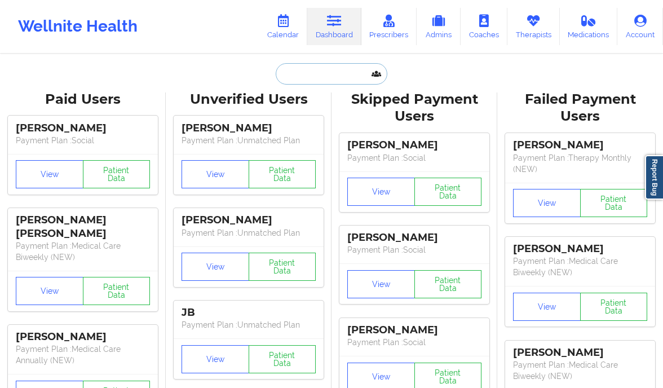
click at [319, 77] on input "text" at bounding box center [332, 73] width 112 height 21
paste input "tina.kramer1192@gmail.com"
type input "tina.kramer1192@gmail.com"
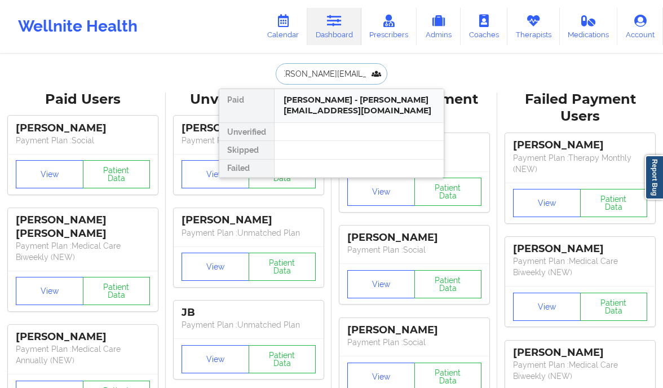
click at [408, 105] on div "Christina Kramer - tina.kramer1192@gmail.com" at bounding box center [358, 105] width 151 height 21
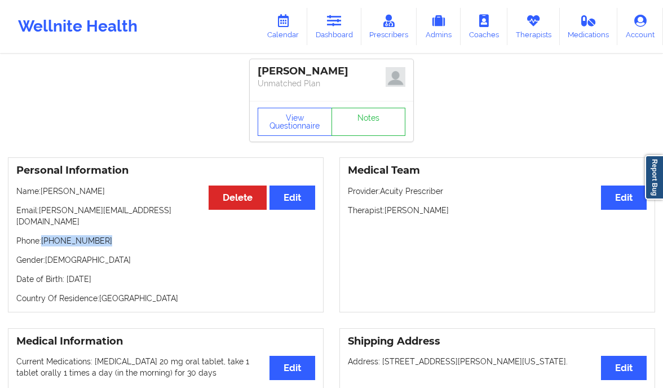
drag, startPoint x: 101, startPoint y: 225, endPoint x: 45, endPoint y: 224, distance: 56.4
click at [45, 235] on p "Phone: +1747-246-3202" at bounding box center [165, 240] width 299 height 11
copy p "+1747-246-3202"
drag, startPoint x: 435, startPoint y: 208, endPoint x: 385, endPoint y: 219, distance: 50.7
click at [385, 219] on div "Medical Team Edit Provider: Acuity Prescriber Therapist: Iamina Stoian" at bounding box center [497, 234] width 316 height 155
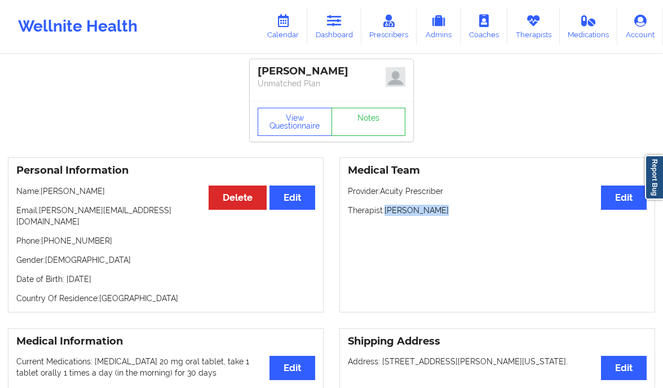
copy p "Iamina Stoian"
click at [389, 20] on icon at bounding box center [388, 21] width 15 height 12
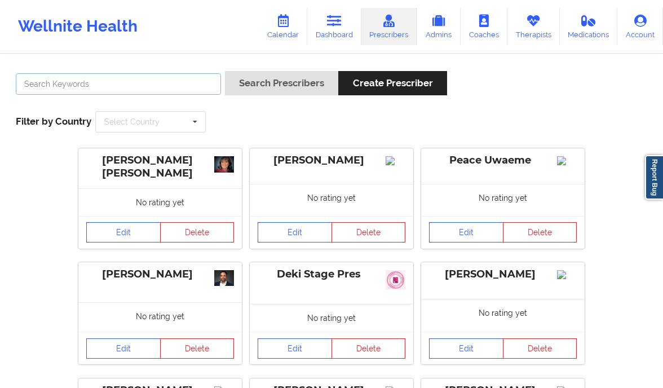
click at [92, 80] on input "text" at bounding box center [118, 83] width 205 height 21
paste input "Iamina Stoian"
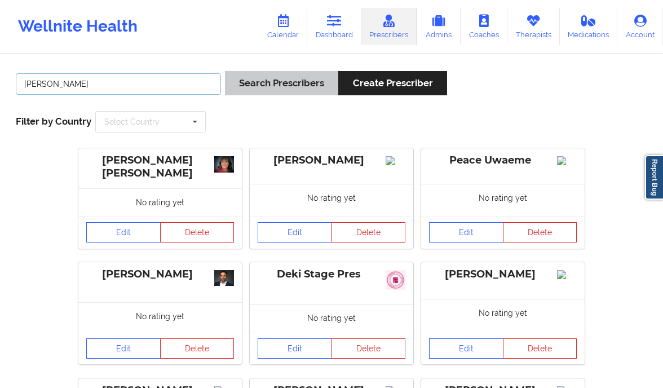
type input "Iamina Stoian"
click at [252, 89] on button "Search Prescribers" at bounding box center [281, 83] width 113 height 24
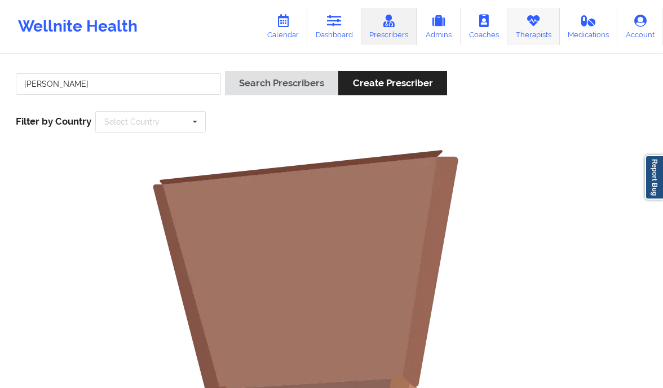
click at [530, 29] on link "Therapists" at bounding box center [533, 26] width 52 height 37
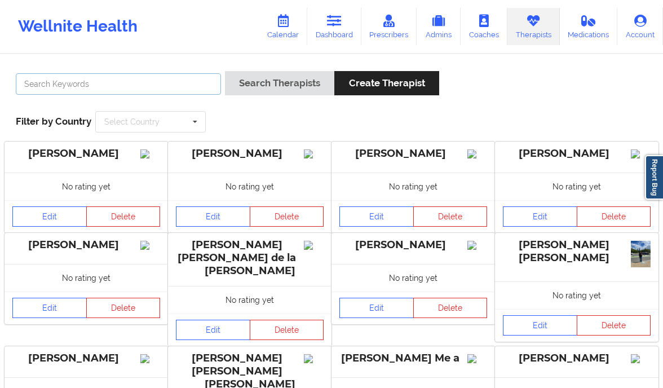
click at [153, 83] on input "text" at bounding box center [118, 83] width 205 height 21
paste input "Iamina Stoian"
type input "Iamina Stoian"
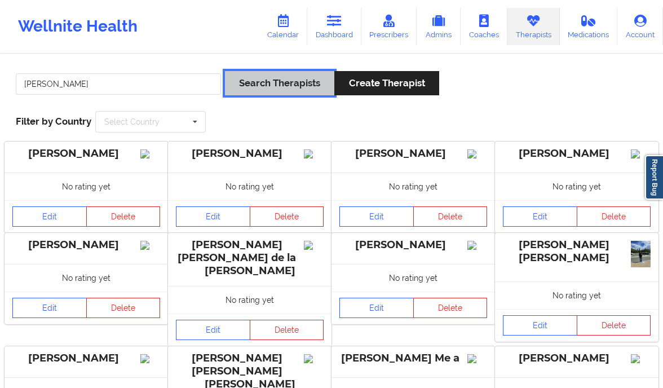
click at [279, 85] on button "Search Therapists" at bounding box center [279, 83] width 109 height 24
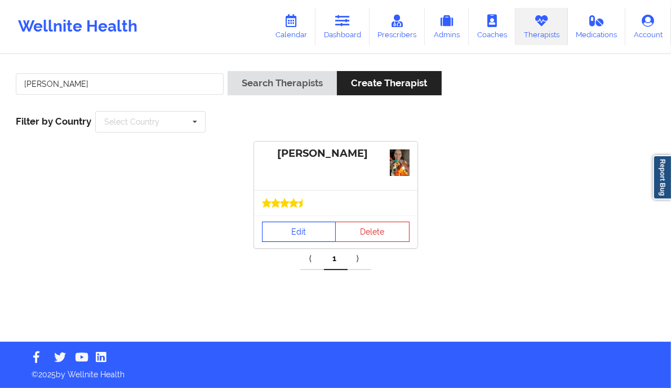
click at [288, 236] on link "Edit" at bounding box center [299, 231] width 74 height 20
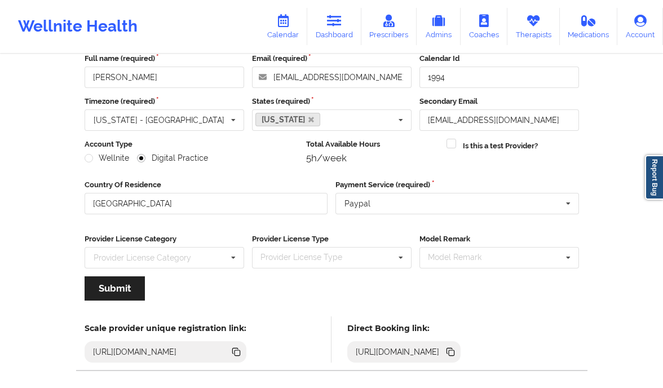
scroll to position [117, 0]
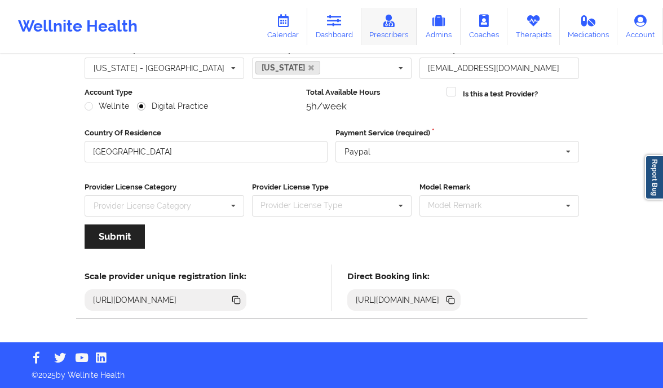
click at [389, 25] on icon at bounding box center [388, 21] width 15 height 12
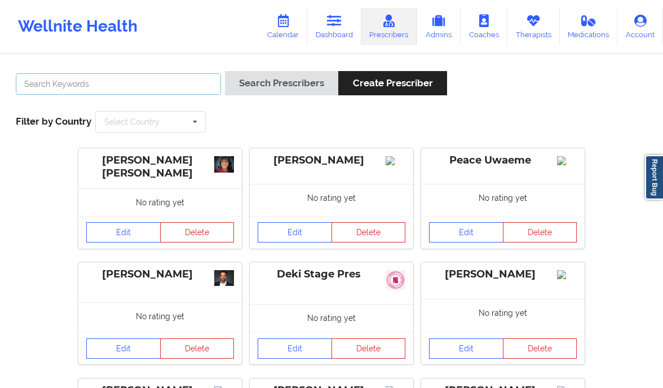
click at [137, 87] on input "text" at bounding box center [118, 83] width 205 height 21
click at [225, 71] on button "Search Prescribers" at bounding box center [281, 83] width 113 height 24
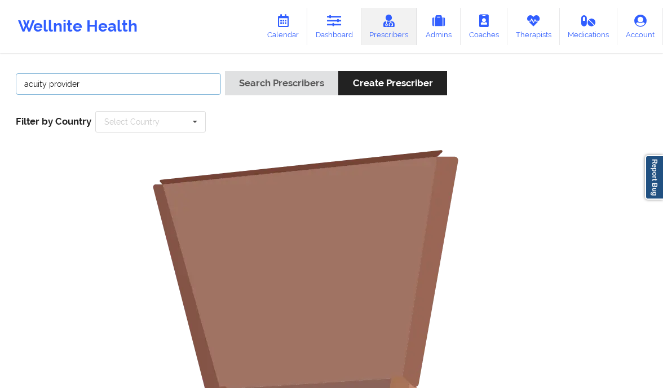
click at [74, 78] on input "acuity provider" at bounding box center [118, 83] width 205 height 21
type input "acuity prescriber"
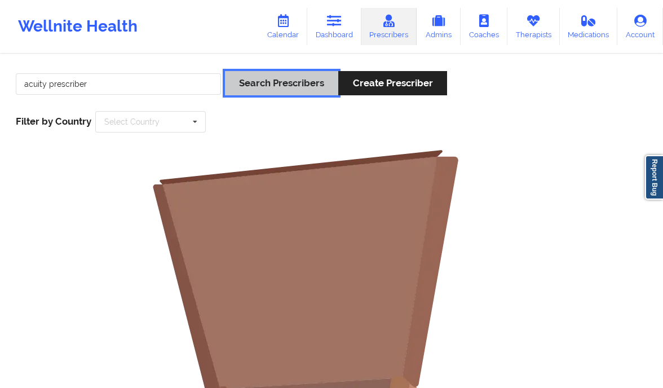
click at [265, 90] on button "Search Prescribers" at bounding box center [281, 83] width 113 height 24
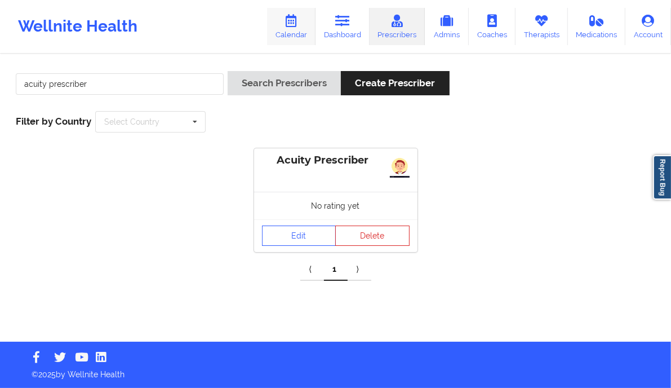
click at [295, 25] on icon at bounding box center [291, 21] width 15 height 12
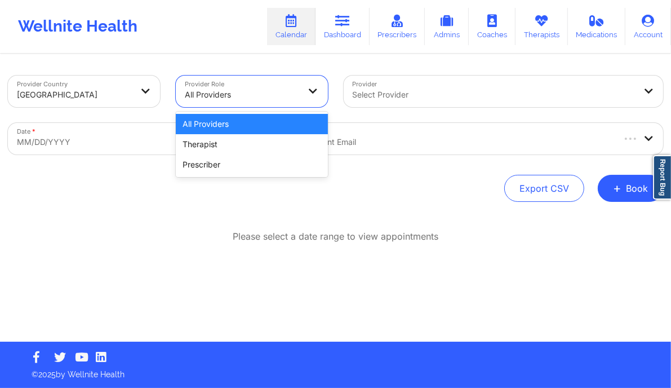
click at [222, 96] on div at bounding box center [242, 95] width 115 height 14
click at [211, 164] on div "Prescriber" at bounding box center [252, 164] width 152 height 20
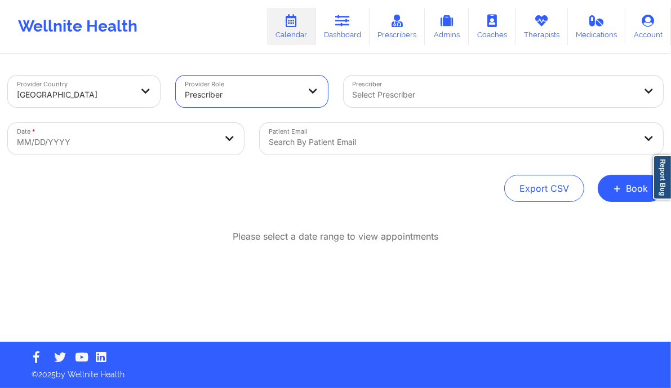
select select "2025-8"
select select "2025-9"
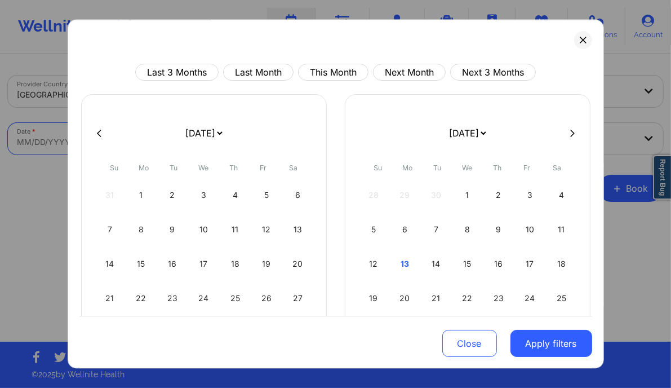
click at [197, 144] on body "Wellnite Health Calendar Dashboard Prescribers Admins Coaches Therapists Medica…" at bounding box center [335, 194] width 671 height 388
click at [363, 263] on div "12" at bounding box center [373, 264] width 29 height 32
select select "2025-9"
select select "2025-10"
select select "2025-9"
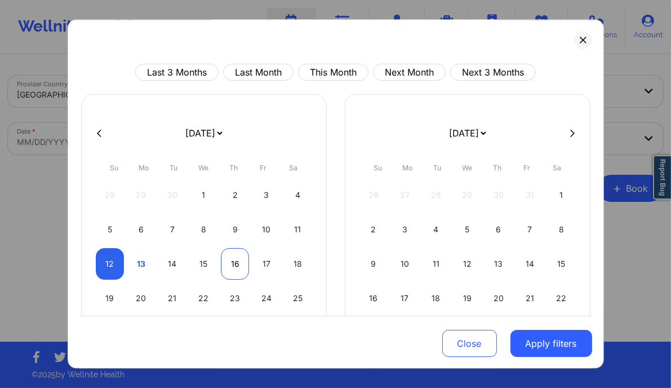
select select "2025-10"
select select "2025-9"
select select "2025-10"
click at [170, 265] on div "14" at bounding box center [172, 264] width 29 height 32
select select "2025-9"
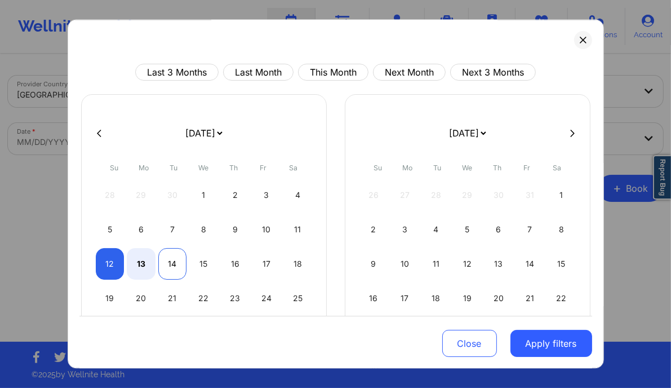
select select "2025-10"
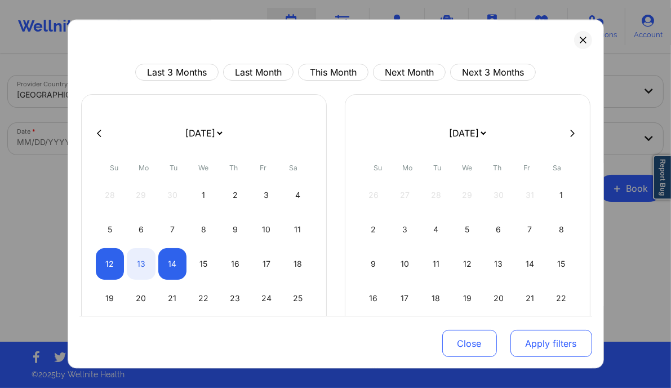
click at [549, 337] on button "Apply filters" at bounding box center [551, 343] width 82 height 27
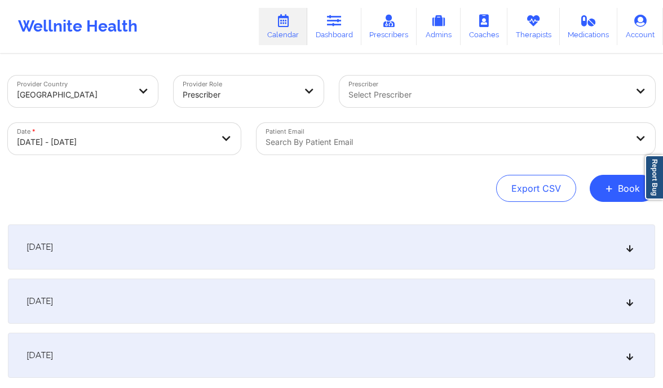
scroll to position [21, 0]
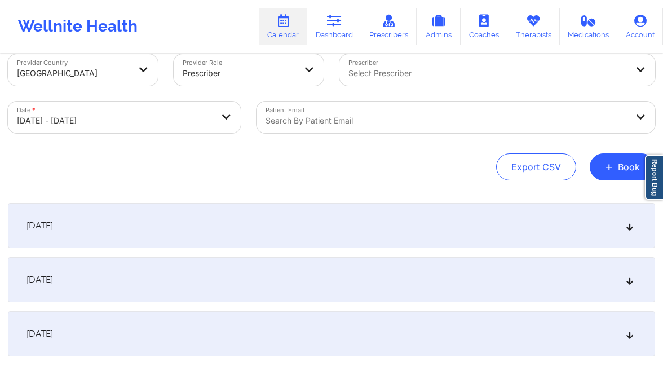
click at [414, 273] on div "October 13, 2025" at bounding box center [331, 279] width 647 height 45
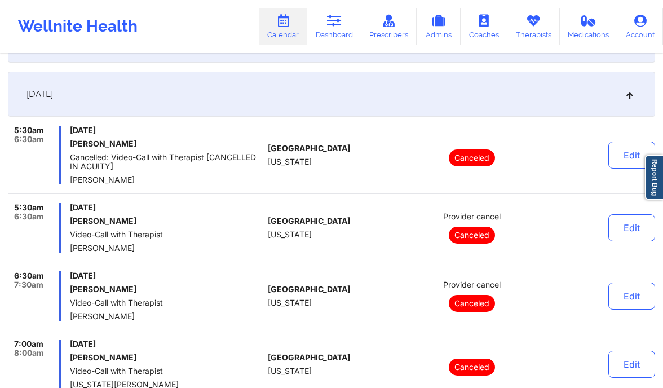
scroll to position [207, 0]
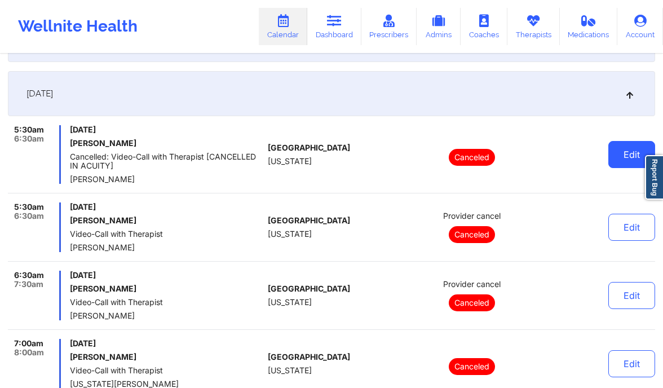
click at [622, 147] on button "Edit" at bounding box center [631, 154] width 47 height 27
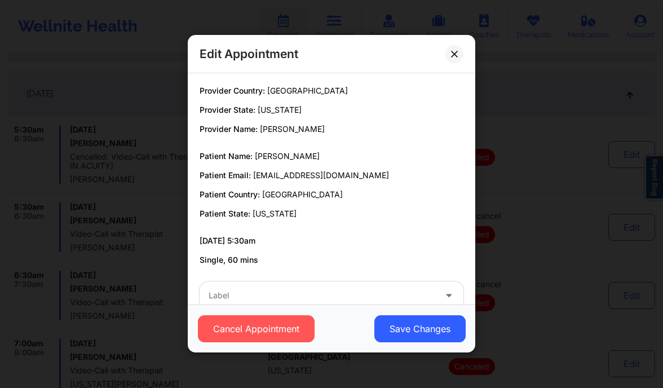
scroll to position [24, 0]
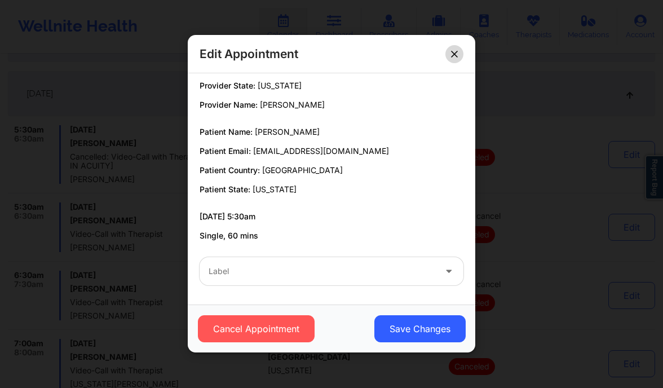
click at [451, 48] on button at bounding box center [454, 54] width 18 height 18
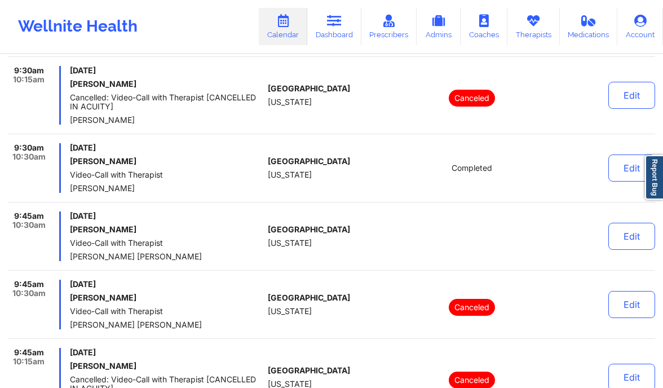
scroll to position [3035, 0]
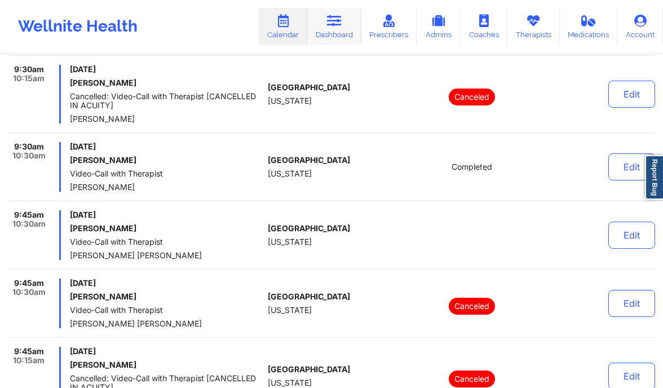
click at [340, 33] on link "Dashboard" at bounding box center [334, 26] width 54 height 37
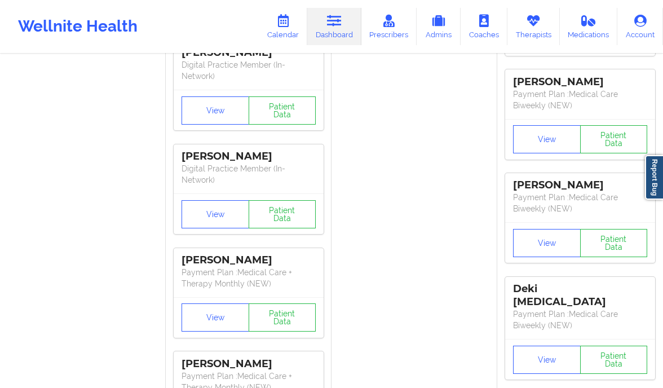
scroll to position [723, 0]
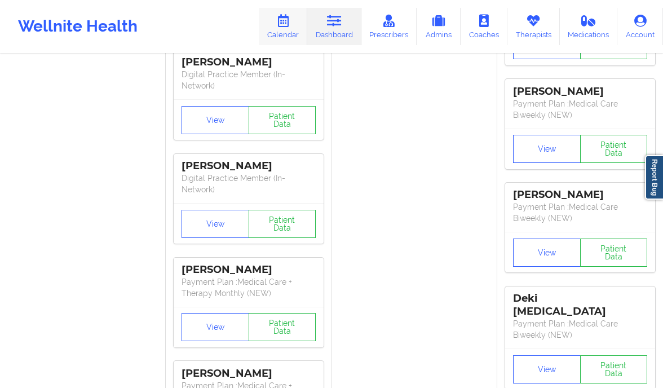
click at [286, 19] on icon at bounding box center [283, 21] width 15 height 12
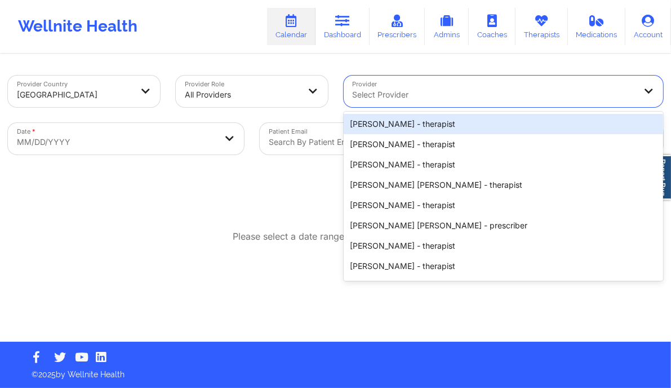
click at [388, 88] on div at bounding box center [494, 95] width 283 height 14
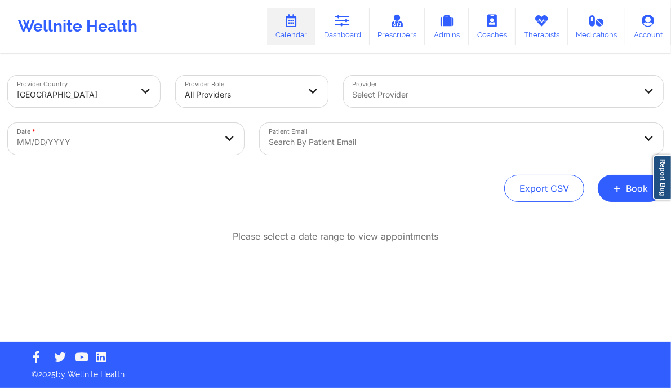
click at [278, 198] on div "Export CSV + Book" at bounding box center [335, 188] width 655 height 27
click at [619, 185] on span "+" at bounding box center [617, 188] width 8 height 6
click at [588, 223] on button "Therapy Session" at bounding box center [612, 224] width 86 height 19
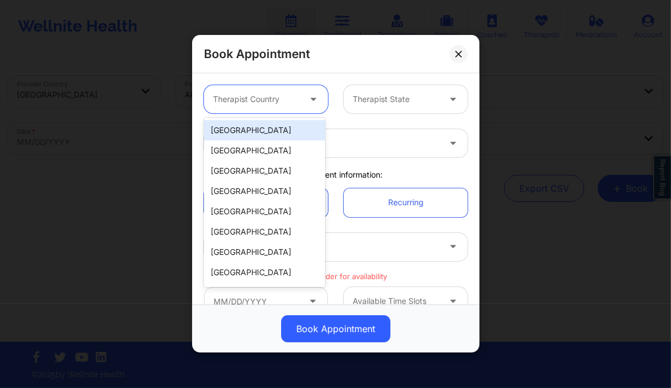
click at [296, 93] on div at bounding box center [256, 100] width 87 height 14
click at [277, 125] on div "[GEOGRAPHIC_DATA]" at bounding box center [264, 130] width 121 height 20
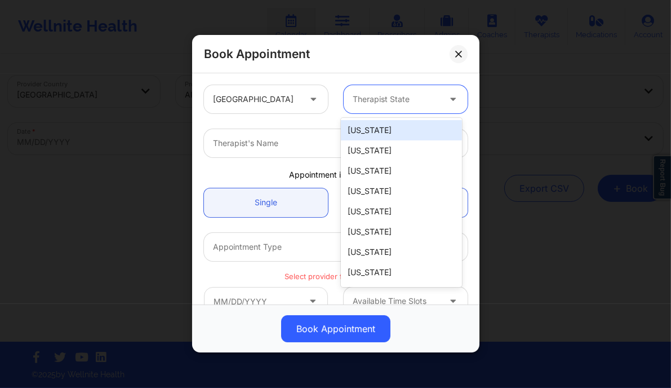
click at [361, 94] on div at bounding box center [396, 100] width 87 height 14
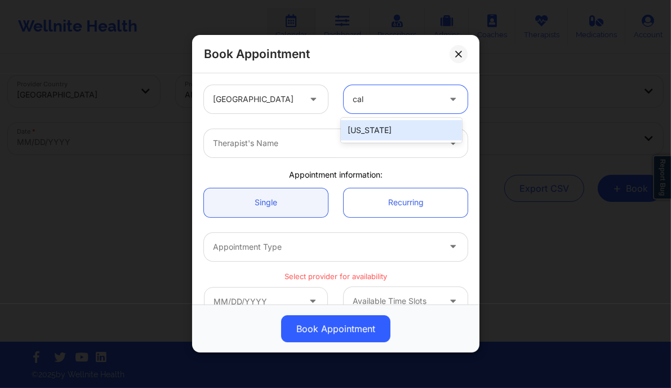
type input "cali"
click at [363, 132] on div "California" at bounding box center [401, 130] width 121 height 20
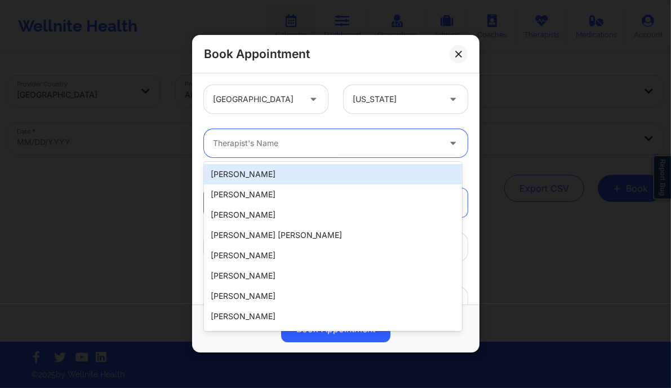
click at [304, 136] on div "Therapist's Name" at bounding box center [322, 143] width 237 height 28
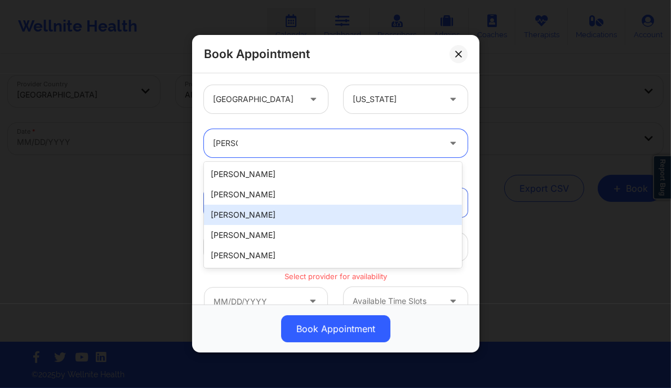
type input "amy"
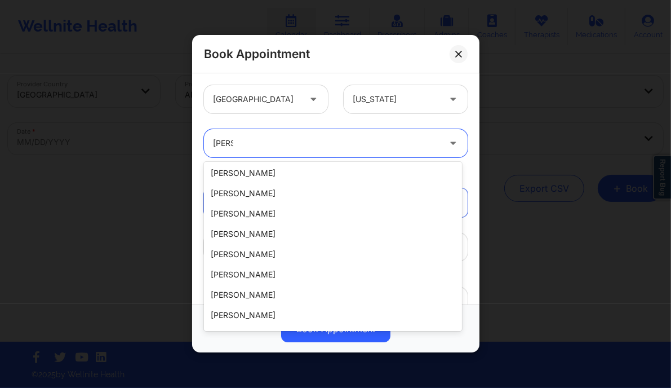
scroll to position [241, 0]
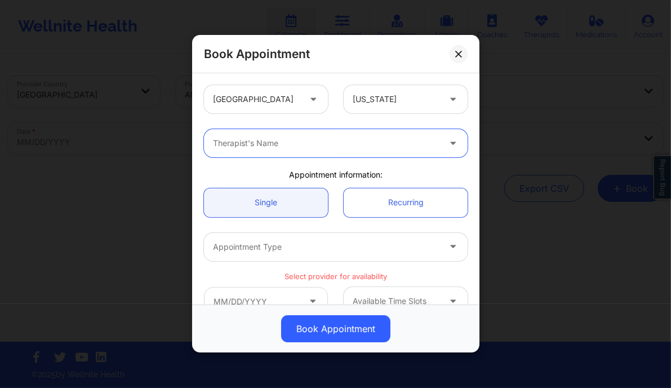
click at [268, 135] on div "Therapist's Name" at bounding box center [322, 143] width 237 height 28
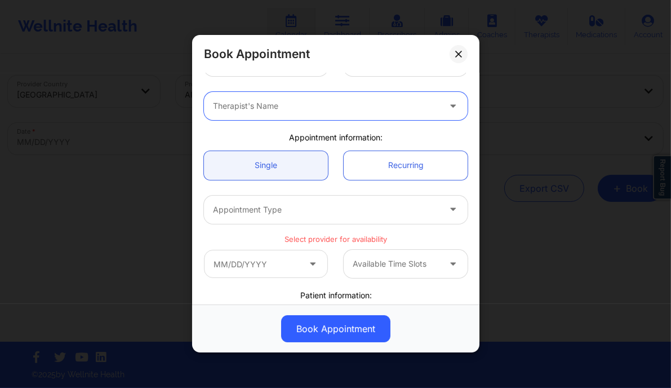
scroll to position [38, 0]
click at [456, 55] on icon at bounding box center [458, 54] width 7 height 7
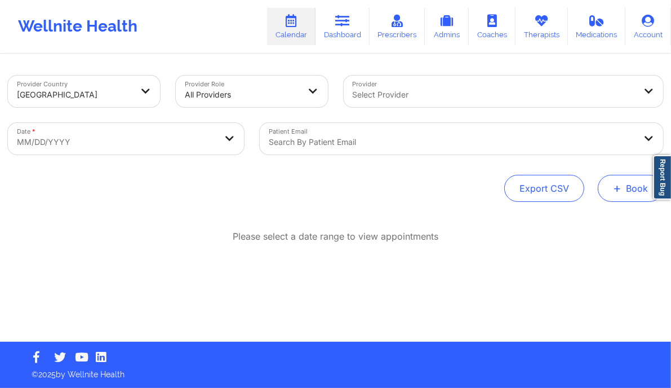
click at [615, 185] on span "+" at bounding box center [617, 188] width 8 height 6
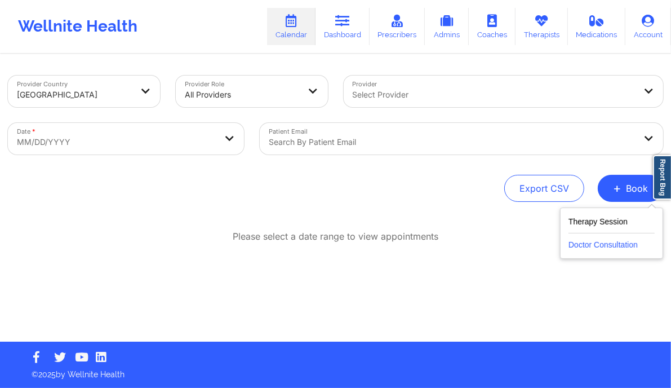
click at [597, 241] on button "Doctor Consultation" at bounding box center [612, 242] width 86 height 18
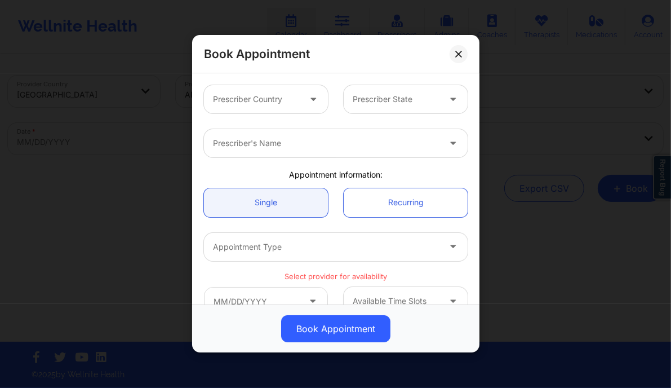
click at [267, 81] on div "Prescriber Country Prescriber State" at bounding box center [335, 99] width 279 height 44
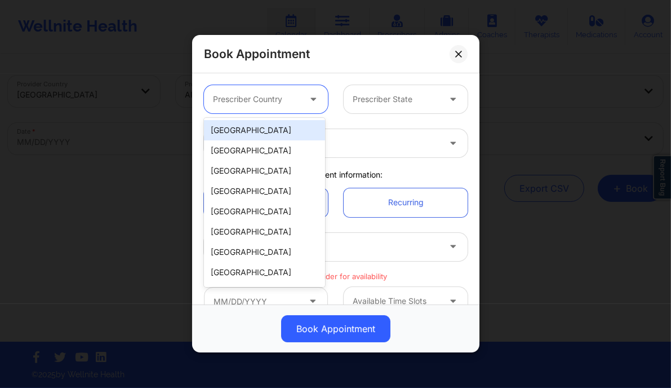
click at [264, 93] on div at bounding box center [256, 100] width 87 height 14
click at [254, 130] on div "[GEOGRAPHIC_DATA]" at bounding box center [264, 130] width 121 height 20
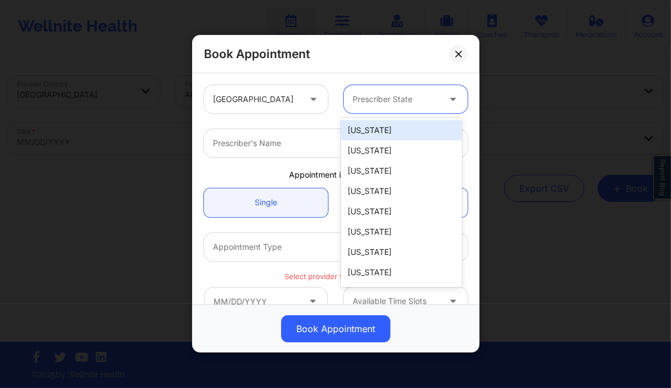
click at [376, 105] on div at bounding box center [396, 100] width 87 height 14
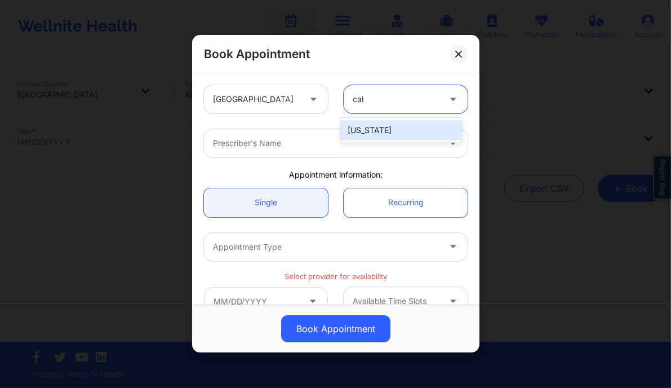
type input "cali"
click at [362, 130] on div "California" at bounding box center [401, 130] width 121 height 20
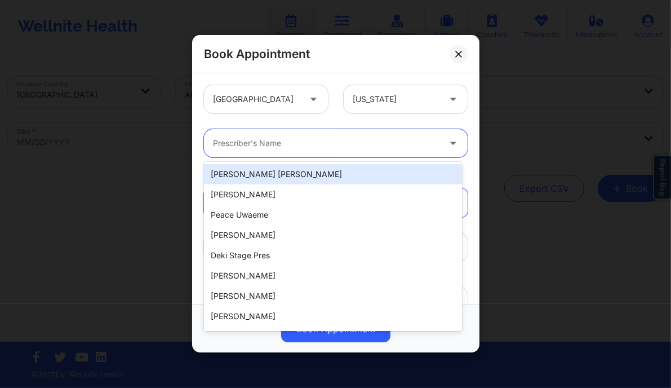
click at [316, 139] on div at bounding box center [326, 144] width 227 height 14
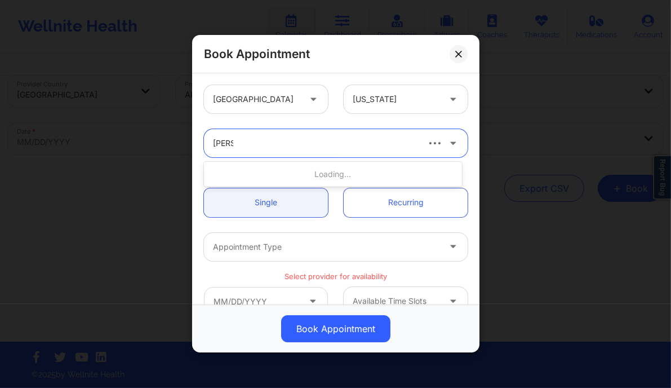
type input "amy h"
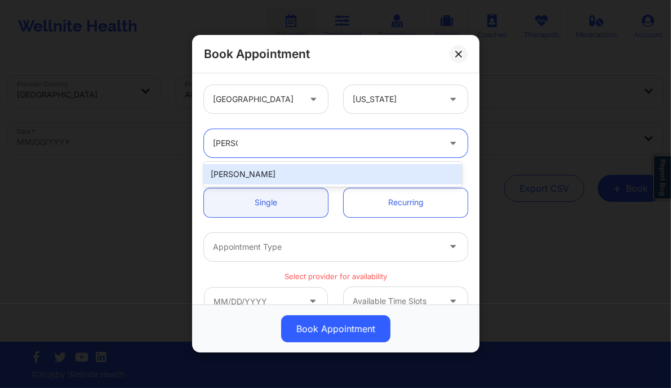
click at [287, 175] on div "Amy Halanski" at bounding box center [333, 174] width 258 height 20
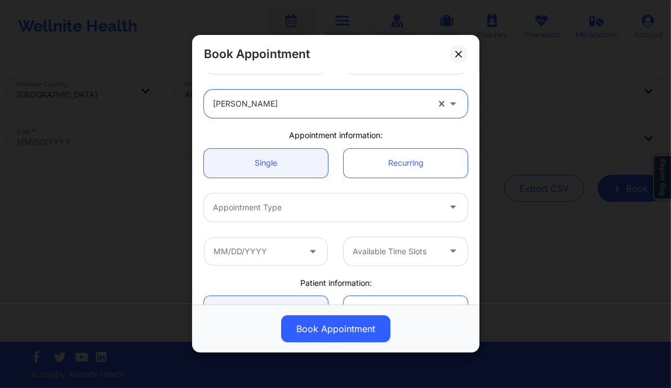
scroll to position [52, 0]
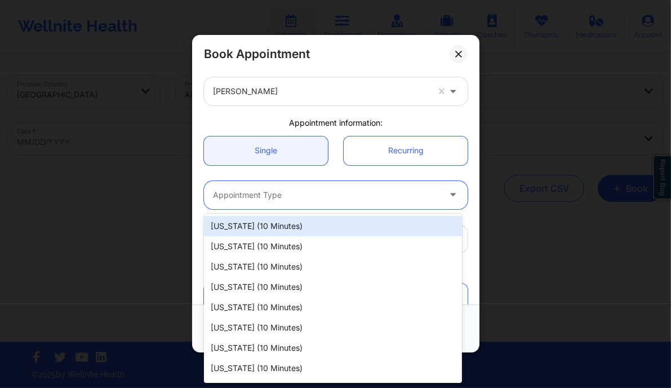
click at [282, 187] on div "Appointment Type" at bounding box center [322, 195] width 237 height 28
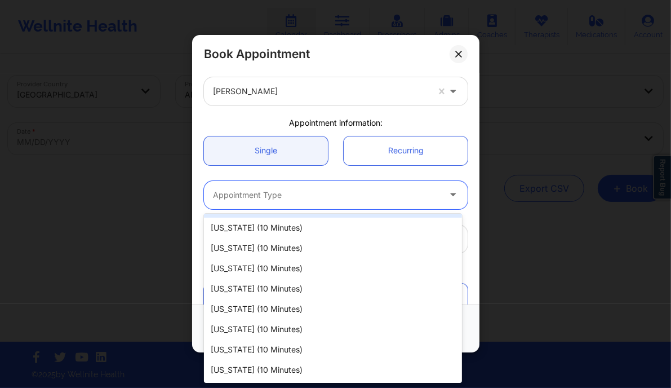
scroll to position [0, 0]
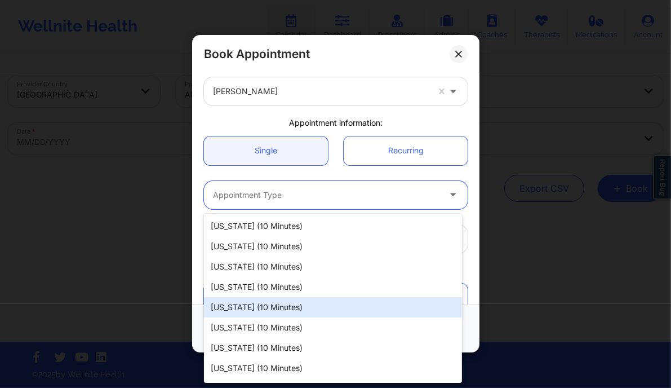
click at [269, 301] on div "California (10 minutes)" at bounding box center [333, 307] width 258 height 20
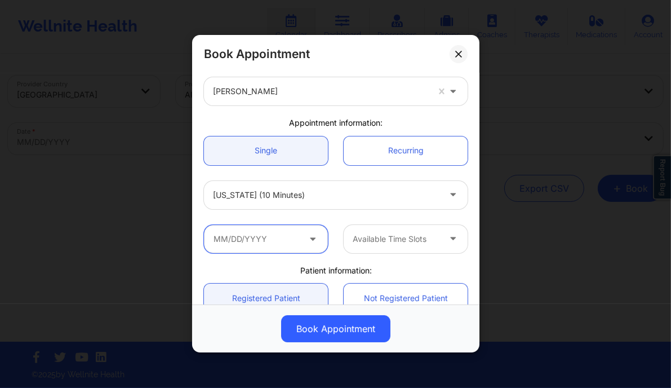
click at [260, 243] on input "text" at bounding box center [266, 239] width 124 height 28
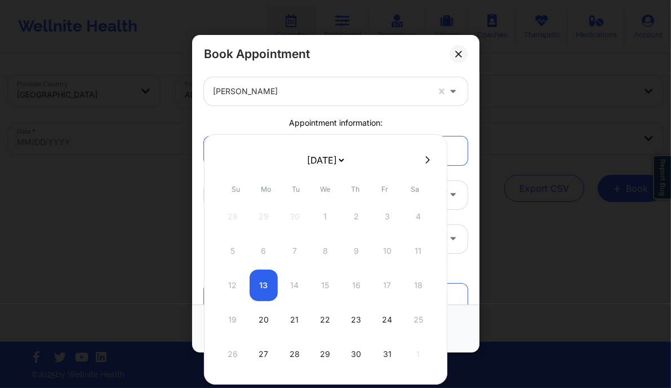
click at [425, 158] on icon at bounding box center [427, 159] width 5 height 7
select select "2025-10"
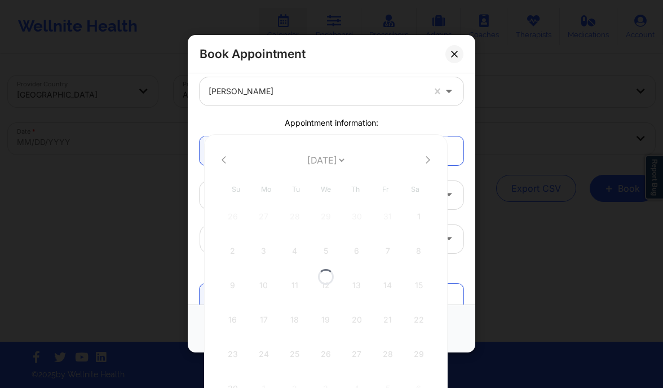
select select "2025-10"
click at [225, 160] on icon at bounding box center [223, 160] width 5 height 8
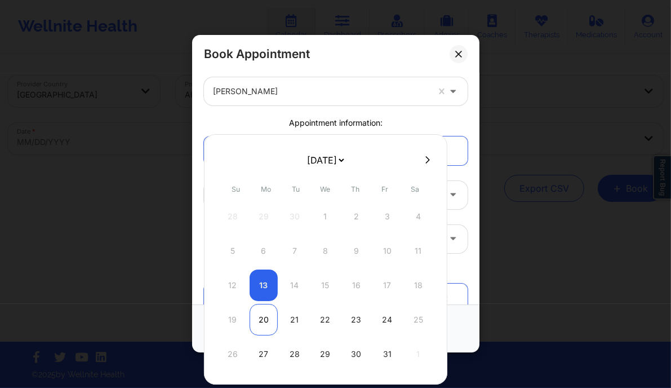
click at [266, 325] on div "20" at bounding box center [264, 320] width 28 height 32
type input "10/20/2025"
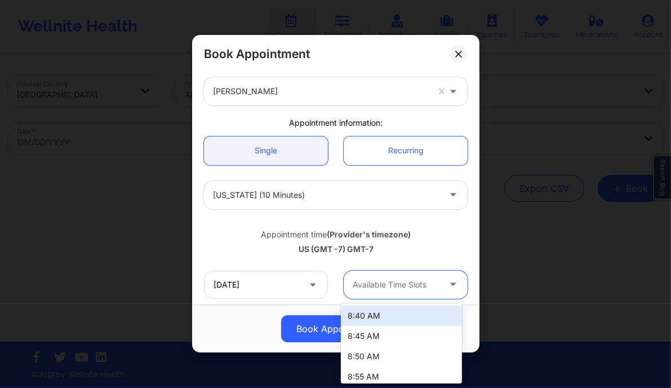
click at [396, 290] on div at bounding box center [396, 285] width 87 height 14
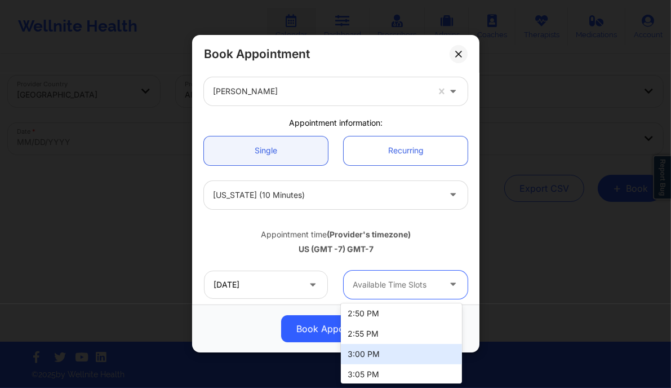
scroll to position [1454, 0]
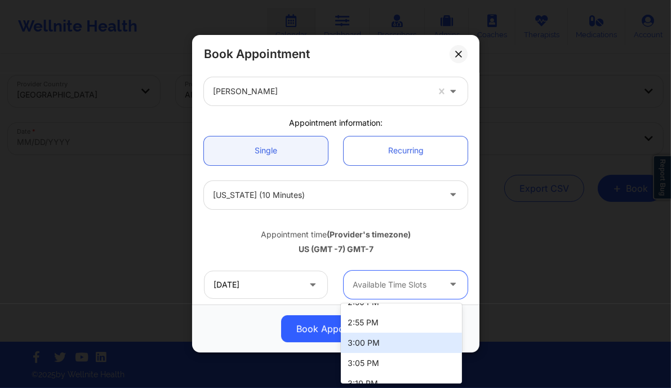
click at [388, 347] on div "3:00 PM" at bounding box center [401, 342] width 121 height 20
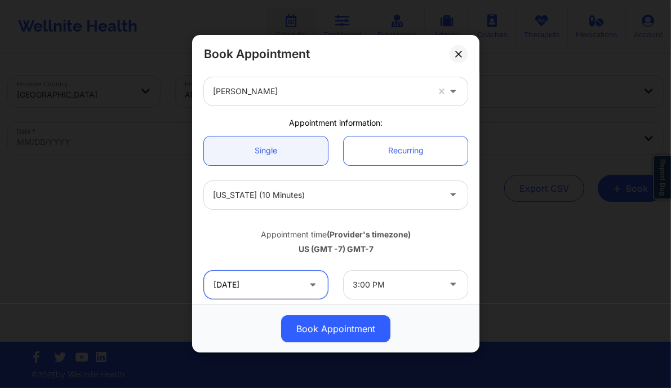
click at [263, 283] on input "10/20/2025" at bounding box center [266, 284] width 124 height 28
click at [470, 234] on div "United States California Amy Halanski Appointment information: Single Recurring…" at bounding box center [335, 188] width 287 height 231
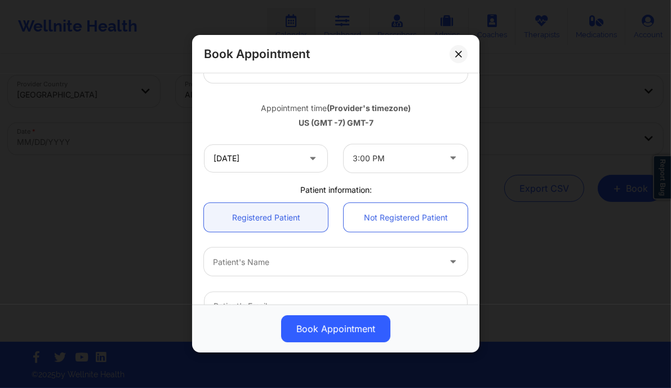
scroll to position [179, 0]
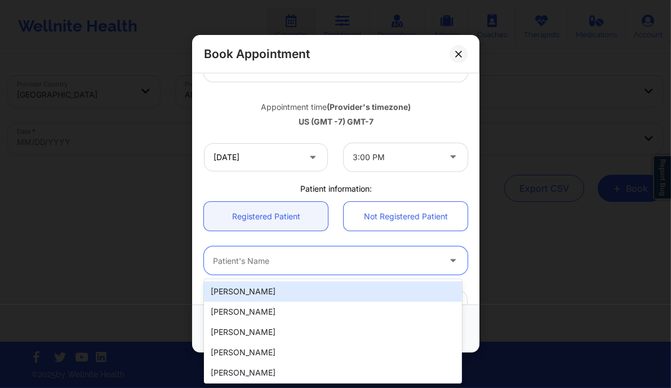
click at [257, 264] on div at bounding box center [326, 261] width 227 height 14
paste input "tina.kramer1192@gmail.com"
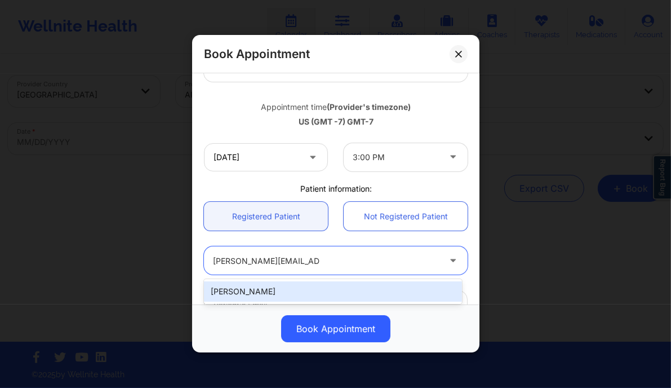
type input "tina.kramer1192@gmail.co"
click at [230, 294] on div "Christina Kramer" at bounding box center [333, 291] width 258 height 20
type input "tina.kramer1192@gmail.com"
type input "+1747-246-3202"
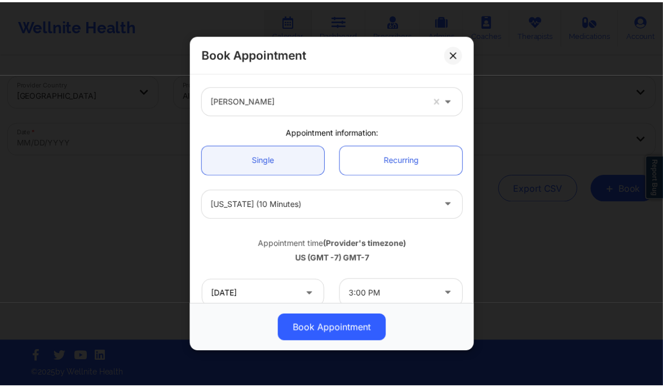
scroll to position [0, 0]
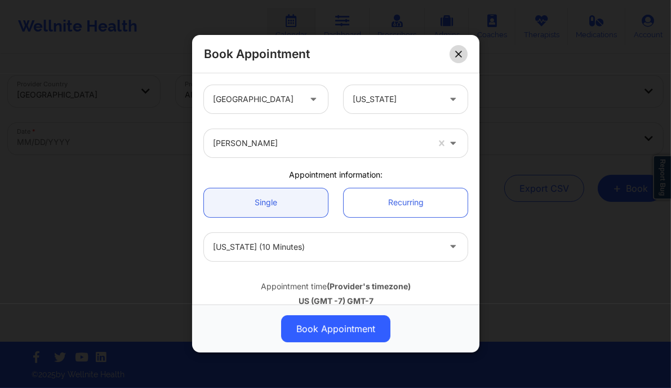
click at [464, 54] on button at bounding box center [459, 54] width 18 height 18
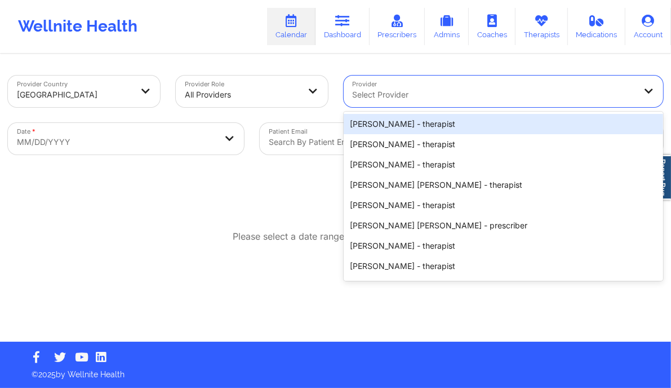
click at [401, 103] on div "Select Provider" at bounding box center [490, 92] width 293 height 32
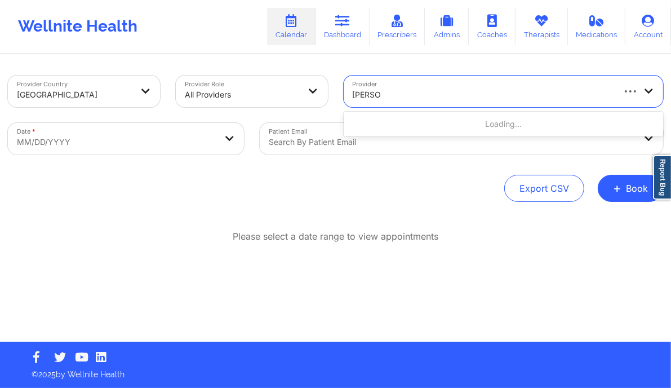
type input "sharice"
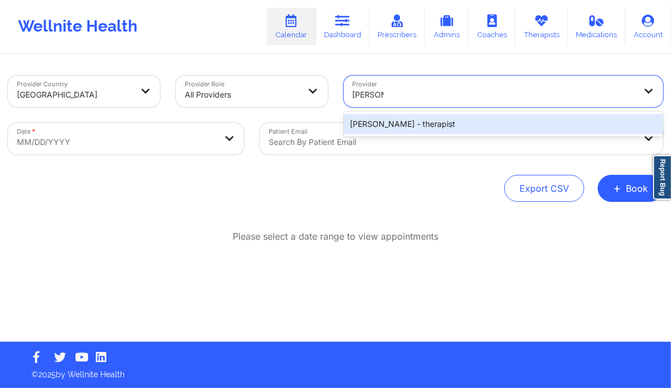
click at [424, 125] on div "Sharice White - therapist" at bounding box center [504, 124] width 320 height 20
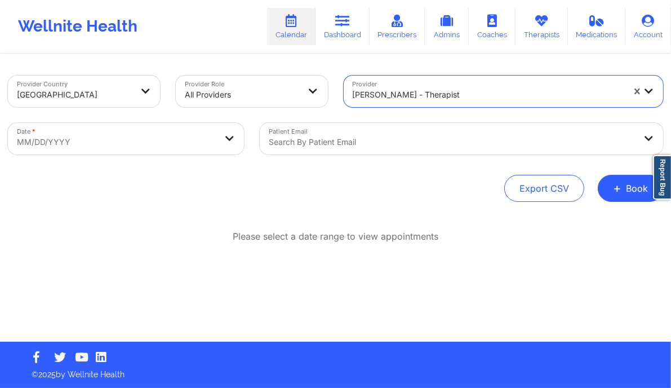
select select "2025-8"
select select "2025-9"
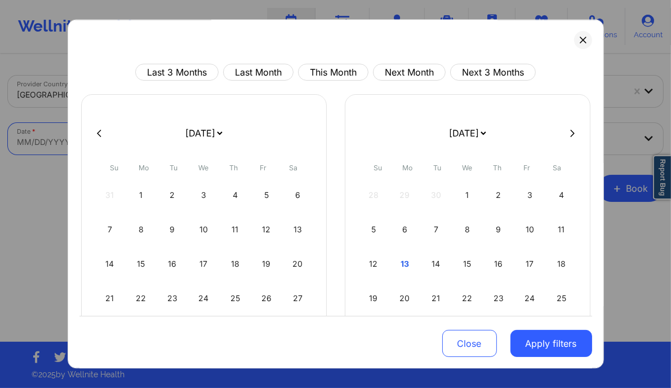
click at [203, 145] on body "Wellnite Health Calendar Dashboard Prescribers Admins Coaches Therapists Medica…" at bounding box center [335, 194] width 671 height 388
click at [364, 254] on div "12" at bounding box center [373, 264] width 29 height 32
select select "2025-9"
select select "2025-10"
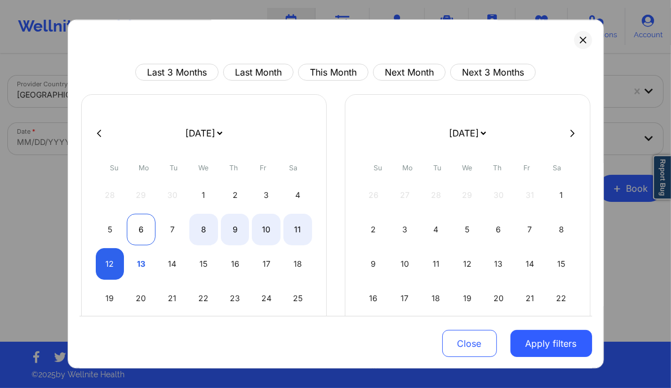
select select "2025-9"
select select "2025-10"
select select "2025-9"
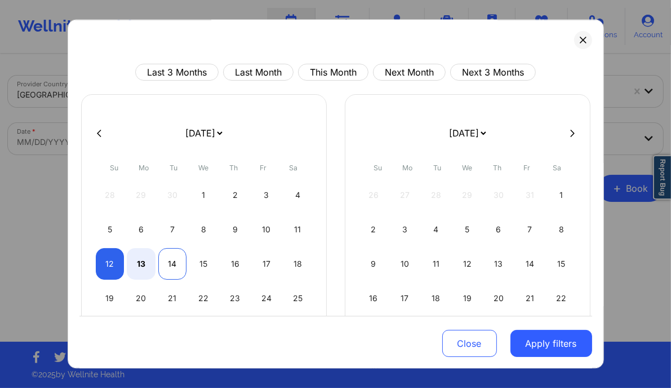
click at [166, 258] on div "14" at bounding box center [172, 264] width 29 height 32
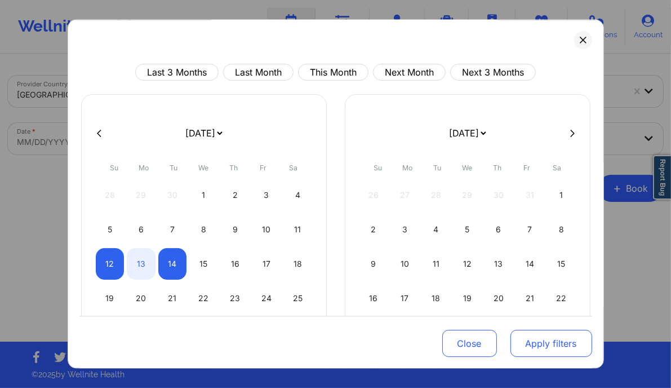
click at [527, 355] on button "Apply filters" at bounding box center [551, 343] width 82 height 27
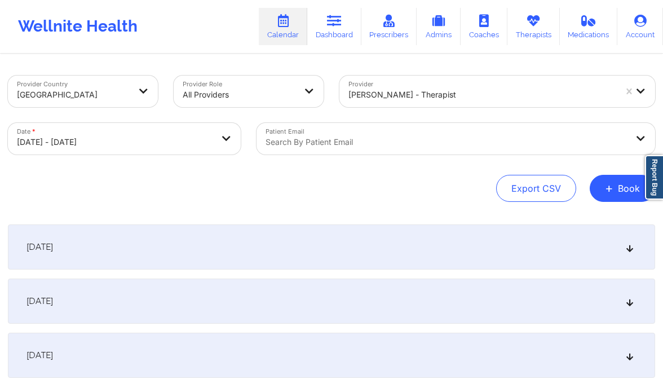
click at [510, 311] on div "October 13, 2025" at bounding box center [331, 300] width 647 height 45
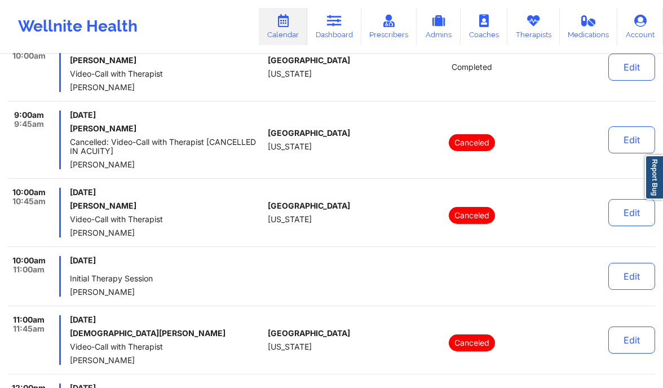
scroll to position [369, 0]
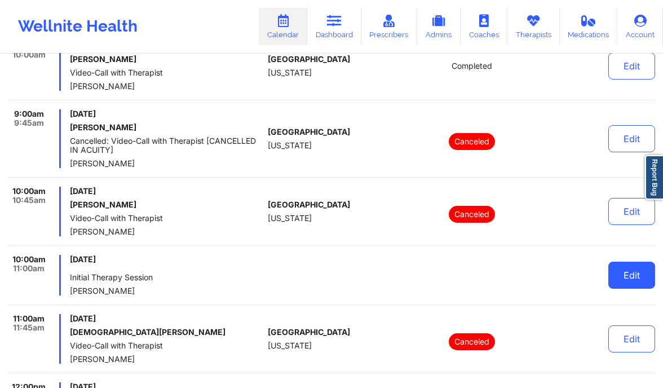
click at [621, 285] on button "Edit" at bounding box center [631, 274] width 47 height 27
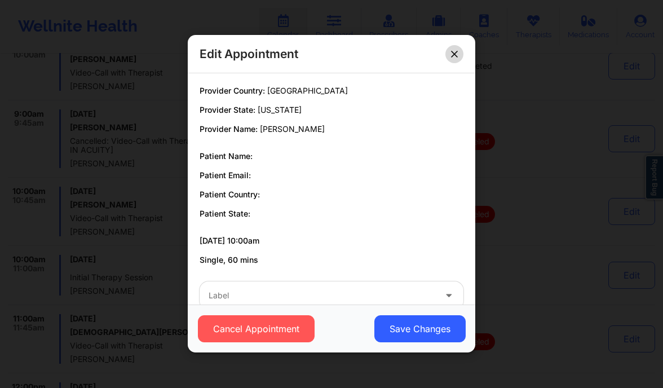
click at [458, 58] on button at bounding box center [454, 54] width 18 height 18
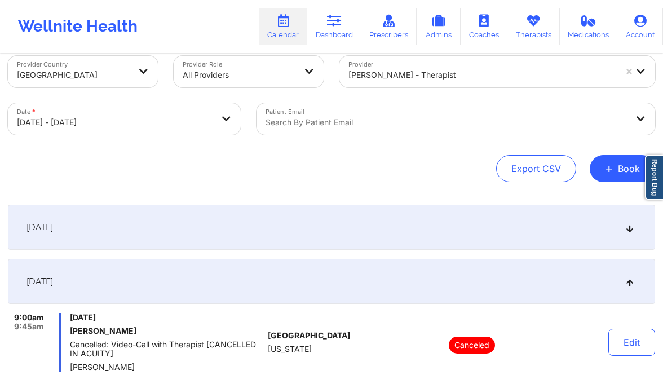
scroll to position [0, 0]
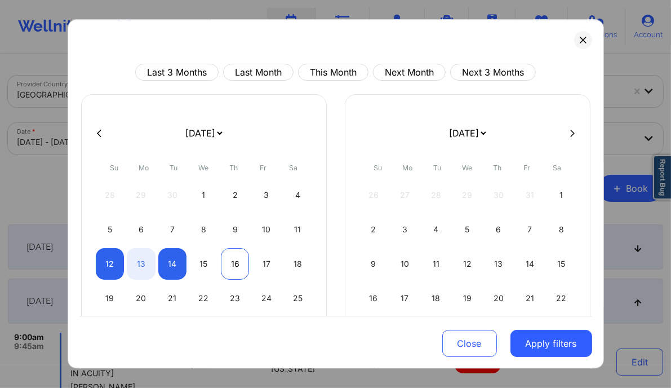
click at [237, 264] on div "16" at bounding box center [235, 264] width 29 height 32
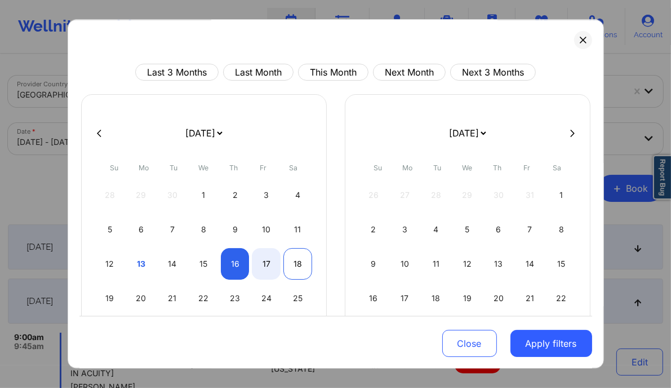
click at [295, 263] on div "18" at bounding box center [297, 264] width 29 height 32
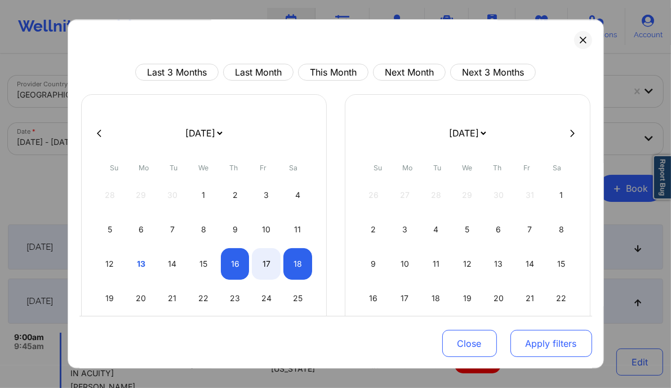
click at [561, 347] on button "Apply filters" at bounding box center [551, 343] width 82 height 27
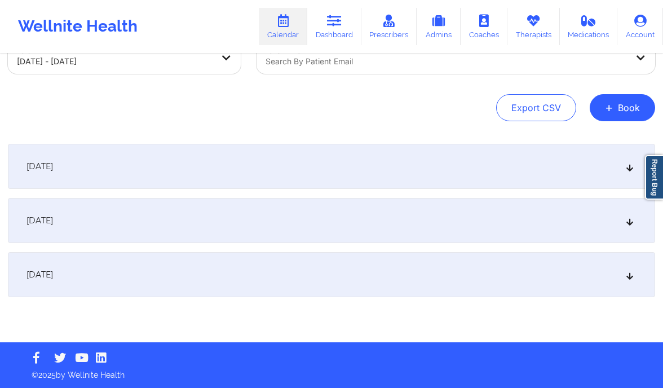
scroll to position [81, 0]
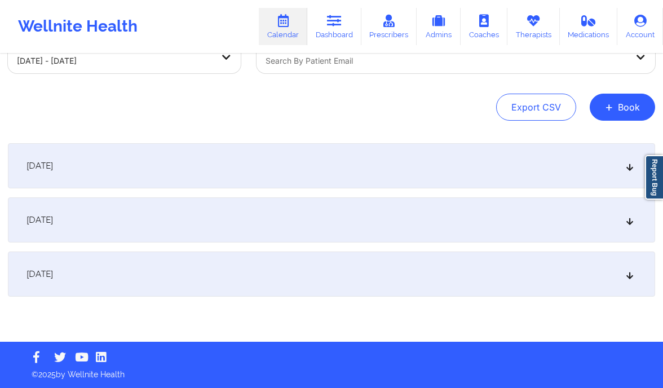
click at [543, 230] on div "October 17, 2025" at bounding box center [331, 219] width 647 height 45
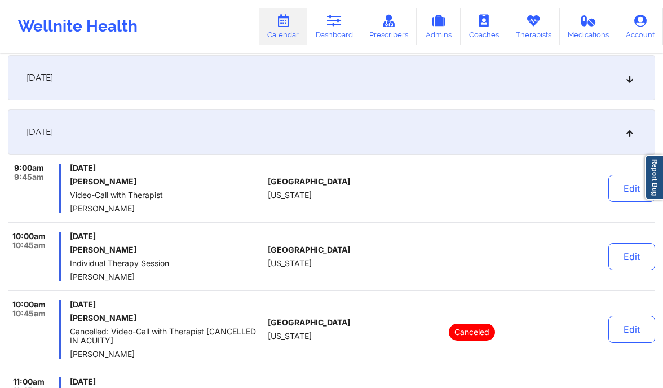
scroll to position [170, 0]
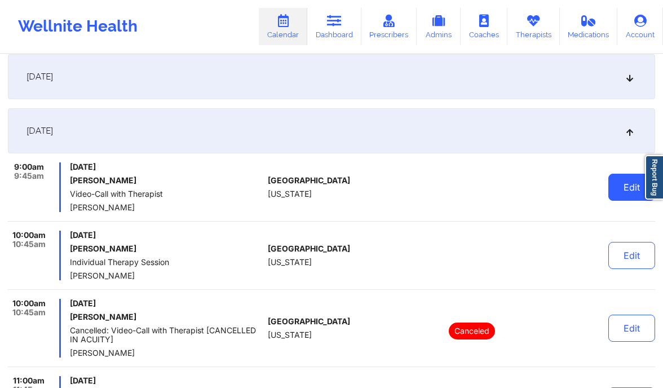
click at [631, 189] on button "Edit" at bounding box center [631, 187] width 47 height 27
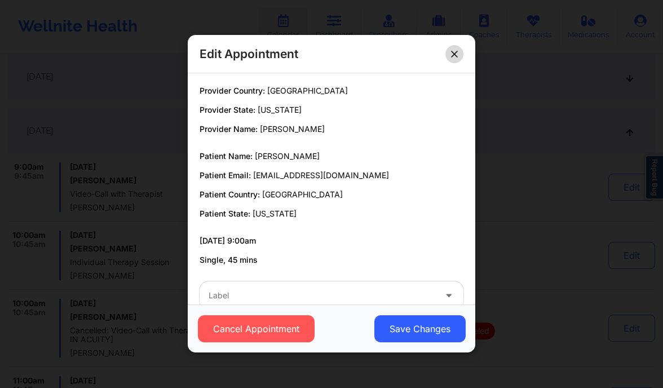
click at [450, 54] on button at bounding box center [454, 54] width 18 height 18
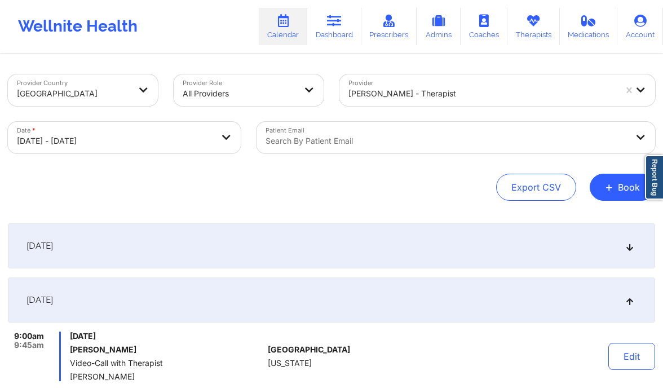
scroll to position [0, 0]
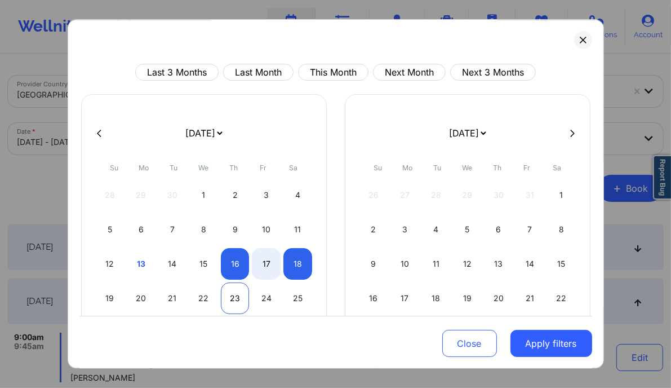
click at [239, 295] on div "23" at bounding box center [235, 298] width 29 height 32
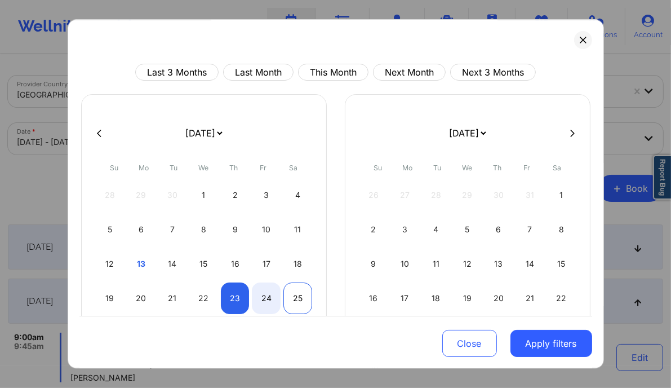
click at [294, 296] on div "25" at bounding box center [297, 298] width 29 height 32
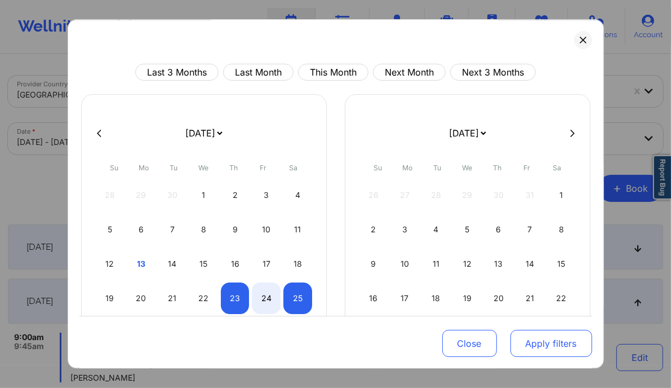
click at [536, 336] on button "Apply filters" at bounding box center [551, 343] width 82 height 27
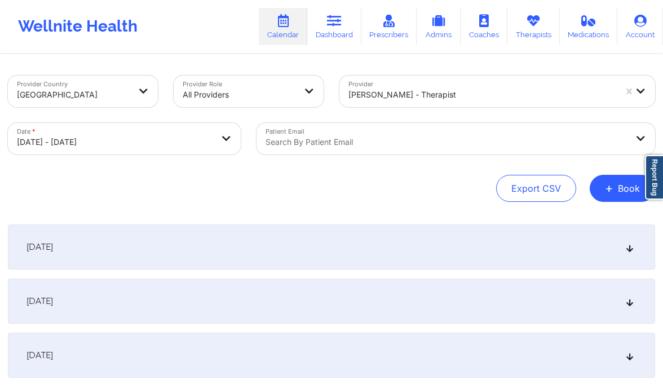
click at [531, 296] on div "October 24, 2025" at bounding box center [331, 300] width 647 height 45
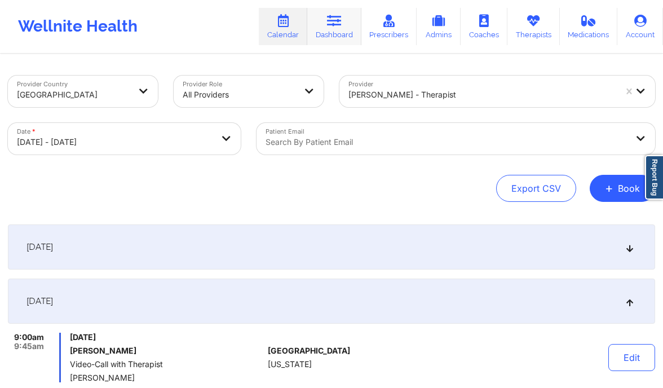
click at [340, 26] on icon at bounding box center [334, 21] width 15 height 12
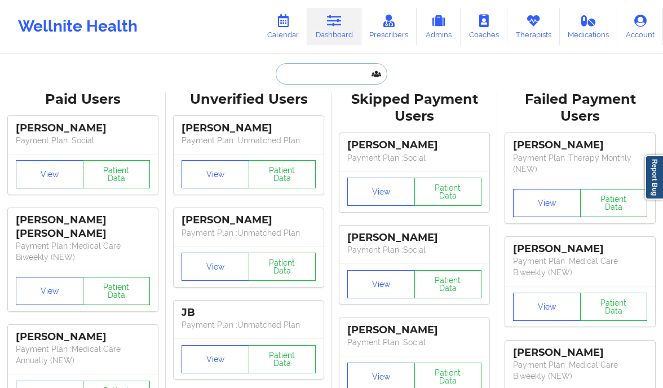
click at [320, 77] on input "text" at bounding box center [332, 73] width 112 height 21
paste input "Jon A Gearino"
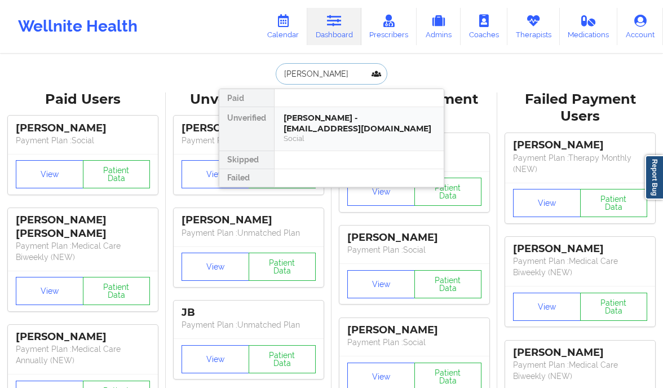
click at [410, 134] on div "Social" at bounding box center [358, 139] width 151 height 10
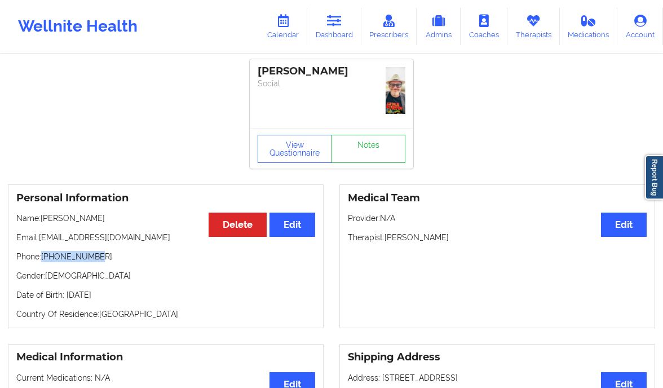
drag, startPoint x: 92, startPoint y: 254, endPoint x: 42, endPoint y: 254, distance: 49.6
click at [42, 254] on p "Phone: +15153214653" at bounding box center [165, 256] width 299 height 11
copy p "+15153214653"
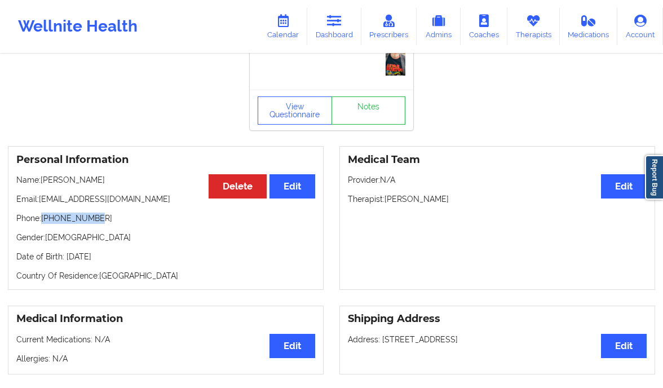
scroll to position [47, 0]
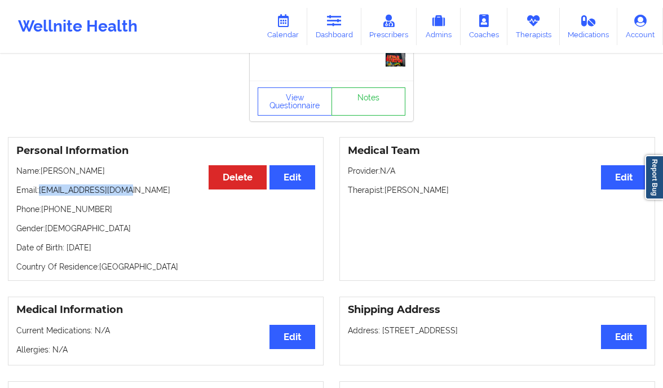
drag, startPoint x: 128, startPoint y: 188, endPoint x: 41, endPoint y: 185, distance: 87.9
click at [41, 185] on p "Email: circusdiem@gmail.com" at bounding box center [165, 189] width 299 height 11
copy p "circusdiem@gmail.com"
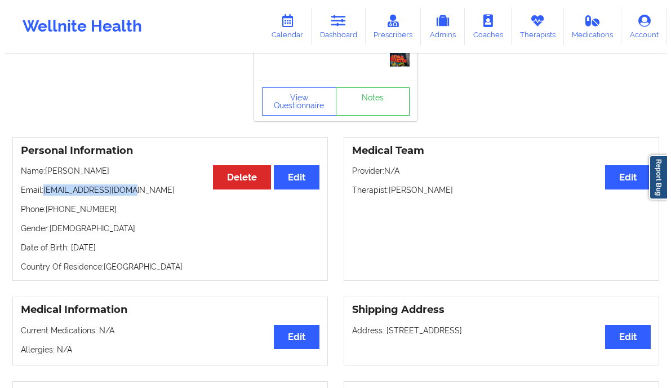
scroll to position [0, 0]
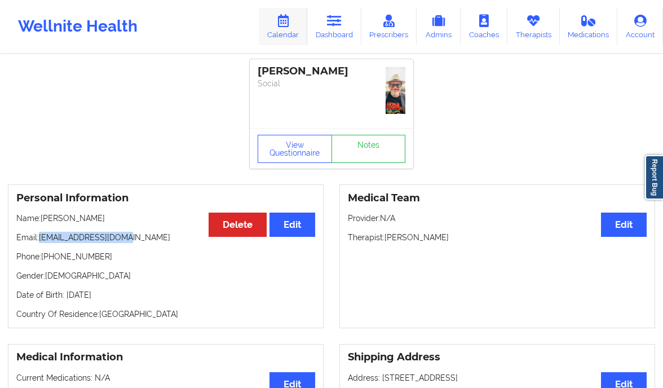
click at [288, 21] on icon at bounding box center [283, 21] width 15 height 12
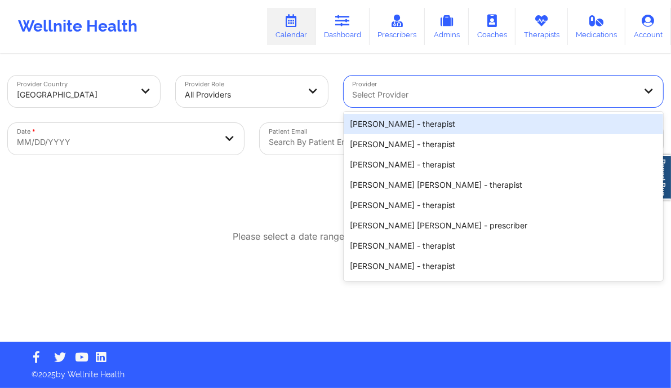
click at [390, 94] on div at bounding box center [494, 95] width 283 height 14
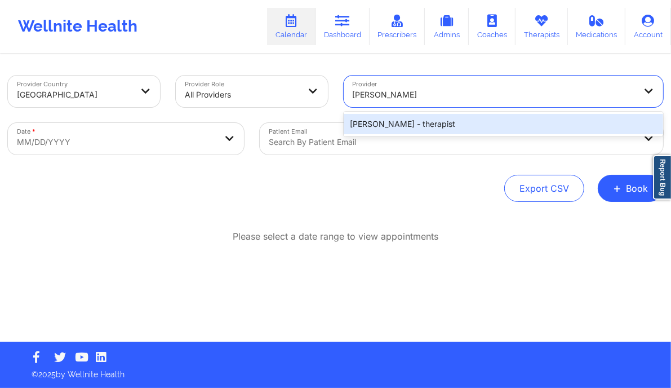
click at [429, 123] on div "Nicole Thweatt - therapist" at bounding box center [504, 124] width 320 height 20
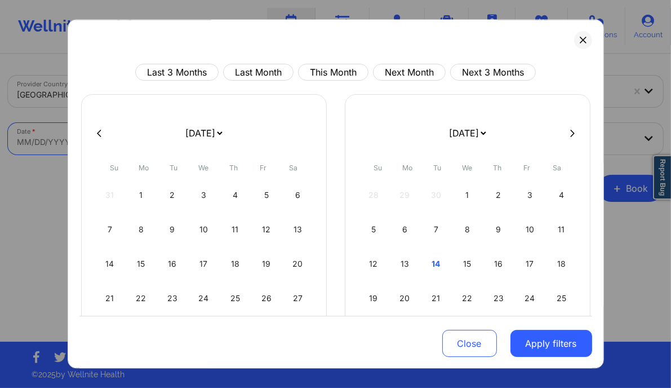
click at [163, 133] on body "Wellnite Health Calendar Dashboard Prescribers Admins Coaches Therapists Medica…" at bounding box center [335, 194] width 671 height 388
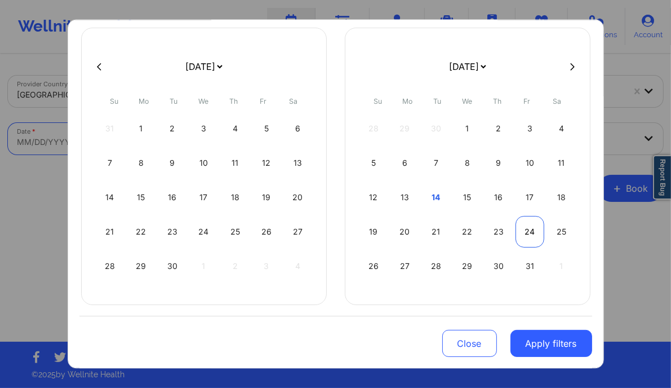
scroll to position [68, 0]
click at [467, 347] on button "Close" at bounding box center [469, 343] width 55 height 27
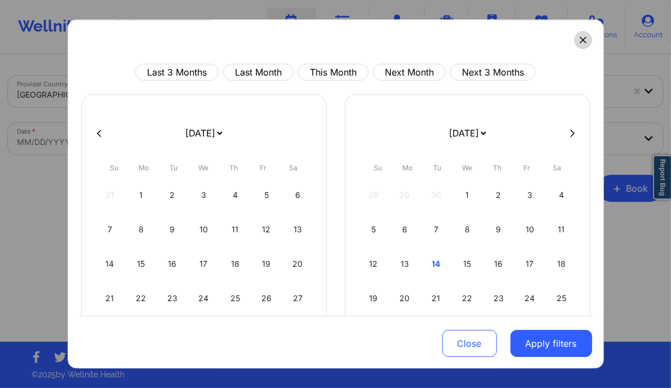
click at [580, 46] on button at bounding box center [583, 40] width 18 height 18
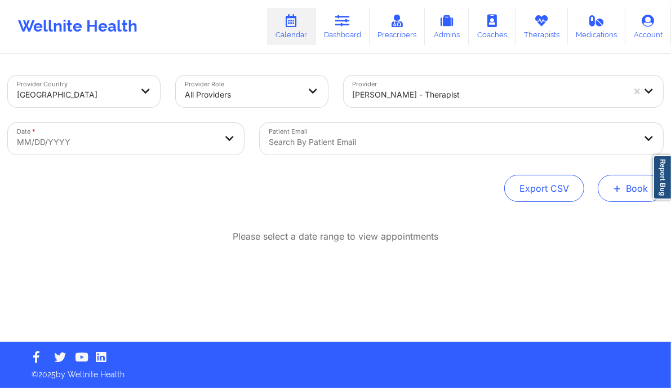
click at [613, 190] on span "+" at bounding box center [617, 188] width 8 height 6
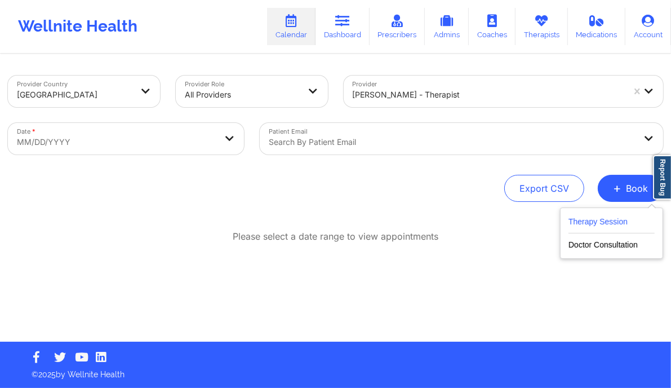
click at [602, 221] on button "Therapy Session" at bounding box center [612, 224] width 86 height 19
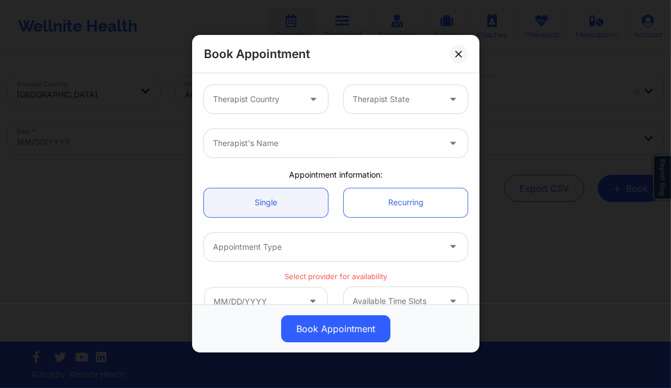
click at [295, 104] on div at bounding box center [256, 100] width 87 height 14
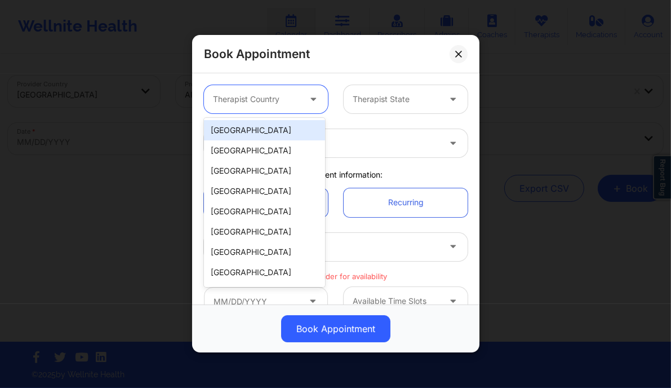
click at [267, 127] on div "[GEOGRAPHIC_DATA]" at bounding box center [264, 130] width 121 height 20
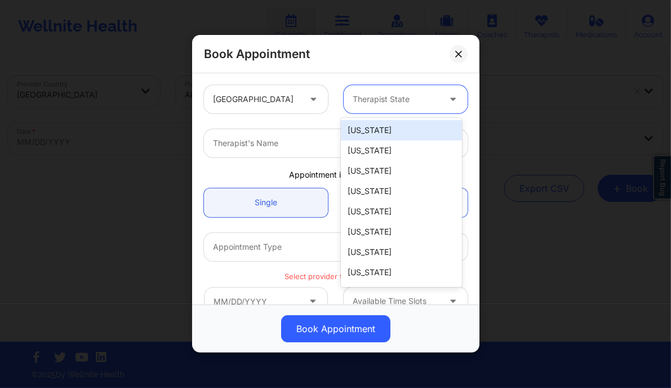
click at [380, 101] on div at bounding box center [396, 100] width 87 height 14
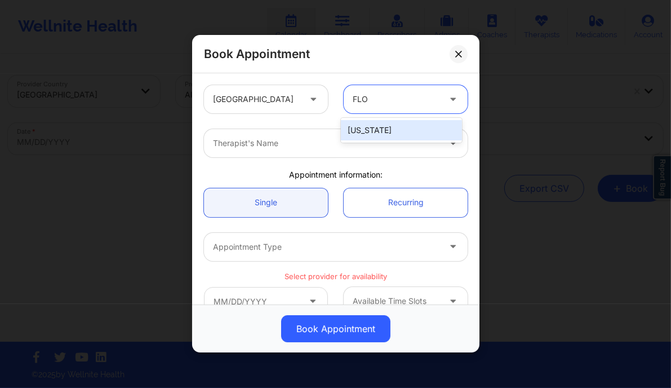
click at [397, 133] on div "Florida" at bounding box center [401, 130] width 121 height 20
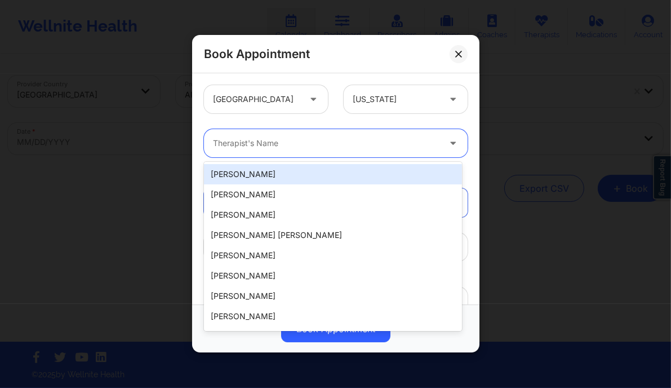
click at [298, 142] on div at bounding box center [326, 144] width 227 height 14
paste input "Nicole Thweatt"
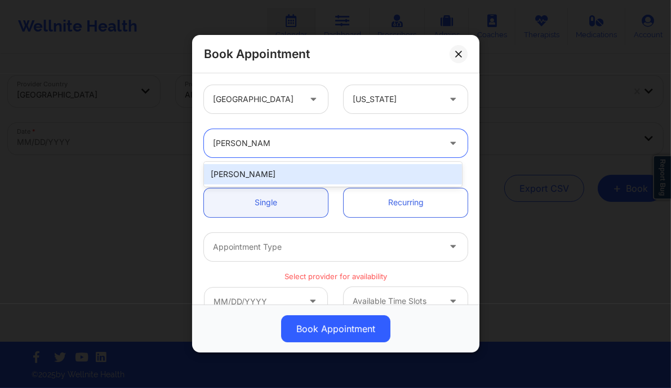
click at [305, 167] on div "Nicole Thweatt" at bounding box center [333, 174] width 258 height 20
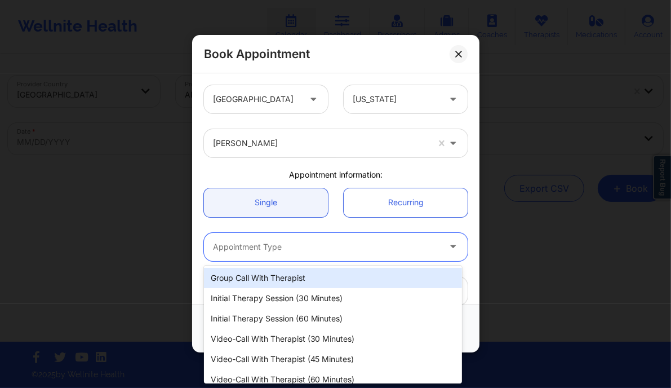
click at [303, 248] on div at bounding box center [326, 247] width 227 height 14
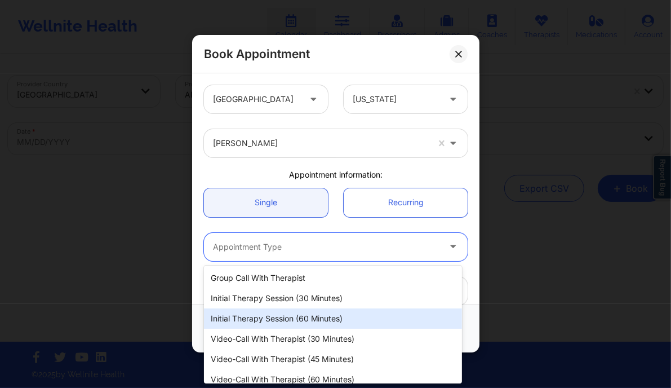
scroll to position [29, 0]
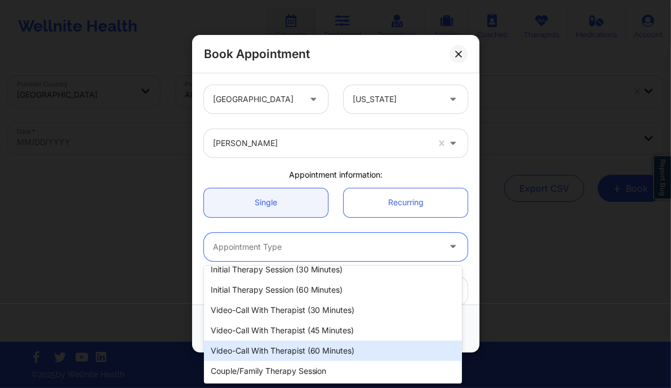
click at [299, 352] on div "Video-Call with Therapist (60 minutes)" at bounding box center [333, 350] width 258 height 20
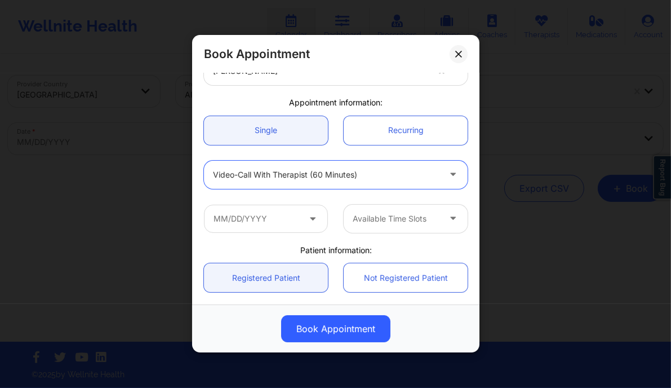
scroll to position [74, 0]
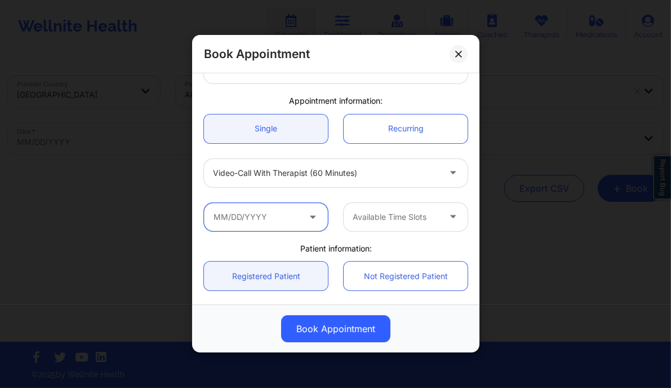
click at [258, 208] on input "text" at bounding box center [266, 217] width 124 height 28
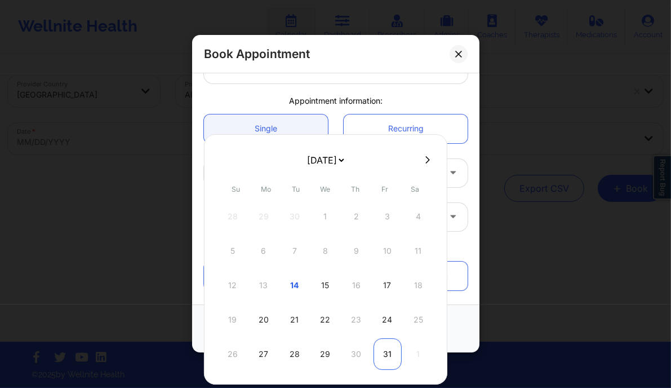
click at [389, 350] on div "31" at bounding box center [388, 354] width 28 height 32
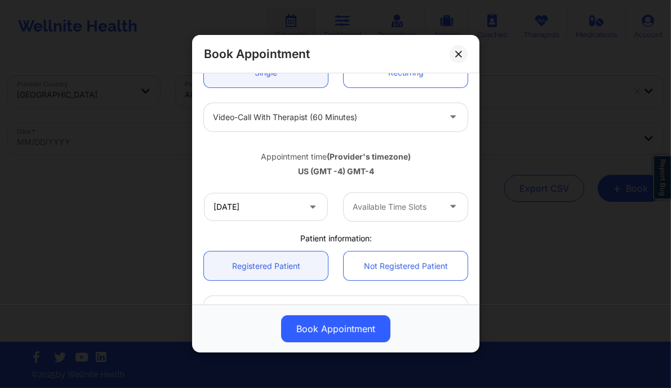
scroll to position [133, 0]
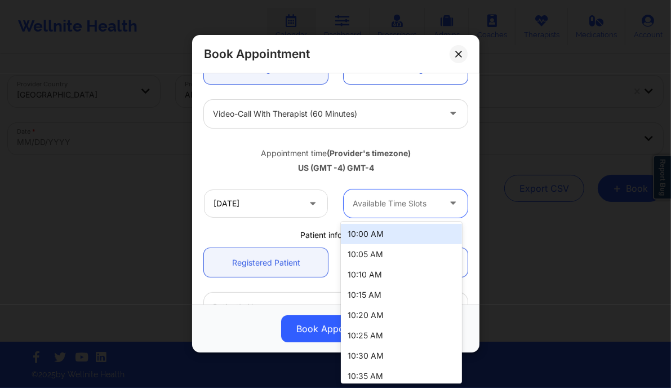
click at [416, 205] on div at bounding box center [396, 204] width 87 height 14
click at [392, 236] on div "10:00 AM" at bounding box center [401, 234] width 121 height 20
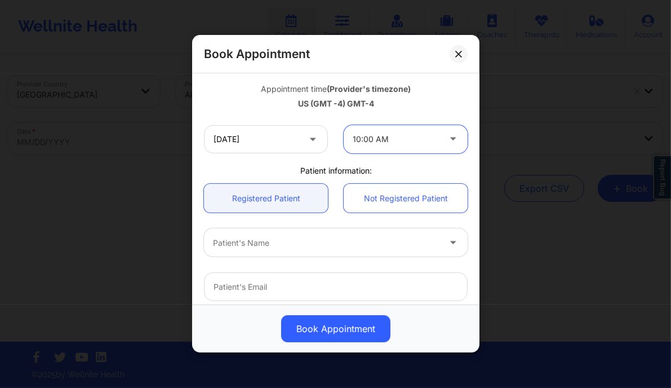
scroll to position [203, 0]
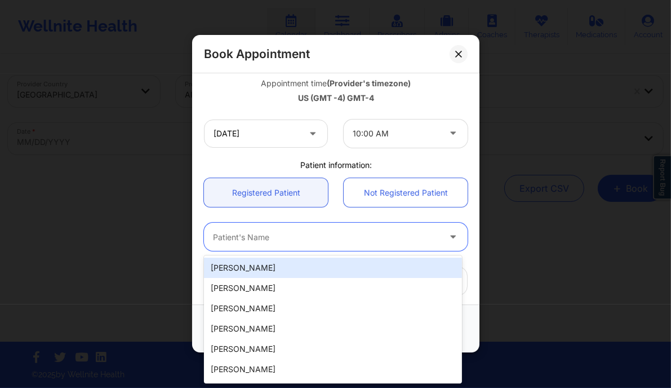
click at [263, 239] on div at bounding box center [326, 237] width 227 height 14
paste input "Jon A Gearino"
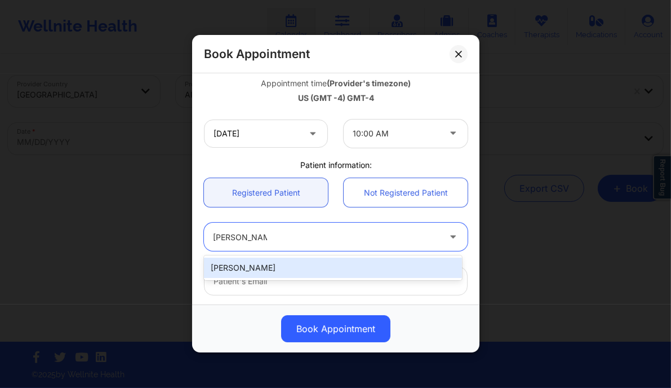
click at [285, 265] on div "Jon A GEARINO" at bounding box center [333, 268] width 258 height 20
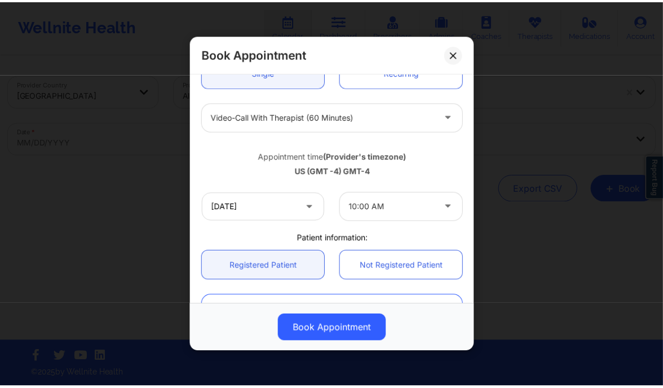
scroll to position [122, 0]
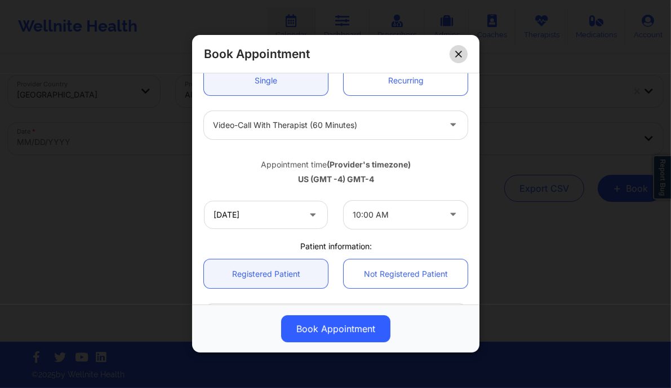
click at [459, 60] on button at bounding box center [459, 54] width 18 height 18
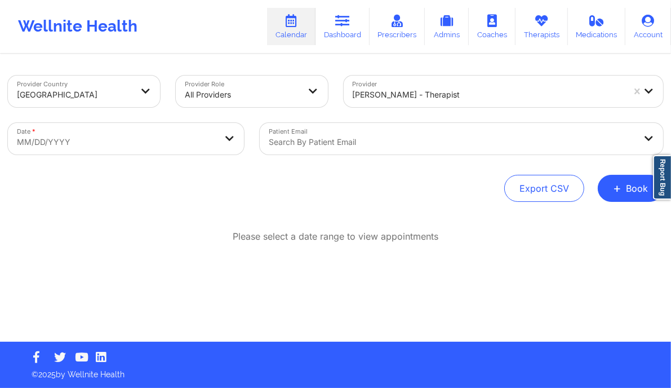
click at [392, 94] on div at bounding box center [489, 95] width 272 height 14
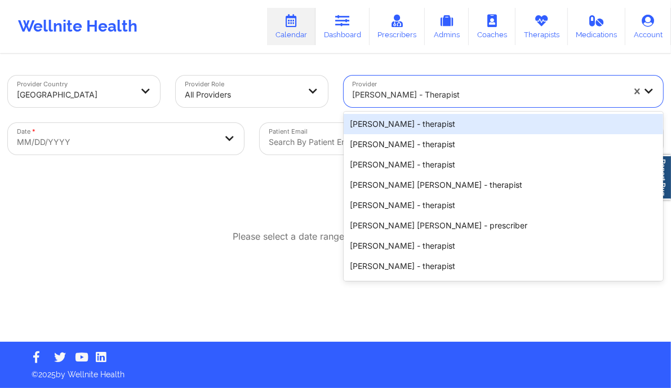
paste input "Joshua Santiago"
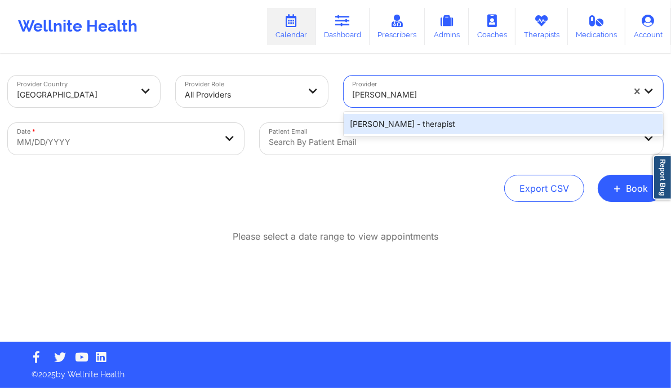
click at [423, 112] on div "Joshua Santiago - therapist" at bounding box center [504, 124] width 320 height 25
click at [410, 120] on div "Joshua Santiago - therapist" at bounding box center [504, 124] width 320 height 20
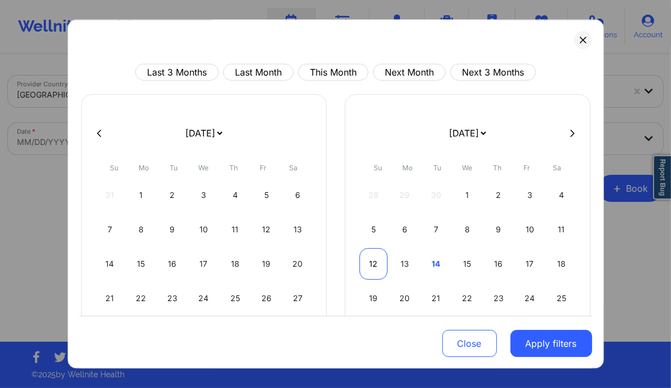
click at [363, 265] on div "12" at bounding box center [373, 264] width 29 height 32
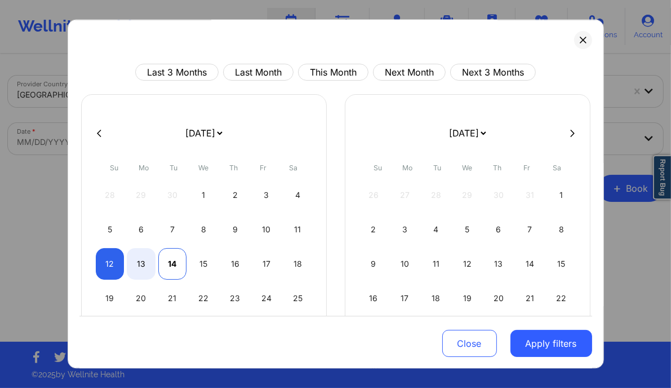
click at [167, 260] on div "14" at bounding box center [172, 264] width 29 height 32
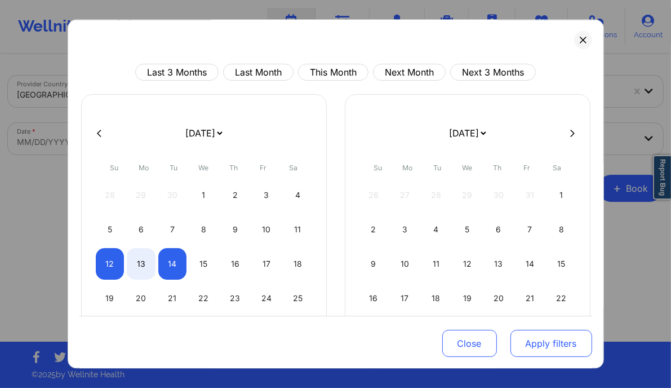
click at [552, 336] on button "Apply filters" at bounding box center [551, 343] width 82 height 27
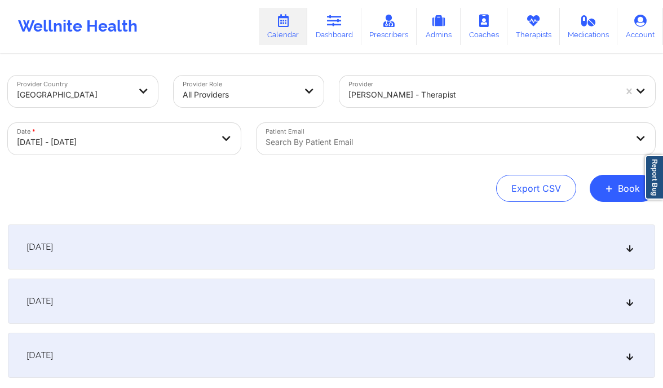
click at [633, 298] on icon at bounding box center [630, 301] width 10 height 8
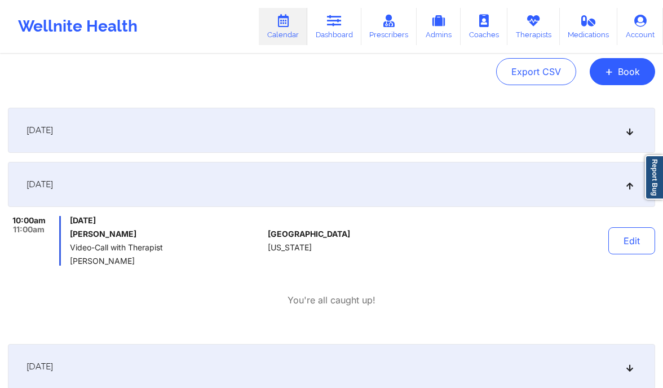
scroll to position [123, 0]
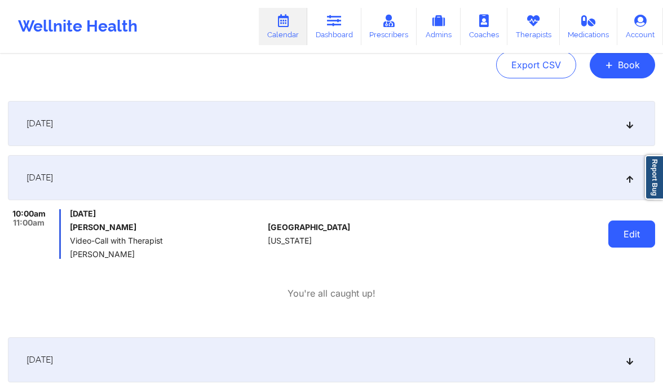
click at [618, 229] on button "Edit" at bounding box center [631, 233] width 47 height 27
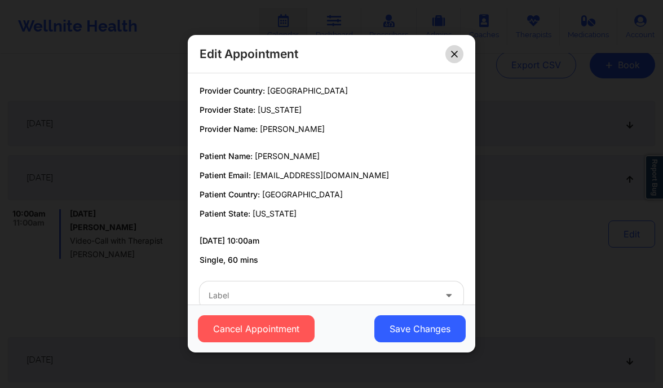
click at [449, 60] on button at bounding box center [454, 54] width 18 height 18
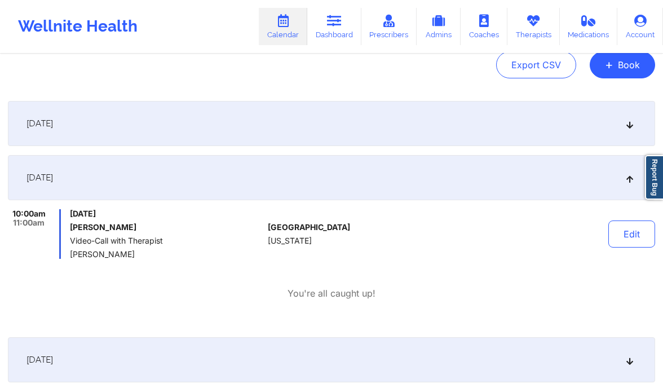
scroll to position [0, 0]
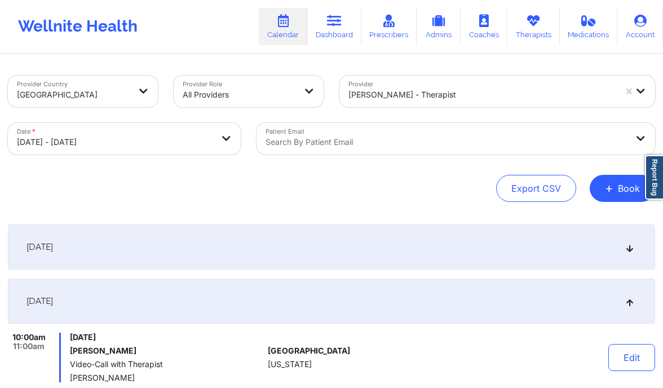
click at [420, 99] on div at bounding box center [481, 95] width 267 height 14
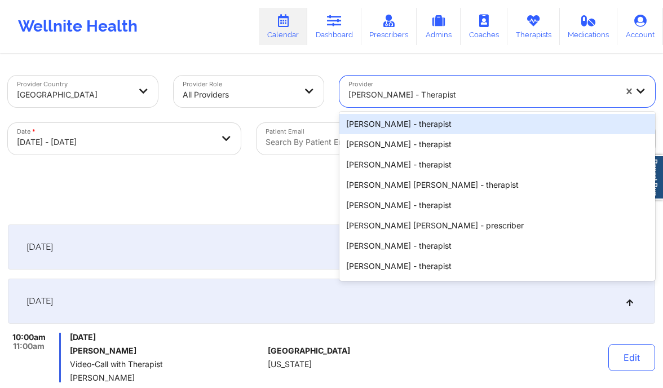
paste input "Chanel Thompson"
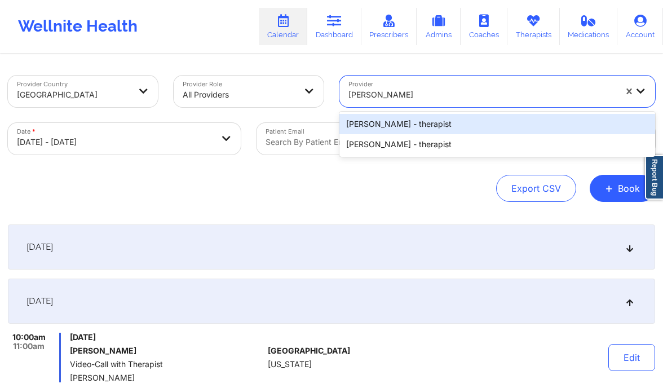
click at [418, 132] on div "Chanel Thompson - therapist" at bounding box center [497, 124] width 316 height 20
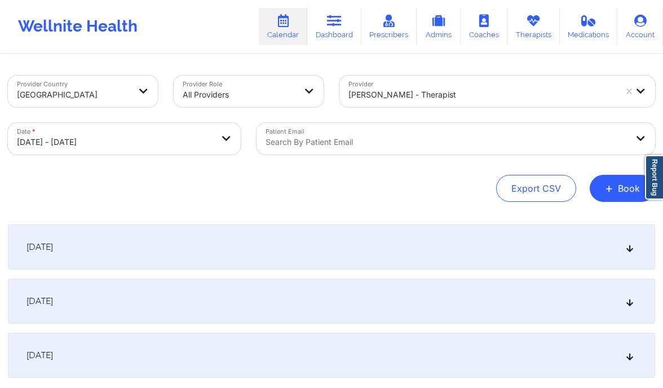
click at [382, 297] on div "October 13, 2025" at bounding box center [331, 300] width 647 height 45
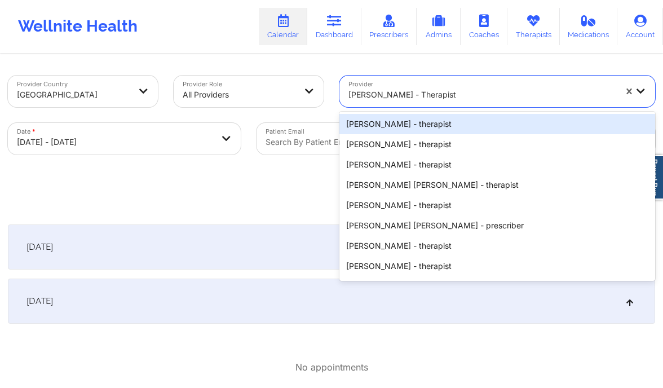
click at [428, 94] on div at bounding box center [481, 95] width 267 height 14
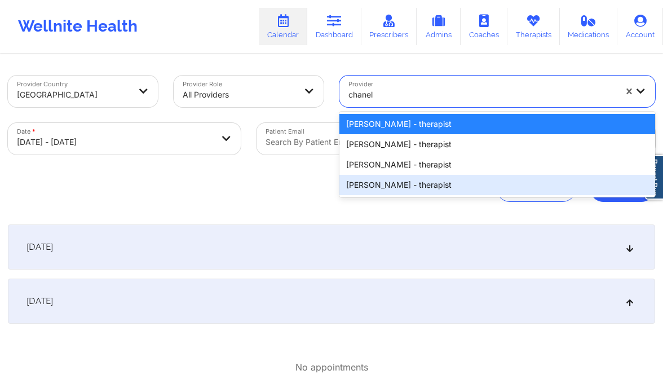
click at [403, 184] on div "Chanel Thompson - therapist" at bounding box center [497, 185] width 316 height 20
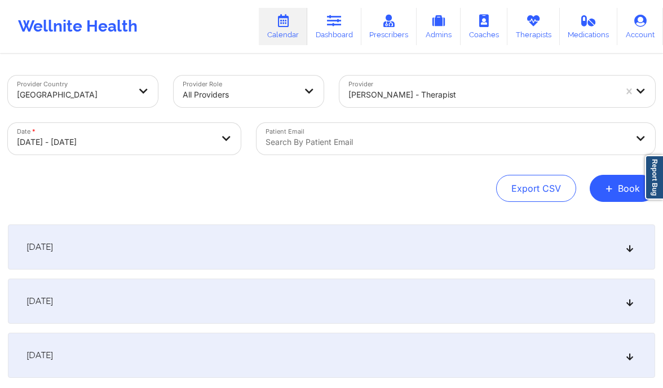
click at [266, 301] on div "October 13, 2025" at bounding box center [331, 300] width 647 height 45
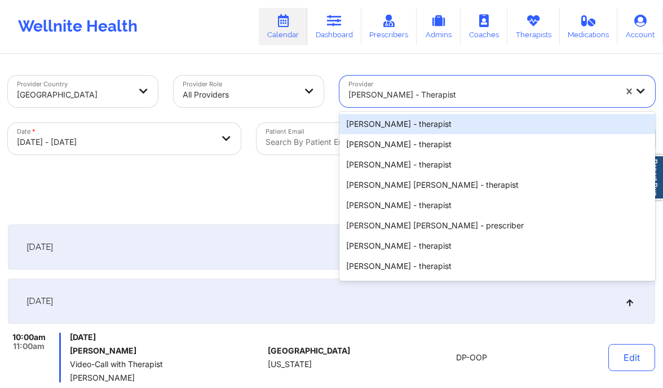
click at [394, 92] on div at bounding box center [481, 95] width 267 height 14
paste input "Nicole Thweatt"
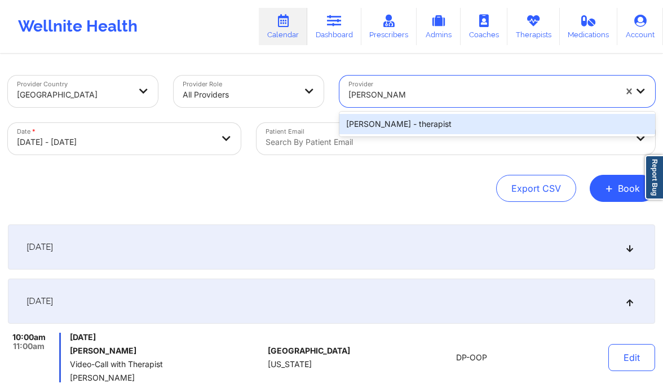
click at [394, 122] on div "Nicole Thweatt - therapist" at bounding box center [497, 124] width 316 height 20
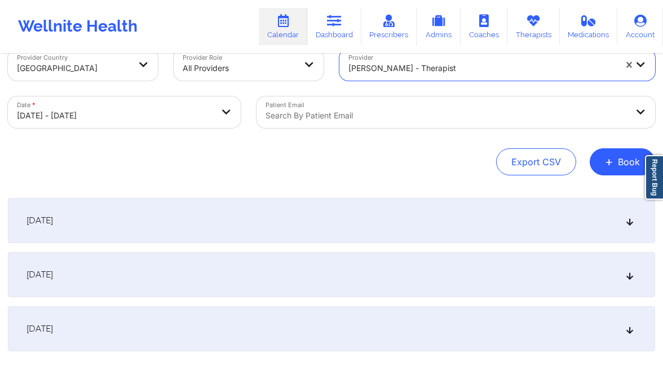
scroll to position [27, 0]
click at [237, 276] on div "October 13, 2025" at bounding box center [331, 273] width 647 height 45
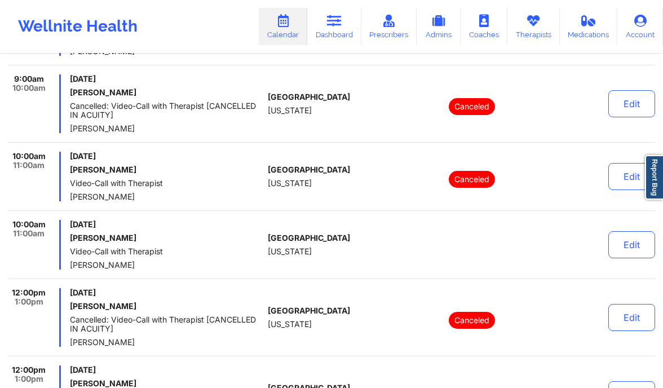
scroll to position [405, 0]
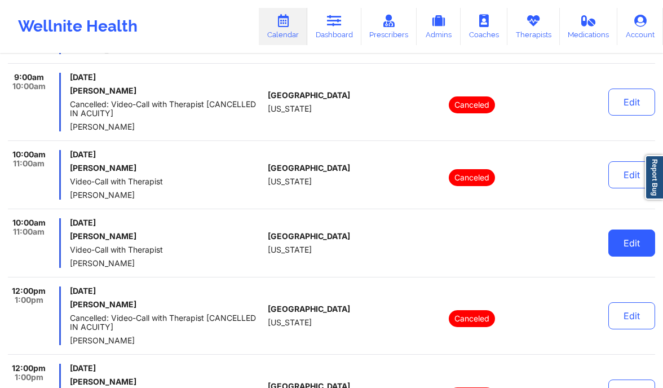
click at [638, 247] on button "Edit" at bounding box center [631, 242] width 47 height 27
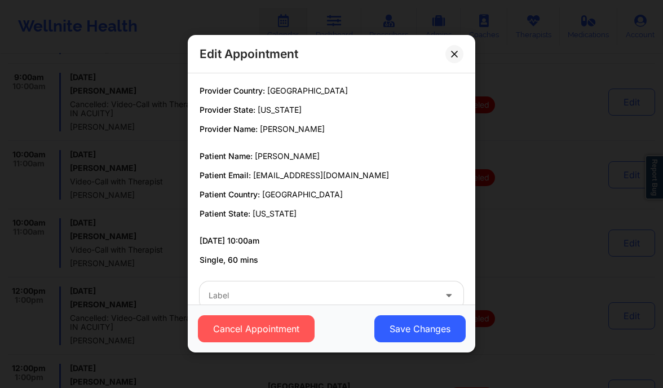
scroll to position [378, 0]
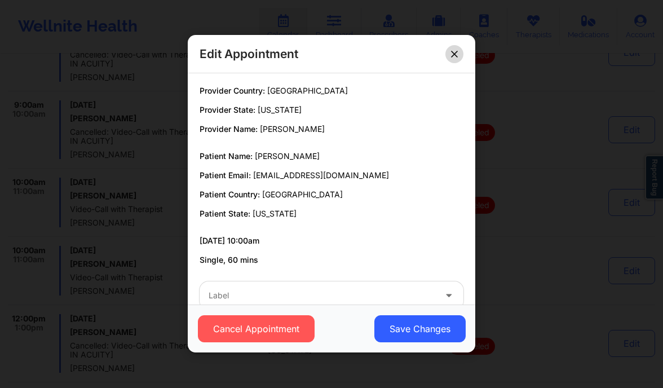
click at [449, 56] on button at bounding box center [454, 54] width 18 height 18
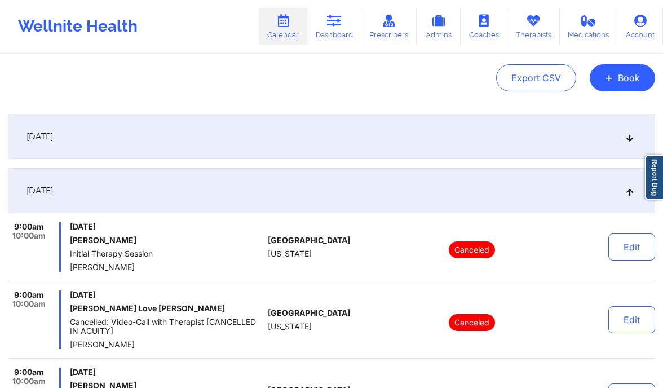
scroll to position [0, 0]
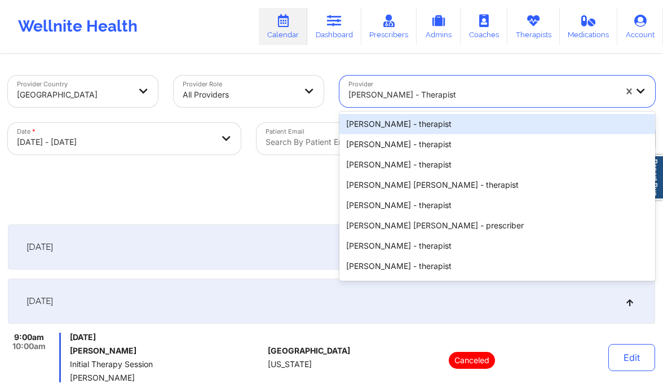
click at [397, 88] on div at bounding box center [481, 95] width 267 height 14
paste input "Chanel Thompson"
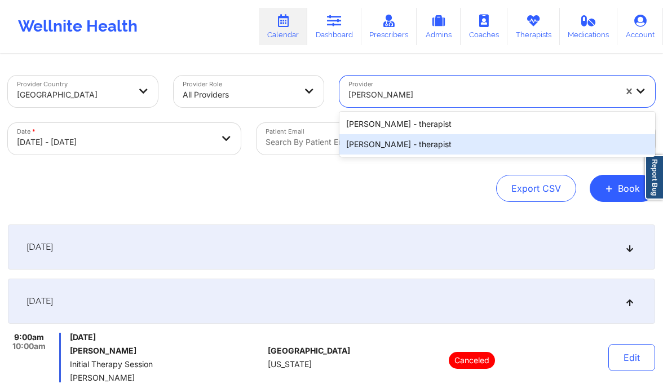
click at [432, 147] on div "Chanel Thompson - therapist" at bounding box center [497, 144] width 316 height 20
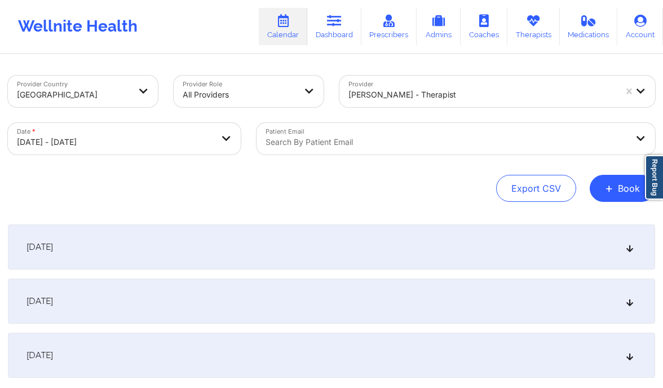
click at [198, 282] on div "October 13, 2025" at bounding box center [331, 300] width 647 height 45
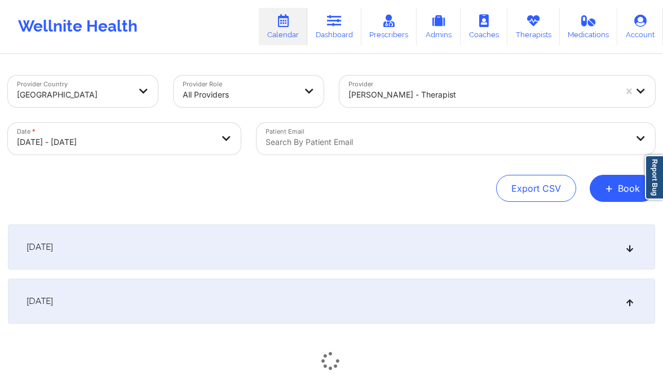
scroll to position [156, 0]
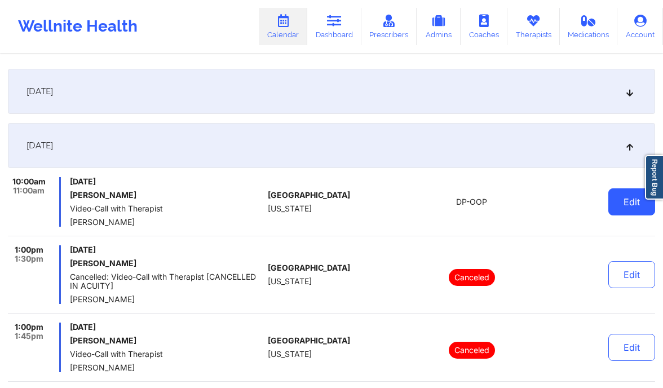
click at [627, 200] on button "Edit" at bounding box center [631, 201] width 47 height 27
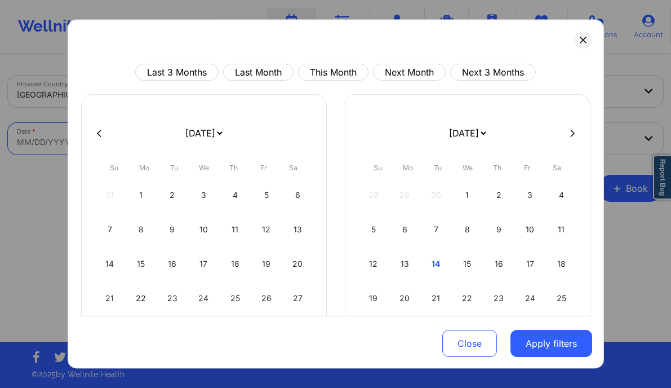
select select "2025-8"
select select "2025-9"
click at [374, 263] on div "12" at bounding box center [373, 264] width 29 height 32
select select "2025-9"
select select "2025-10"
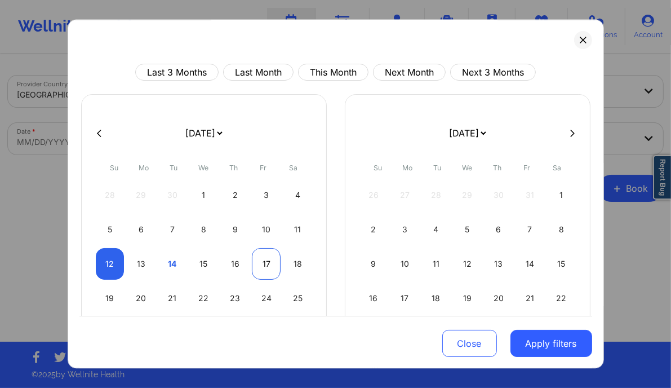
select select "2025-9"
select select "2025-10"
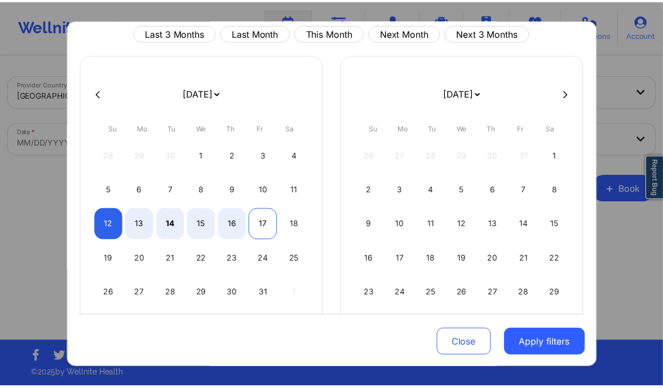
scroll to position [41, 0]
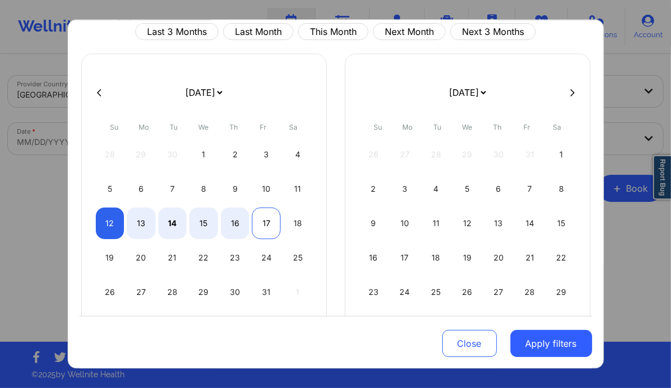
select select "2025-9"
select select "2025-10"
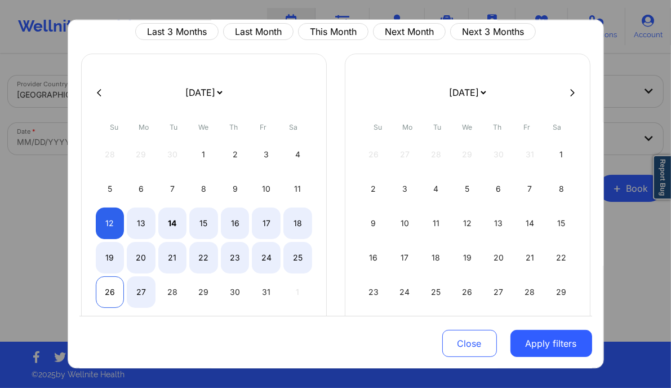
select select "2025-9"
select select "2025-10"
select select "2025-9"
select select "2025-10"
select select "2025-9"
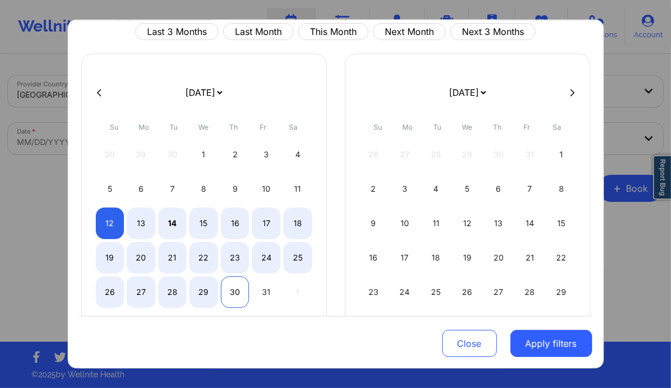
select select "2025-10"
select select "2025-9"
select select "2025-10"
select select "2025-9"
select select "2025-10"
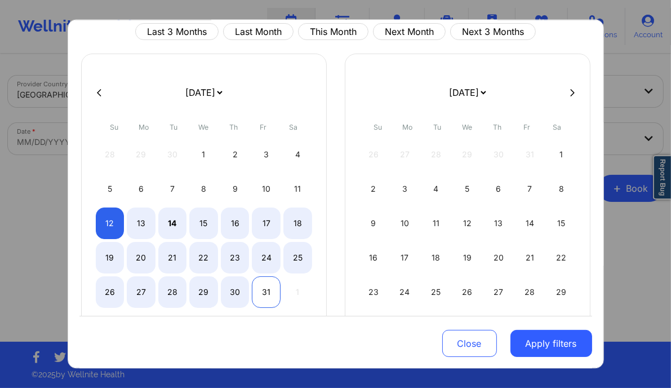
select select "2025-9"
select select "2025-10"
click at [263, 281] on div "31" at bounding box center [266, 292] width 29 height 32
select select "2025-9"
select select "2025-10"
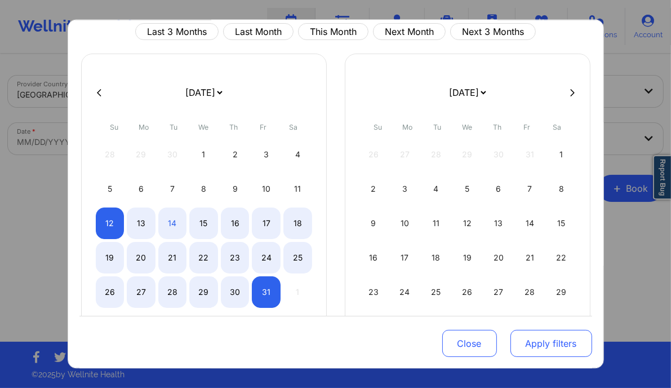
click at [527, 353] on button "Apply filters" at bounding box center [551, 343] width 82 height 27
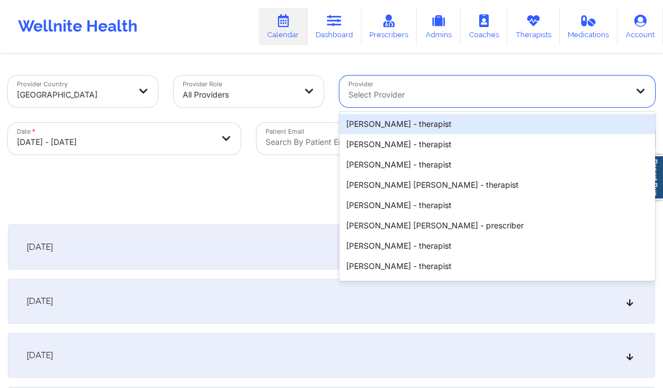
click at [419, 91] on div at bounding box center [487, 95] width 278 height 14
paste input "[PERSON_NAME]"
type input "[PERSON_NAME]"
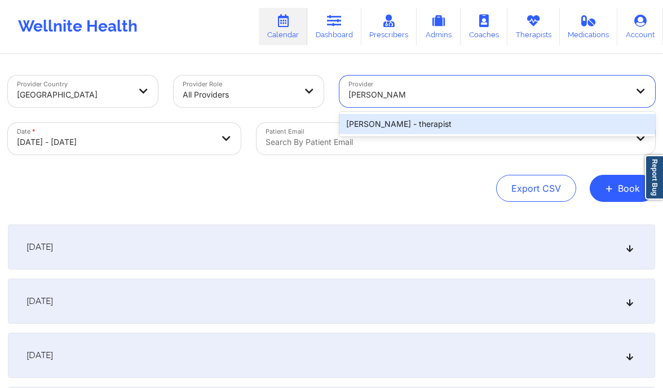
click at [412, 123] on div "[PERSON_NAME] - therapist" at bounding box center [497, 124] width 316 height 20
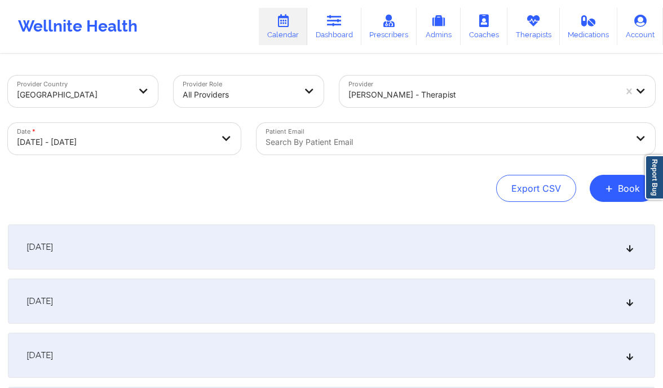
click at [625, 301] on icon at bounding box center [630, 301] width 10 height 8
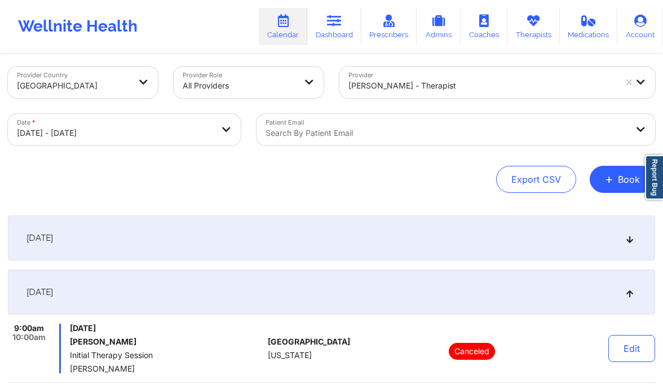
scroll to position [0, 0]
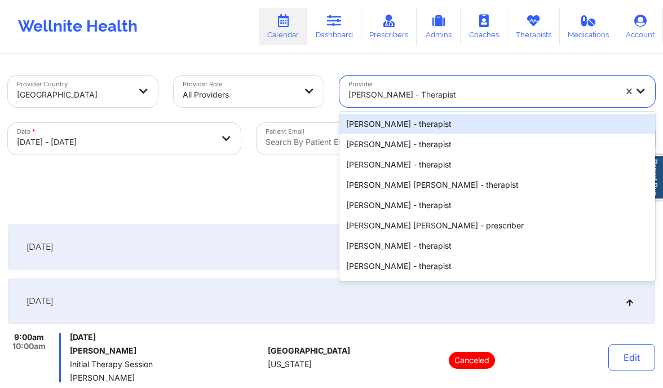
click at [420, 92] on div at bounding box center [481, 95] width 267 height 14
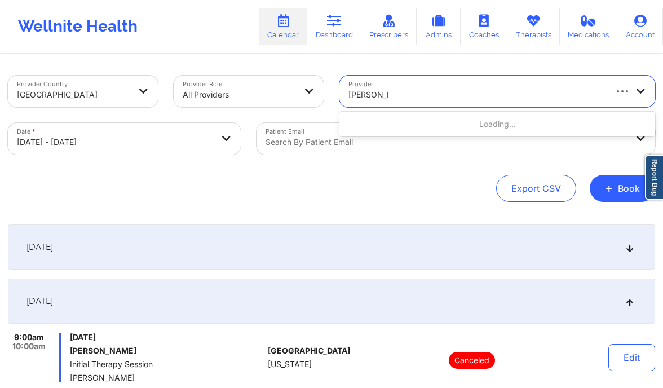
type input "kelli walker"
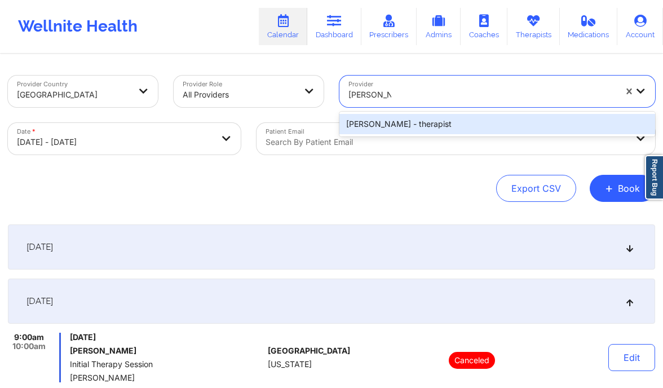
click at [400, 124] on div "Kelli Walker - therapist" at bounding box center [497, 124] width 316 height 20
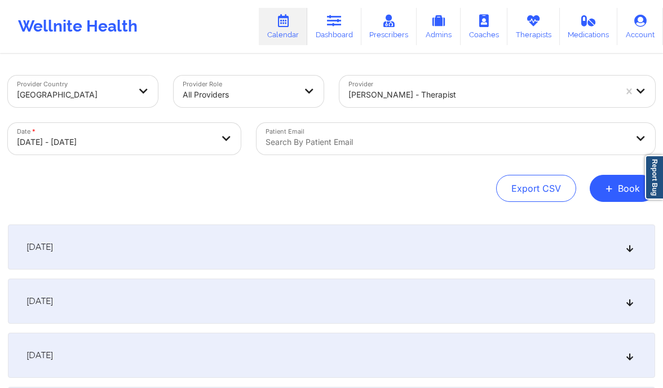
click at [616, 298] on div "[DATE]" at bounding box center [331, 300] width 647 height 45
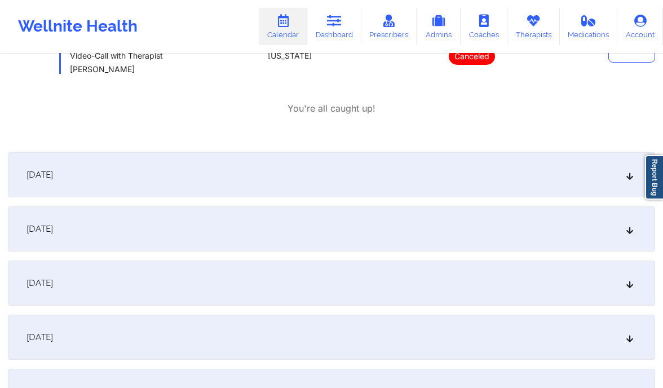
scroll to position [388, 0]
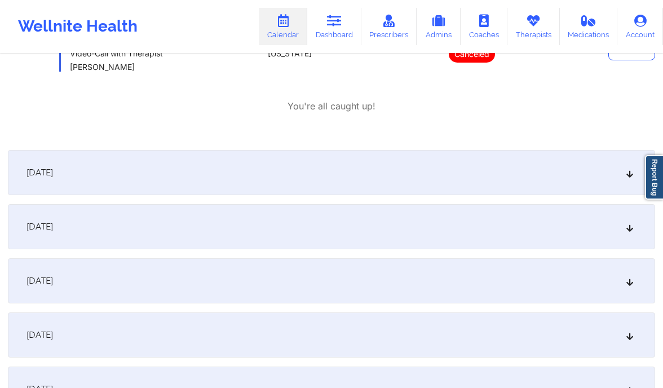
click at [632, 328] on div "[DATE]" at bounding box center [331, 334] width 647 height 45
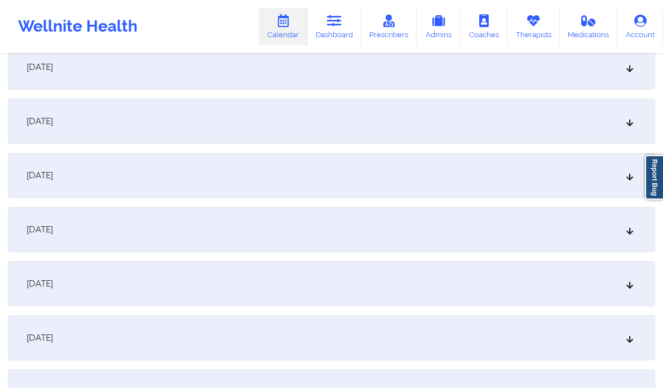
scroll to position [1140, 0]
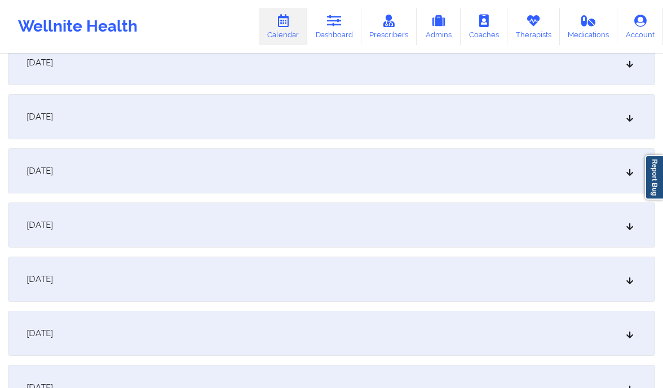
click at [470, 228] on div "[DATE]" at bounding box center [331, 224] width 647 height 45
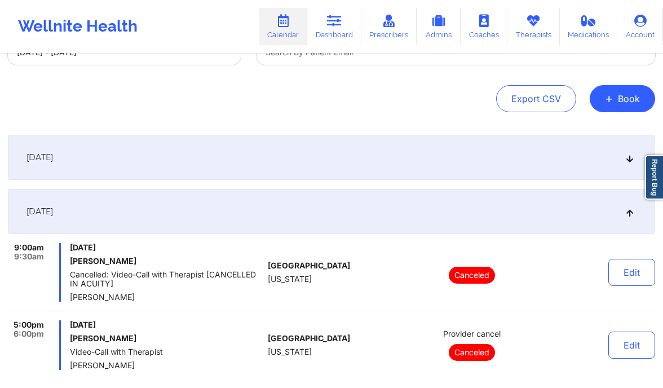
scroll to position [0, 0]
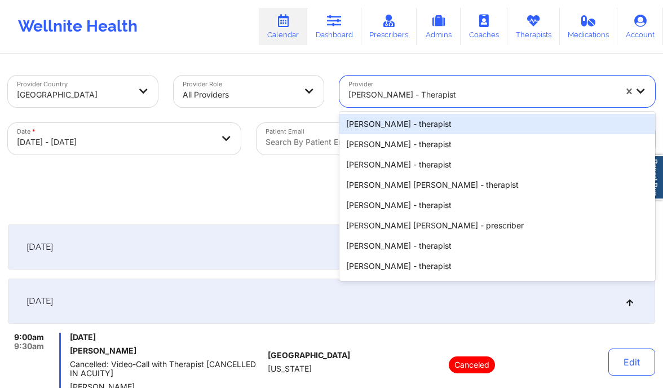
click at [536, 92] on div at bounding box center [481, 95] width 267 height 14
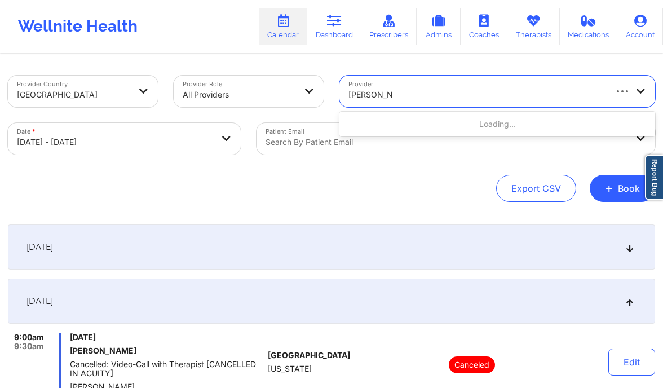
type input "nicole thwea"
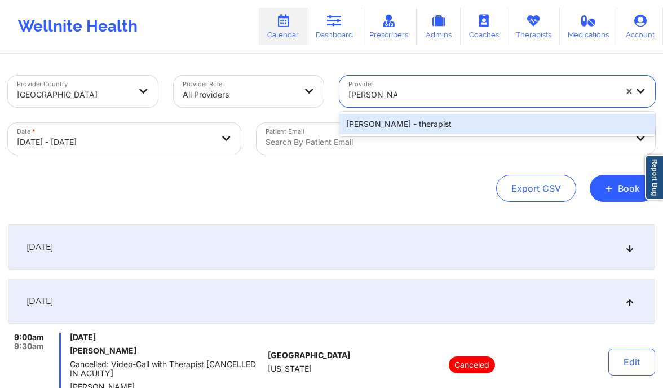
click at [496, 128] on div "[PERSON_NAME] - therapist" at bounding box center [497, 124] width 316 height 20
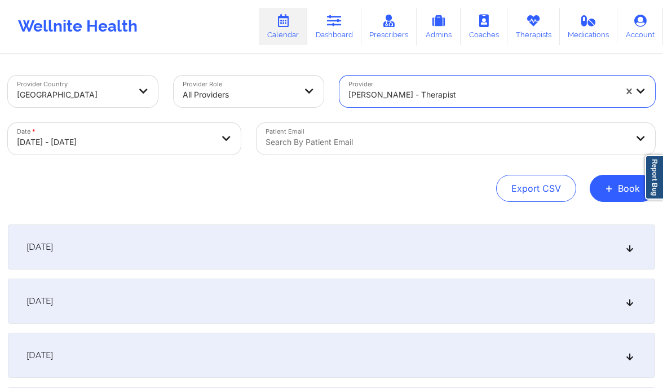
click at [236, 310] on div "[DATE]" at bounding box center [331, 300] width 647 height 45
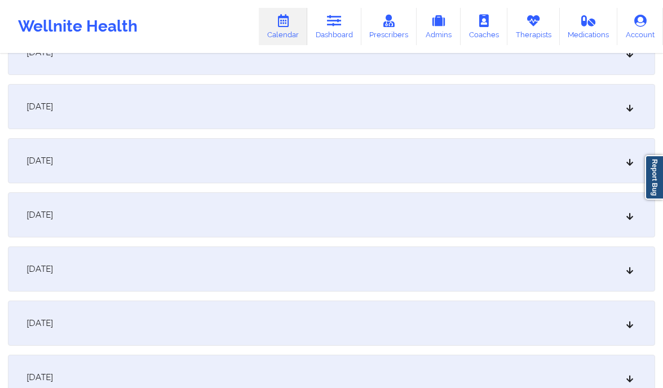
scroll to position [1701, 0]
click at [624, 207] on div "[DATE]" at bounding box center [331, 212] width 647 height 45
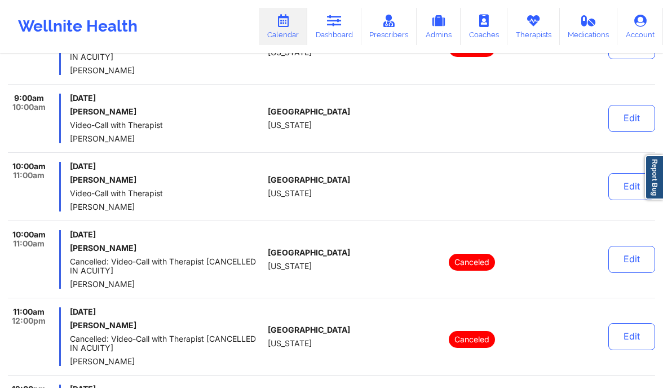
scroll to position [1920, 0]
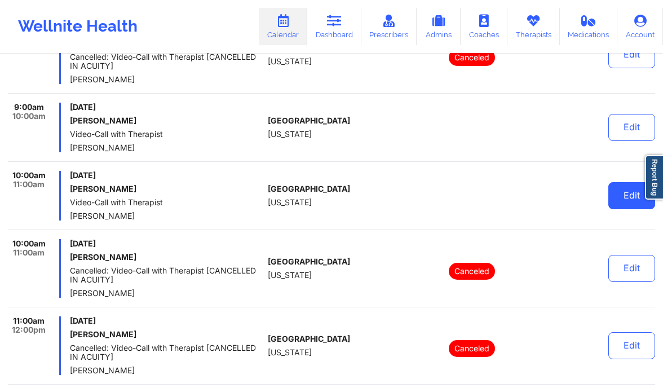
click at [633, 187] on button "Edit" at bounding box center [631, 195] width 47 height 27
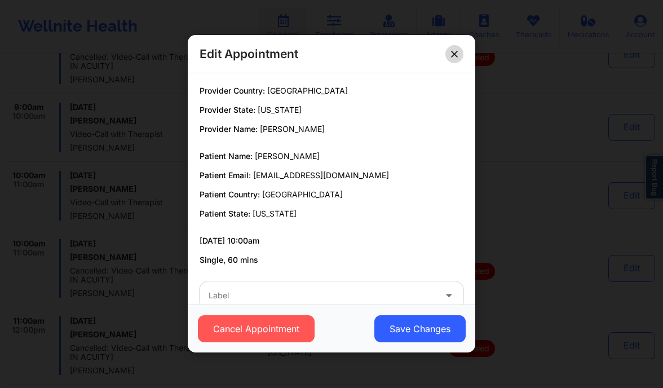
click at [453, 54] on icon at bounding box center [454, 54] width 6 height 6
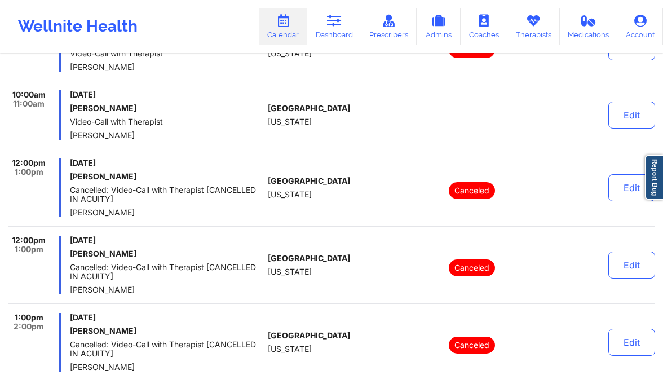
scroll to position [532, 0]
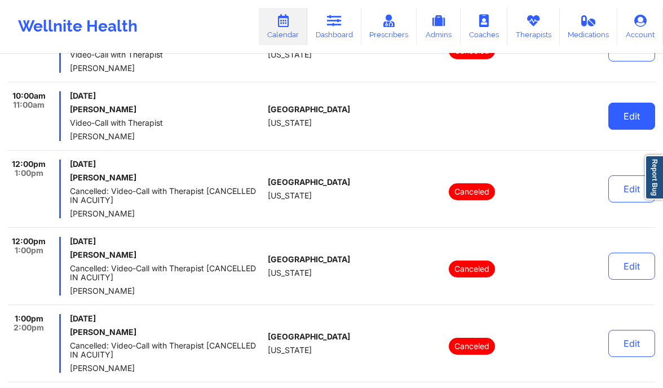
click at [621, 113] on button "Edit" at bounding box center [631, 116] width 47 height 27
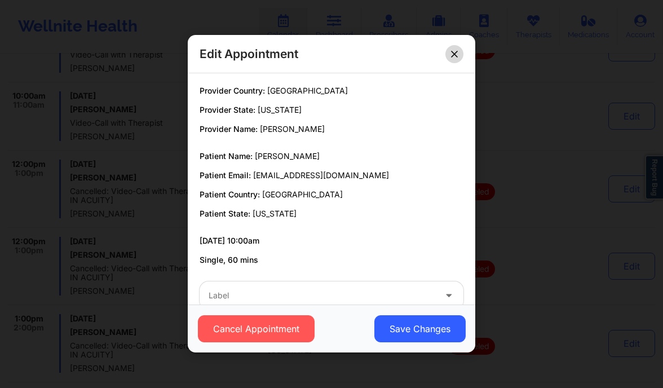
click at [452, 54] on icon at bounding box center [454, 54] width 7 height 7
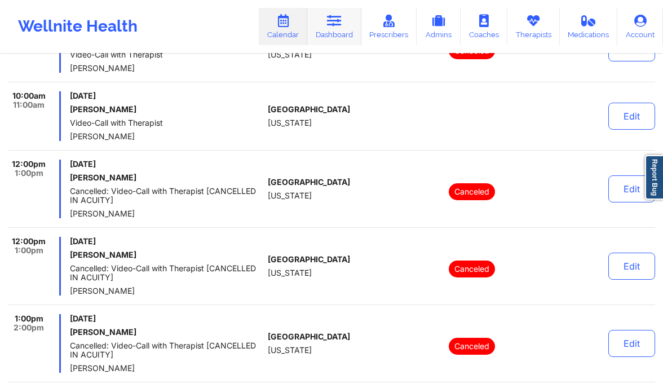
click at [338, 23] on icon at bounding box center [334, 21] width 15 height 12
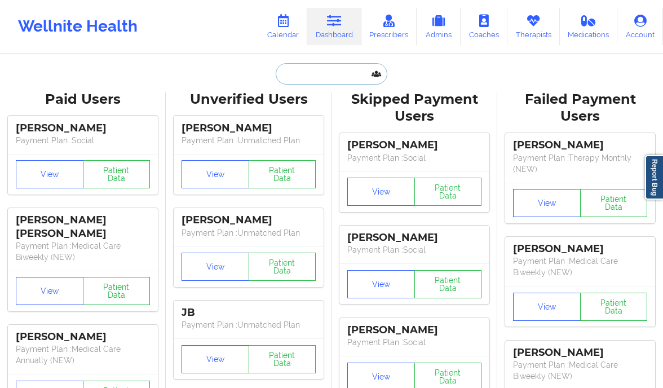
click at [303, 78] on input "text" at bounding box center [332, 73] width 112 height 21
paste input "[PERSON_NAME]"
type input "[PERSON_NAME]"
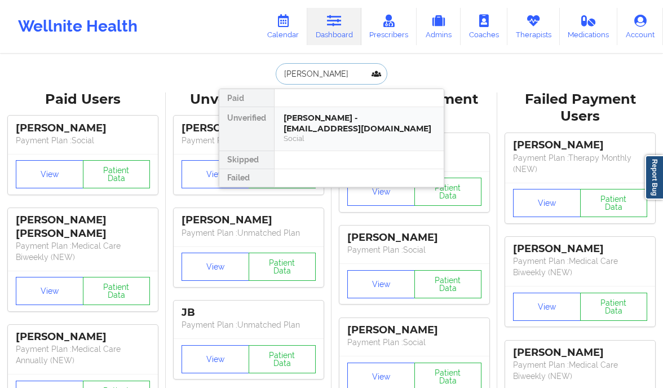
click at [385, 123] on div "Steve Bonin - stevebonin@yahoo.com" at bounding box center [358, 123] width 151 height 21
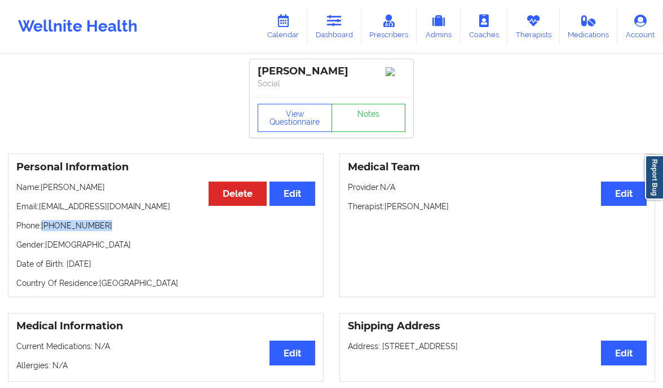
drag, startPoint x: 110, startPoint y: 227, endPoint x: 45, endPoint y: 227, distance: 65.9
click at [45, 227] on p "Phone: +1407-230-5923" at bounding box center [165, 225] width 299 height 11
copy p "+1407-230-5923"
drag, startPoint x: 457, startPoint y: 209, endPoint x: 387, endPoint y: 209, distance: 70.4
click at [387, 209] on p "Therapist: Joshua Santiago" at bounding box center [497, 206] width 299 height 11
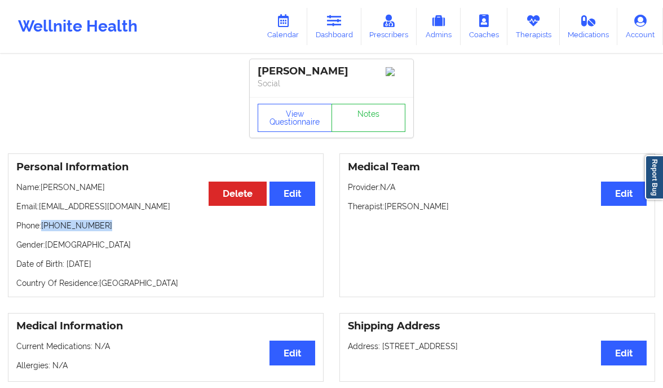
copy p "[PERSON_NAME]"
click at [336, 20] on icon at bounding box center [334, 21] width 15 height 12
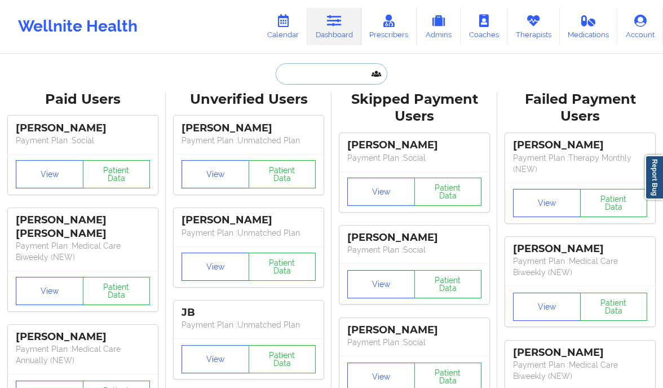
click at [297, 69] on input "text" at bounding box center [332, 73] width 112 height 21
paste input "[PERSON_NAME]"
type input "[PERSON_NAME]"
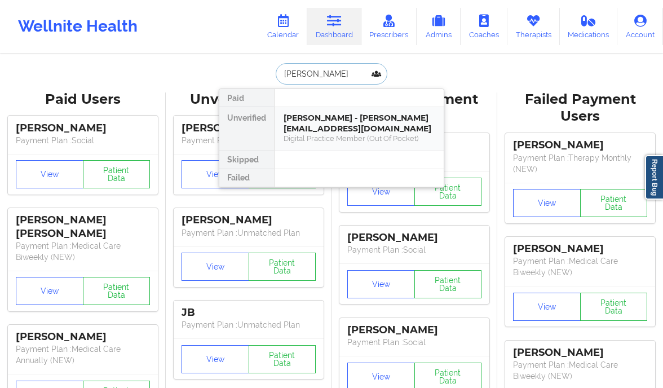
click at [392, 123] on div "Naylah Gomez - gomeznaylah@gmail.com" at bounding box center [358, 123] width 151 height 21
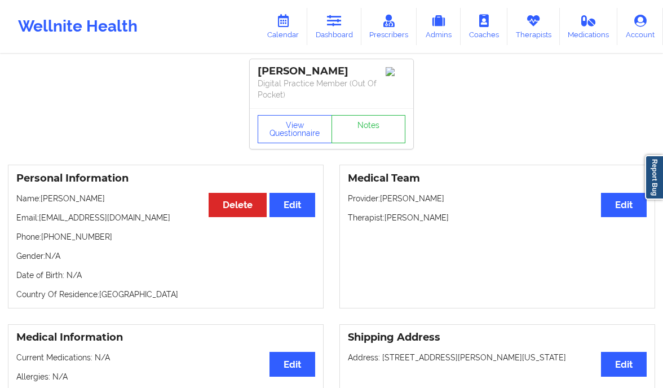
drag, startPoint x: 455, startPoint y: 211, endPoint x: 385, endPoint y: 213, distance: 69.3
click at [385, 213] on p "Therapist: Chanel Thompson" at bounding box center [497, 217] width 299 height 11
copy p "[PERSON_NAME]"
drag, startPoint x: 101, startPoint y: 238, endPoint x: 42, endPoint y: 237, distance: 59.2
click at [42, 237] on p "Phone: +1917-232-9247" at bounding box center [165, 236] width 299 height 11
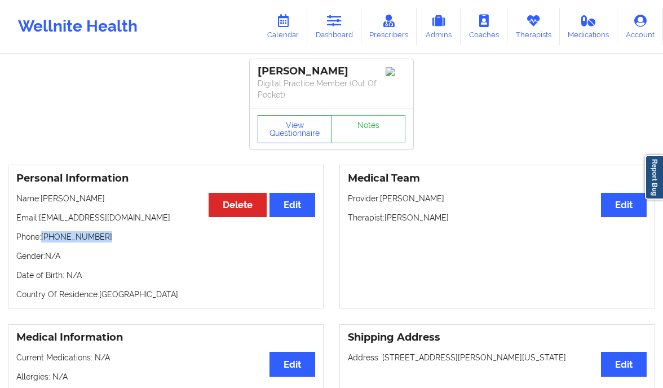
copy p "+1917-232-9247"
drag, startPoint x: 144, startPoint y: 218, endPoint x: 39, endPoint y: 220, distance: 104.8
click at [39, 220] on p "Email: gomeznaylah@gmail.com" at bounding box center [165, 217] width 299 height 11
copy p "[EMAIL_ADDRESS][DOMAIN_NAME]"
drag, startPoint x: 460, startPoint y: 216, endPoint x: 385, endPoint y: 216, distance: 74.4
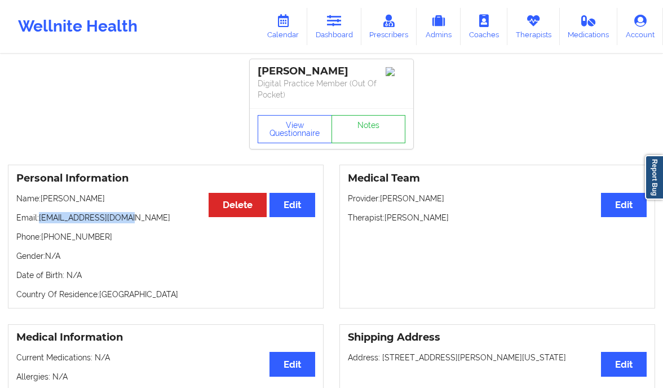
click at [385, 216] on p "Therapist: Chanel Thompson" at bounding box center [497, 217] width 299 height 11
copy p "[PERSON_NAME]"
drag, startPoint x: 104, startPoint y: 199, endPoint x: 43, endPoint y: 199, distance: 60.9
click at [43, 199] on p "Name: Naylah Gomez" at bounding box center [165, 198] width 299 height 11
copy p "[PERSON_NAME]"
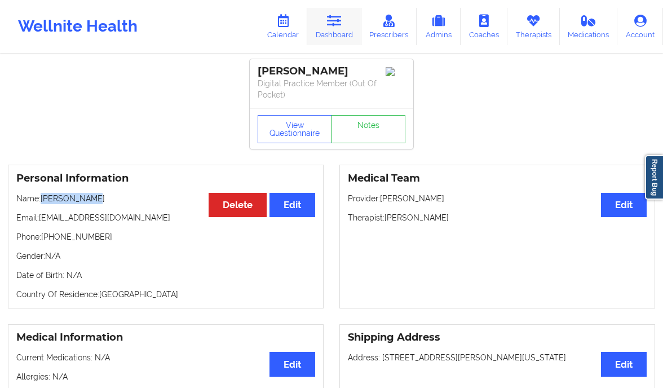
click at [338, 19] on icon at bounding box center [334, 21] width 15 height 12
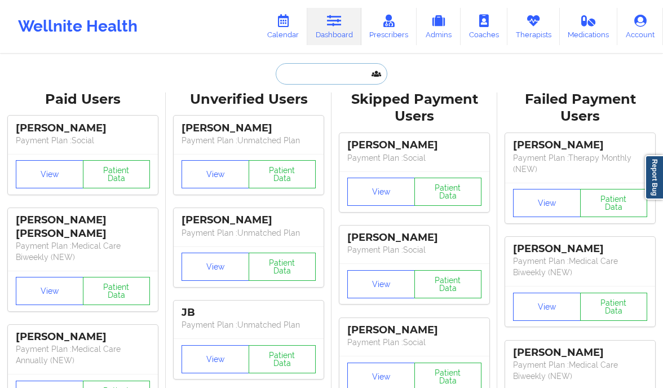
click at [321, 70] on input "text" at bounding box center [332, 73] width 112 height 21
paste input "[PERSON_NAME]"
type input "[PERSON_NAME]"
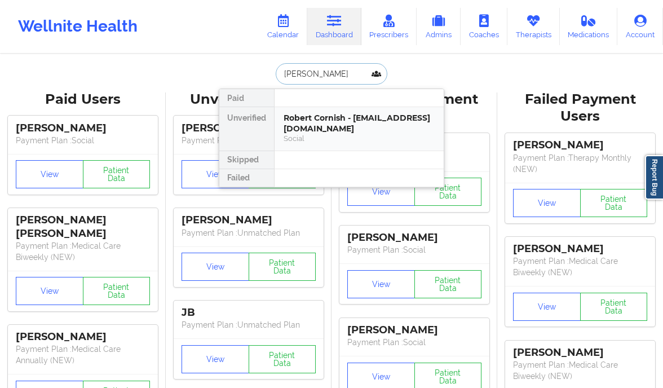
click at [341, 127] on div "Robert Cornish - cornish.robert1110@gmail.com" at bounding box center [358, 123] width 151 height 21
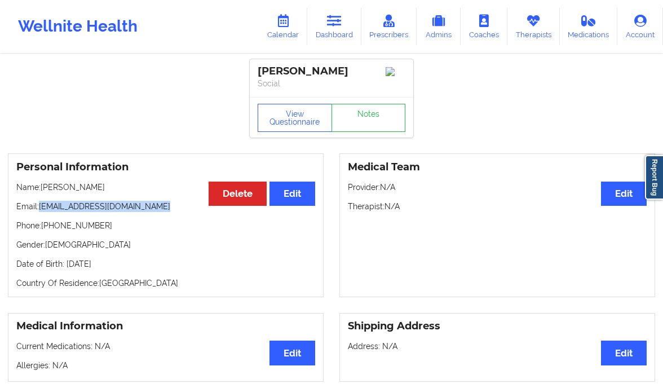
drag, startPoint x: 170, startPoint y: 207, endPoint x: 38, endPoint y: 206, distance: 131.3
click at [38, 206] on p "Email: cornish.robert1110@gmail.com" at bounding box center [165, 206] width 299 height 11
copy p "cornish.robert1110@gmail.com"
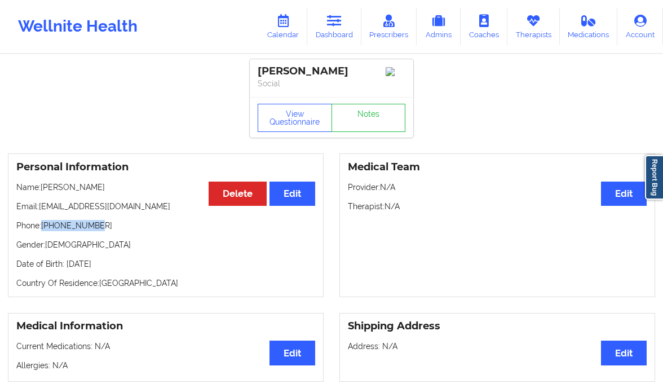
drag, startPoint x: 106, startPoint y: 229, endPoint x: 41, endPoint y: 234, distance: 65.0
click at [41, 231] on p "Phone: +16462283305" at bounding box center [165, 225] width 299 height 11
copy p "+16462283305"
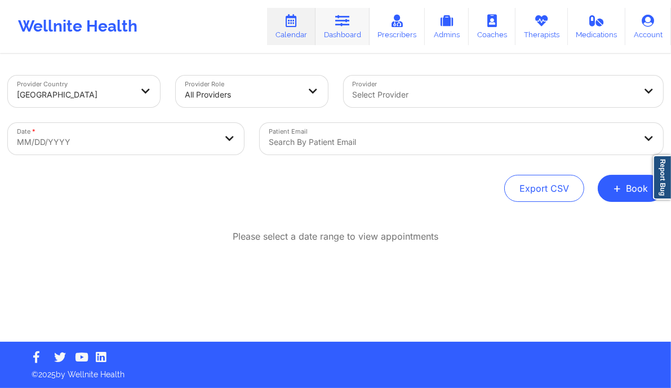
click at [349, 28] on link "Dashboard" at bounding box center [343, 26] width 54 height 37
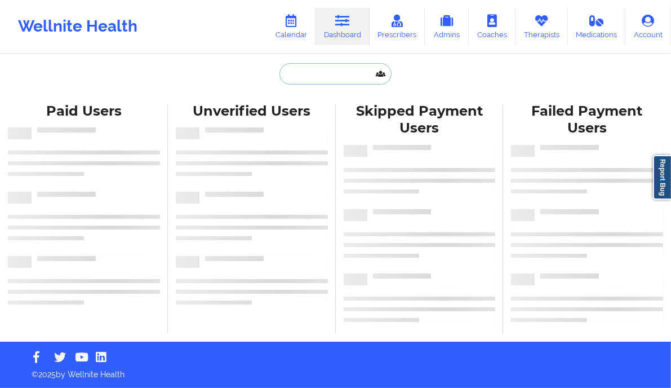
click at [301, 76] on input "text" at bounding box center [335, 73] width 112 height 21
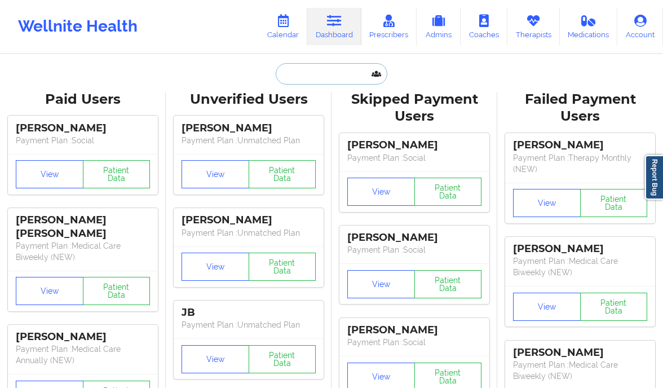
paste input "[PERSON_NAME]"
type input "[PERSON_NAME]"
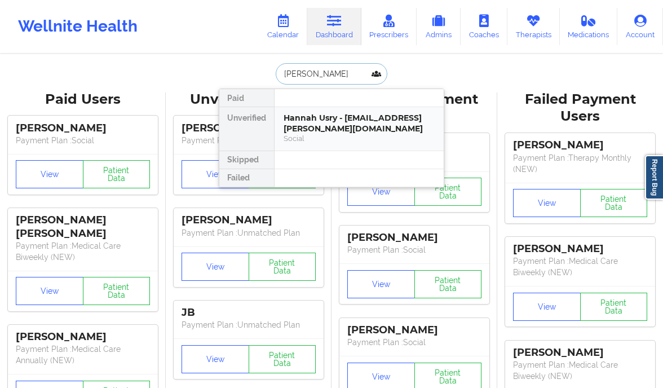
click at [313, 128] on div "Hannah Usry - hannah.usry@yahoo.com" at bounding box center [358, 123] width 151 height 21
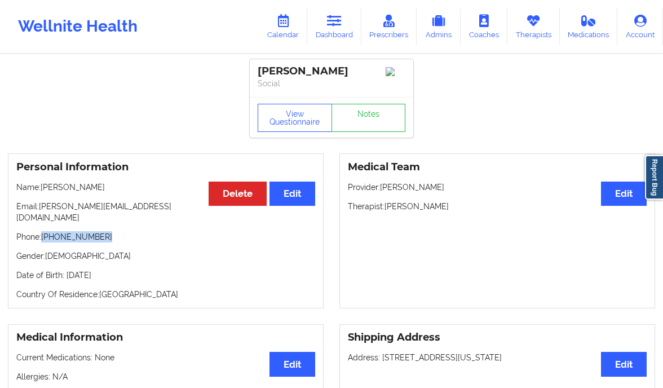
drag, startPoint x: 101, startPoint y: 225, endPoint x: 42, endPoint y: 234, distance: 60.4
click at [42, 234] on div "Personal Information Edit Delete Name: Hannah Usry Email: hannah.usry@yahoo.com…" at bounding box center [166, 230] width 316 height 155
copy p "+1817-789-7585"
click at [288, 36] on link "Calendar" at bounding box center [283, 26] width 48 height 37
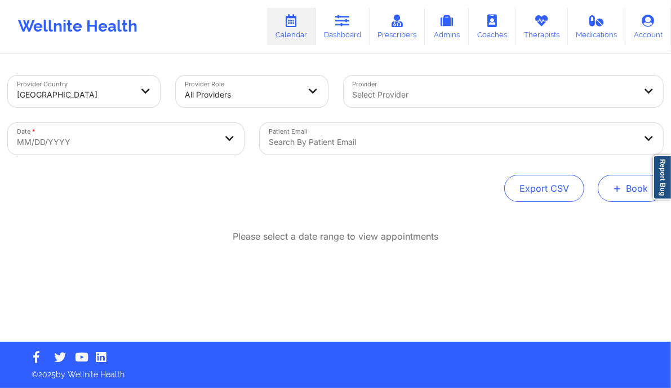
click at [621, 185] on span "+" at bounding box center [617, 188] width 8 height 6
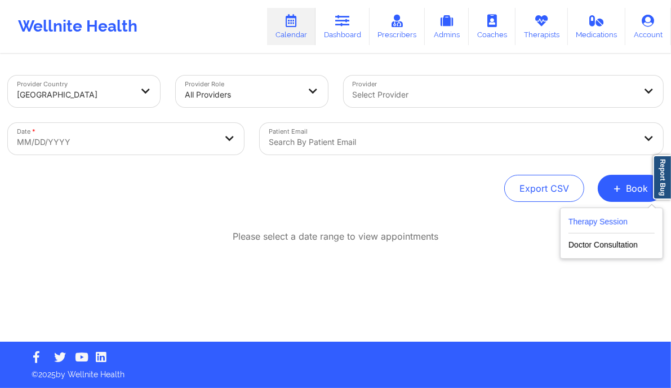
click at [583, 220] on button "Therapy Session" at bounding box center [612, 224] width 86 height 19
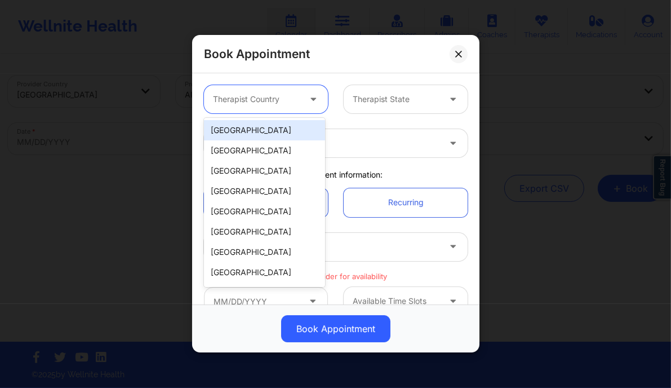
click at [268, 93] on div at bounding box center [256, 100] width 87 height 14
click at [250, 134] on div "[GEOGRAPHIC_DATA]" at bounding box center [264, 130] width 121 height 20
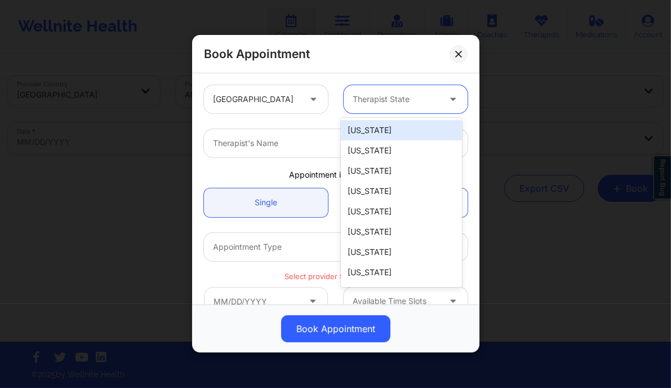
click at [375, 104] on div at bounding box center [396, 100] width 87 height 14
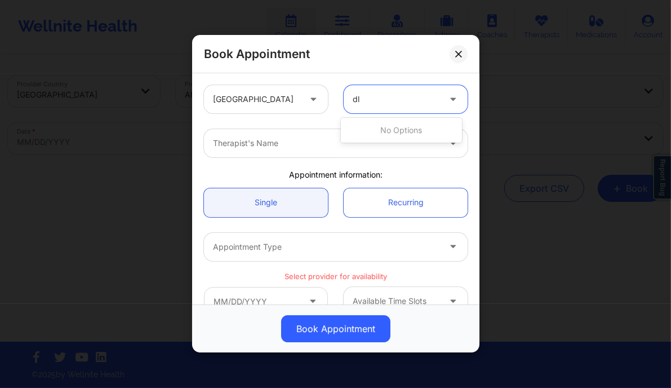
type input "d"
type input "flori"
click at [358, 135] on div "[US_STATE]" at bounding box center [401, 130] width 121 height 20
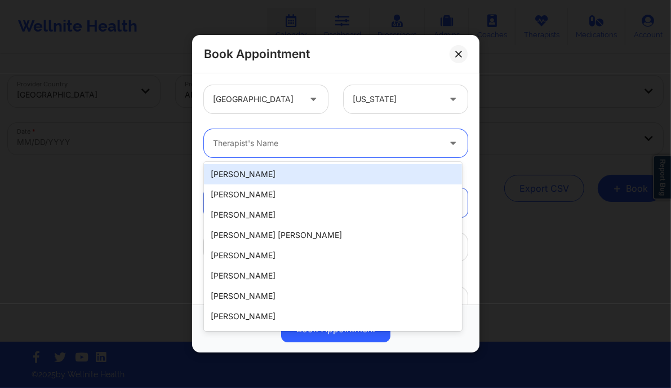
click at [328, 145] on div at bounding box center [326, 144] width 227 height 14
paste input "[PERSON_NAME]"
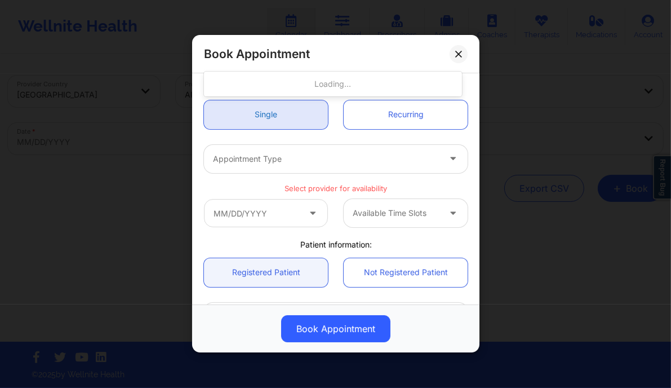
scroll to position [94, 0]
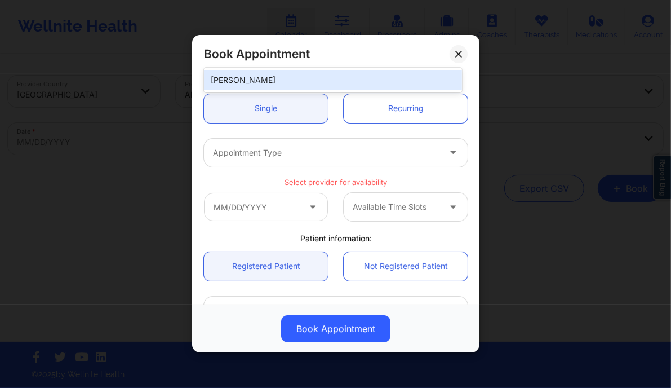
type input "[PERSON_NAME]"
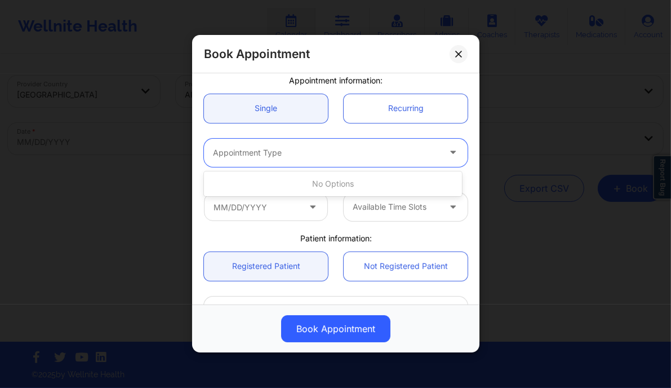
click at [273, 156] on div at bounding box center [326, 153] width 227 height 14
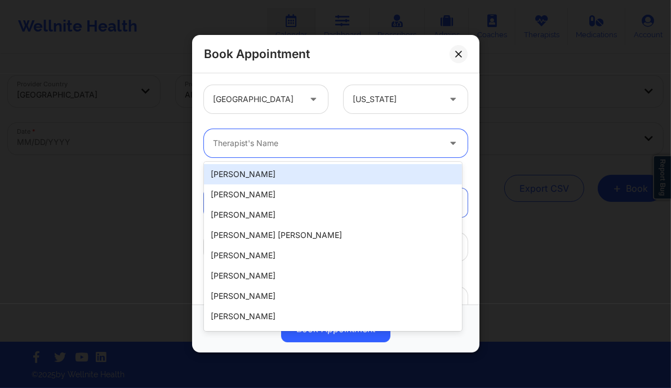
click at [276, 149] on div at bounding box center [326, 144] width 227 height 14
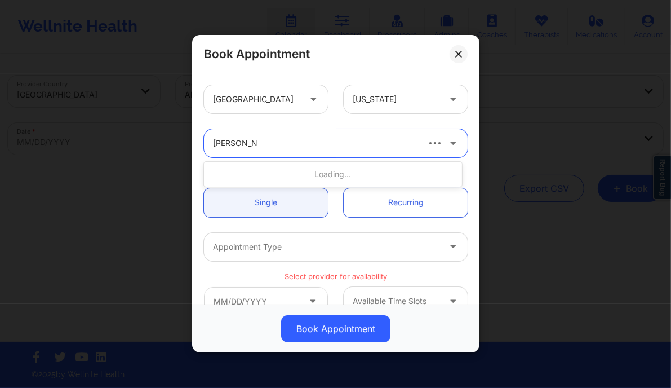
type input "joshua santi"
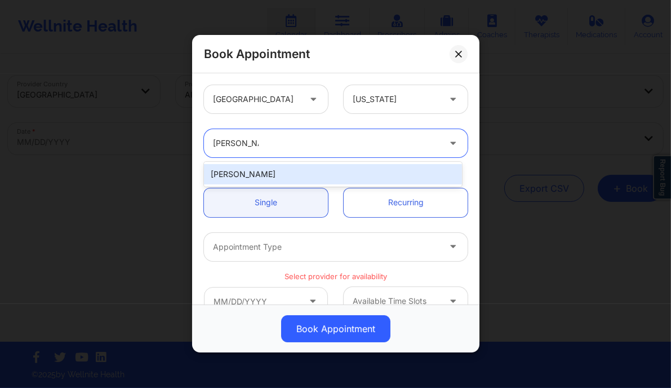
click at [295, 172] on div "[PERSON_NAME]" at bounding box center [333, 174] width 258 height 20
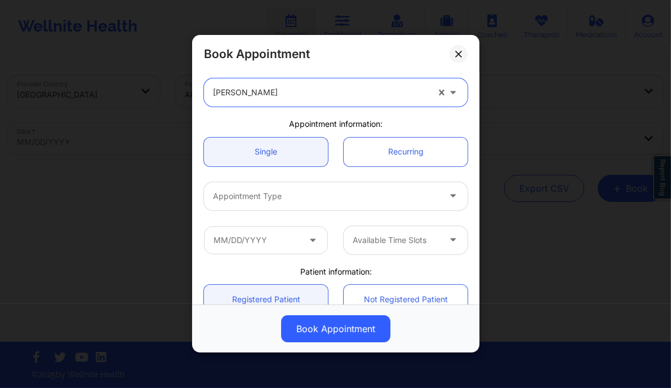
scroll to position [52, 0]
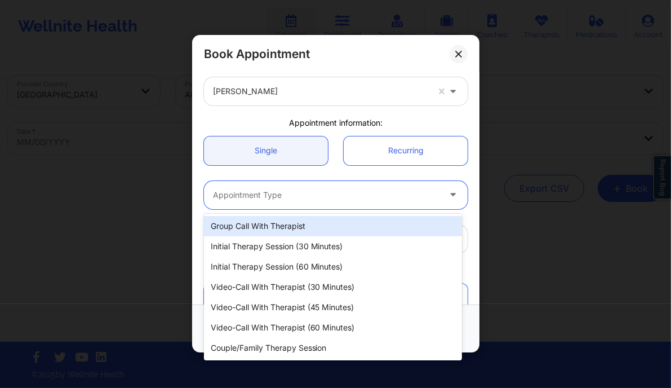
click at [300, 196] on div at bounding box center [326, 195] width 227 height 14
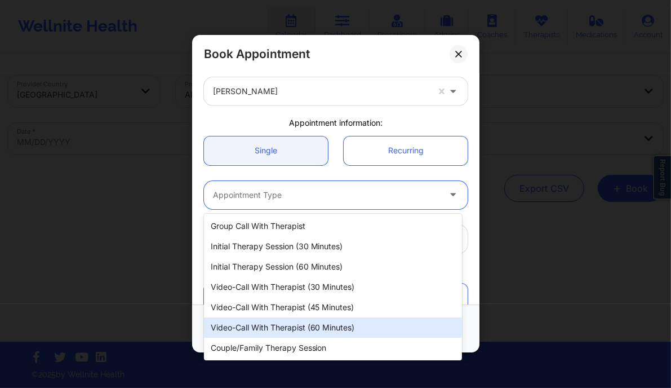
click at [317, 326] on div "Video-Call with Therapist (60 minutes)" at bounding box center [333, 327] width 258 height 20
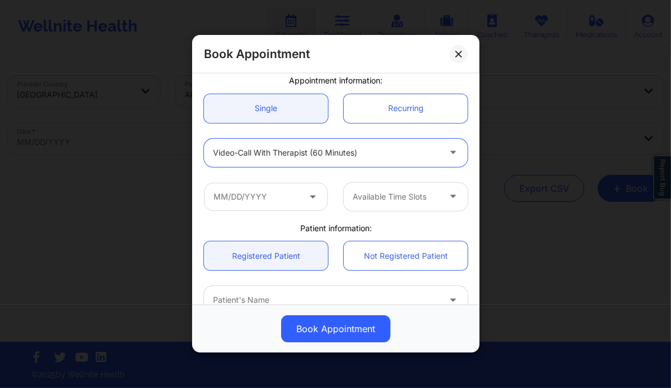
scroll to position [96, 0]
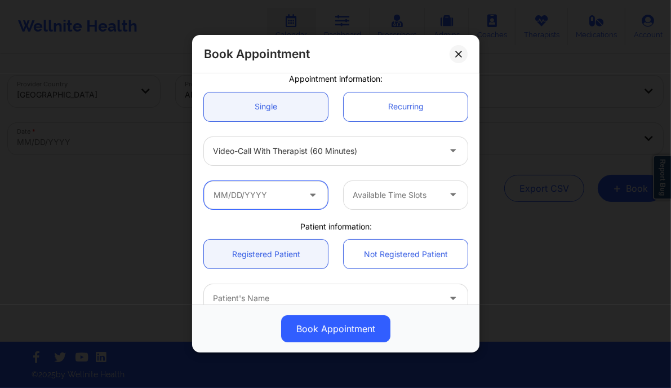
click at [270, 188] on input "text" at bounding box center [266, 195] width 124 height 28
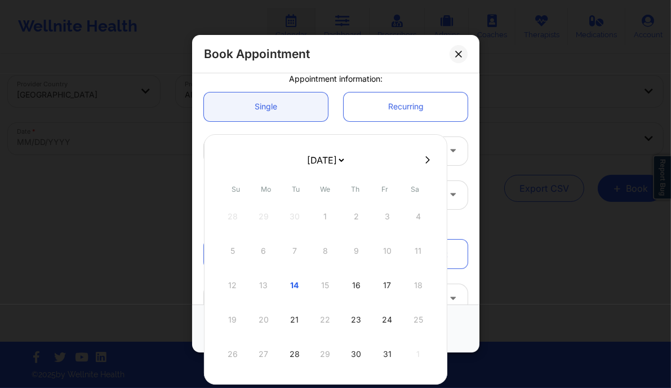
click at [428, 158] on button at bounding box center [427, 160] width 11 height 10
select select "2025-10"
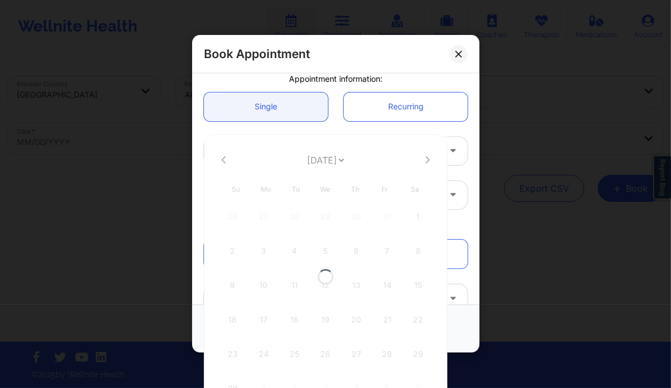
select select "2025-10"
click at [224, 161] on icon at bounding box center [223, 160] width 5 height 8
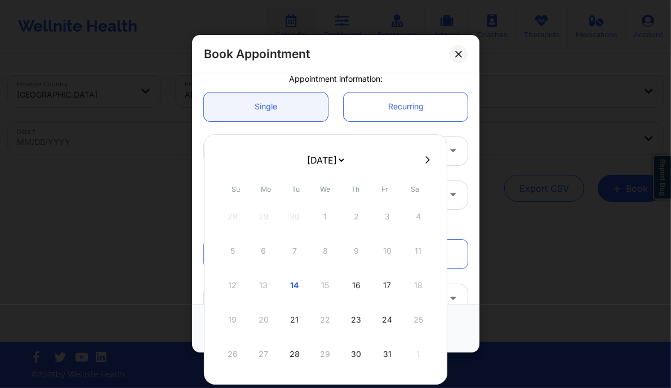
click at [425, 159] on icon at bounding box center [427, 160] width 5 height 8
select select "2025-10"
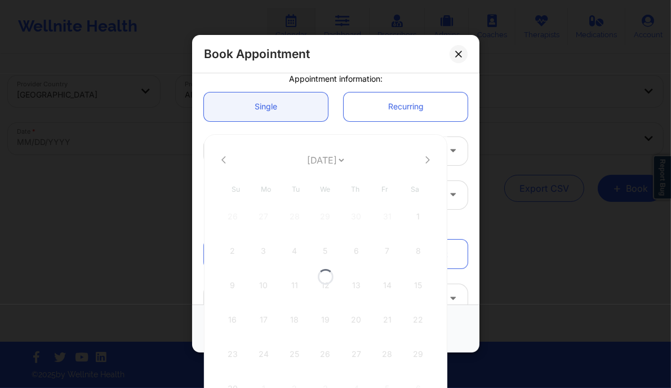
select select "2025-10"
click at [262, 250] on div "3" at bounding box center [264, 251] width 28 height 32
type input "11/03/2025"
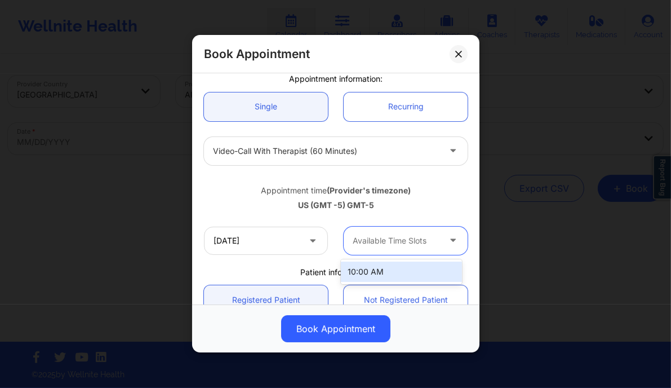
click at [409, 245] on div at bounding box center [396, 241] width 87 height 14
click at [398, 270] on div "10:00 AM" at bounding box center [401, 271] width 121 height 20
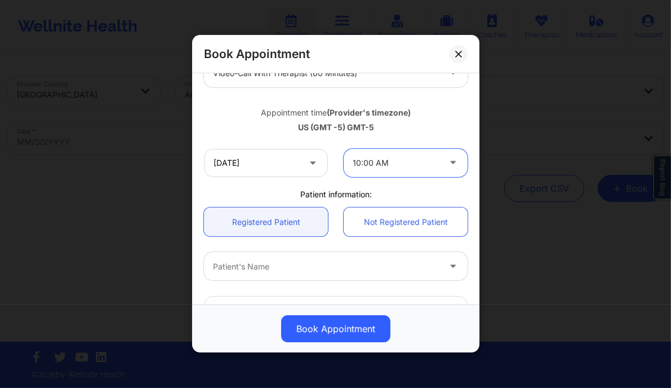
scroll to position [174, 0]
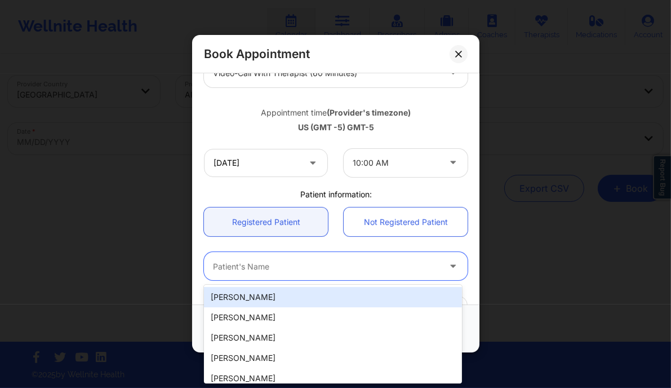
click at [279, 277] on div "Patient's Name" at bounding box center [322, 266] width 237 height 28
paste input "[PERSON_NAME]"
type input "[PERSON_NAME]"
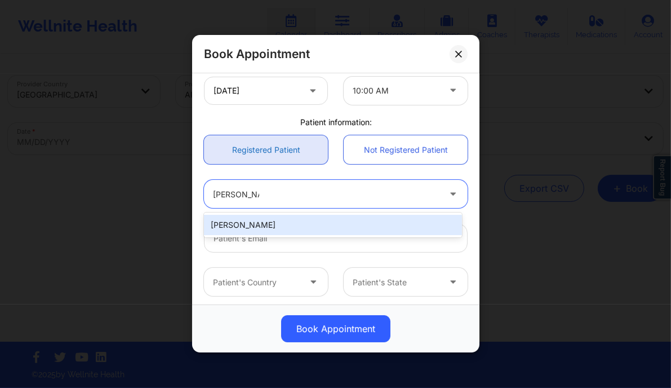
scroll to position [246, 0]
click at [270, 227] on div "[PERSON_NAME]" at bounding box center [333, 225] width 258 height 20
type input "[EMAIL_ADDRESS][DOMAIN_NAME]"
type input "+1407-230-5923"
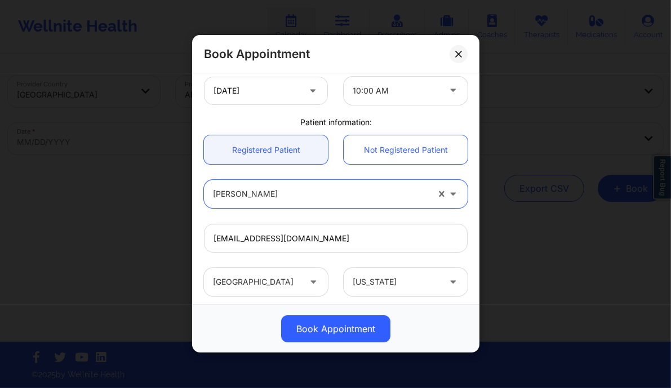
scroll to position [354, 0]
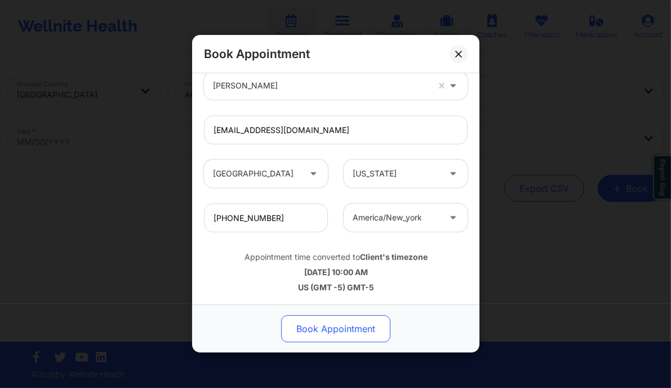
click at [316, 328] on button "Book Appointment" at bounding box center [335, 329] width 109 height 27
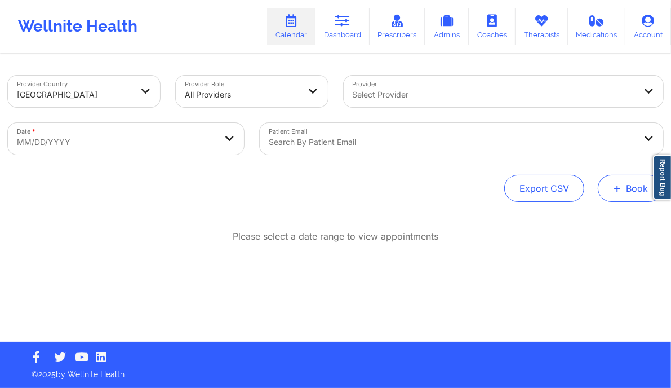
click at [619, 186] on span "+" at bounding box center [617, 188] width 8 height 6
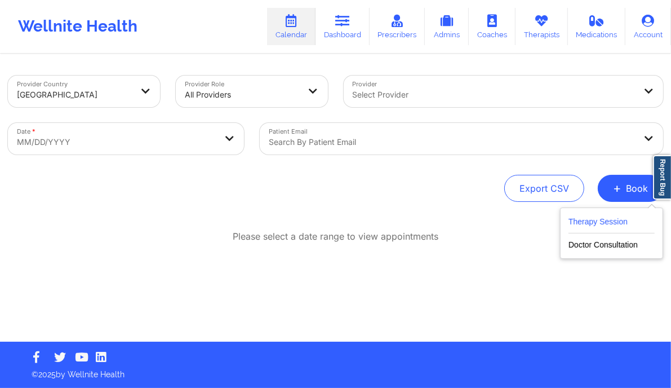
click at [615, 217] on button "Therapy Session" at bounding box center [612, 224] width 86 height 19
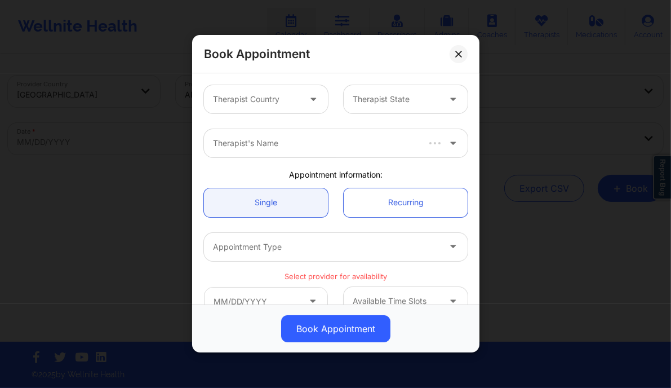
click at [272, 97] on div at bounding box center [256, 100] width 87 height 14
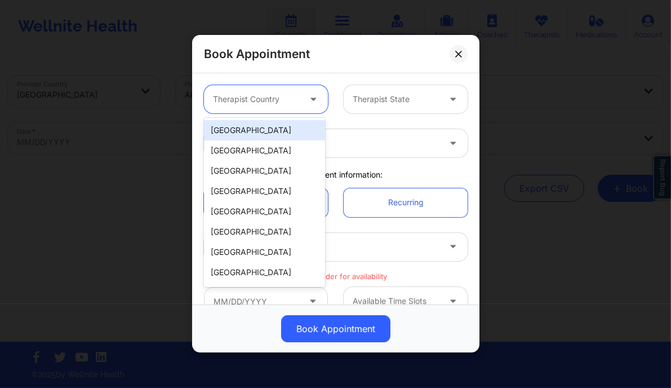
click at [257, 126] on div "[GEOGRAPHIC_DATA]" at bounding box center [264, 130] width 121 height 20
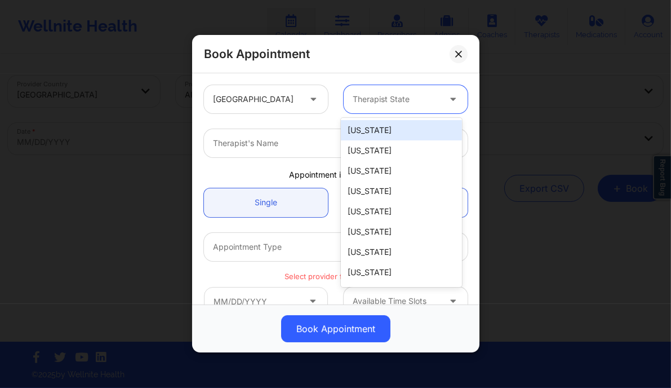
click at [375, 101] on div at bounding box center [396, 100] width 87 height 14
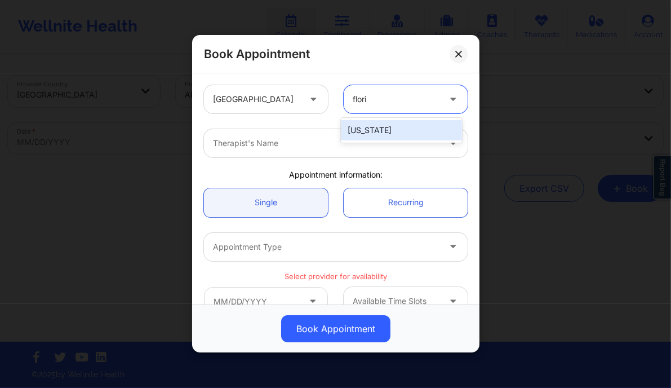
type input "florid"
click at [362, 128] on div "[US_STATE]" at bounding box center [401, 130] width 121 height 20
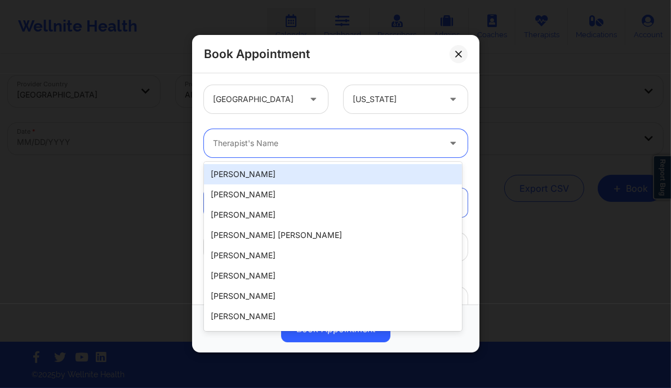
click at [282, 148] on div at bounding box center [326, 144] width 227 height 14
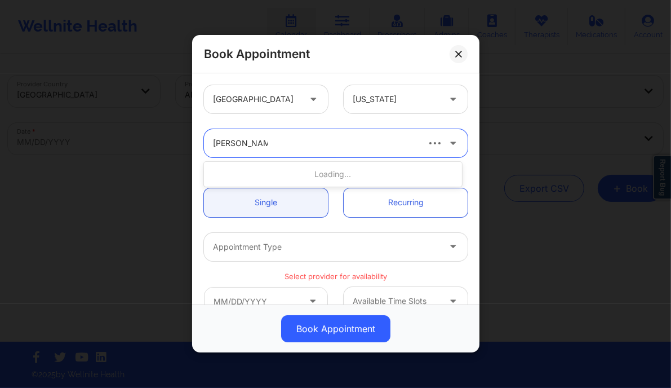
type input "joshua santiago"
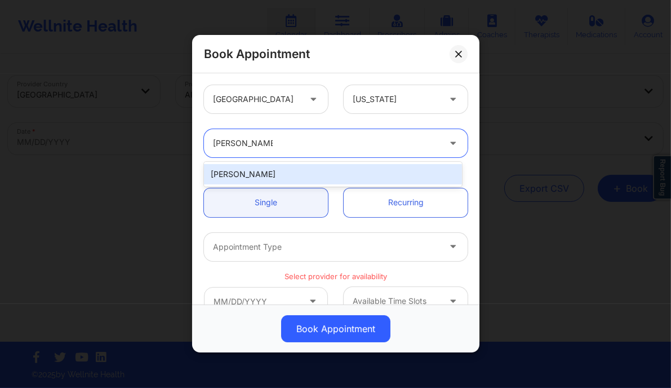
click at [279, 176] on div "[PERSON_NAME]" at bounding box center [333, 174] width 258 height 20
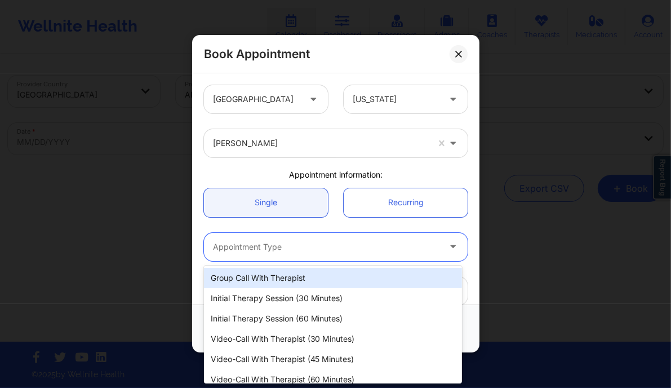
click at [272, 250] on div at bounding box center [326, 247] width 227 height 14
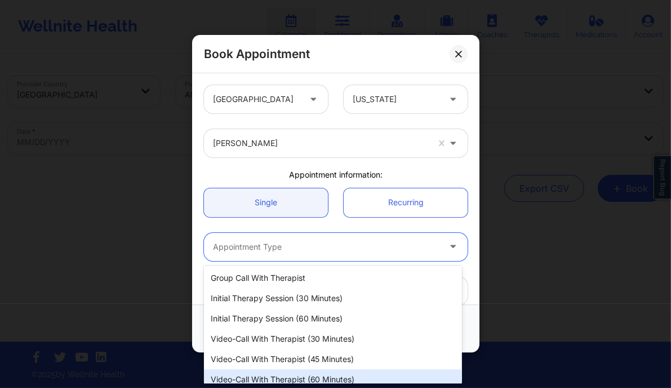
click at [324, 379] on div "Video-Call with Therapist (60 minutes)" at bounding box center [333, 379] width 258 height 20
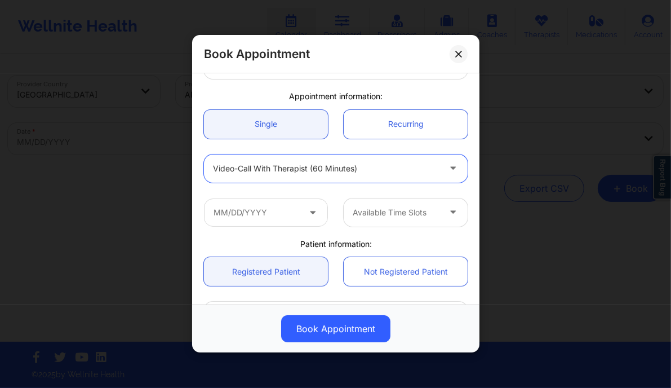
scroll to position [81, 0]
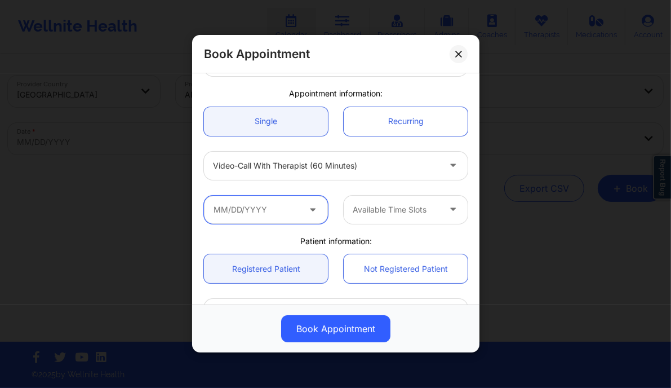
click at [276, 204] on input "text" at bounding box center [266, 210] width 124 height 28
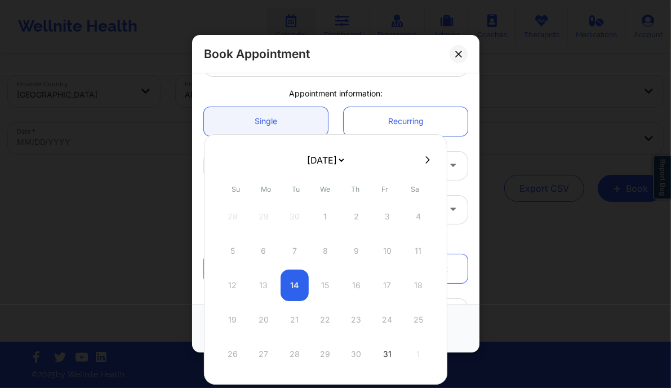
click at [425, 158] on icon at bounding box center [427, 160] width 5 height 8
select select "2025-10"
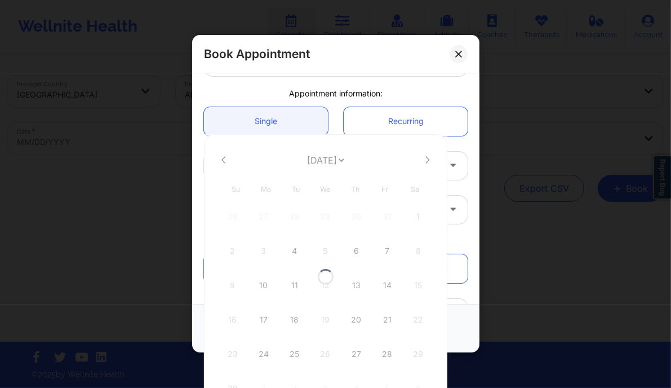
select select "2025-10"
click at [261, 282] on div "10" at bounding box center [264, 285] width 28 height 32
type input "[DATE]"
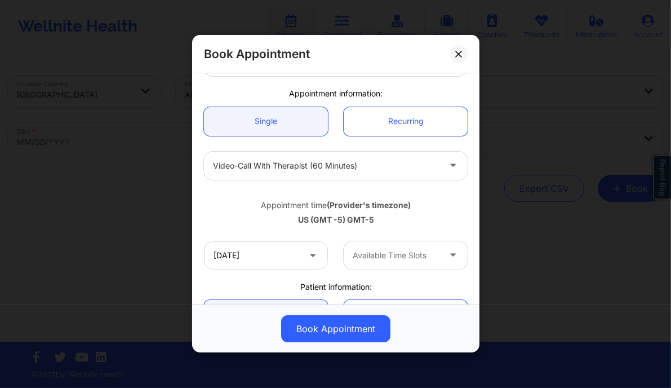
click at [398, 245] on div "Available Time Slots" at bounding box center [392, 255] width 97 height 28
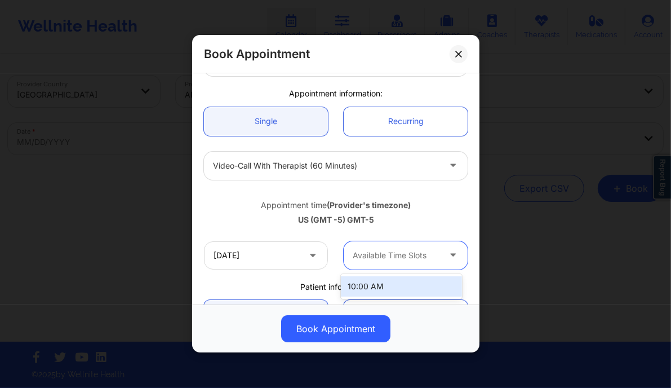
click at [379, 284] on div "10:00 AM" at bounding box center [401, 286] width 121 height 20
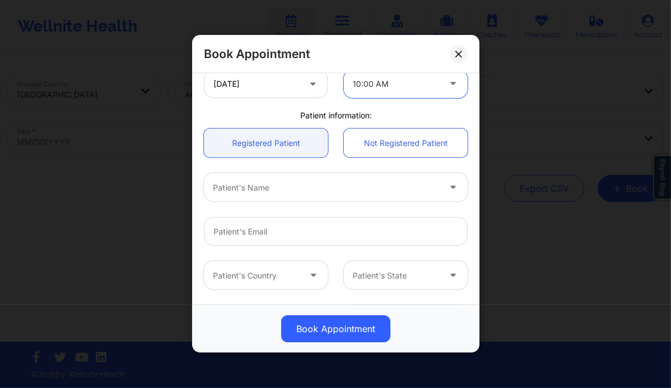
scroll to position [257, 0]
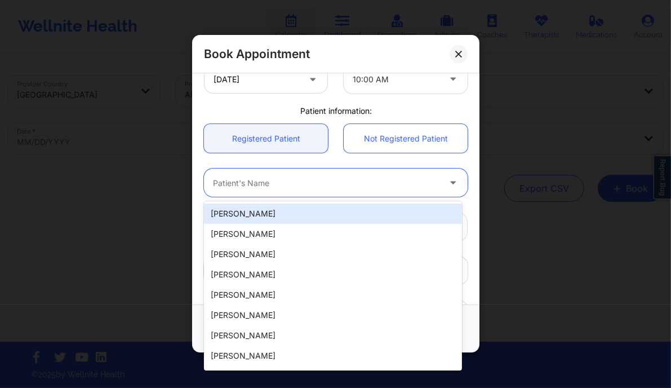
click at [255, 190] on div "Patient's Name" at bounding box center [322, 183] width 237 height 28
paste input "[PERSON_NAME]"
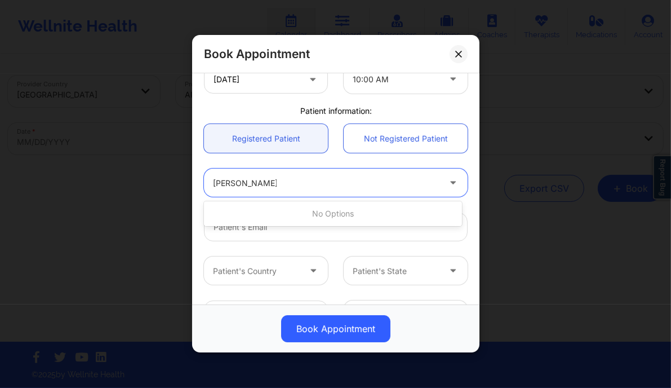
click at [257, 180] on input "[PERSON_NAME]" at bounding box center [245, 182] width 64 height 11
paste input "[PERSON_NAME]"
type input "[PERSON_NAME]"
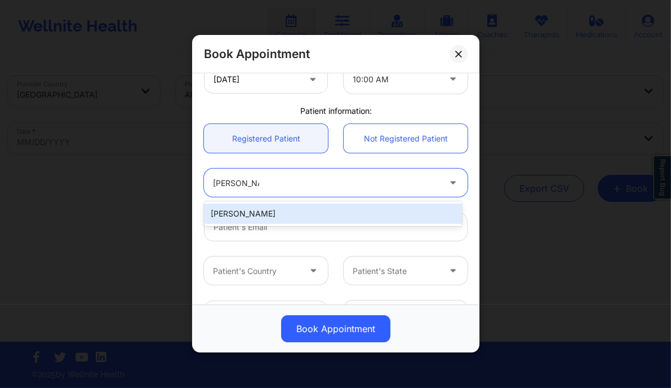
click at [249, 217] on div "[PERSON_NAME]" at bounding box center [333, 213] width 258 height 20
type input "[EMAIL_ADDRESS][DOMAIN_NAME]"
type input "+1407-230-5923"
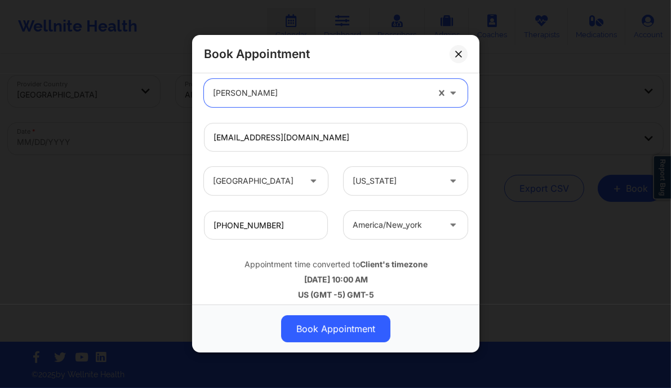
scroll to position [354, 0]
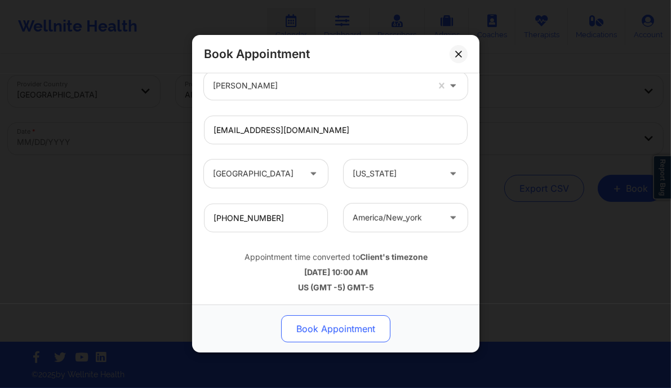
click at [326, 326] on button "Book Appointment" at bounding box center [335, 329] width 109 height 27
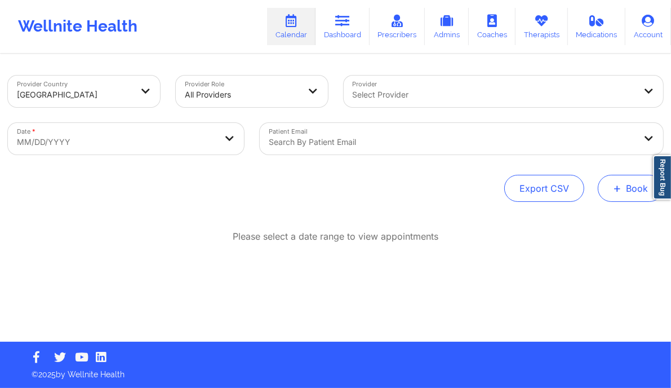
click at [620, 189] on span "+" at bounding box center [617, 188] width 8 height 6
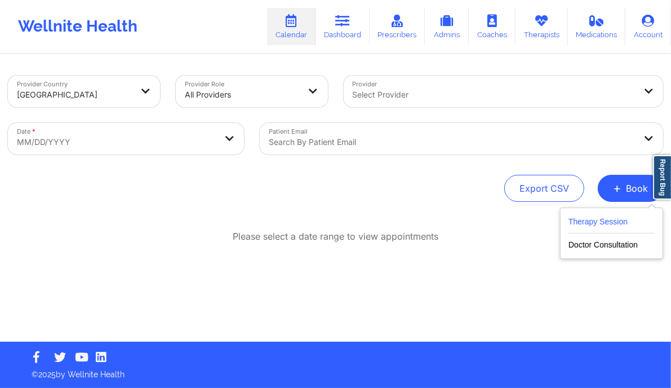
click at [599, 216] on button "Therapy Session" at bounding box center [612, 224] width 86 height 19
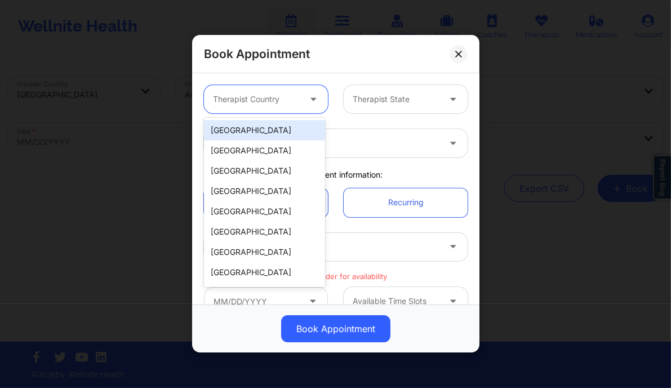
click at [296, 101] on div at bounding box center [256, 100] width 87 height 14
click at [248, 131] on div "[GEOGRAPHIC_DATA]" at bounding box center [264, 130] width 121 height 20
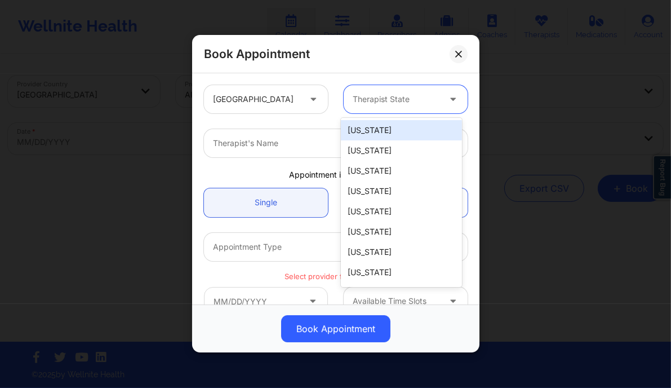
click at [366, 99] on div at bounding box center [396, 100] width 87 height 14
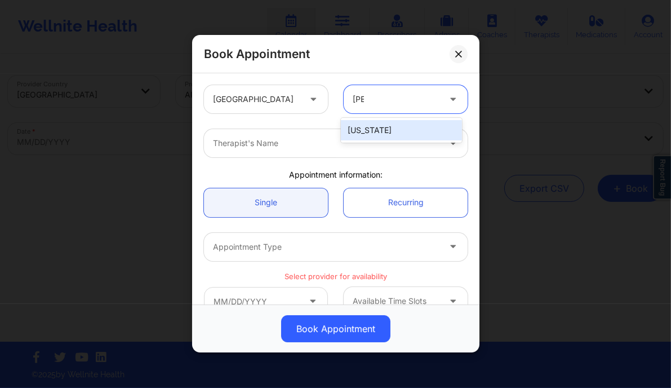
type input "flori"
click at [366, 136] on div "[US_STATE]" at bounding box center [401, 130] width 121 height 20
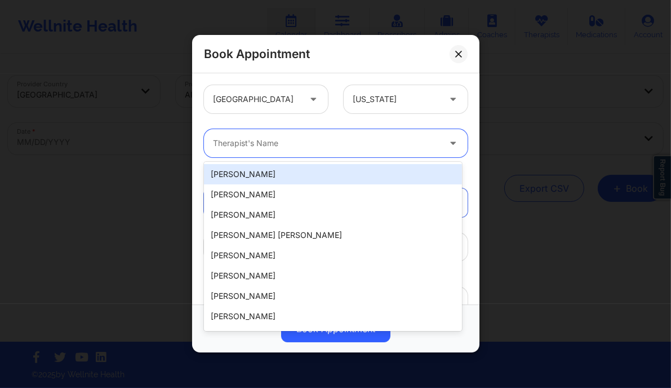
click at [325, 142] on div at bounding box center [326, 144] width 227 height 14
paste input "[PERSON_NAME]"
type input "[PERSON_NAME]"
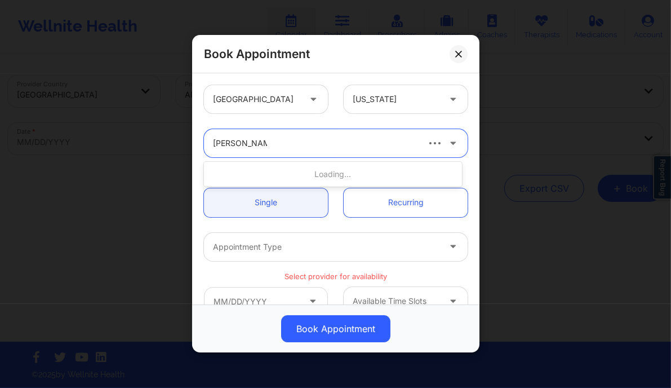
drag, startPoint x: 252, startPoint y: 144, endPoint x: 263, endPoint y: 133, distance: 15.1
click at [263, 133] on div "Jon A Gearino" at bounding box center [311, 143] width 214 height 28
click at [263, 133] on div "Therapist's Name" at bounding box center [322, 143] width 237 height 28
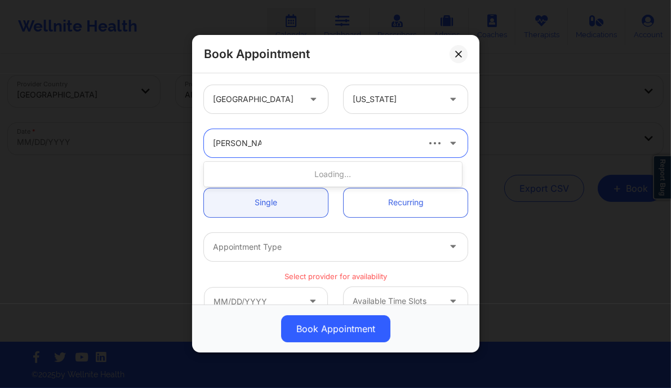
type input "nicole thweat"
click at [319, 141] on div at bounding box center [326, 144] width 227 height 14
type input "nicole thweat"
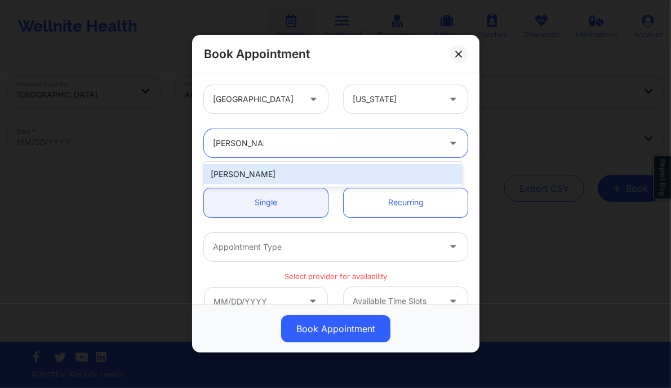
click at [308, 177] on div "Nicole Thweatt" at bounding box center [333, 174] width 258 height 20
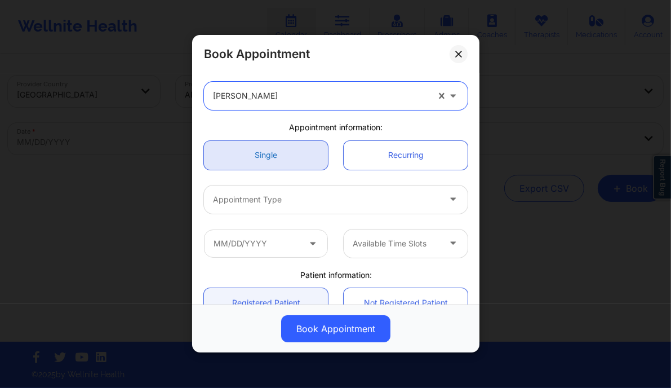
scroll to position [47, 0]
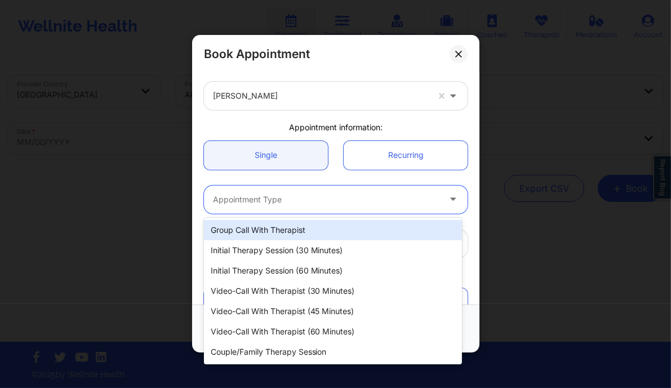
click at [270, 200] on div at bounding box center [326, 200] width 227 height 14
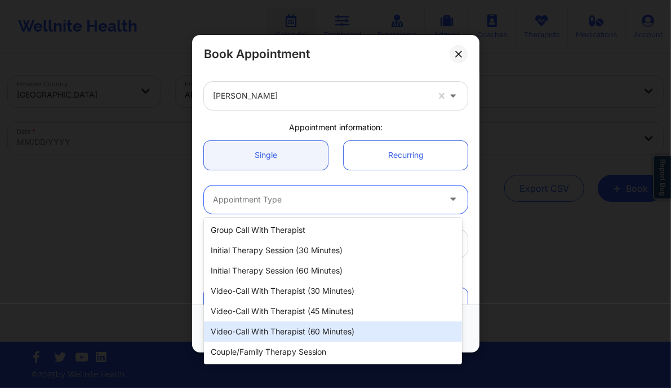
click at [318, 331] on div "Video-Call with Therapist (60 minutes)" at bounding box center [333, 331] width 258 height 20
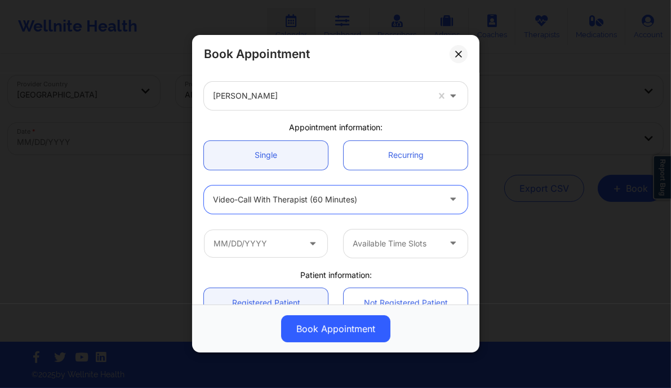
scroll to position [83, 0]
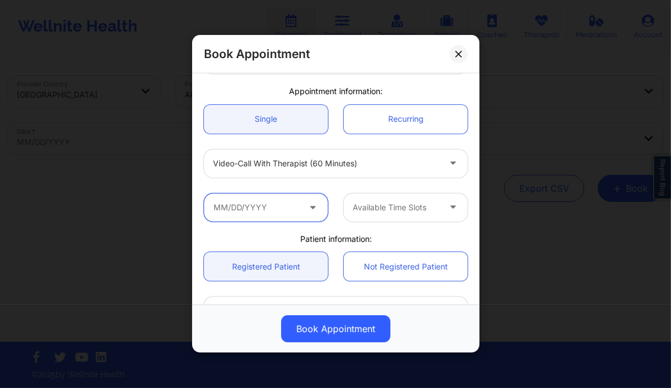
click at [303, 199] on input "text" at bounding box center [266, 207] width 124 height 28
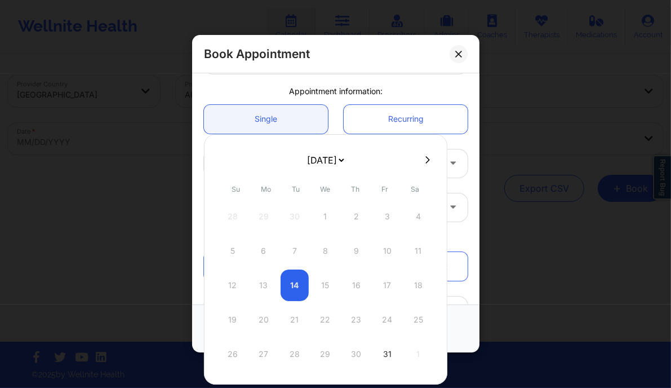
click at [425, 157] on icon at bounding box center [427, 160] width 5 height 8
select select "2025-10"
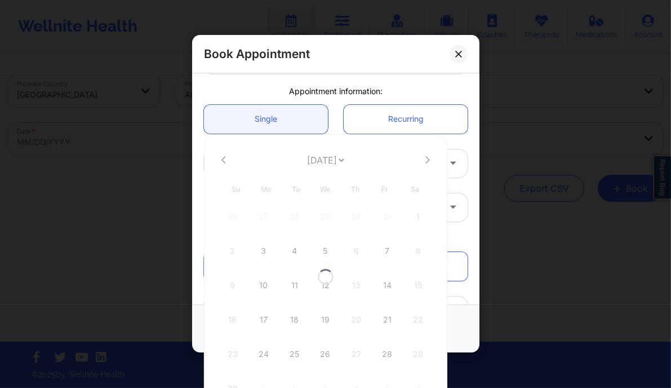
select select "2025-10"
click at [216, 154] on div at bounding box center [325, 159] width 243 height 17
click at [221, 159] on icon at bounding box center [223, 159] width 5 height 7
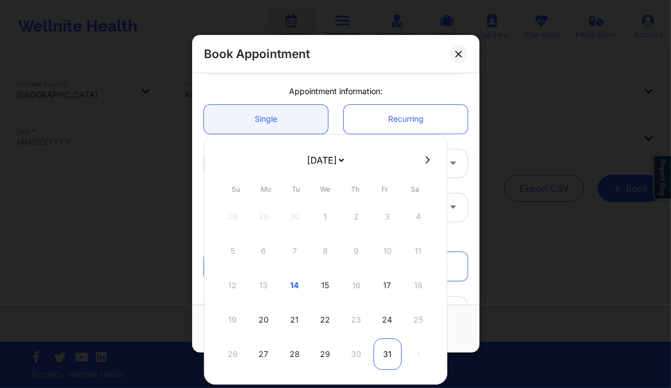
click at [385, 353] on div "31" at bounding box center [388, 354] width 28 height 32
type input "10/31/2025"
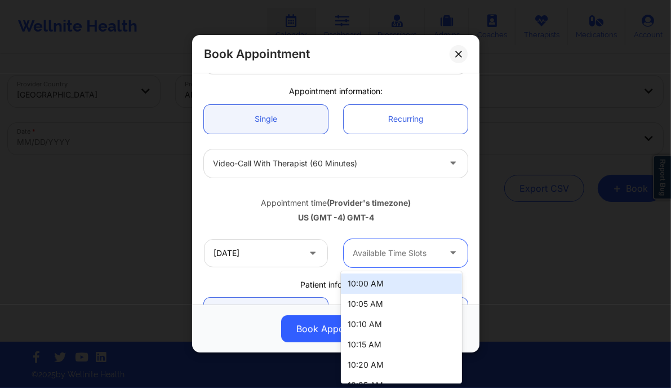
click at [395, 258] on div at bounding box center [396, 253] width 87 height 14
click at [378, 286] on div "10:00 AM" at bounding box center [401, 283] width 121 height 20
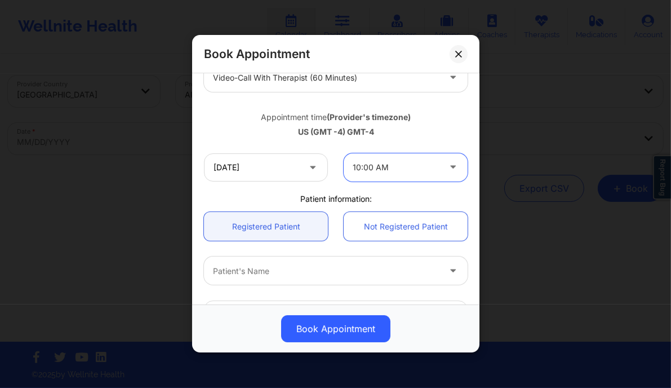
scroll to position [198, 0]
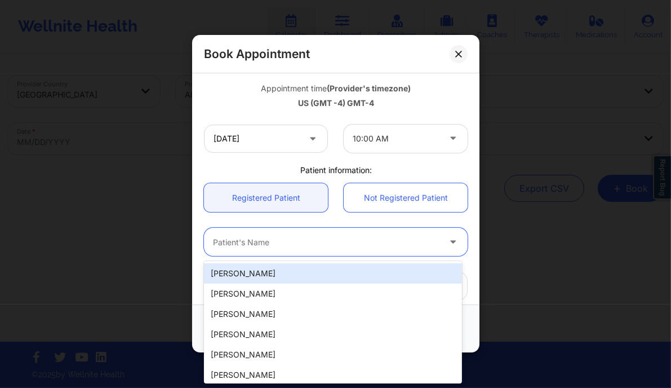
click at [274, 237] on div at bounding box center [326, 243] width 227 height 14
paste input "Jon A Gearino"
type input "Jon A Gearino"
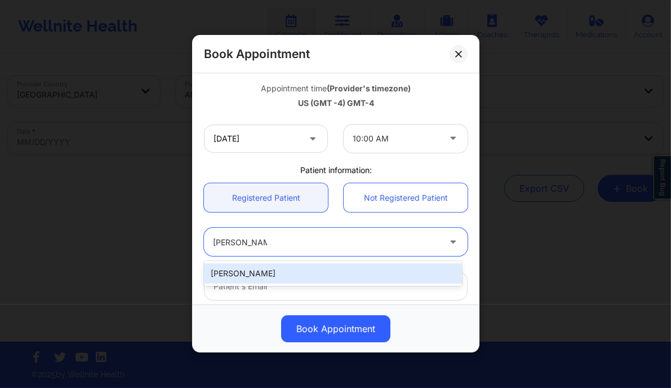
click at [285, 271] on div "Jon A GEARINO" at bounding box center [333, 273] width 258 height 20
type input "circusdiem@gmail.com"
type input "+15153214653"
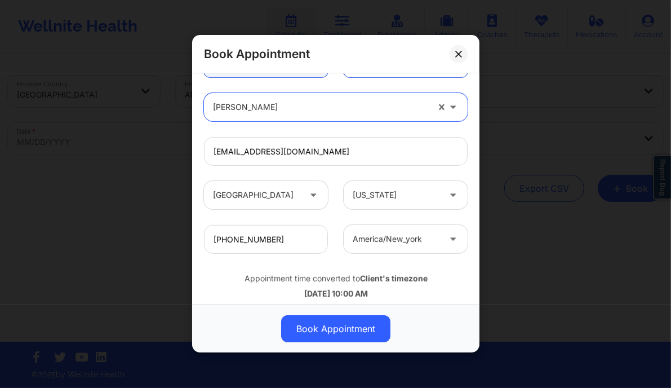
scroll to position [354, 0]
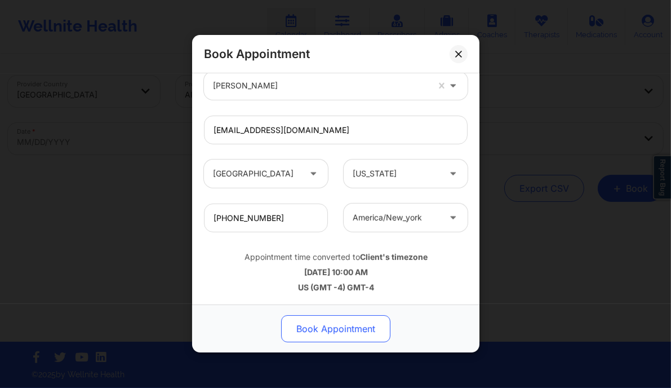
click at [343, 330] on button "Book Appointment" at bounding box center [335, 329] width 109 height 27
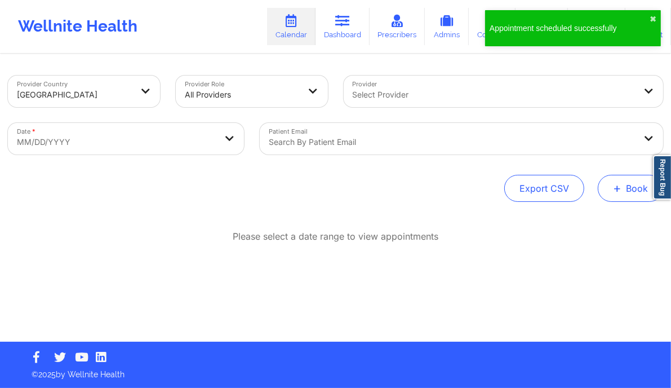
click at [629, 189] on button "+ Book" at bounding box center [630, 188] width 65 height 27
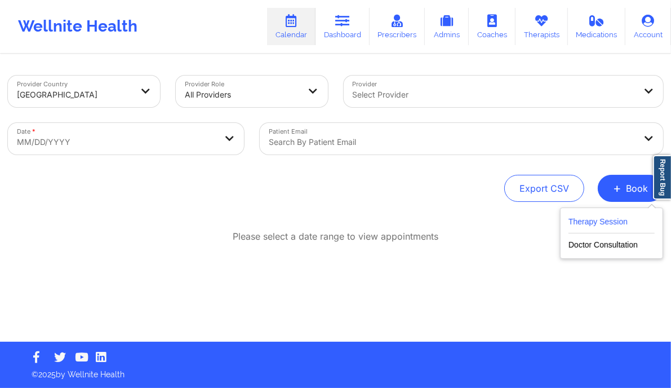
click at [578, 217] on button "Therapy Session" at bounding box center [612, 224] width 86 height 19
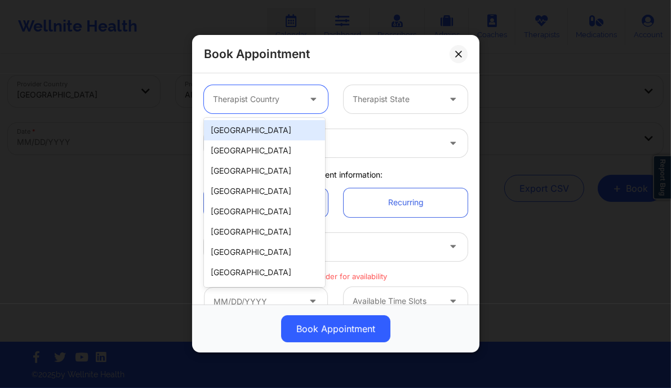
click at [260, 97] on div at bounding box center [256, 100] width 87 height 14
click at [249, 127] on div "[GEOGRAPHIC_DATA]" at bounding box center [264, 130] width 121 height 20
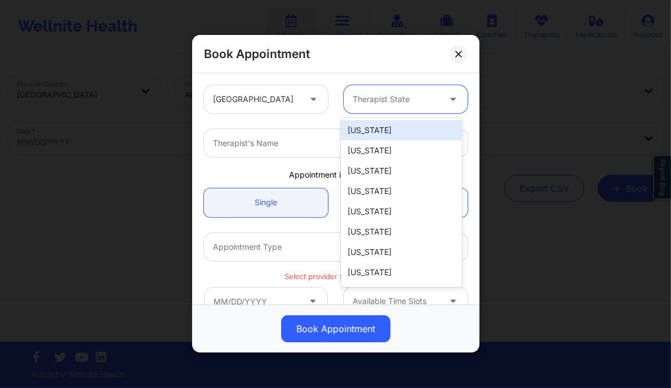
click at [407, 96] on div at bounding box center [396, 100] width 87 height 14
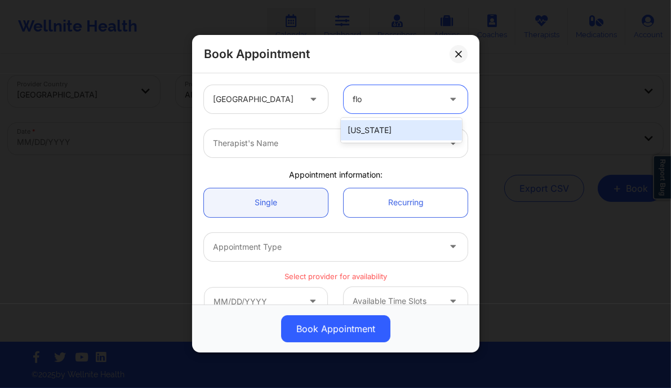
type input "flor"
click at [373, 123] on div "Florida" at bounding box center [401, 130] width 121 height 20
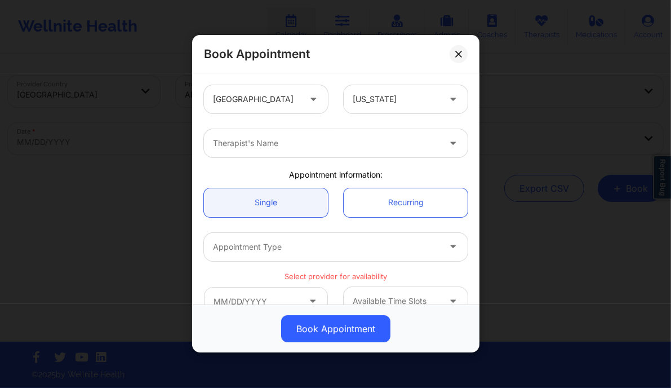
click at [261, 157] on div "Therapist's Name" at bounding box center [335, 143] width 279 height 44
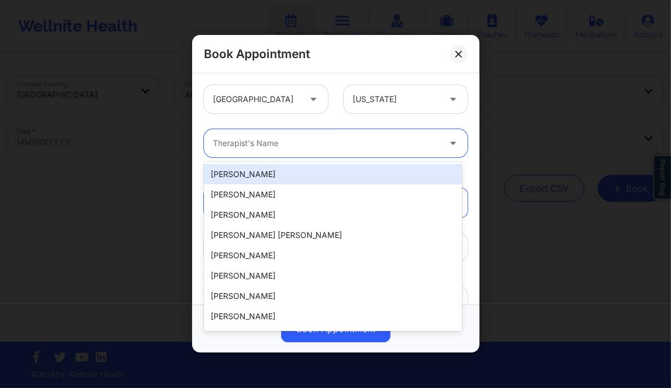
click at [258, 148] on div at bounding box center [326, 144] width 227 height 14
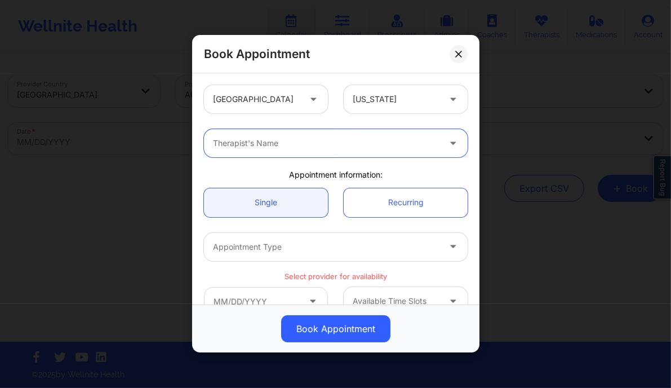
click at [234, 140] on div at bounding box center [326, 144] width 227 height 14
type input "nicole thweatt"
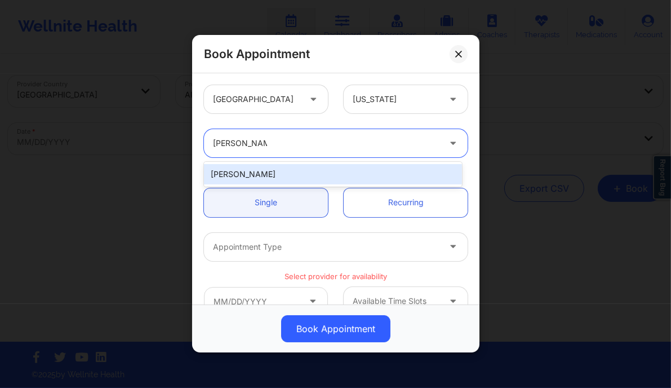
click at [268, 176] on div "Nicole Thweatt" at bounding box center [333, 174] width 258 height 20
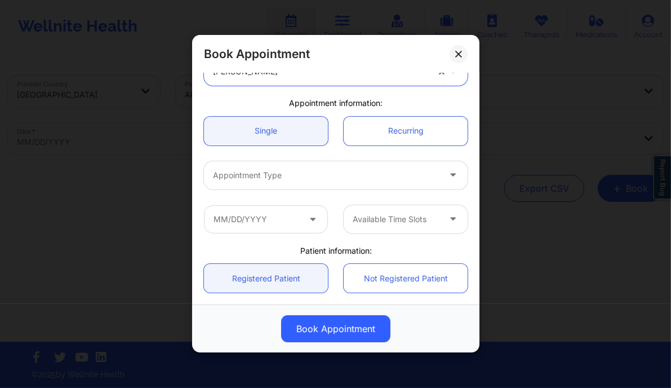
scroll to position [74, 0]
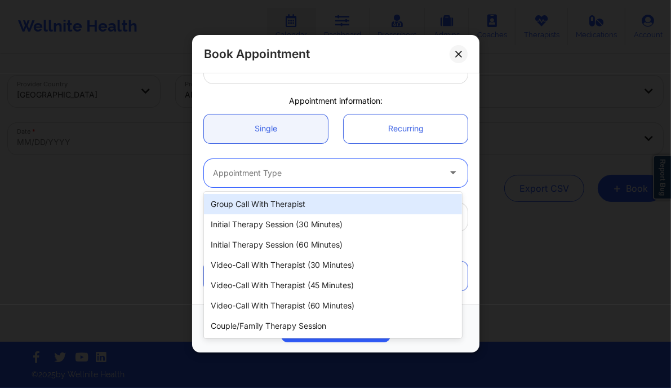
click at [290, 174] on div at bounding box center [326, 173] width 227 height 14
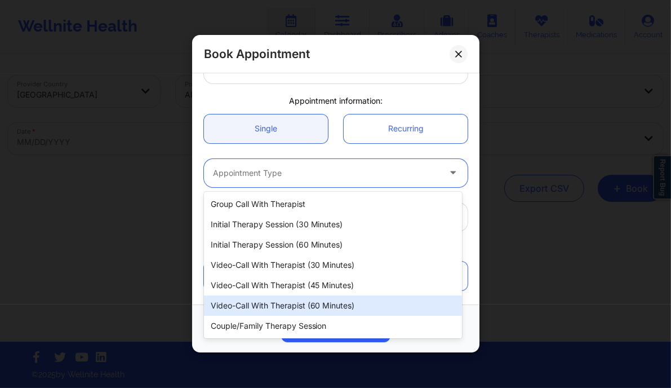
click at [332, 304] on div "Video-Call with Therapist (60 minutes)" at bounding box center [333, 305] width 258 height 20
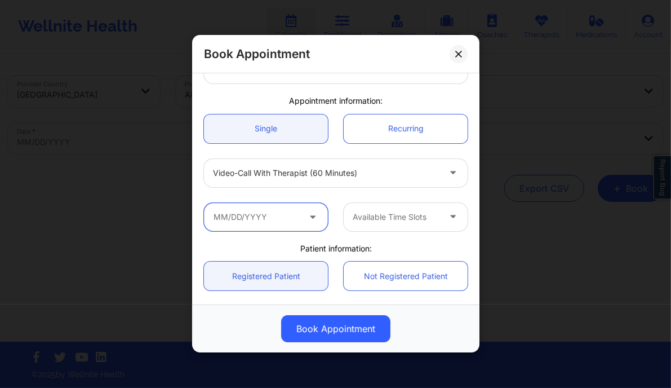
click at [276, 217] on input "text" at bounding box center [266, 217] width 124 height 28
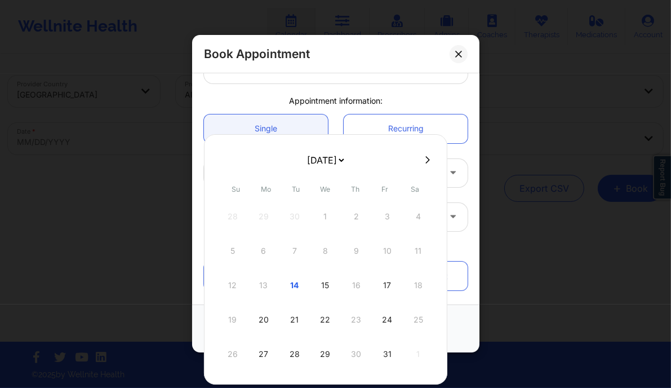
click at [425, 157] on icon at bounding box center [427, 159] width 5 height 7
select select "2025-10"
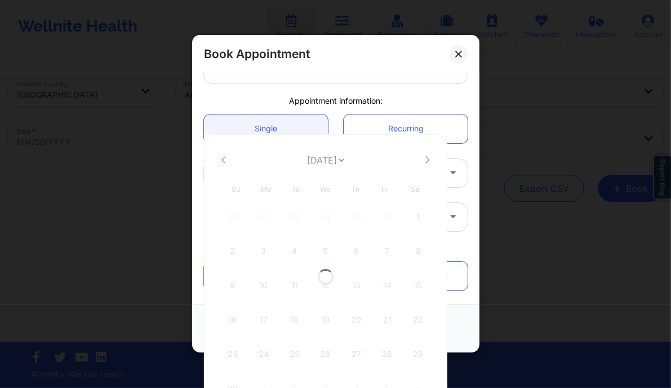
select select "2025-10"
click at [384, 249] on div "7" at bounding box center [388, 251] width 28 height 32
type input "11/07/2025"
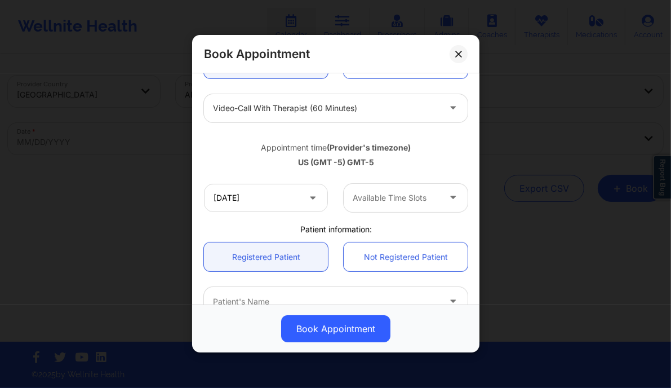
scroll to position [139, 0]
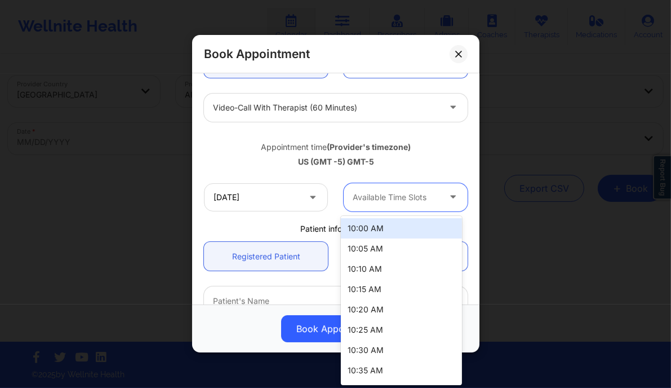
click at [390, 196] on div at bounding box center [396, 197] width 87 height 14
click at [381, 227] on div "10:00 AM" at bounding box center [401, 228] width 121 height 20
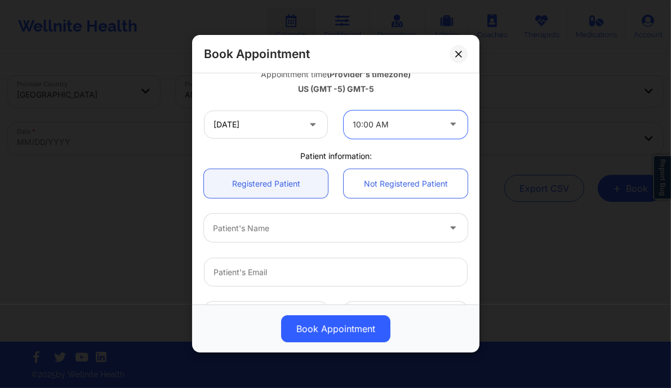
scroll to position [221, 0]
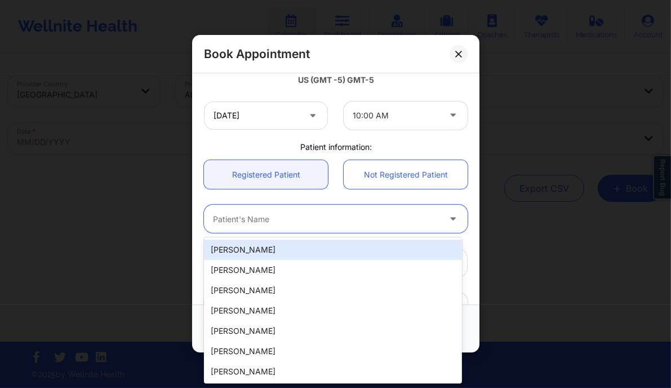
click at [251, 216] on div at bounding box center [326, 219] width 227 height 14
paste input "Jon A Gearino"
type input "Jon A Gearino"
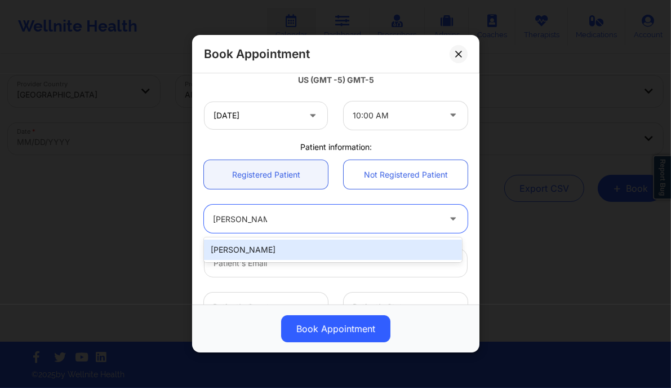
click at [298, 252] on div "Jon A GEARINO" at bounding box center [333, 249] width 258 height 20
type input "circusdiem@gmail.com"
type input "+15153214653"
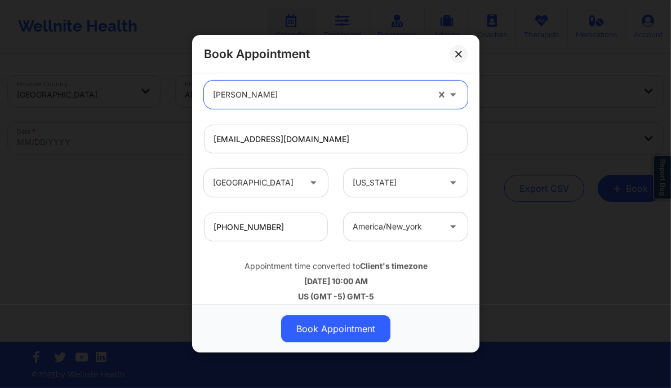
scroll to position [354, 0]
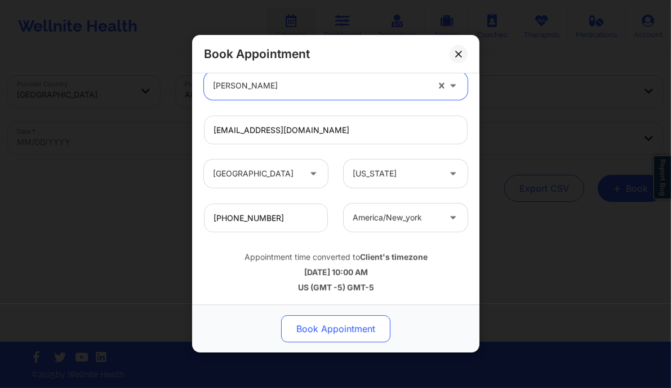
click at [340, 331] on button "Book Appointment" at bounding box center [335, 329] width 109 height 27
